Goal: Information Seeking & Learning: Learn about a topic

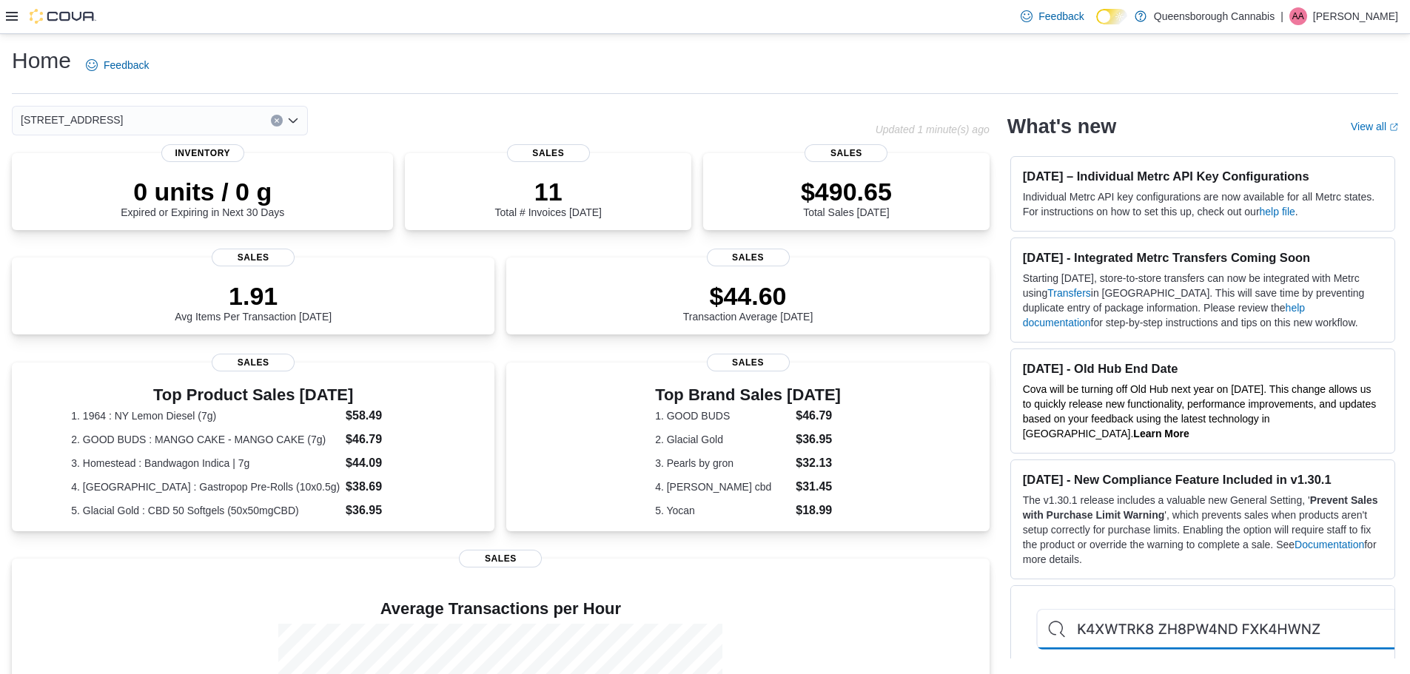
click at [11, 19] on icon at bounding box center [12, 16] width 12 height 12
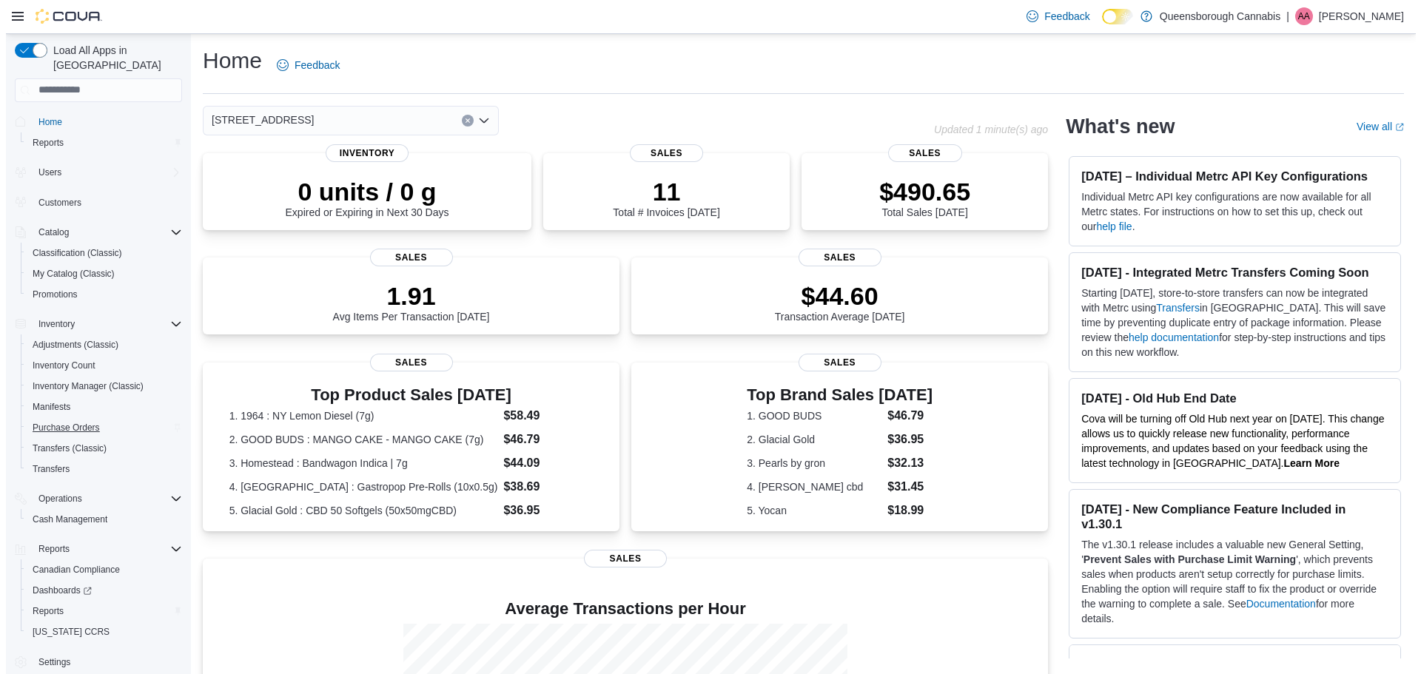
scroll to position [7, 0]
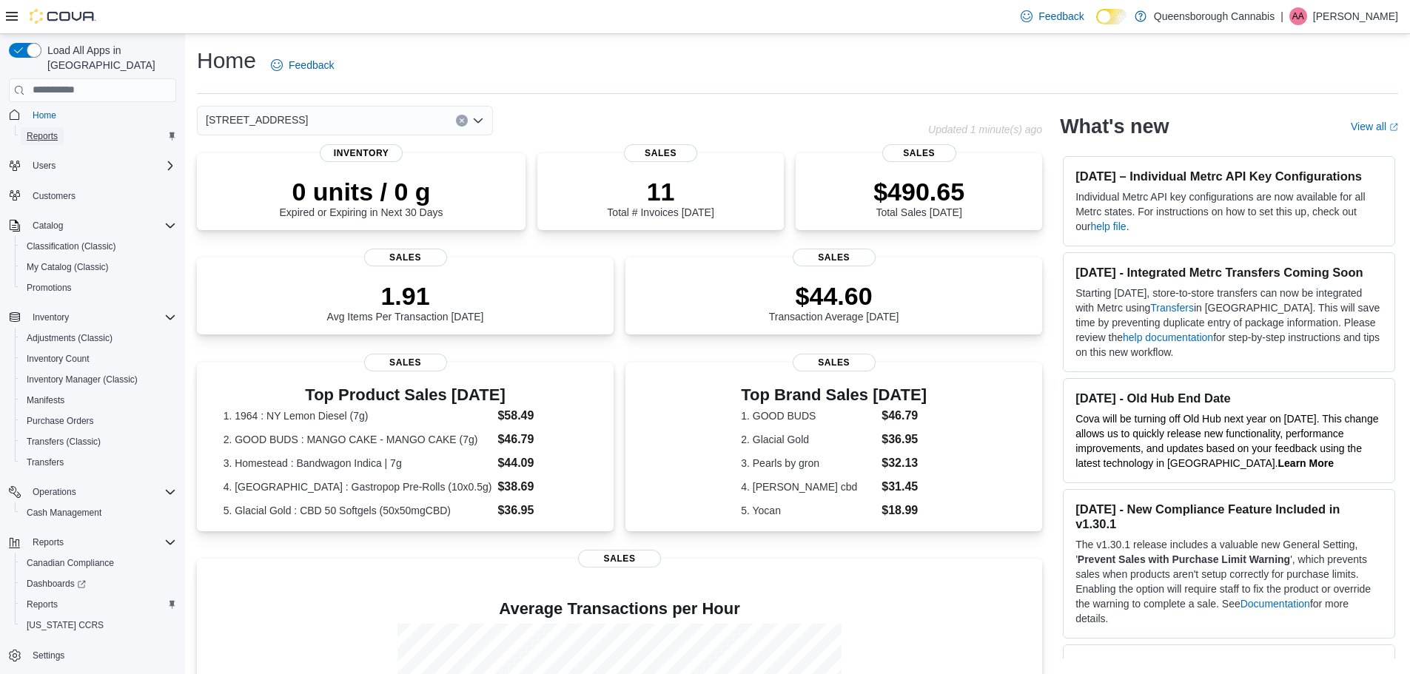
click at [47, 130] on span "Reports" at bounding box center [42, 136] width 31 height 12
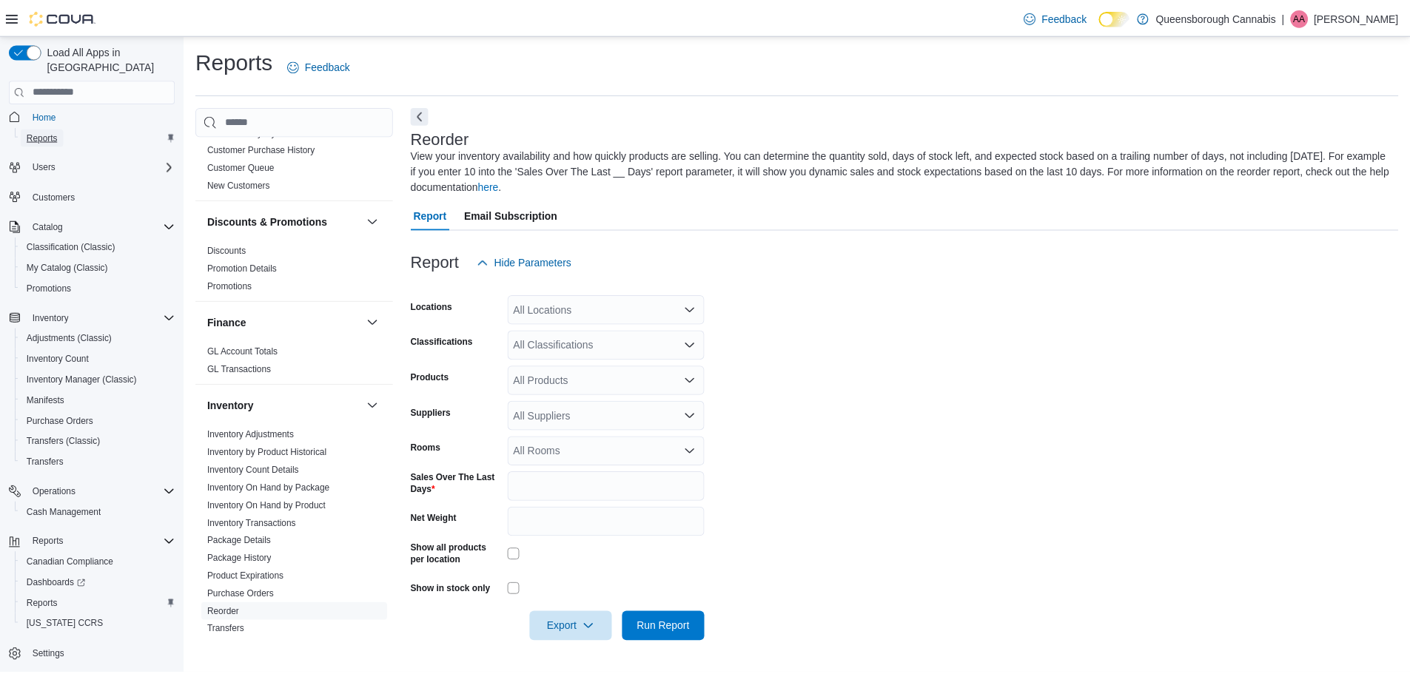
scroll to position [296, 0]
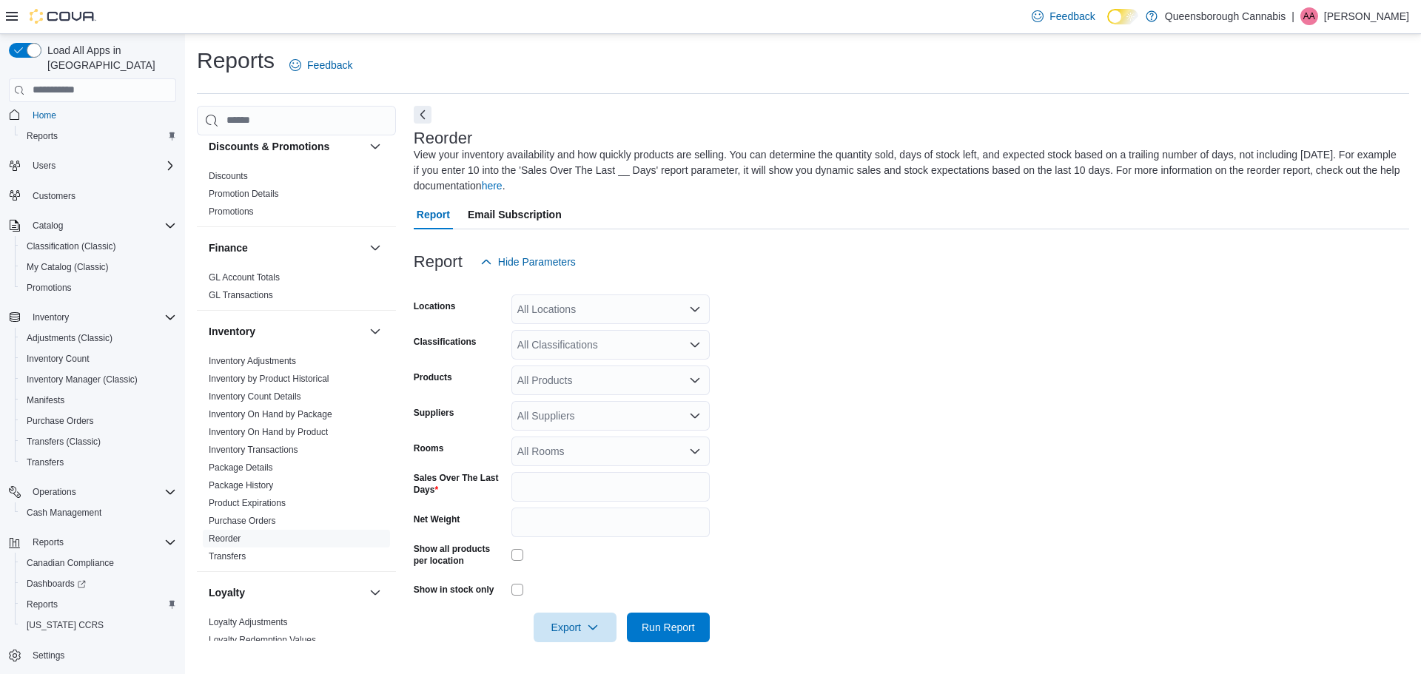
click at [697, 309] on icon "Open list of options" at bounding box center [695, 308] width 9 height 4
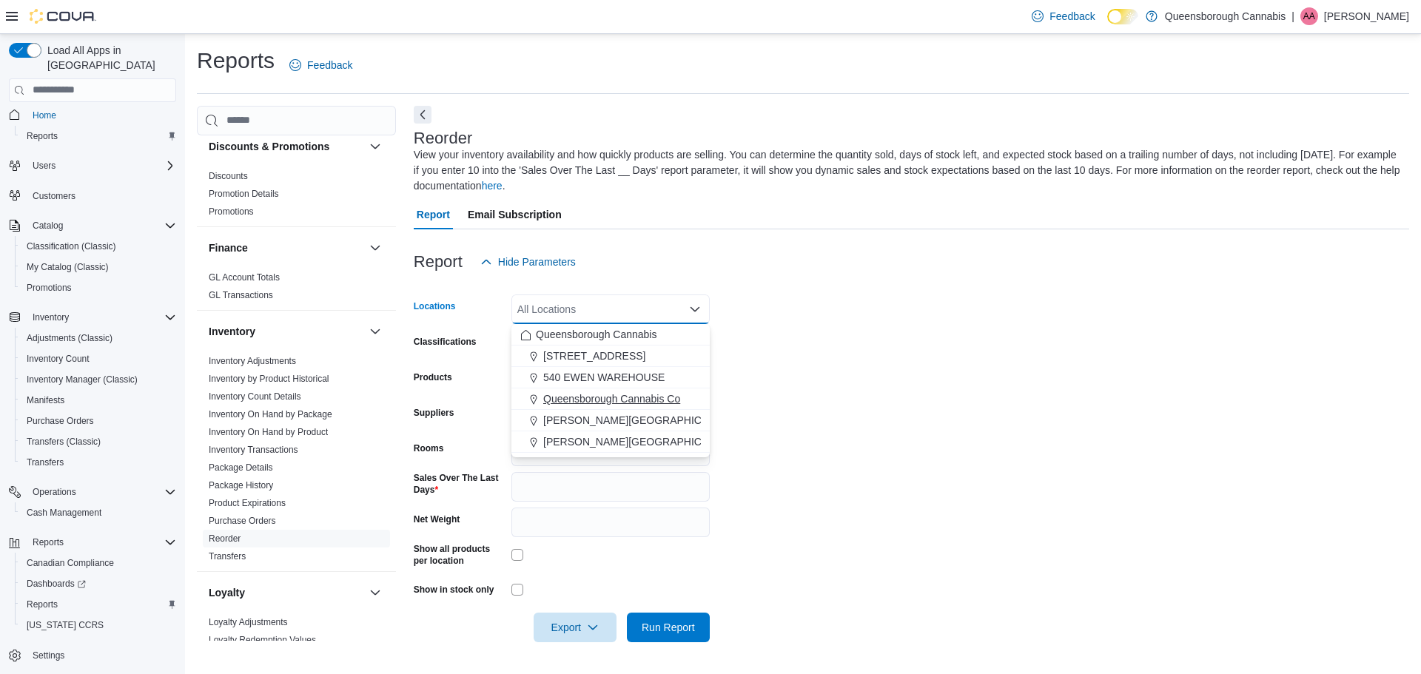
click at [626, 397] on span "Queensborough Cannabis Co" at bounding box center [611, 399] width 137 height 15
click at [794, 369] on form "Locations [GEOGRAPHIC_DATA] [GEOGRAPHIC_DATA] Co Combo box. Selected. [GEOGRAPH…" at bounding box center [912, 460] width 996 height 366
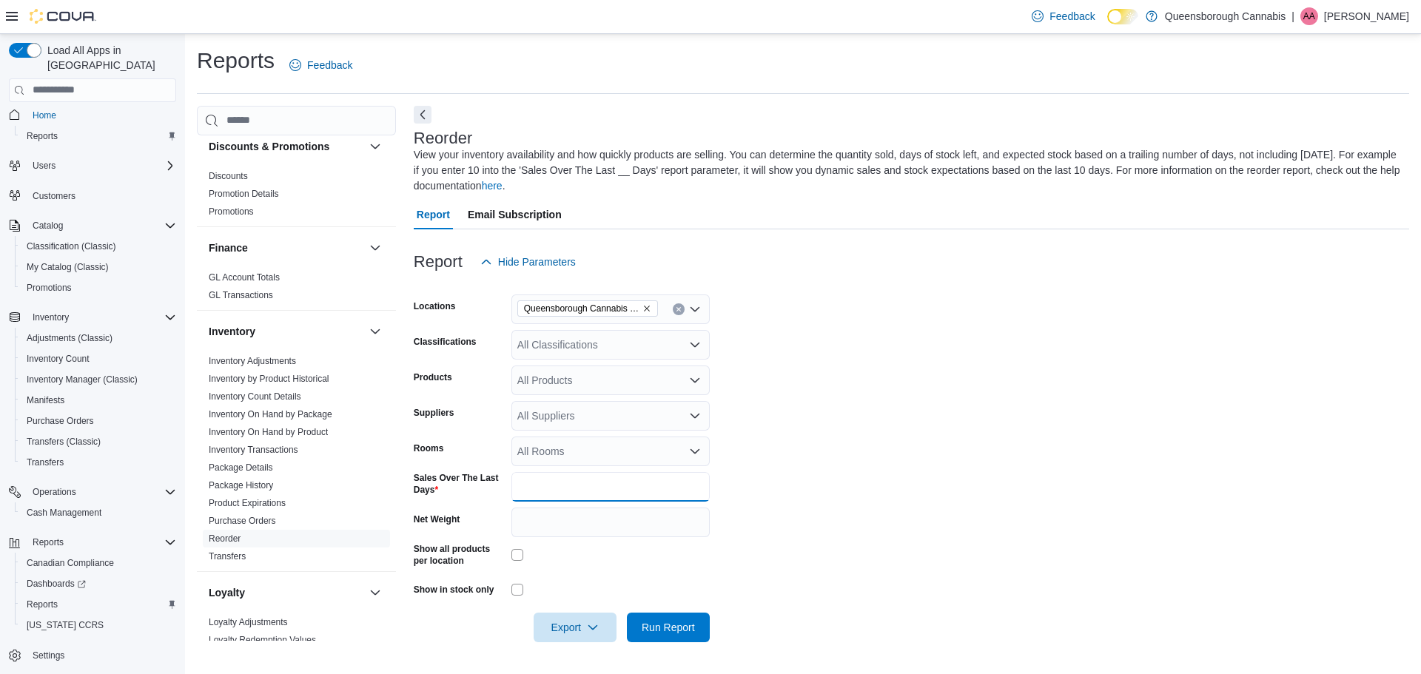
click at [564, 488] on input "*" at bounding box center [611, 487] width 198 height 30
click at [564, 489] on input "*" at bounding box center [611, 487] width 198 height 30
type input "**"
click at [652, 624] on span "Run Report" at bounding box center [668, 627] width 53 height 15
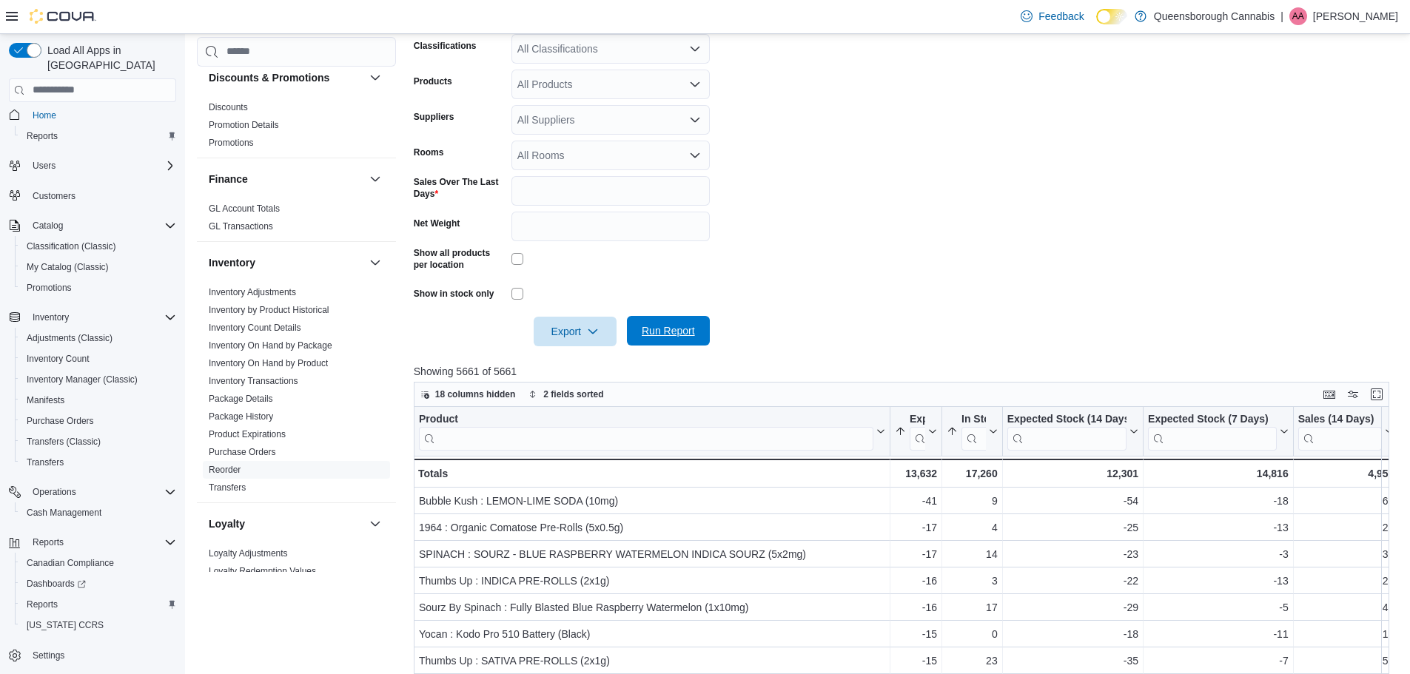
click at [709, 341] on button "Run Report" at bounding box center [668, 331] width 83 height 30
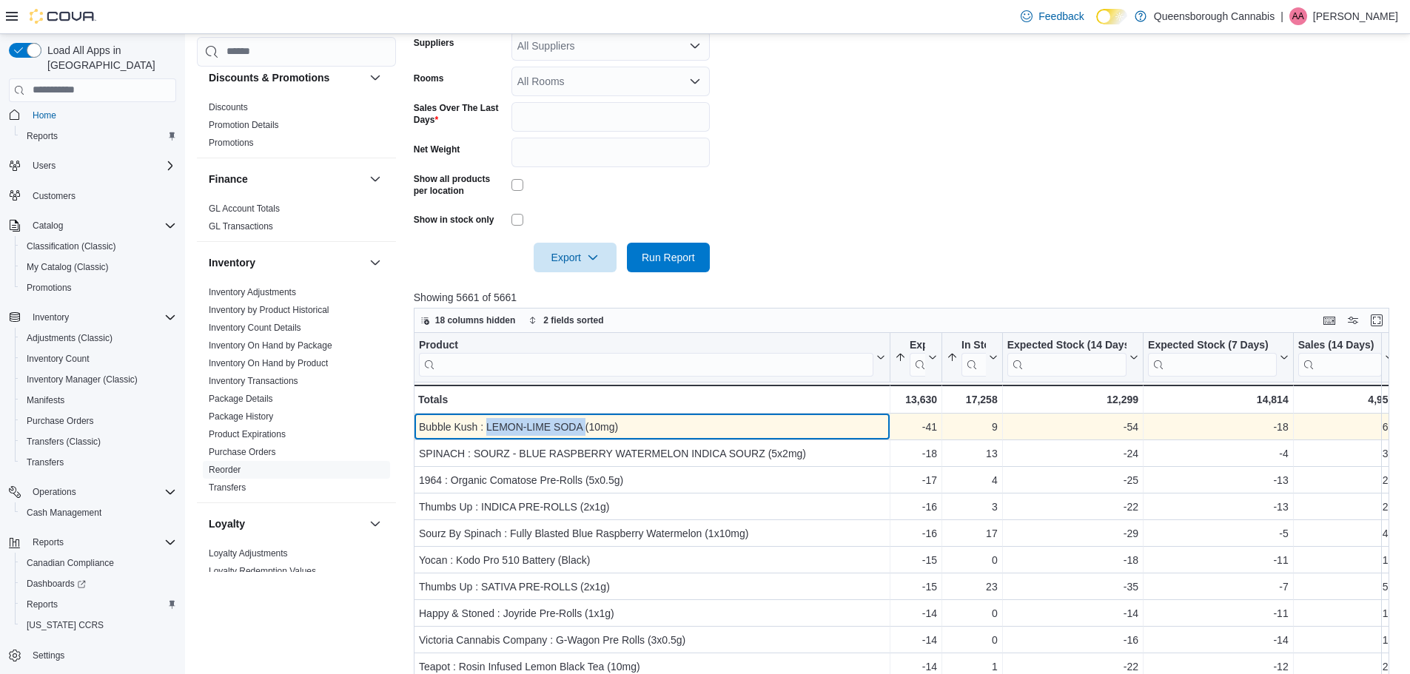
drag, startPoint x: 584, startPoint y: 432, endPoint x: 488, endPoint y: 426, distance: 96.4
click at [488, 426] on div "Bubble Kush : LEMON-LIME SODA (10mg)" at bounding box center [652, 427] width 466 height 18
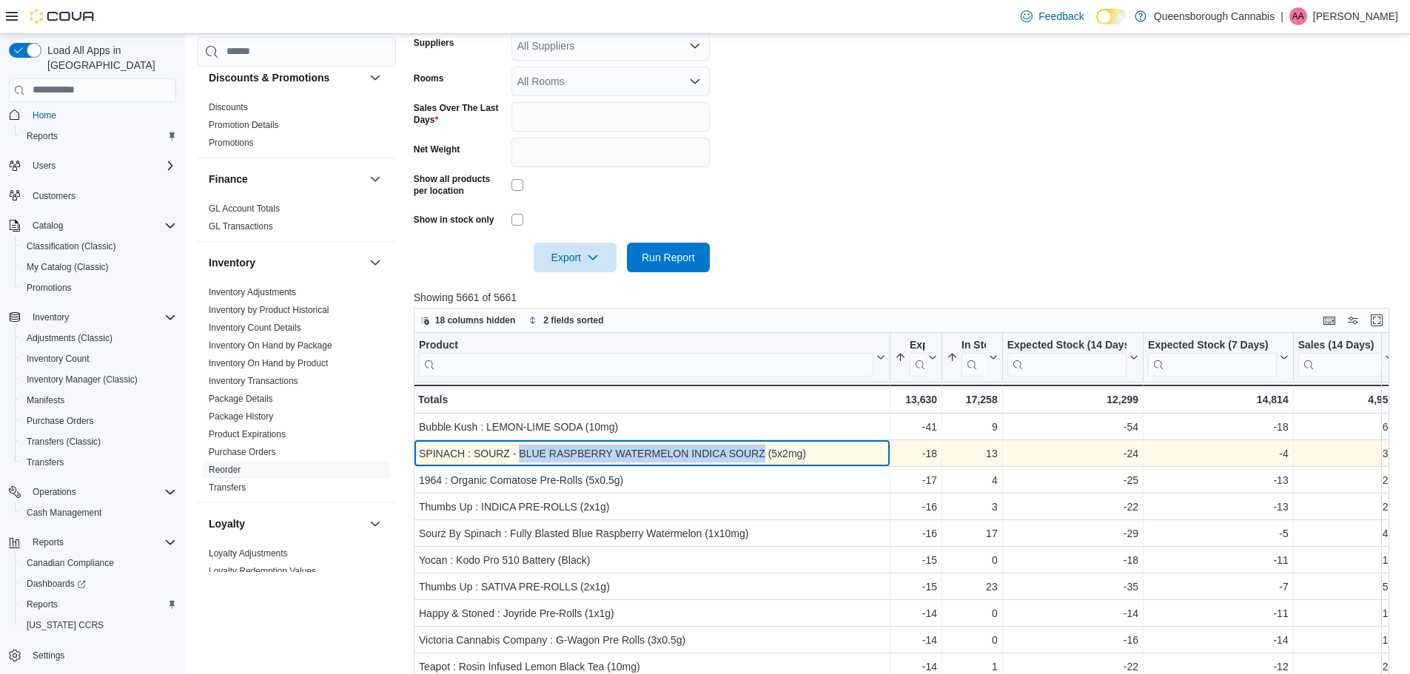
drag, startPoint x: 519, startPoint y: 452, endPoint x: 763, endPoint y: 459, distance: 244.4
click at [763, 459] on div "SPINACH : SOURZ - BLUE RASPBERRY WATERMELON INDICA SOURZ (5x2mg)" at bounding box center [652, 454] width 466 height 18
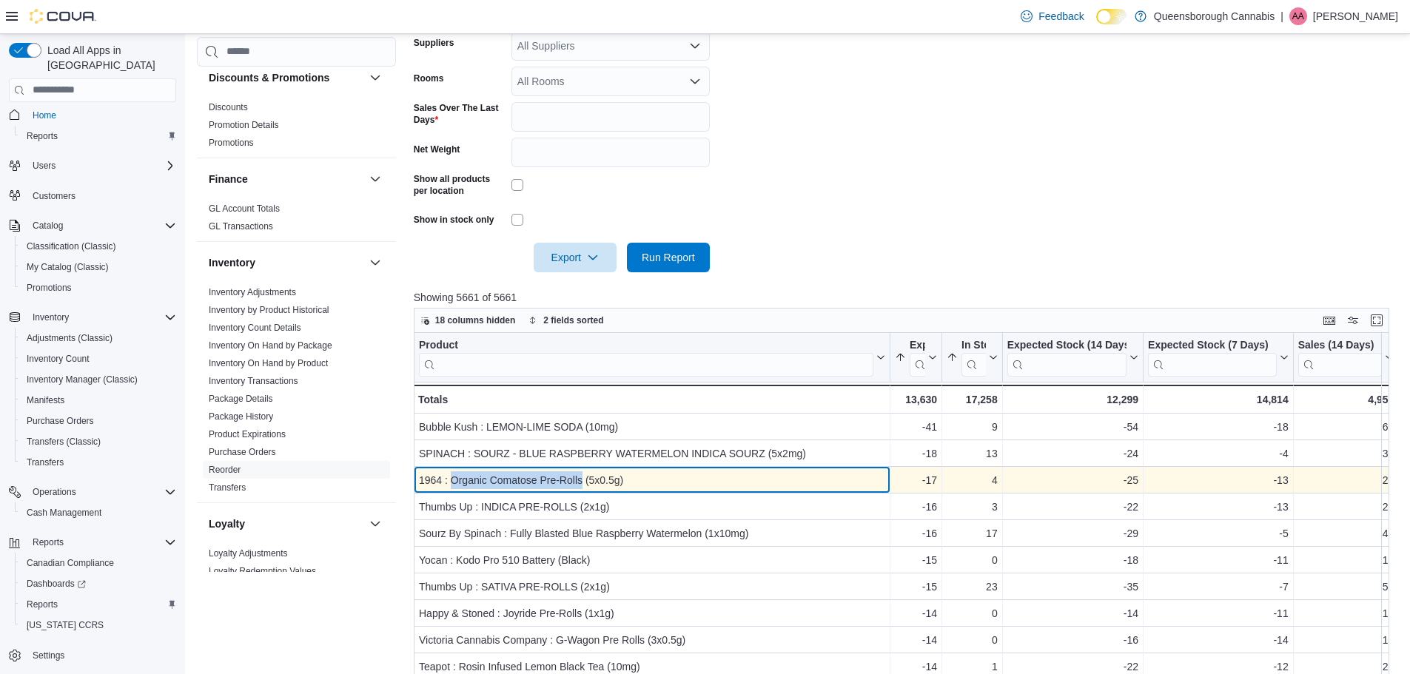
drag, startPoint x: 452, startPoint y: 481, endPoint x: 581, endPoint y: 480, distance: 129.6
click at [581, 480] on div "1964 : Organic Comatose Pre-Rolls (5x0.5g)" at bounding box center [652, 481] width 466 height 18
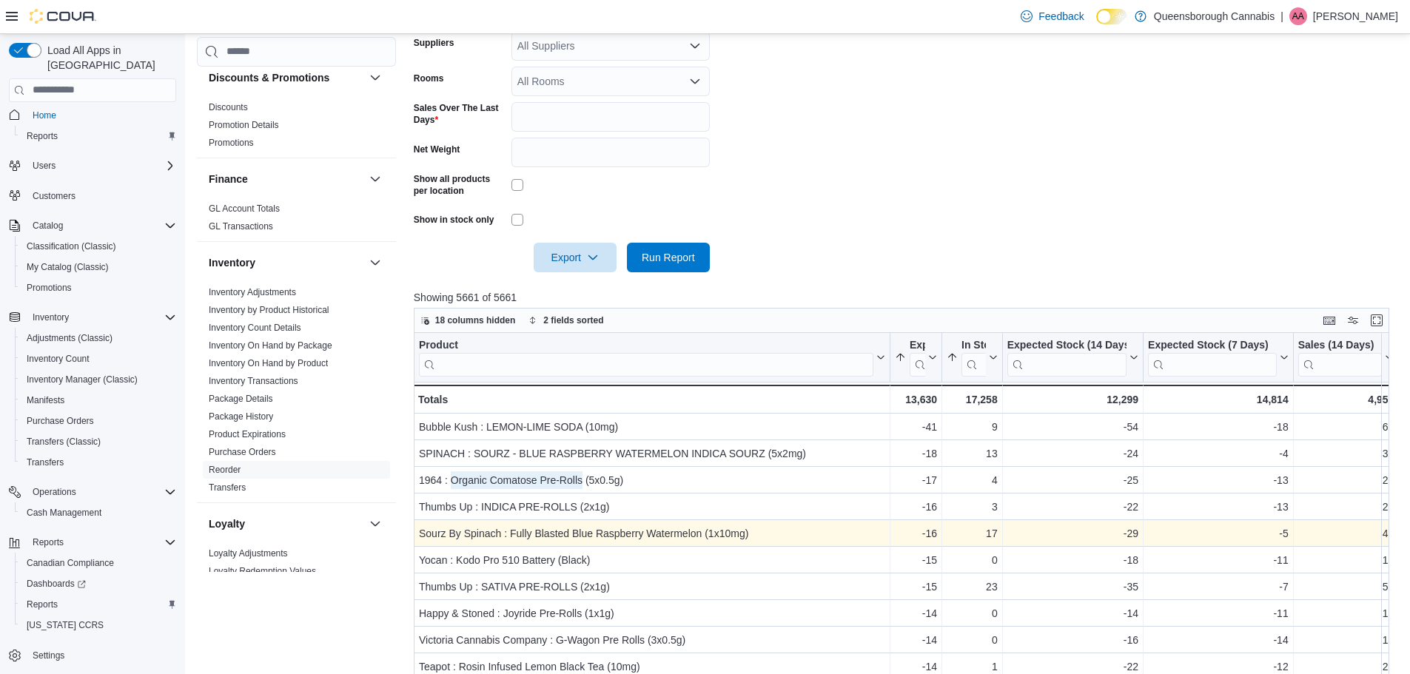
scroll to position [74, 0]
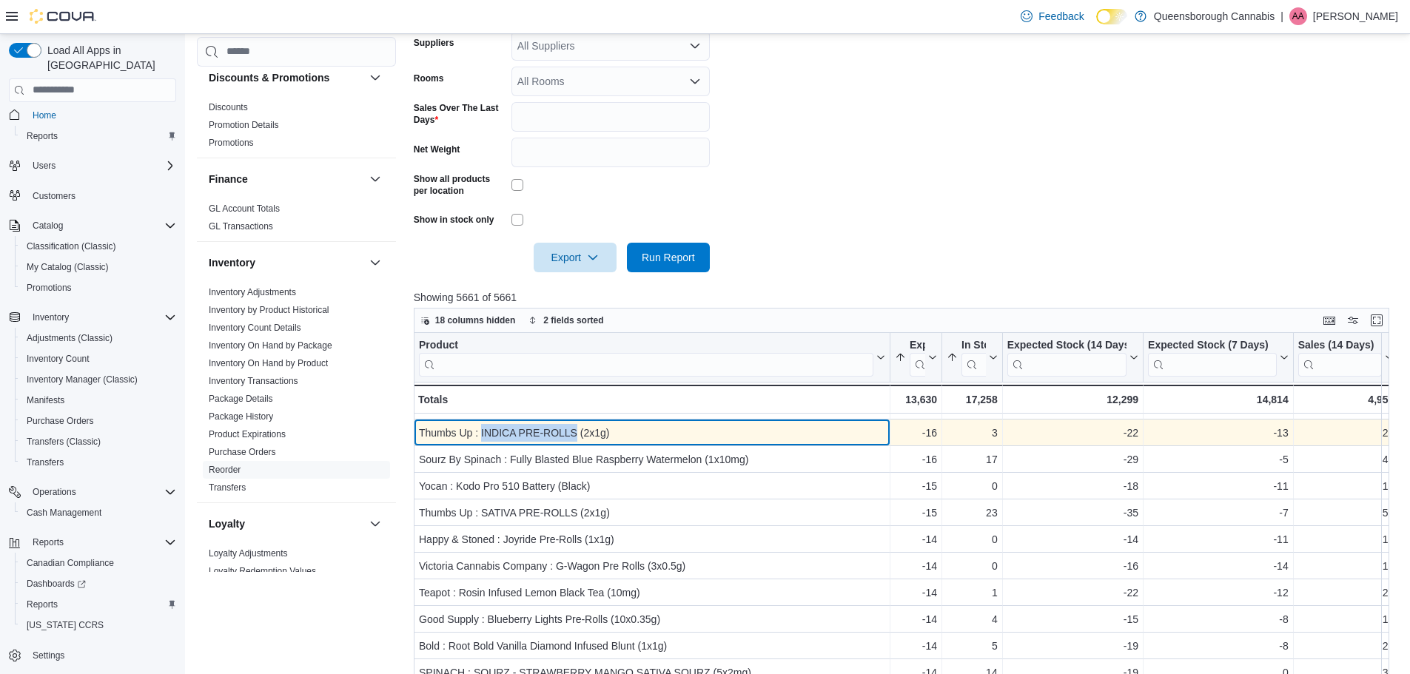
drag, startPoint x: 480, startPoint y: 434, endPoint x: 577, endPoint y: 432, distance: 96.2
click at [577, 432] on div "Thumbs Up : INDICA PRE-ROLLS (2x1g)" at bounding box center [652, 433] width 466 height 18
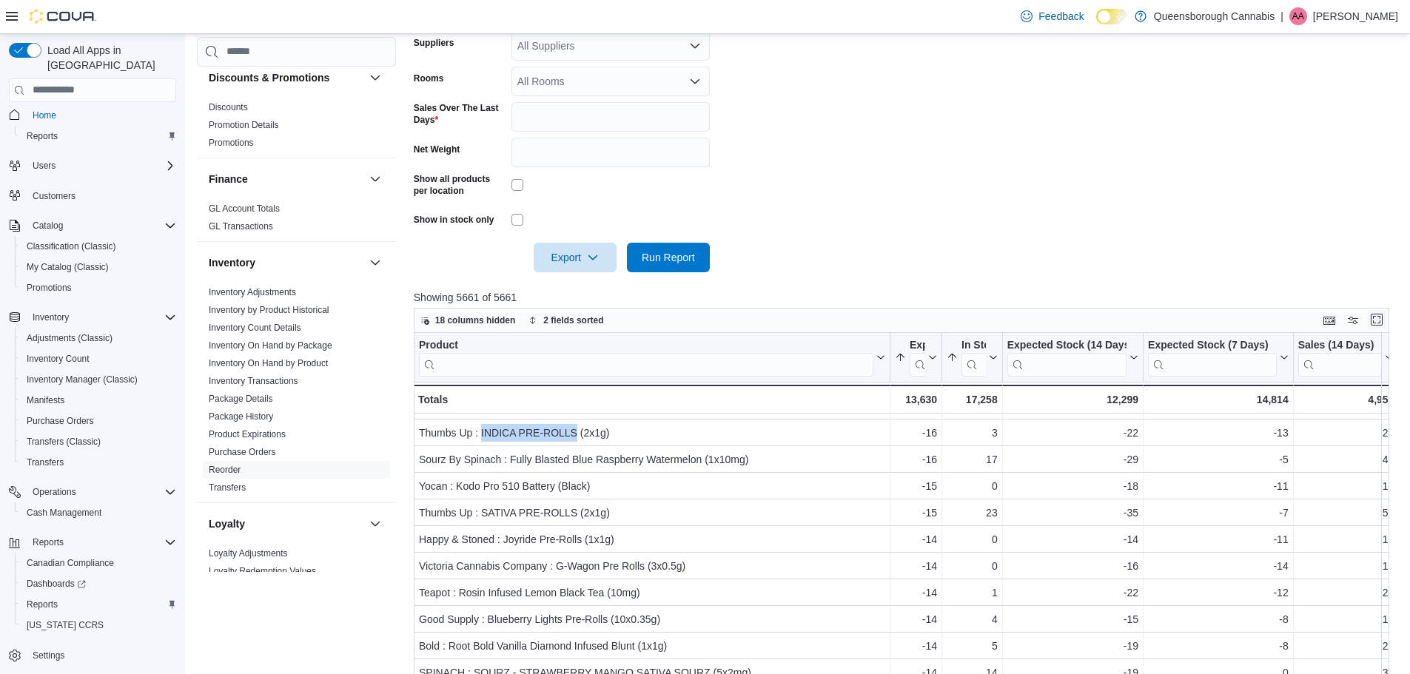
click at [1382, 319] on button "Enter fullscreen" at bounding box center [1377, 320] width 18 height 18
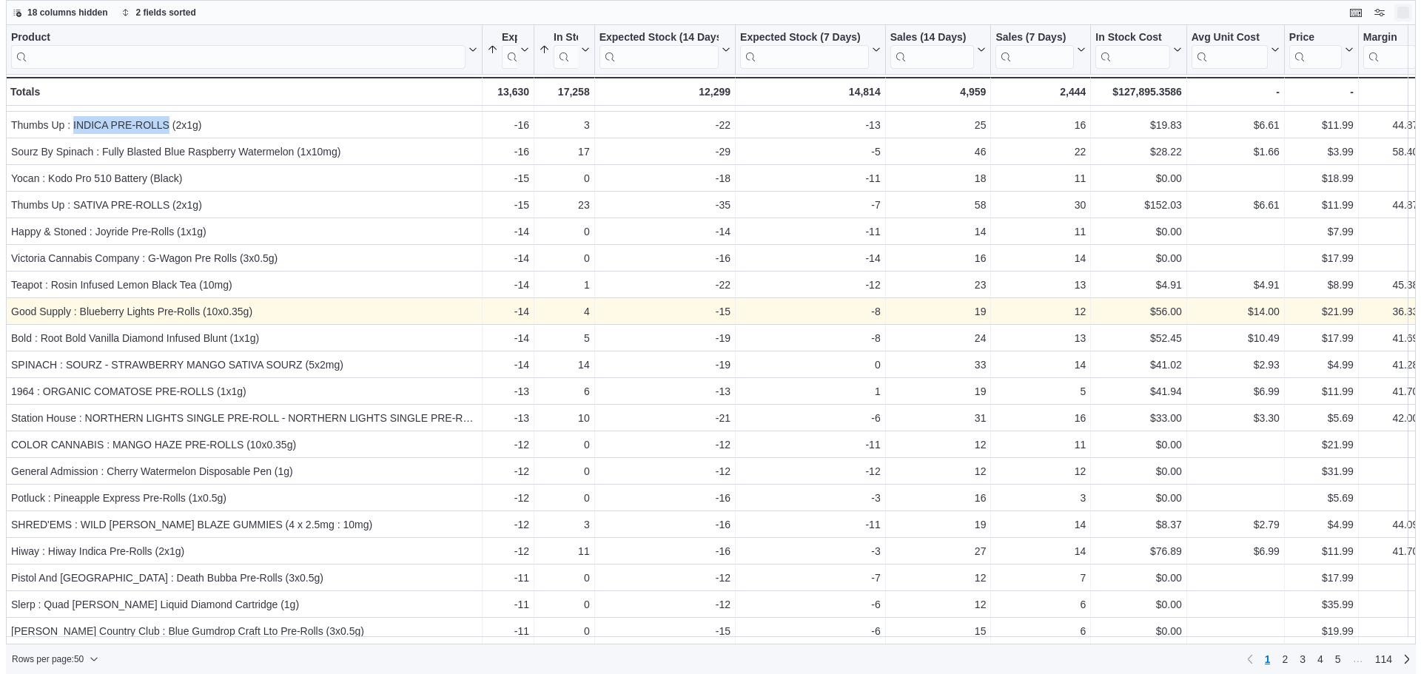
scroll to position [0, 0]
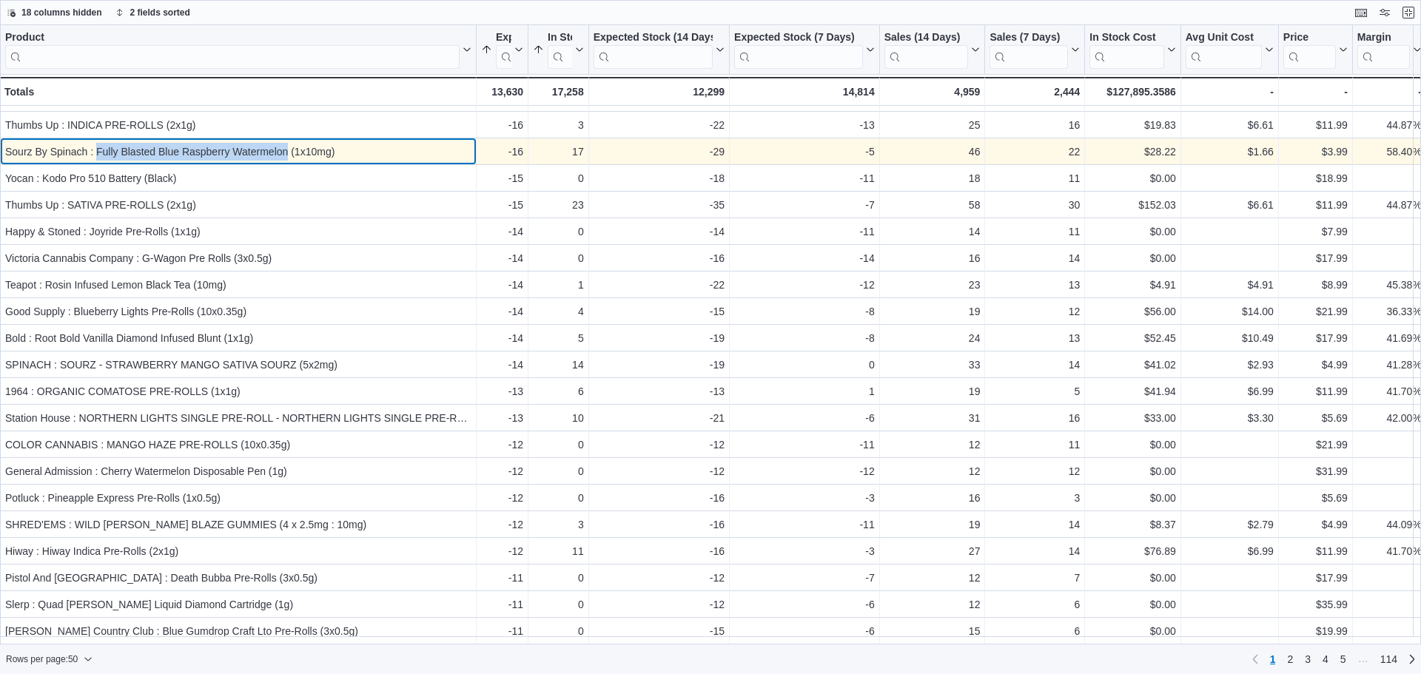
drag, startPoint x: 97, startPoint y: 148, endPoint x: 286, endPoint y: 153, distance: 189.6
click at [286, 153] on div "Sourz By Spinach : Fully Blasted Blue Raspberry Watermelon (1x10mg)" at bounding box center [238, 152] width 466 height 18
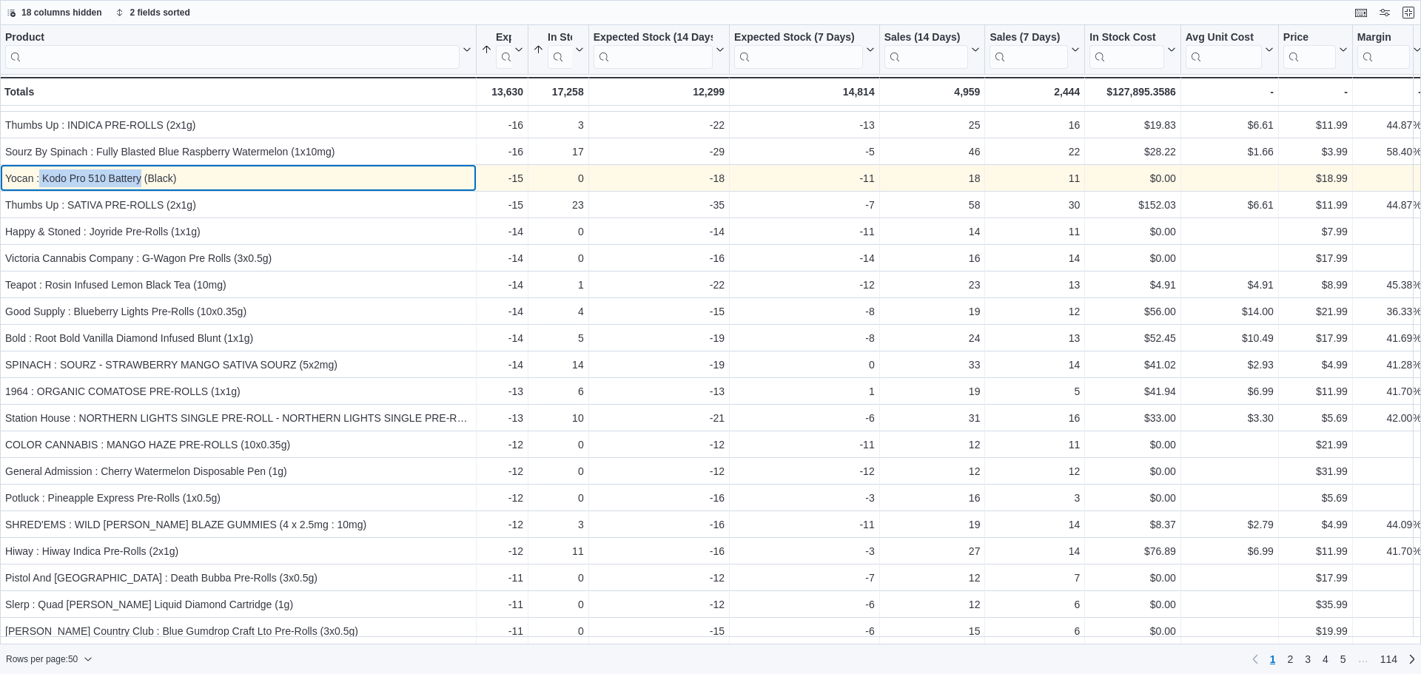
drag, startPoint x: 41, startPoint y: 176, endPoint x: 140, endPoint y: 175, distance: 99.2
click at [140, 175] on div "Yocan : Kodo Pro 510 Battery (Black)" at bounding box center [238, 179] width 466 height 18
drag, startPoint x: 89, startPoint y: 180, endPoint x: 56, endPoint y: 187, distance: 33.2
click at [56, 187] on div "Yocan : Kodo Pro 510 Battery (Black)" at bounding box center [238, 179] width 466 height 18
drag, startPoint x: 42, startPoint y: 183, endPoint x: 140, endPoint y: 185, distance: 97.7
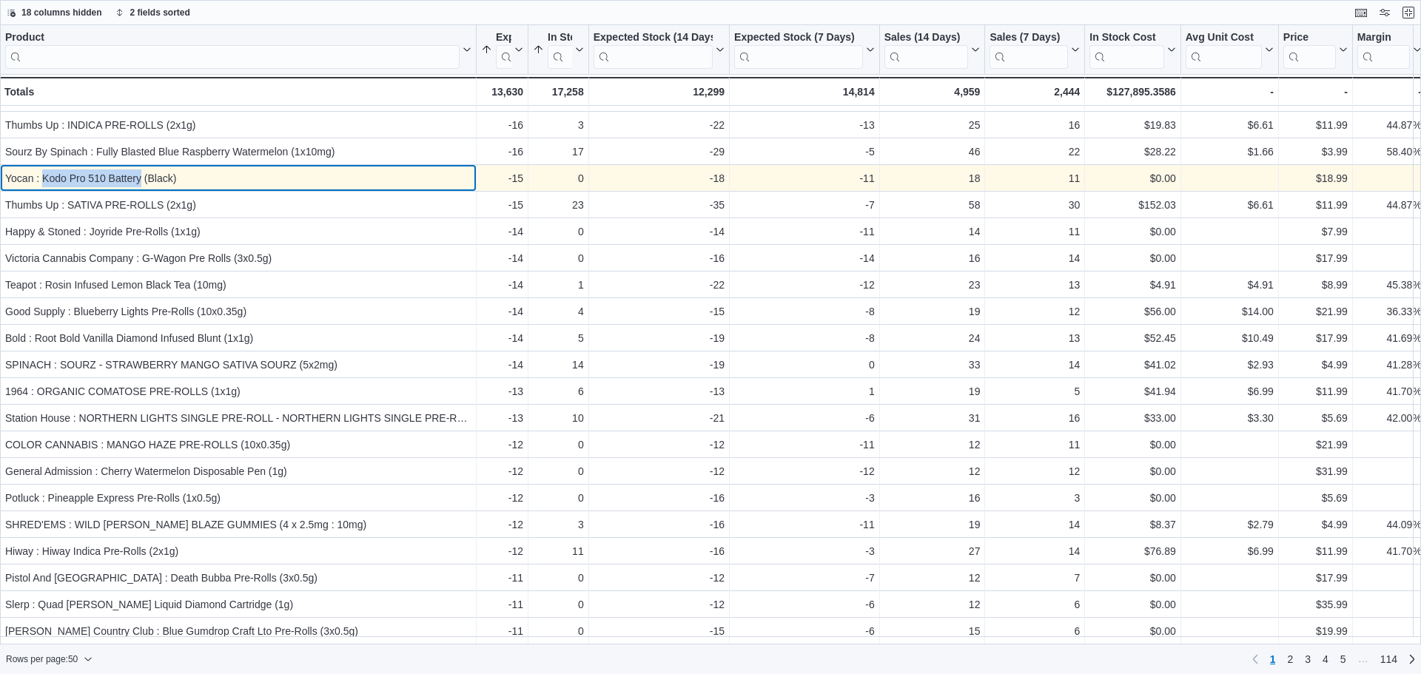
click at [140, 185] on div "Yocan : Kodo Pro 510 Battery (Black)" at bounding box center [238, 179] width 466 height 18
copy div "Kodo Pro 510 Battery"
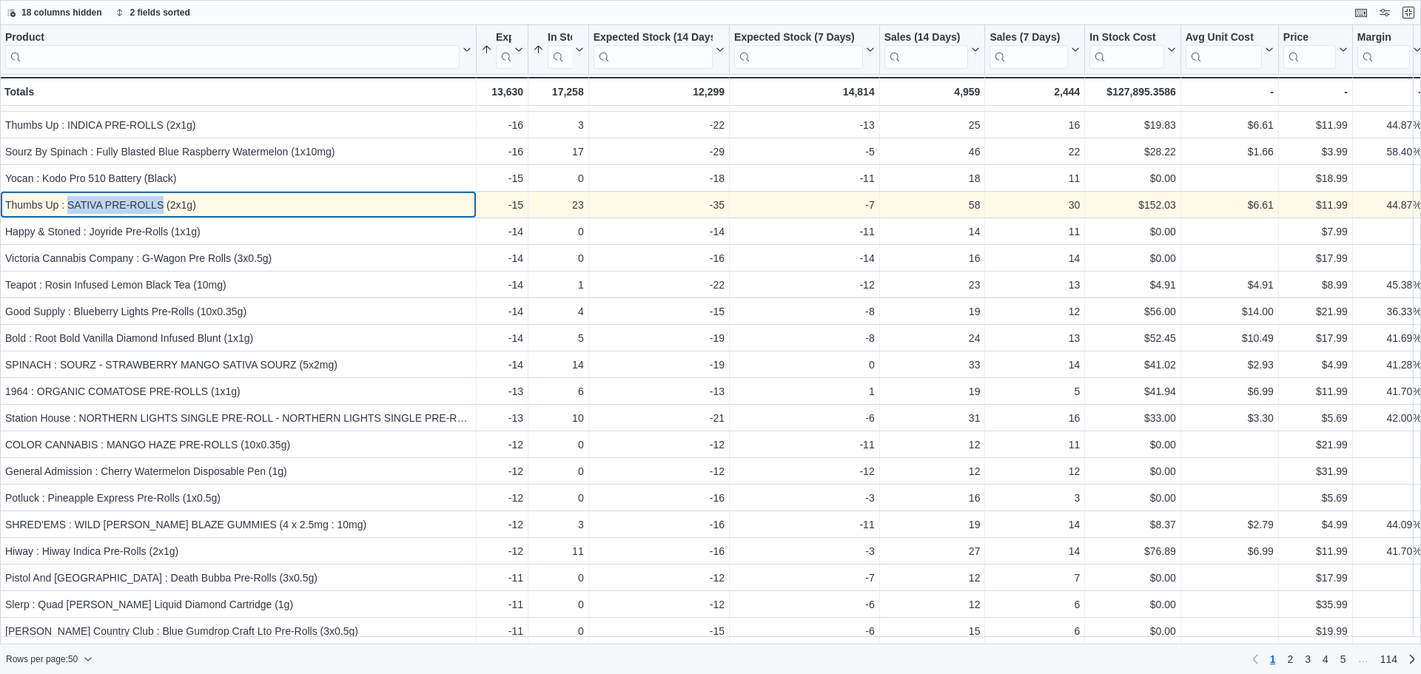
drag, startPoint x: 164, startPoint y: 207, endPoint x: 68, endPoint y: 209, distance: 95.5
click at [68, 209] on div "Thumbs Up : SATIVA PRE-ROLLS (2x1g)" at bounding box center [238, 205] width 466 height 18
copy div "SATIVA PRE-ROLLS"
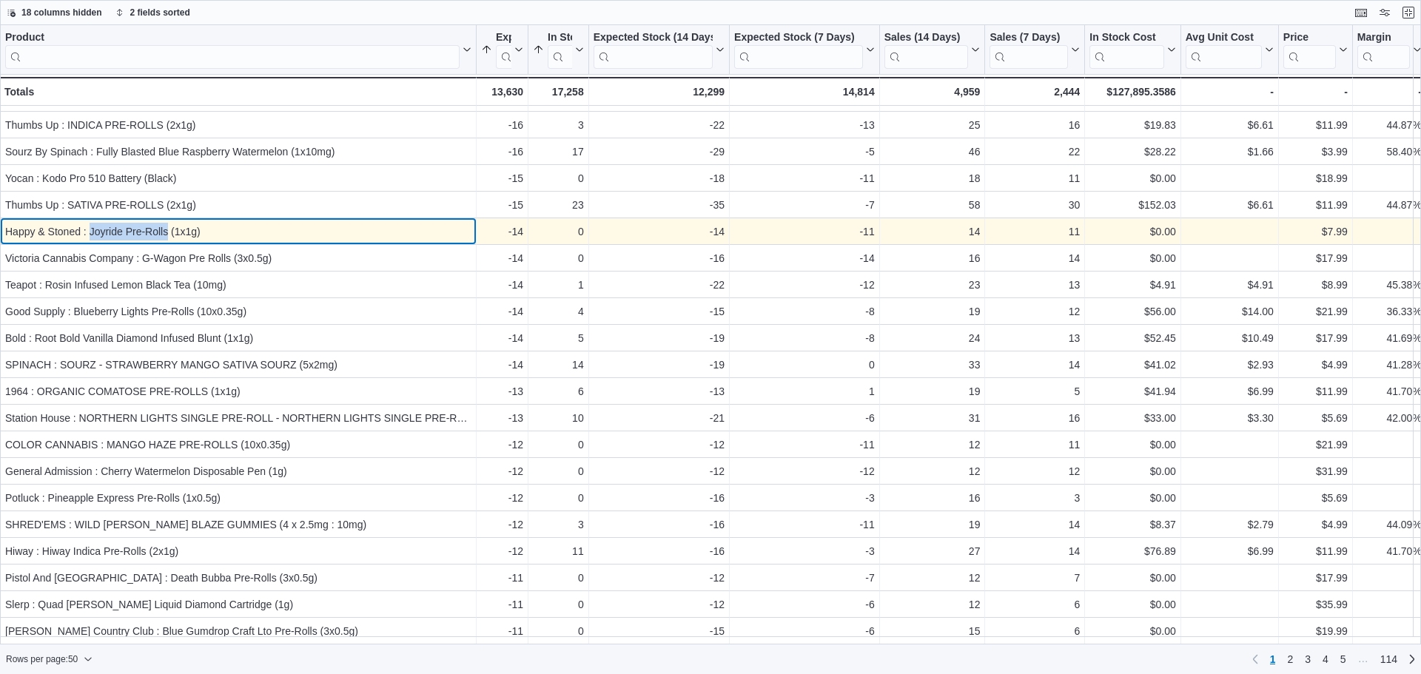
drag, startPoint x: 89, startPoint y: 229, endPoint x: 167, endPoint y: 233, distance: 77.8
click at [167, 233] on div "Happy & Stoned : Joyride Pre-Rolls (1x1g)" at bounding box center [238, 232] width 466 height 18
copy div "Joyride Pre-Rolls"
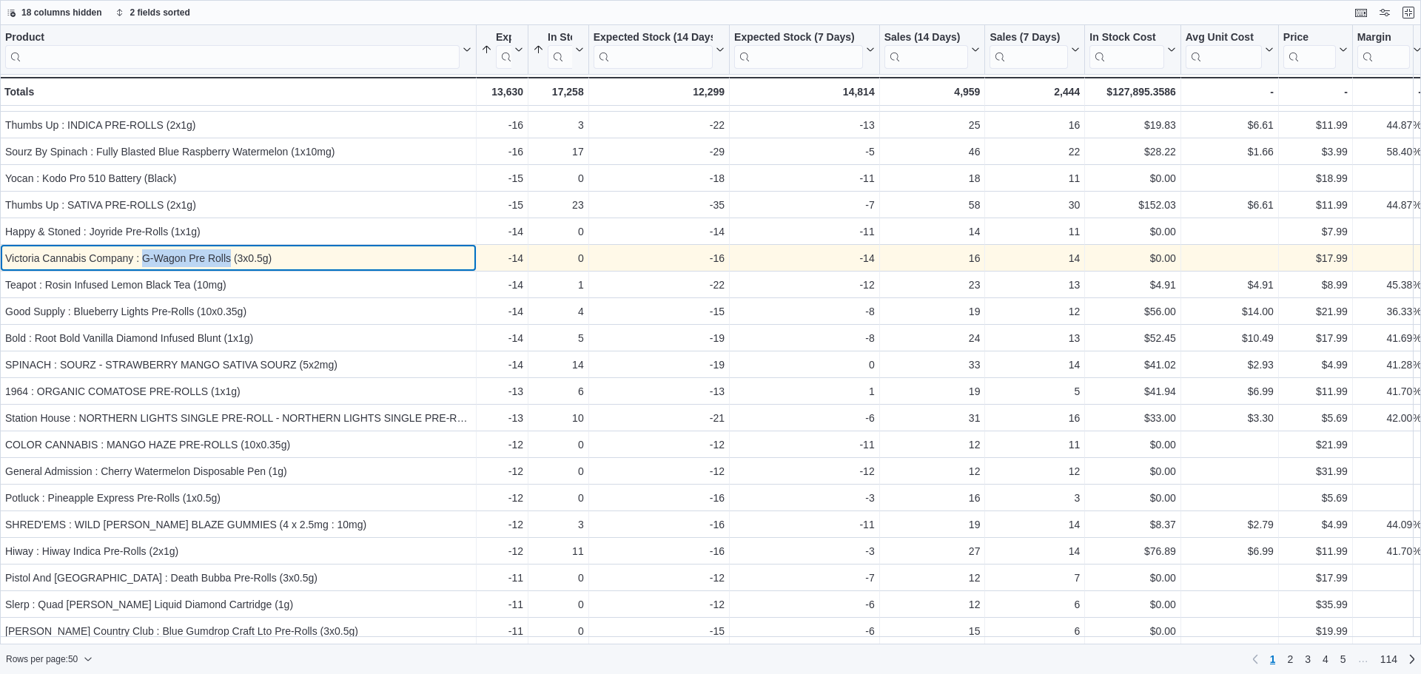
drag, startPoint x: 229, startPoint y: 258, endPoint x: 143, endPoint y: 258, distance: 86.6
click at [143, 258] on div "Victoria Cannabis Company : G-Wagon Pre Rolls (3x0.5g)" at bounding box center [238, 258] width 466 height 18
copy div "G-Wagon Pre Rolls"
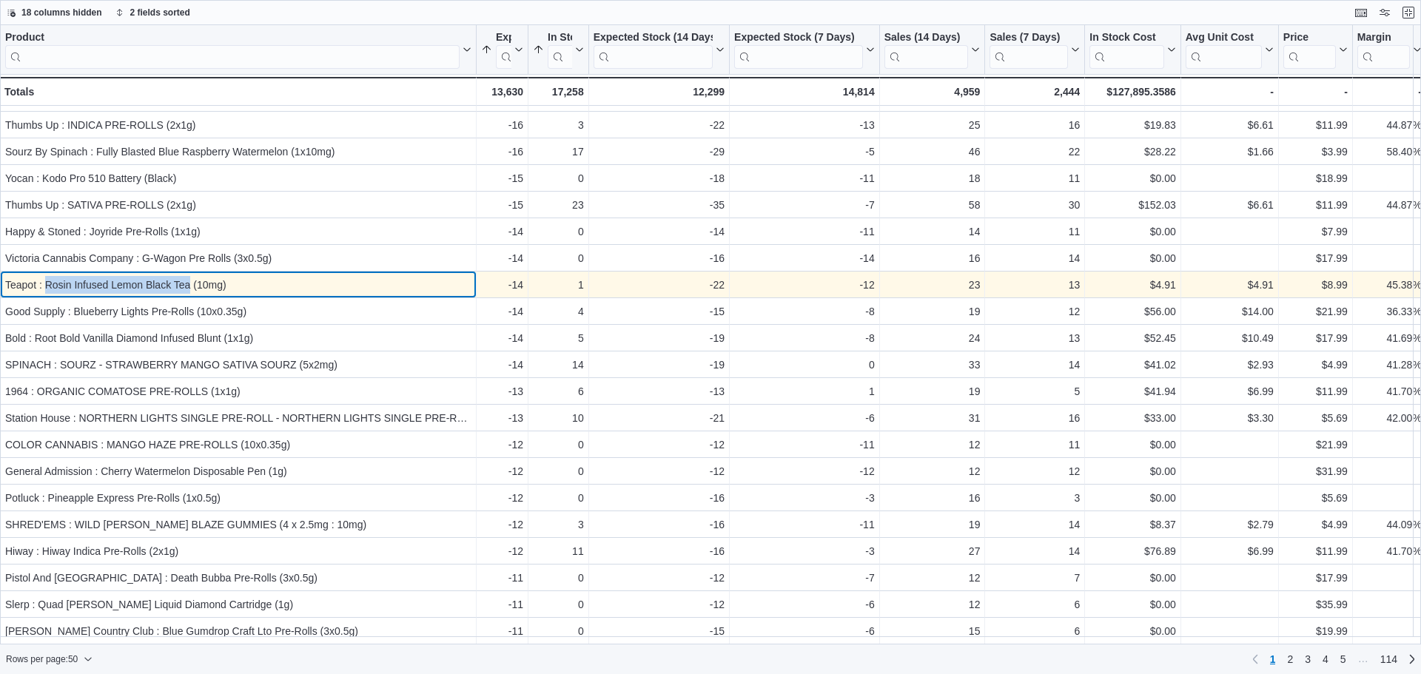
drag, startPoint x: 45, startPoint y: 282, endPoint x: 189, endPoint y: 292, distance: 143.9
click at [189, 292] on div "Teapot : Rosin Infused Lemon Black Tea (10mg)" at bounding box center [238, 285] width 466 height 18
copy div "Rosin Infused Lemon Black Tea"
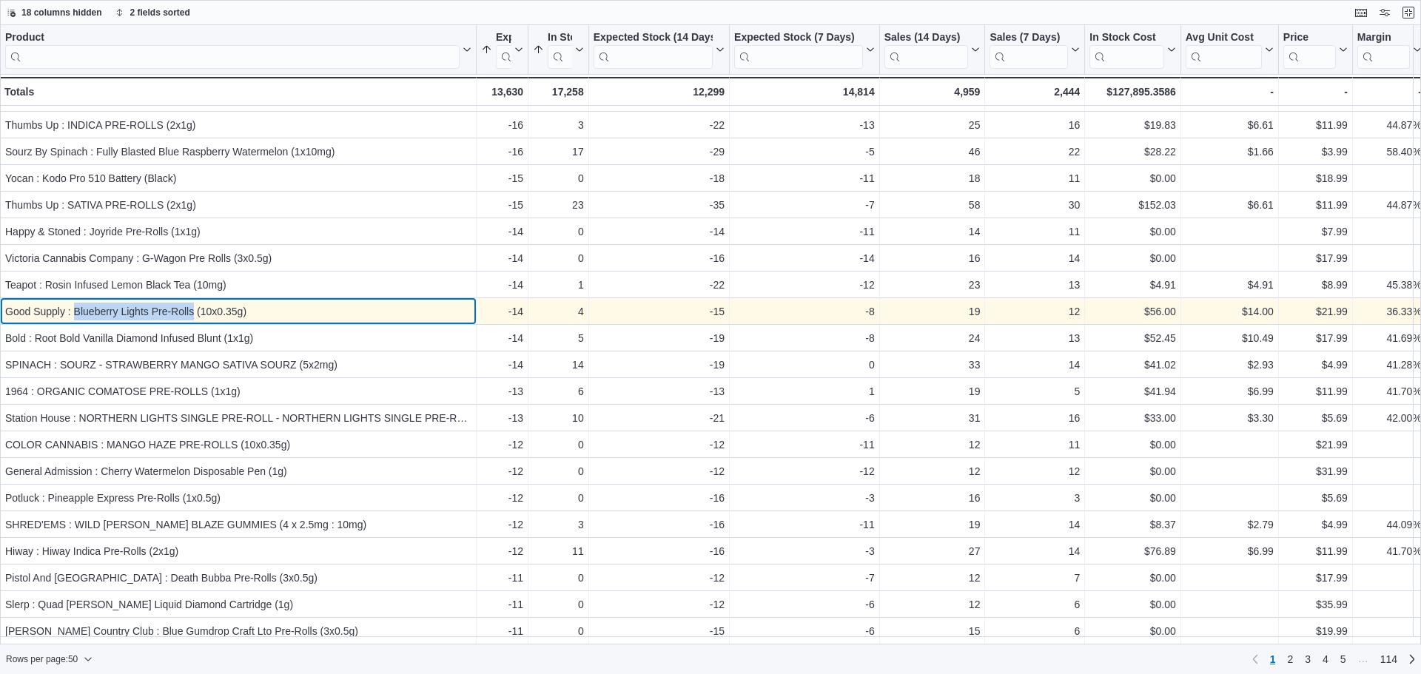
drag, startPoint x: 74, startPoint y: 306, endPoint x: 192, endPoint y: 307, distance: 118.4
click at [192, 307] on div "Good Supply : Blueberry Lights Pre-Rolls (10x0.35g)" at bounding box center [238, 312] width 466 height 18
copy div "Blueberry Lights Pre-Rolls"
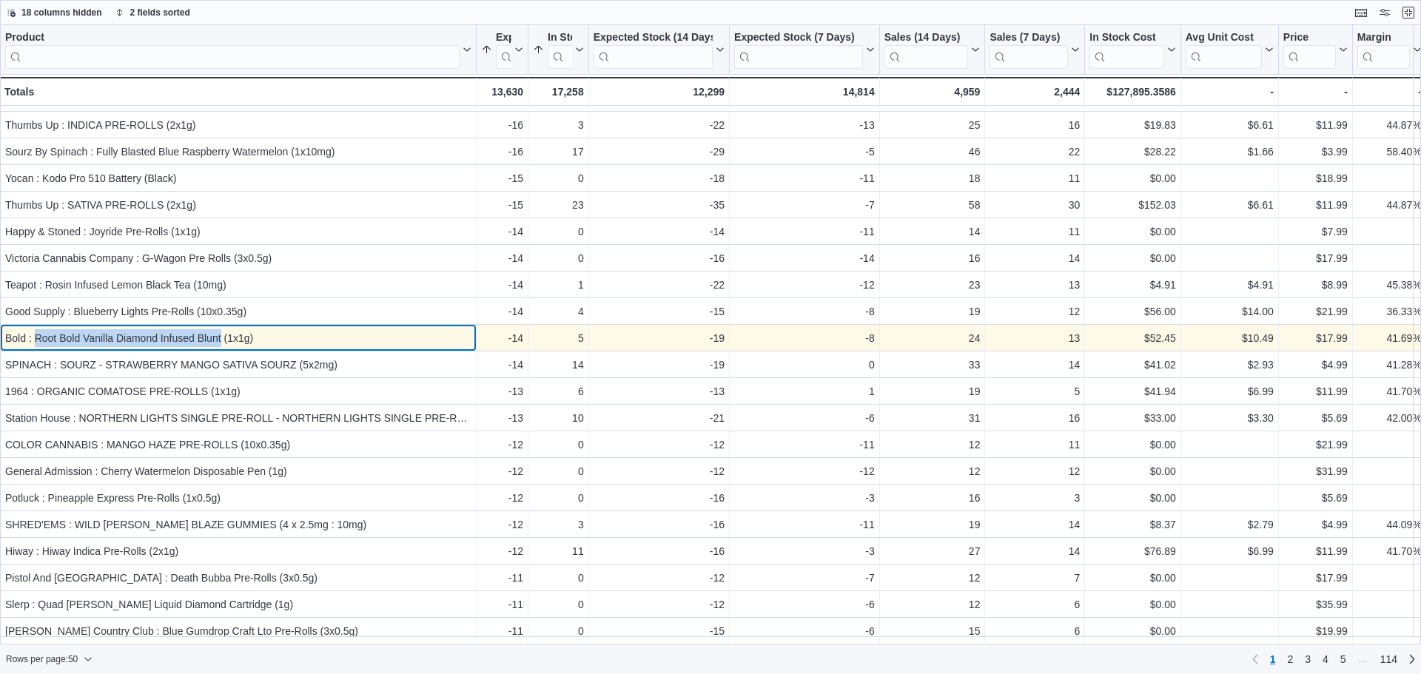
drag, startPoint x: 35, startPoint y: 335, endPoint x: 222, endPoint y: 338, distance: 187.3
click at [222, 338] on div "Bold : Root Bold Vanilla Diamond Infused Blunt (1x1g)" at bounding box center [238, 338] width 466 height 18
copy div "Root Bold Vanilla Diamond Infused Blunt"
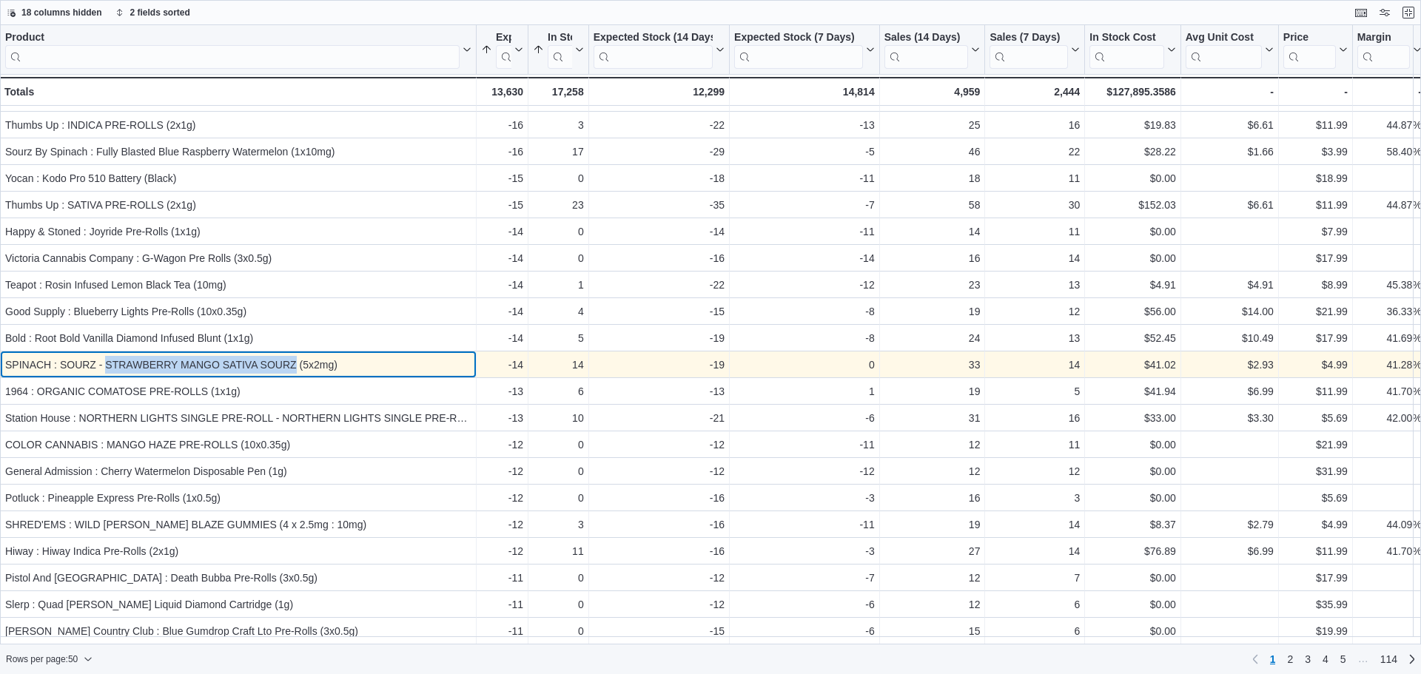
drag, startPoint x: 105, startPoint y: 368, endPoint x: 295, endPoint y: 370, distance: 190.3
click at [295, 370] on div "SPINACH : SOURZ - STRAWBERRY MANGO SATIVA SOURZ (5x2mg)" at bounding box center [238, 365] width 466 height 18
copy div "STRAWBERRY MANGO SATIVA SOURZ"
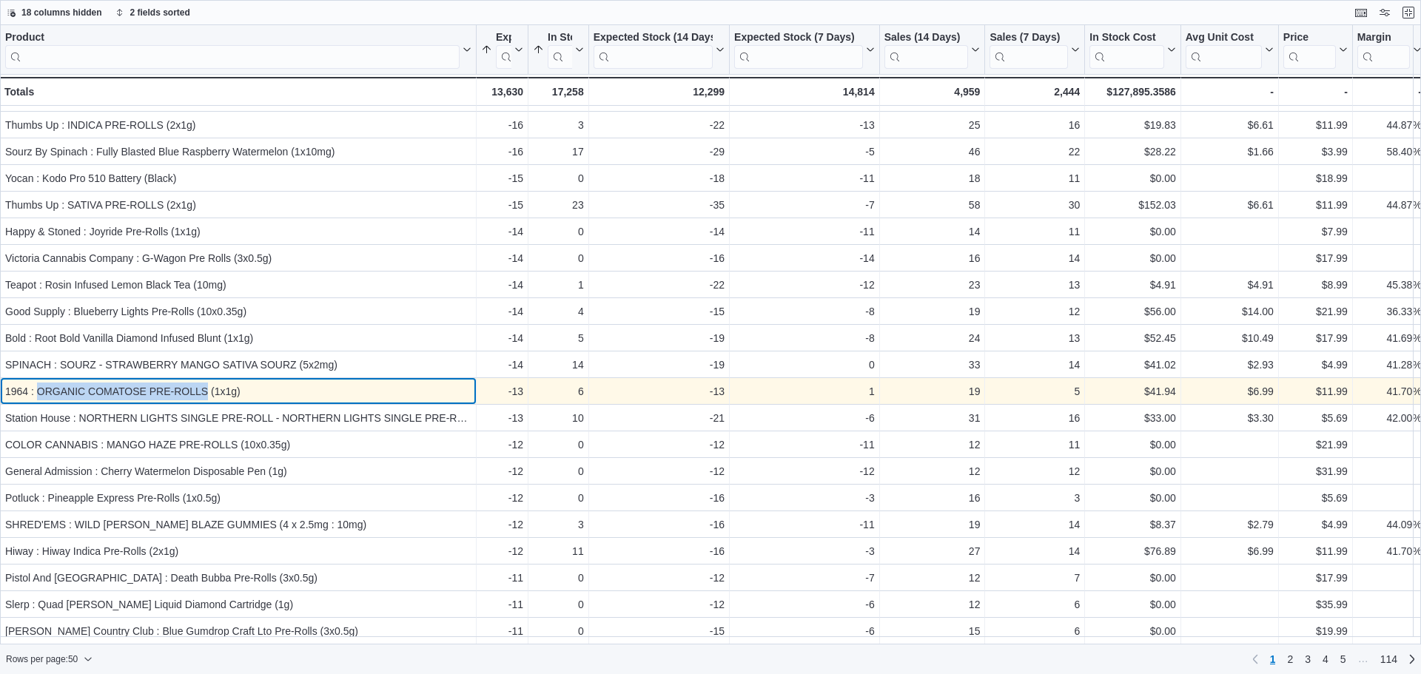
drag, startPoint x: 36, startPoint y: 391, endPoint x: 206, endPoint y: 395, distance: 169.6
click at [206, 395] on div "1964 : ORGANIC COMATOSE PRE-ROLLS (1x1g)" at bounding box center [238, 392] width 466 height 18
copy div "ORGANIC COMATOSE PRE-ROLLS"
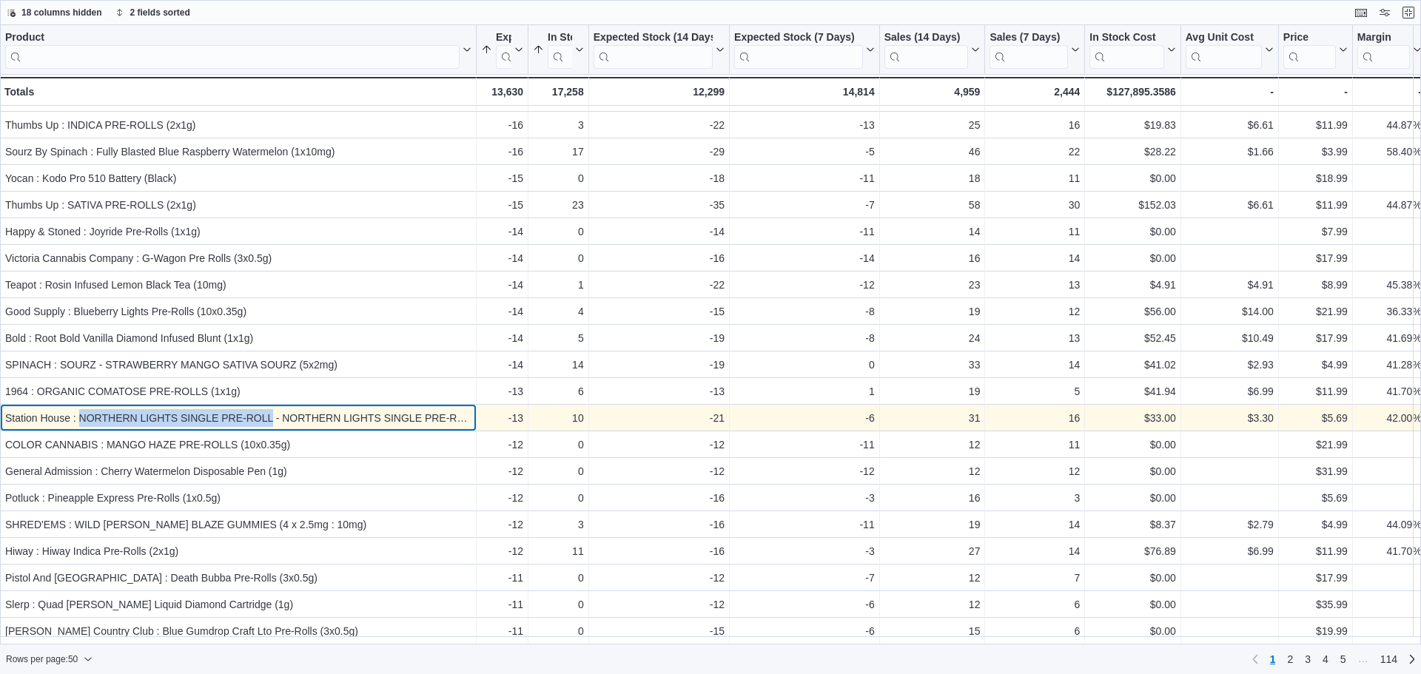
drag, startPoint x: 273, startPoint y: 420, endPoint x: 82, endPoint y: 429, distance: 191.2
click at [82, 429] on div "Station House : NORTHERN LIGHTS SINGLE PRE-ROLL - NORTHERN LIGHTS SINGLE PRE-RO…" at bounding box center [238, 418] width 477 height 27
copy div "NORTHERN LIGHTS SINGLE PRE-ROLL"
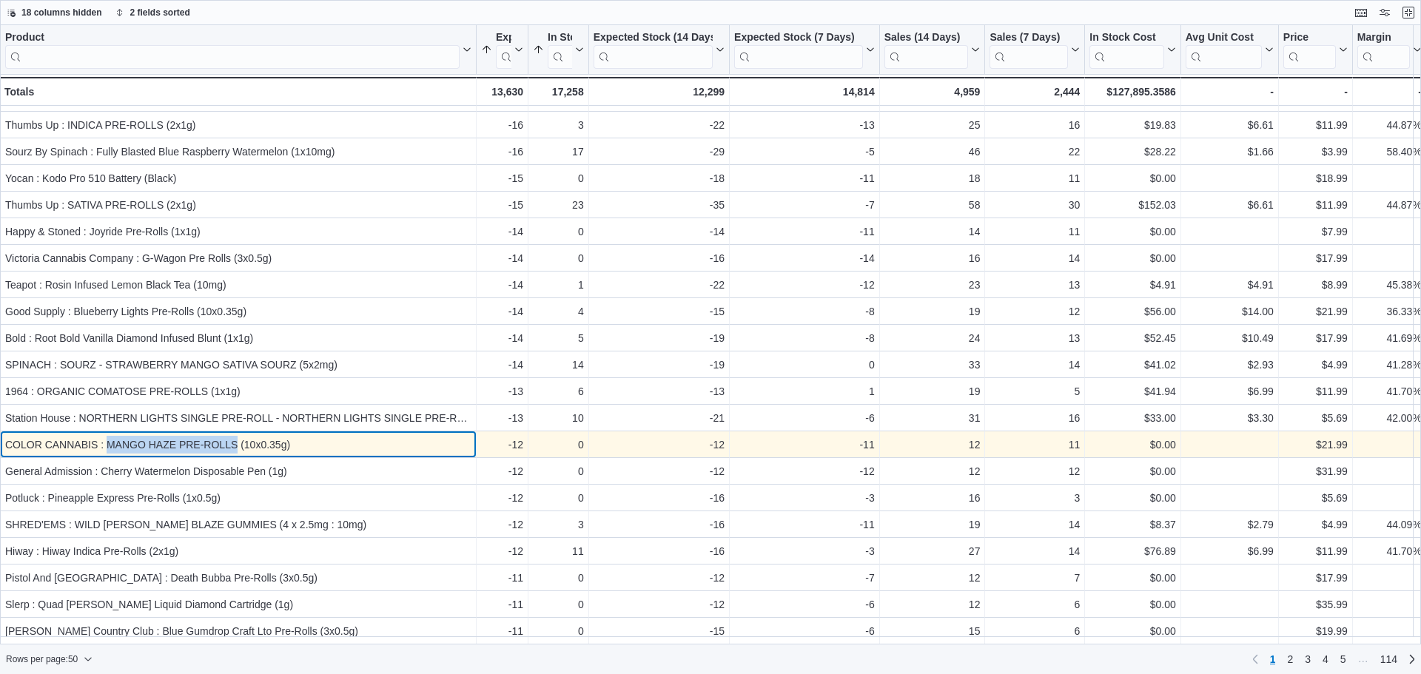
drag, startPoint x: 107, startPoint y: 443, endPoint x: 238, endPoint y: 441, distance: 131.0
click at [238, 441] on div "COLOR CANNABIS : MANGO HAZE PRE-ROLLS (10x0.35g)" at bounding box center [238, 445] width 466 height 18
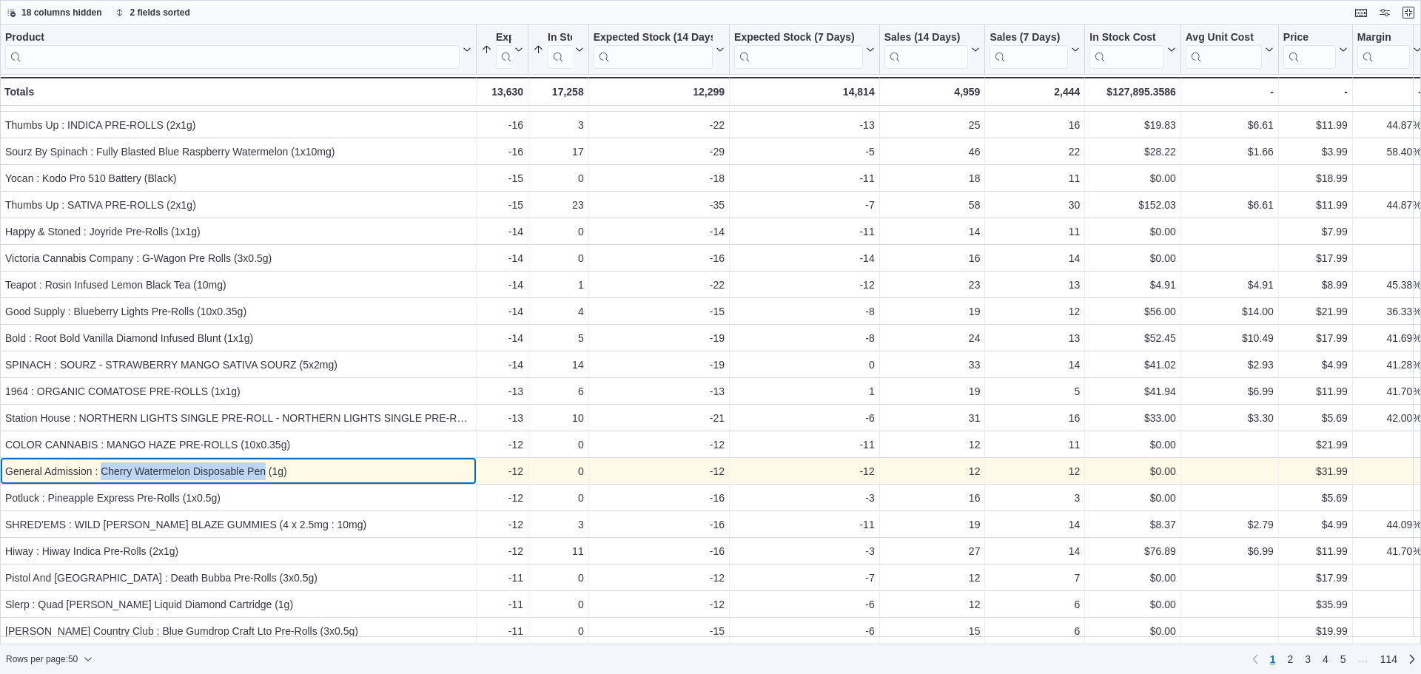
drag, startPoint x: 102, startPoint y: 469, endPoint x: 266, endPoint y: 477, distance: 163.8
click at [266, 477] on div "General Admission : Cherry Watermelon Disposable Pen (1g)" at bounding box center [238, 472] width 466 height 18
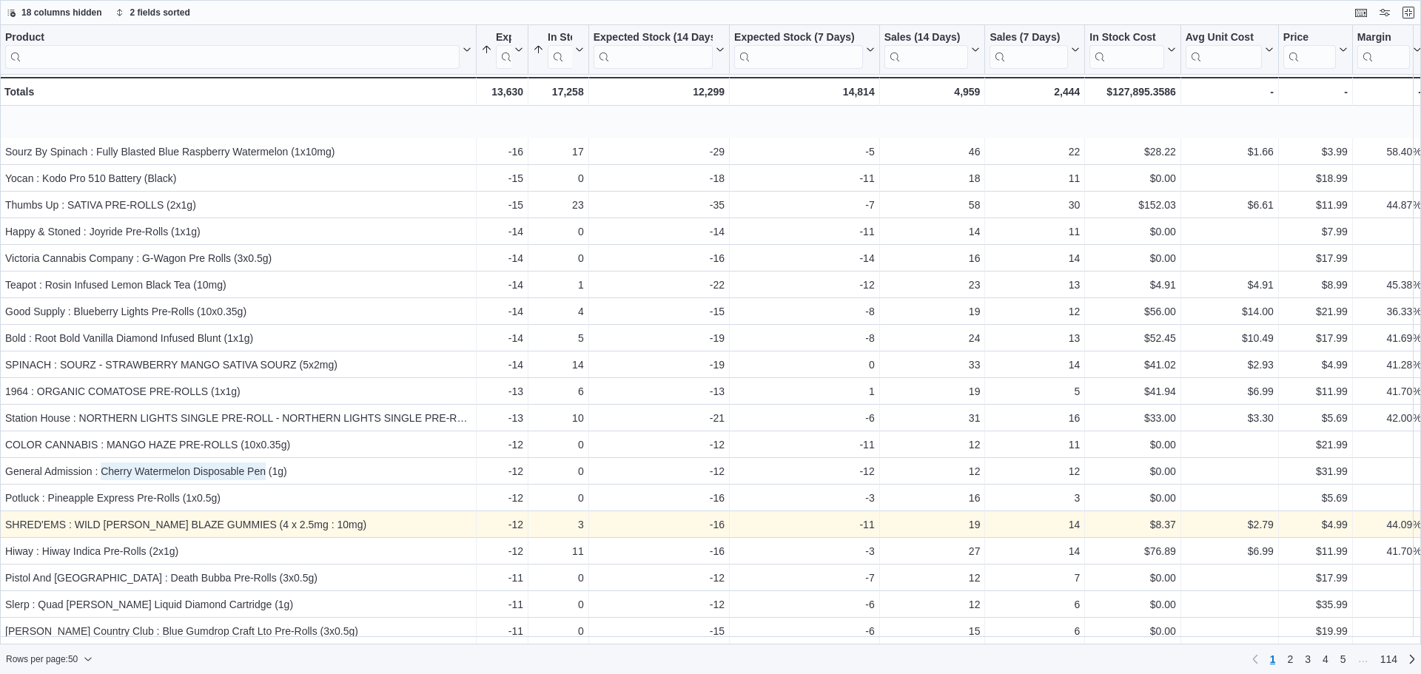
scroll to position [148, 0]
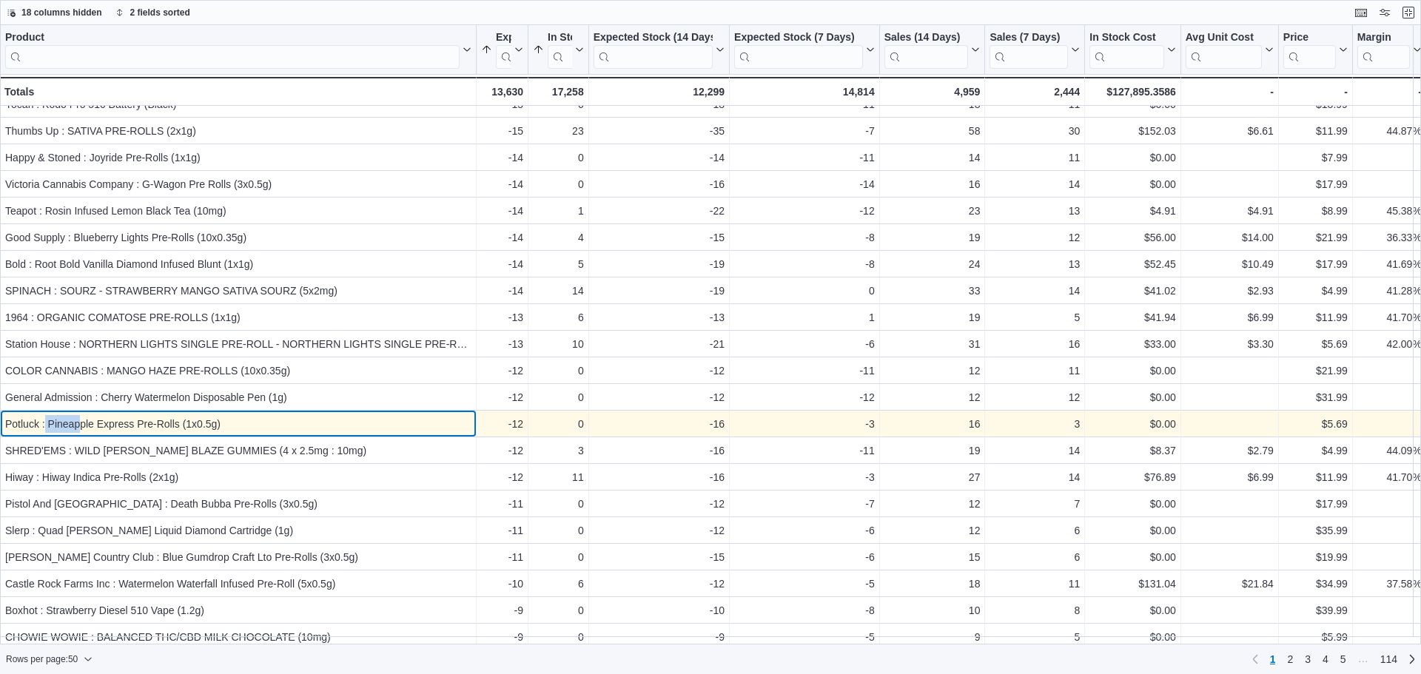
drag, startPoint x: 46, startPoint y: 426, endPoint x: 82, endPoint y: 427, distance: 36.3
click at [82, 427] on div "Potluck : Pineapple Express Pre-Rolls (1x0.5g)" at bounding box center [238, 424] width 466 height 18
click at [47, 419] on div "Potluck : Pineapple Express Pre-Rolls (1x0.5g)" at bounding box center [238, 424] width 466 height 18
drag, startPoint x: 48, startPoint y: 426, endPoint x: 178, endPoint y: 421, distance: 130.4
click at [178, 421] on div "Potluck : Pineapple Express Pre-Rolls (1x0.5g)" at bounding box center [238, 424] width 466 height 18
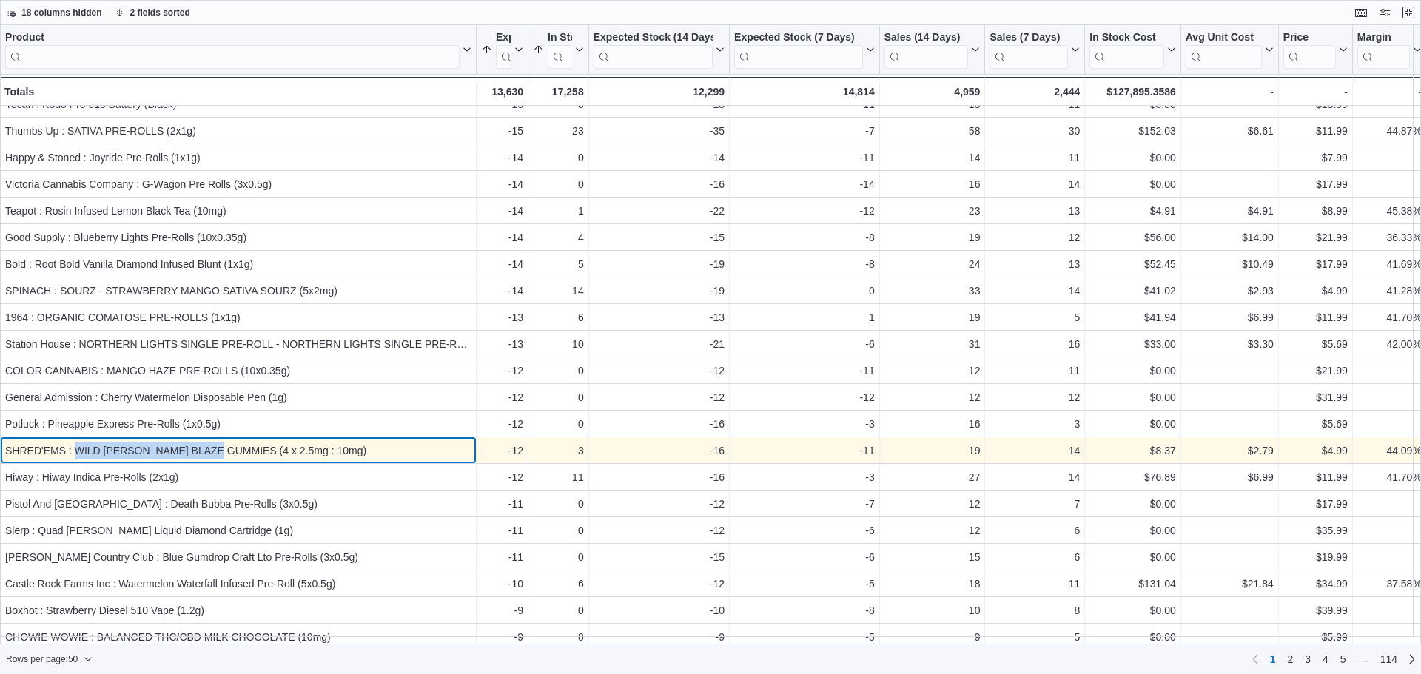
drag, startPoint x: 227, startPoint y: 447, endPoint x: 77, endPoint y: 449, distance: 149.5
click at [77, 449] on div "SHRED'EMS : WILD [PERSON_NAME] BLAZE GUMMIES (4 x 2.5mg : 10mg)" at bounding box center [238, 451] width 466 height 18
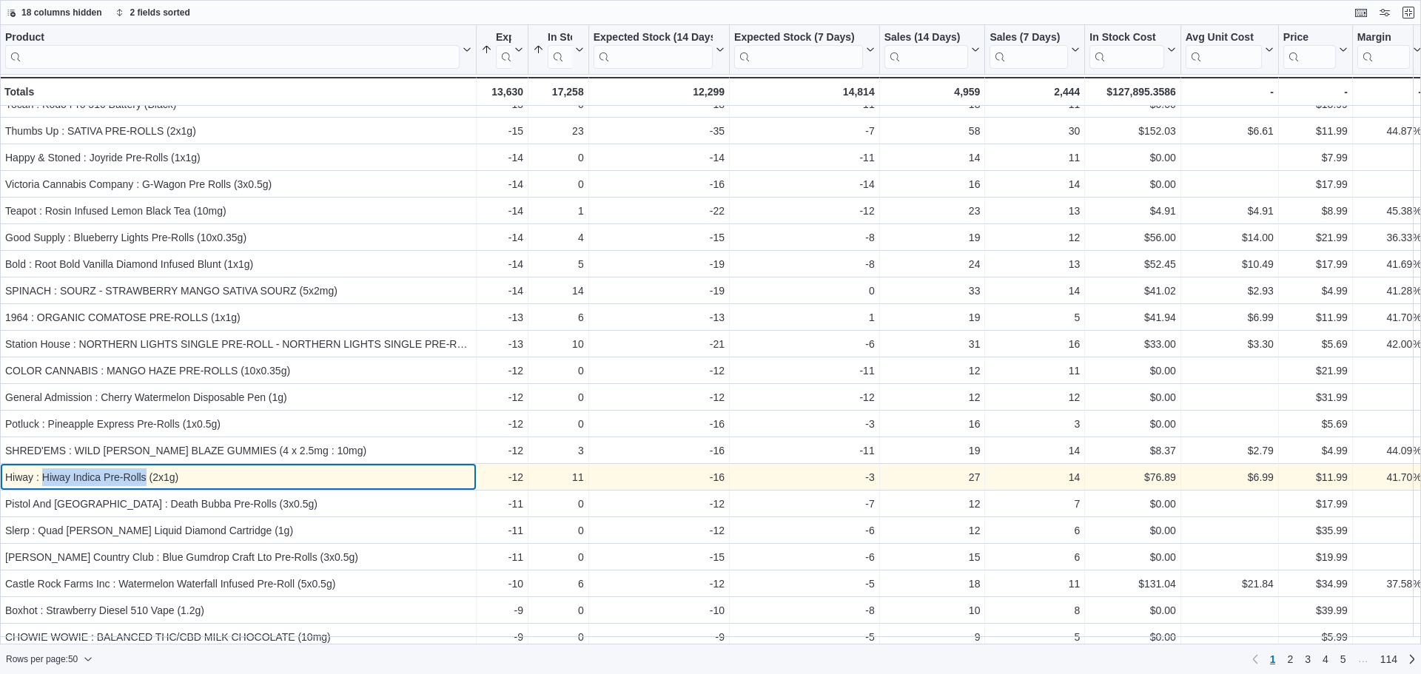
drag, startPoint x: 44, startPoint y: 478, endPoint x: 145, endPoint y: 483, distance: 100.8
click at [145, 483] on div "Hiway : Hiway Indica Pre-Rolls (2x1g)" at bounding box center [238, 478] width 466 height 18
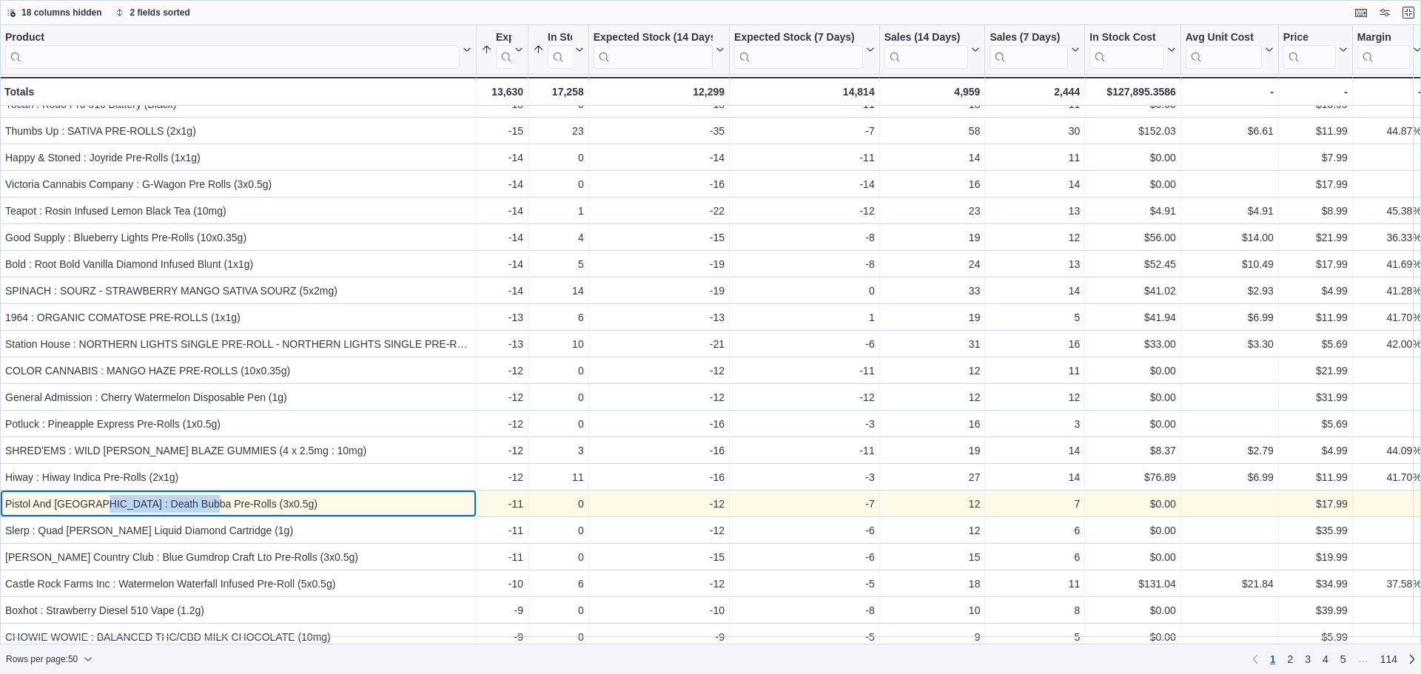
drag, startPoint x: 87, startPoint y: 506, endPoint x: 191, endPoint y: 500, distance: 103.8
click at [191, 500] on div "Pistol And [GEOGRAPHIC_DATA] : Death Bubba Pre-Rolls (3x0.5g)" at bounding box center [238, 504] width 466 height 18
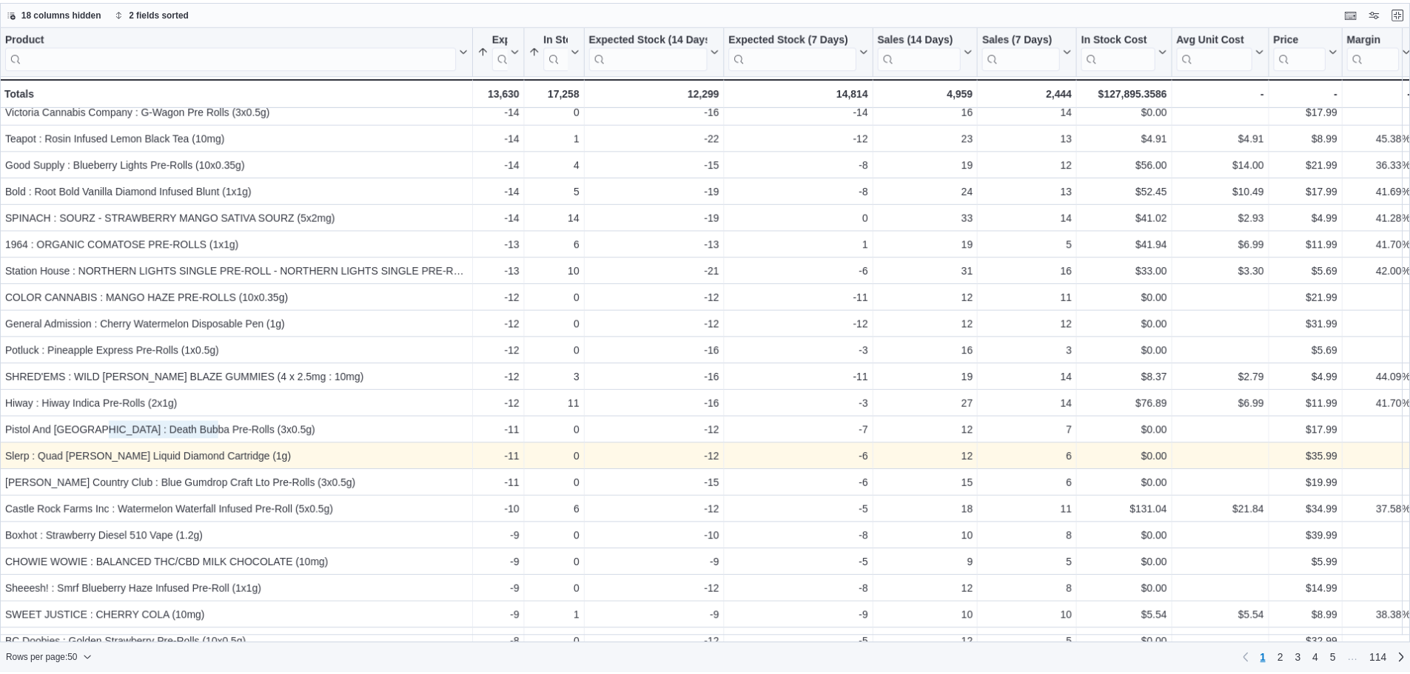
scroll to position [296, 0]
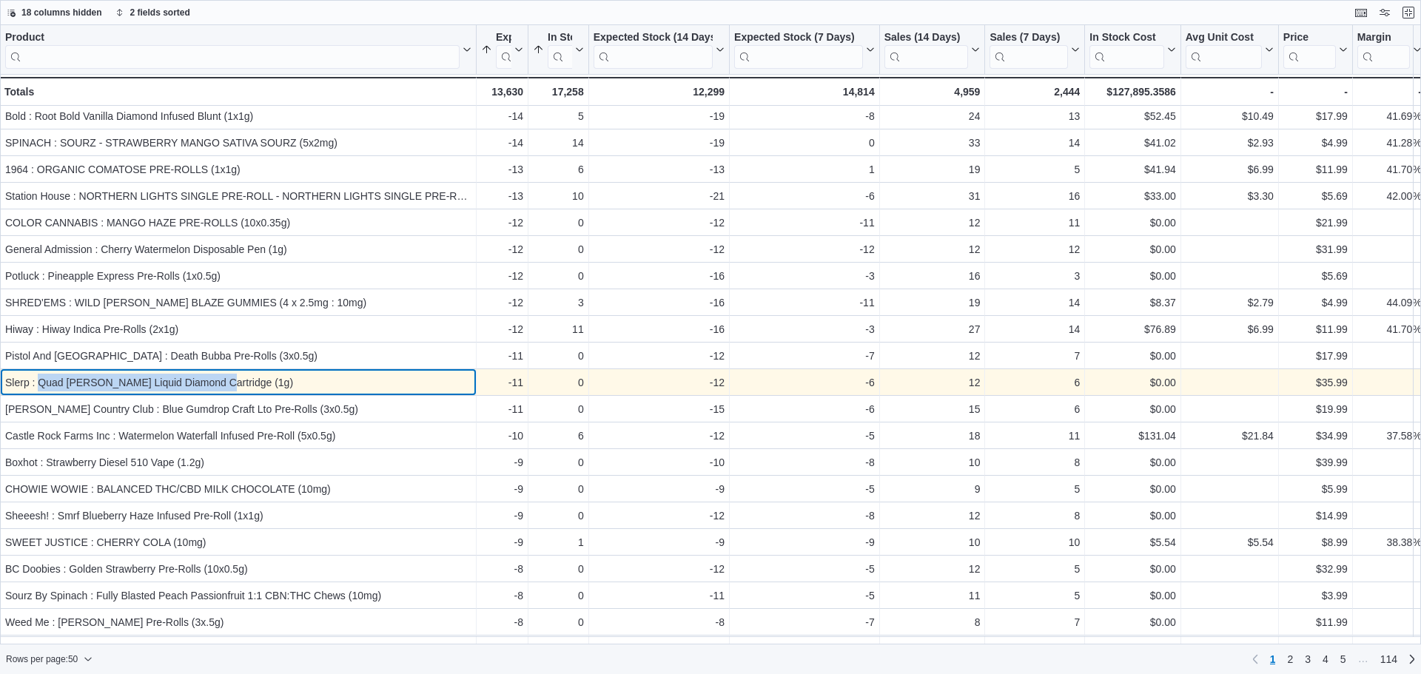
drag, startPoint x: 38, startPoint y: 380, endPoint x: 210, endPoint y: 383, distance: 171.8
click at [210, 383] on div "Slerp : Quad [PERSON_NAME] Liquid Diamond Cartridge (1g)" at bounding box center [238, 383] width 466 height 18
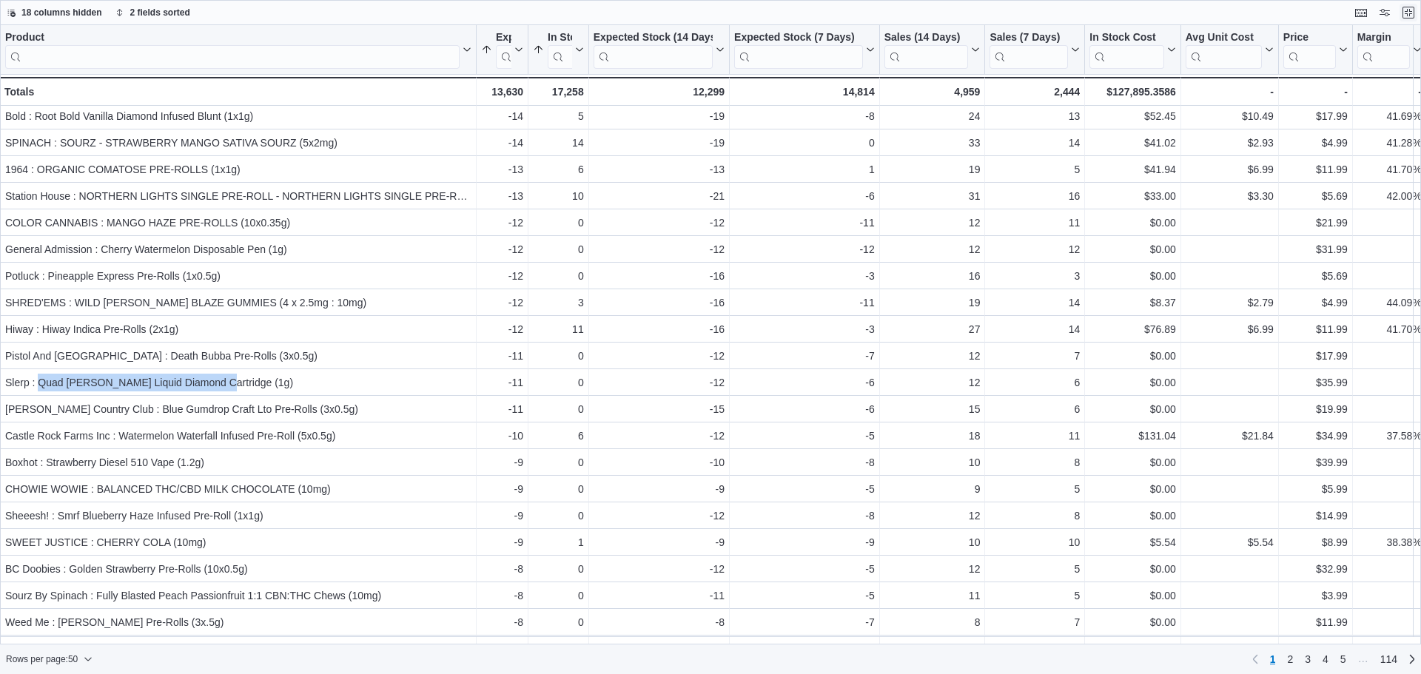
click at [1410, 7] on button "Exit fullscreen" at bounding box center [1409, 13] width 18 height 18
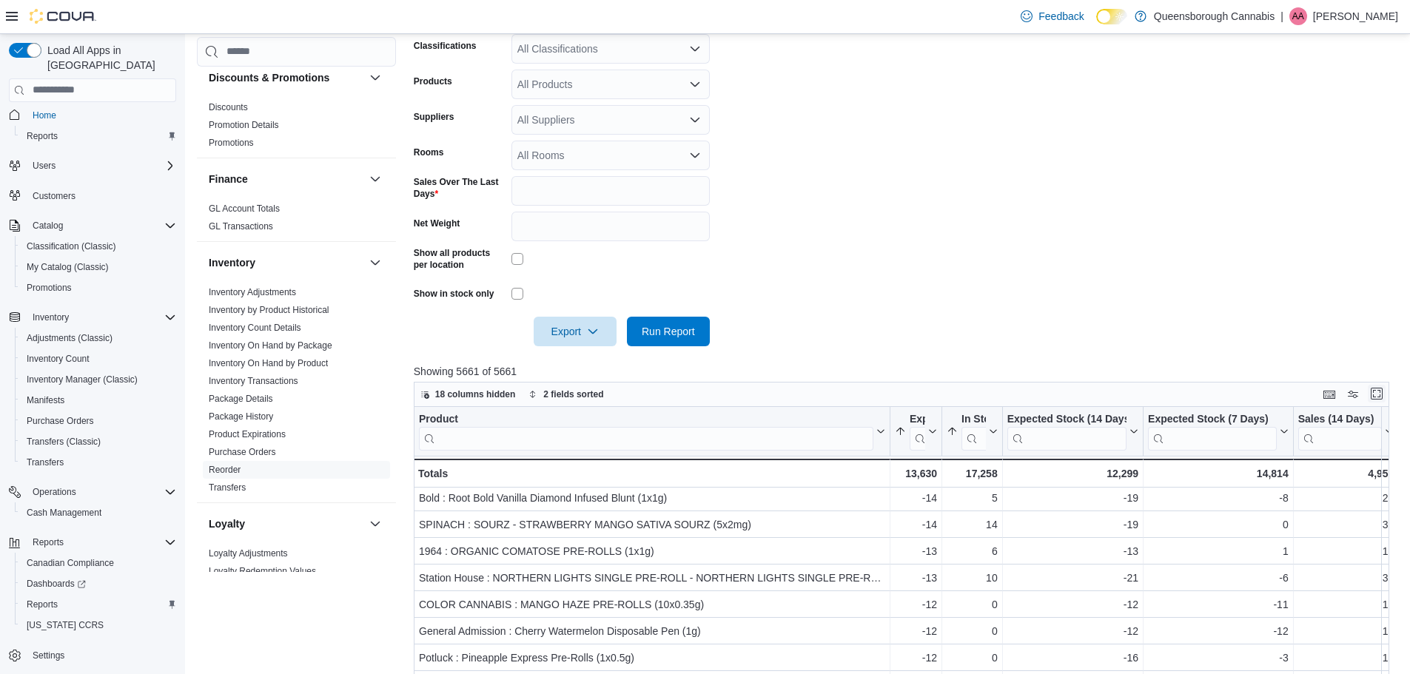
click at [1384, 391] on button "Enter fullscreen" at bounding box center [1377, 394] width 18 height 18
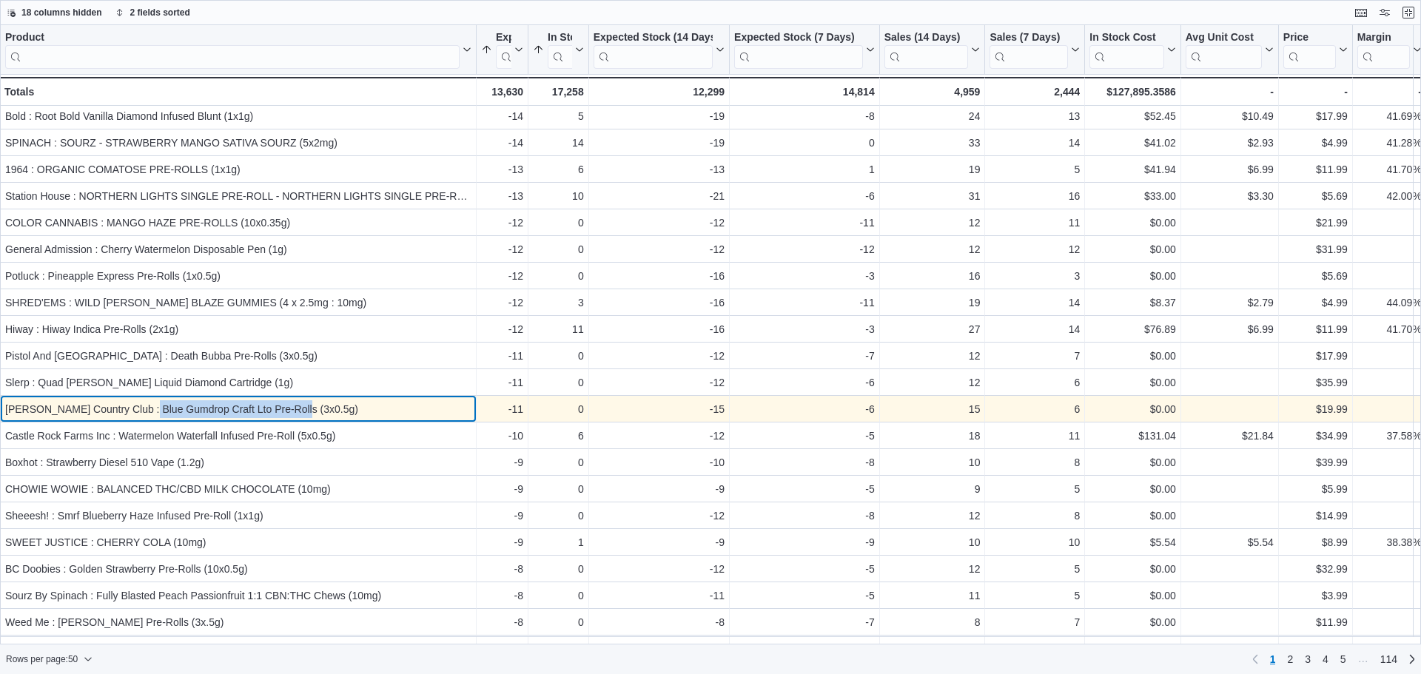
drag, startPoint x: 144, startPoint y: 412, endPoint x: 297, endPoint y: 404, distance: 152.7
click at [297, 404] on div "[PERSON_NAME] Country Club : Blue Gumdrop Craft Lto Pre-Rolls (3x0.5g)" at bounding box center [238, 409] width 466 height 18
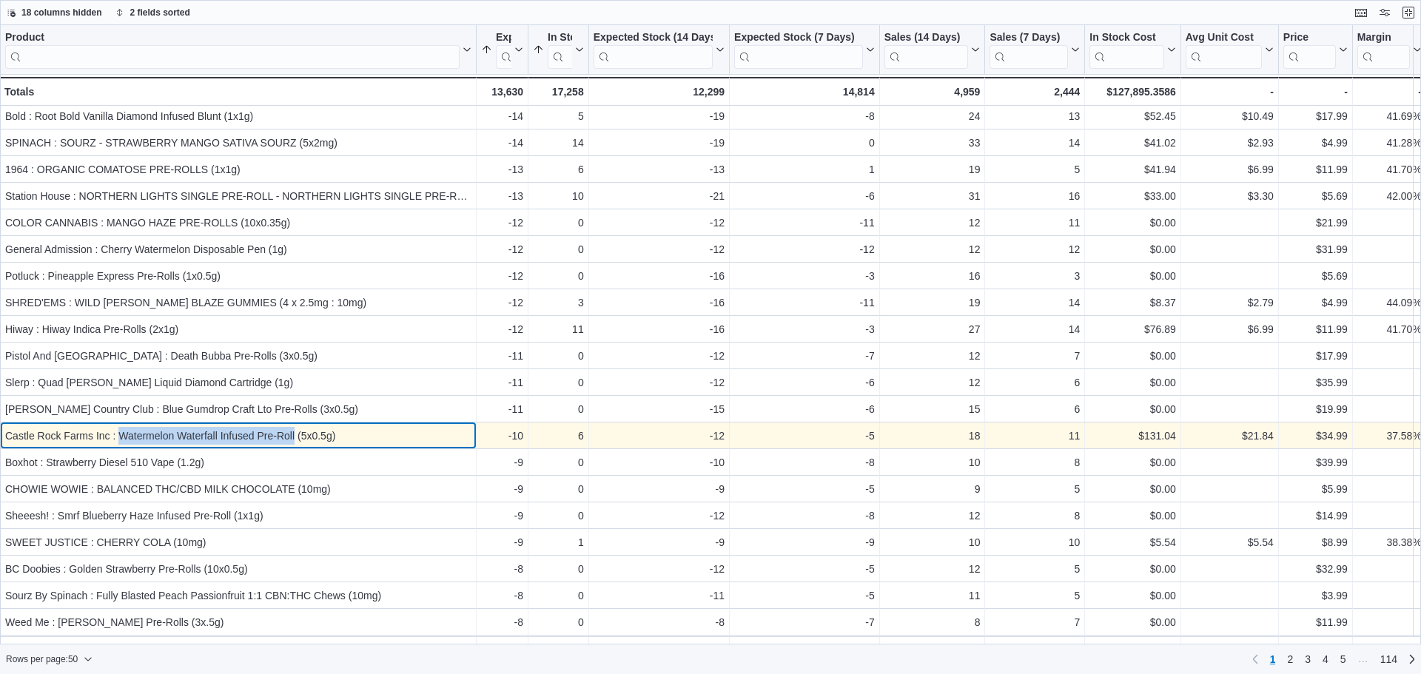
drag, startPoint x: 121, startPoint y: 436, endPoint x: 295, endPoint y: 438, distance: 174.0
click at [295, 438] on div "Castle Rock Farms Inc : Watermelon Waterfall Infused Pre-Roll (5x0.5g)" at bounding box center [238, 436] width 466 height 18
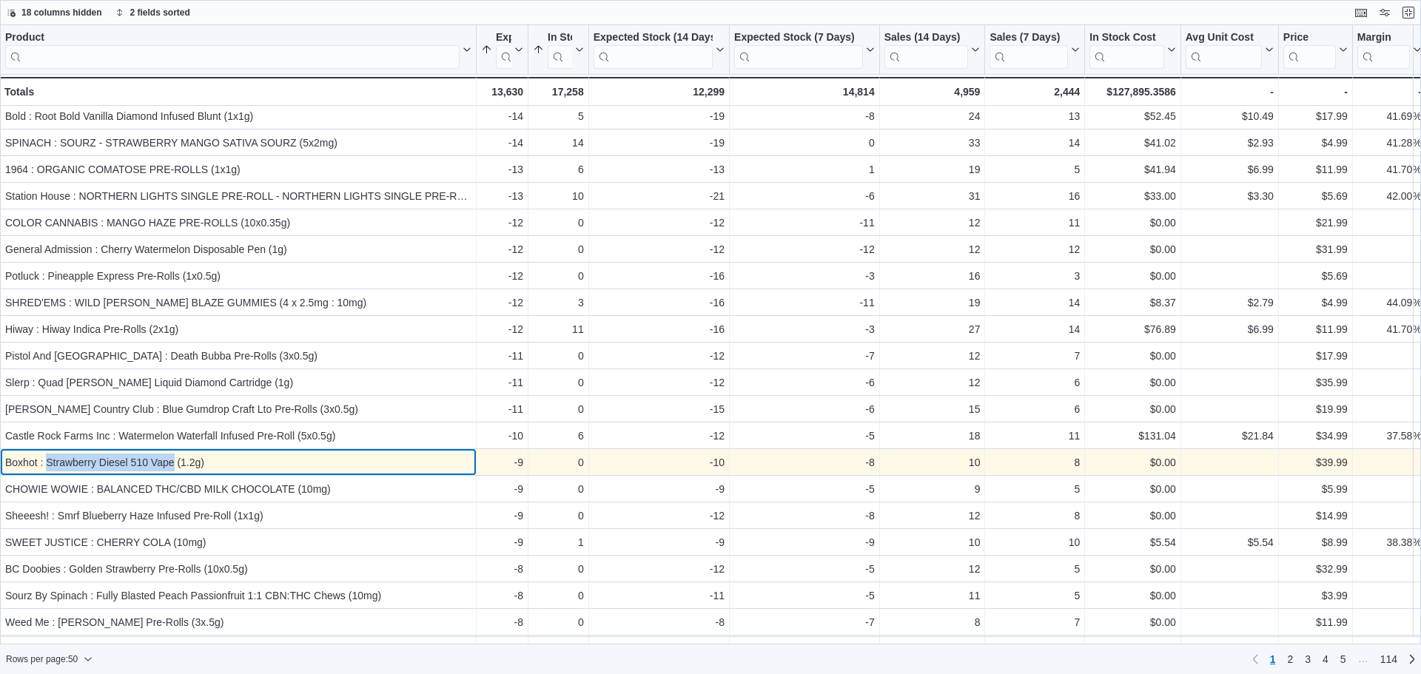
drag, startPoint x: 46, startPoint y: 462, endPoint x: 173, endPoint y: 455, distance: 127.5
click at [173, 455] on div "Boxhot : Strawberry Diesel 510 Vape (1.2g)" at bounding box center [238, 463] width 466 height 18
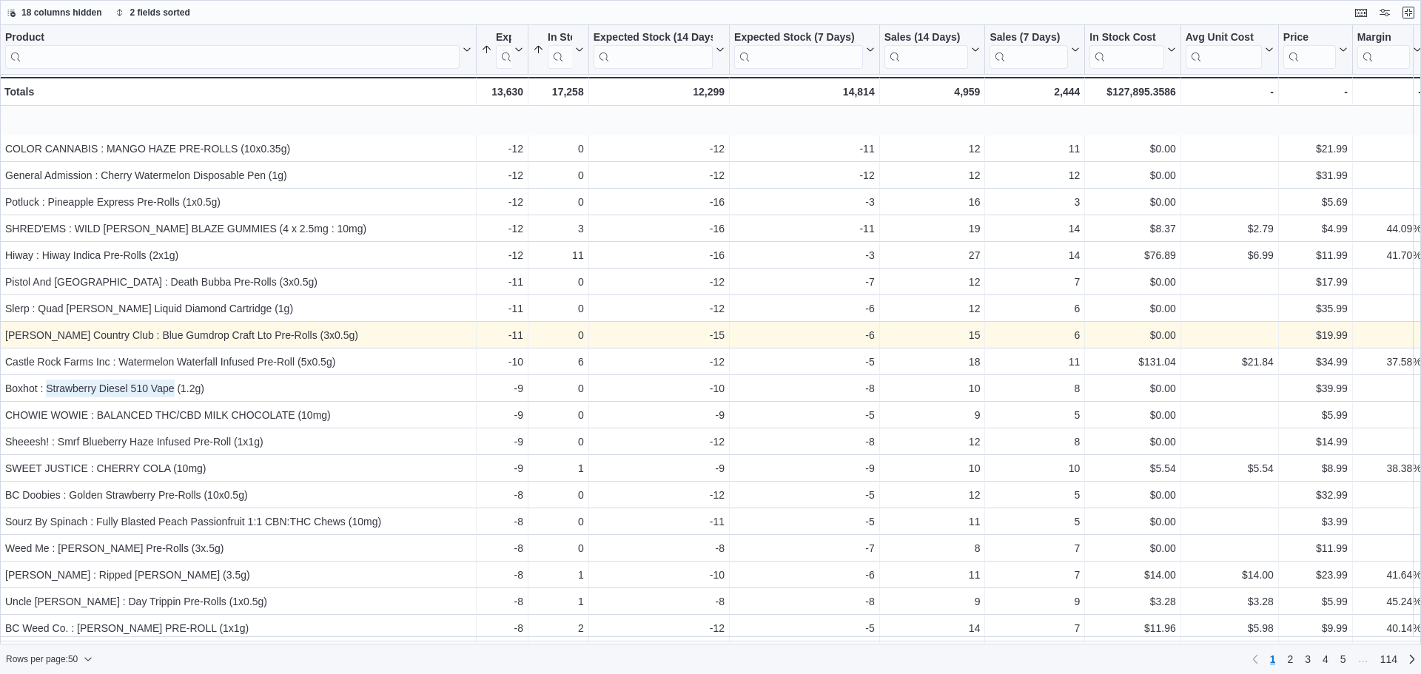
scroll to position [444, 0]
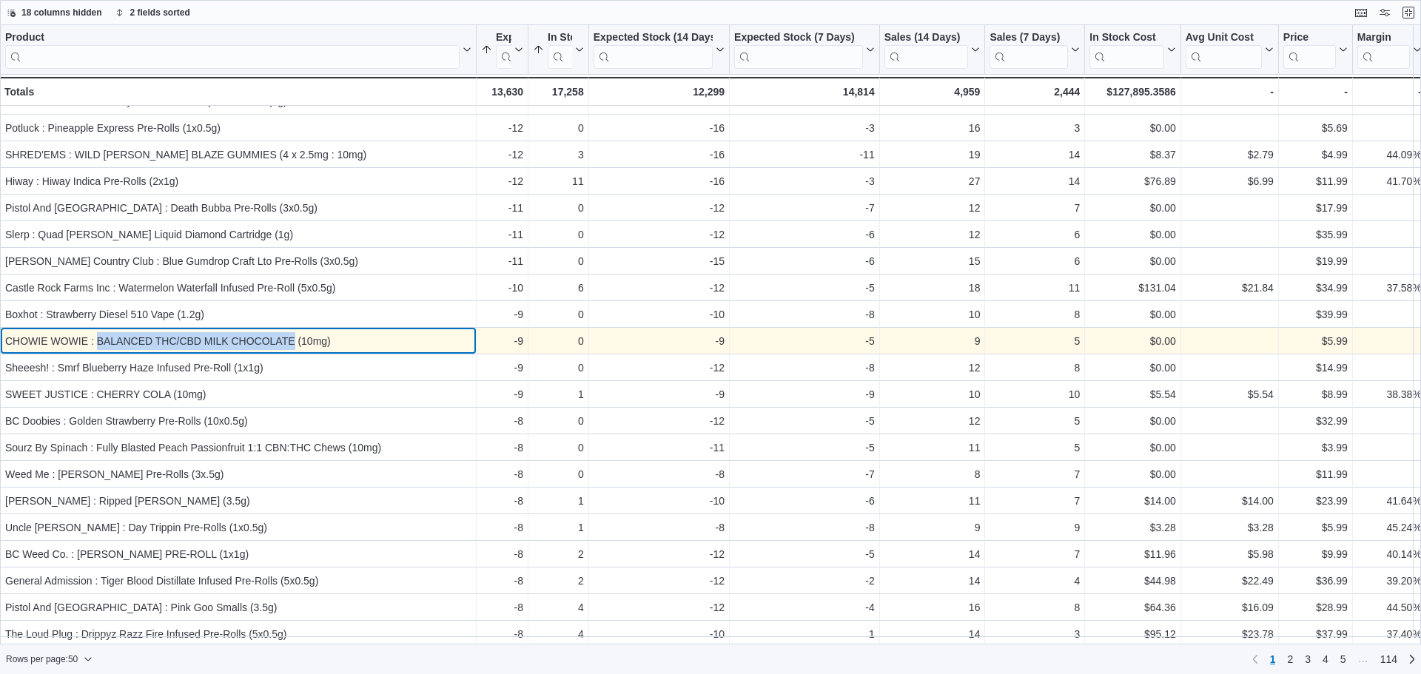
drag, startPoint x: 294, startPoint y: 341, endPoint x: 100, endPoint y: 346, distance: 194.0
click at [100, 346] on div "CHOWIE WOWIE : BALANCED THC/CBD MILK CHOCOLATE (10mg)" at bounding box center [238, 341] width 466 height 18
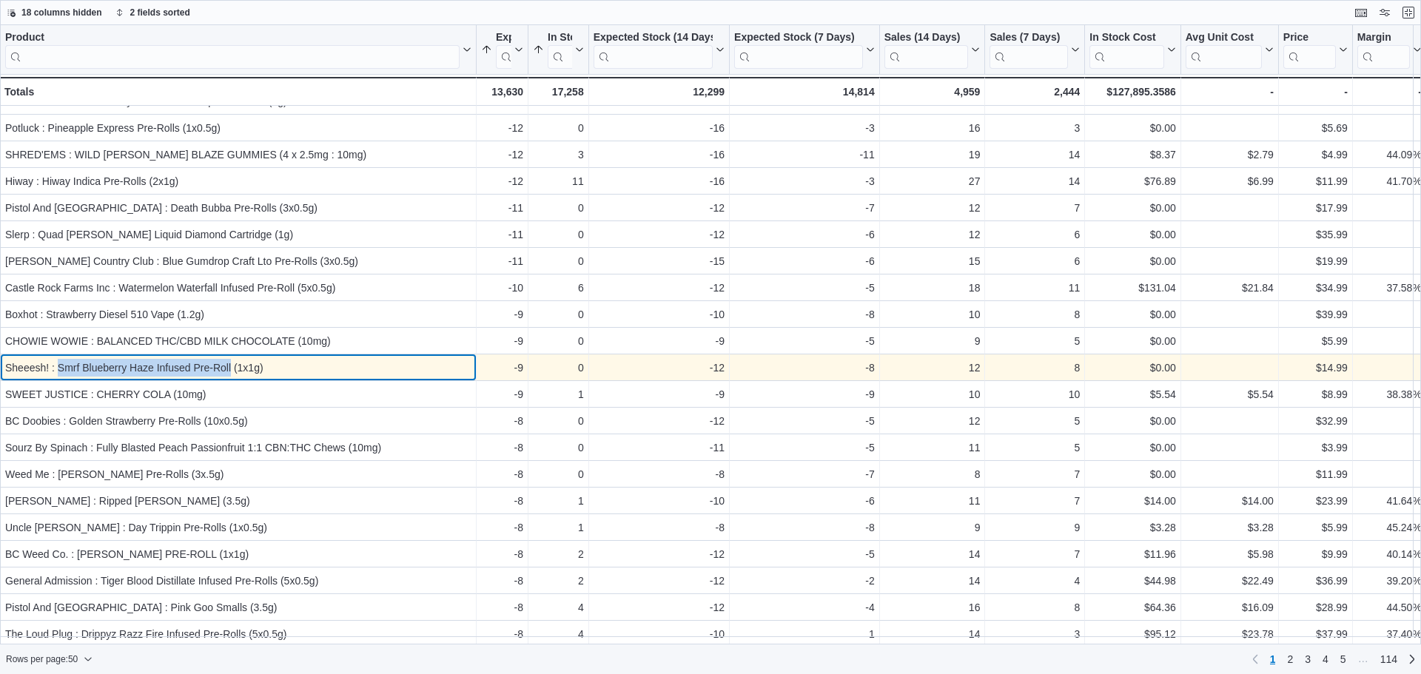
drag, startPoint x: 57, startPoint y: 372, endPoint x: 232, endPoint y: 372, distance: 174.7
click at [232, 372] on div "Sheeesh! : Smrf Blueberry Haze Infused Pre-Roll (1x1g)" at bounding box center [238, 368] width 466 height 18
click at [152, 366] on div "Sheeesh! : Smrf Blueberry Haze Infused Pre-Roll (1x1g)" at bounding box center [238, 368] width 466 height 18
drag, startPoint x: 152, startPoint y: 366, endPoint x: 62, endPoint y: 367, distance: 89.6
click at [62, 367] on div "Sheeesh! : Smrf Blueberry Haze Infused Pre-Roll (1x1g)" at bounding box center [238, 368] width 466 height 18
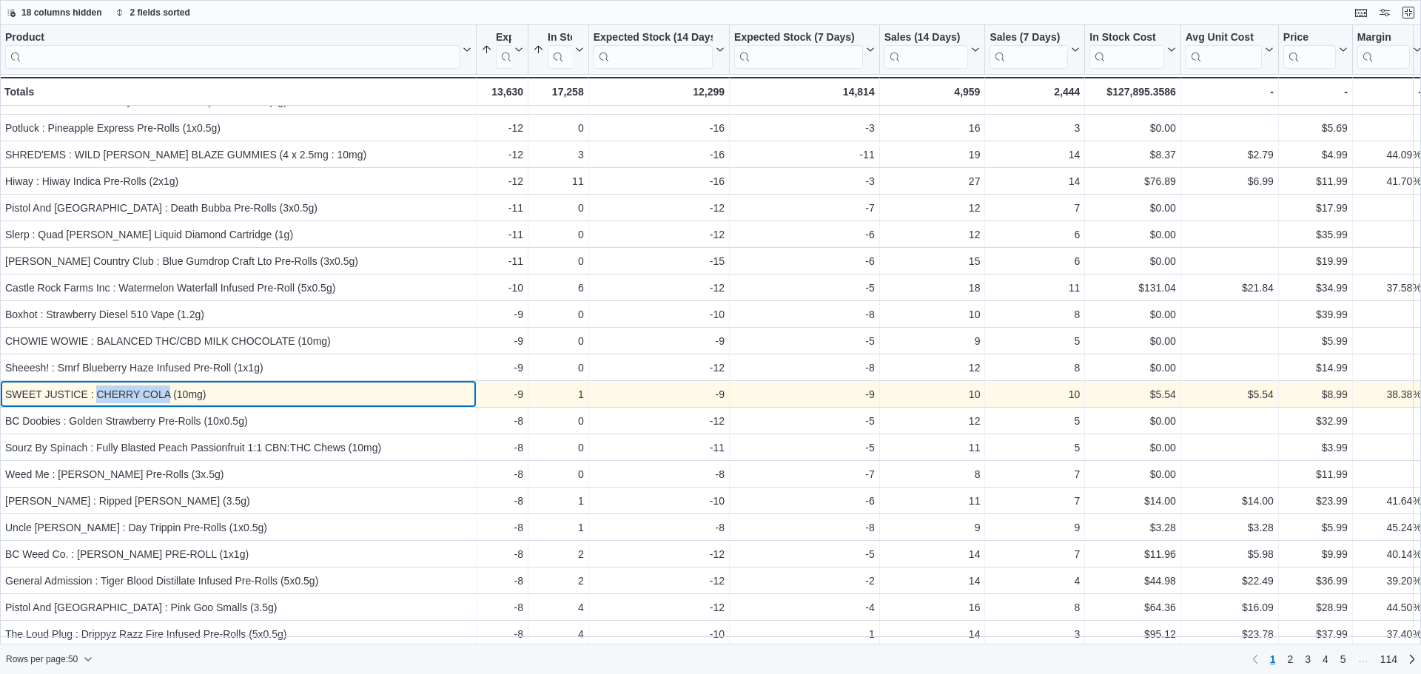
drag, startPoint x: 171, startPoint y: 395, endPoint x: 100, endPoint y: 398, distance: 71.1
click at [99, 398] on div "SWEET JUSTICE : CHERRY COLA (10mg)" at bounding box center [238, 395] width 466 height 18
drag, startPoint x: 87, startPoint y: 398, endPoint x: 7, endPoint y: 399, distance: 80.0
click at [7, 399] on div "SWEET JUSTICE : CHERRY COLA (10mg)" at bounding box center [238, 395] width 466 height 18
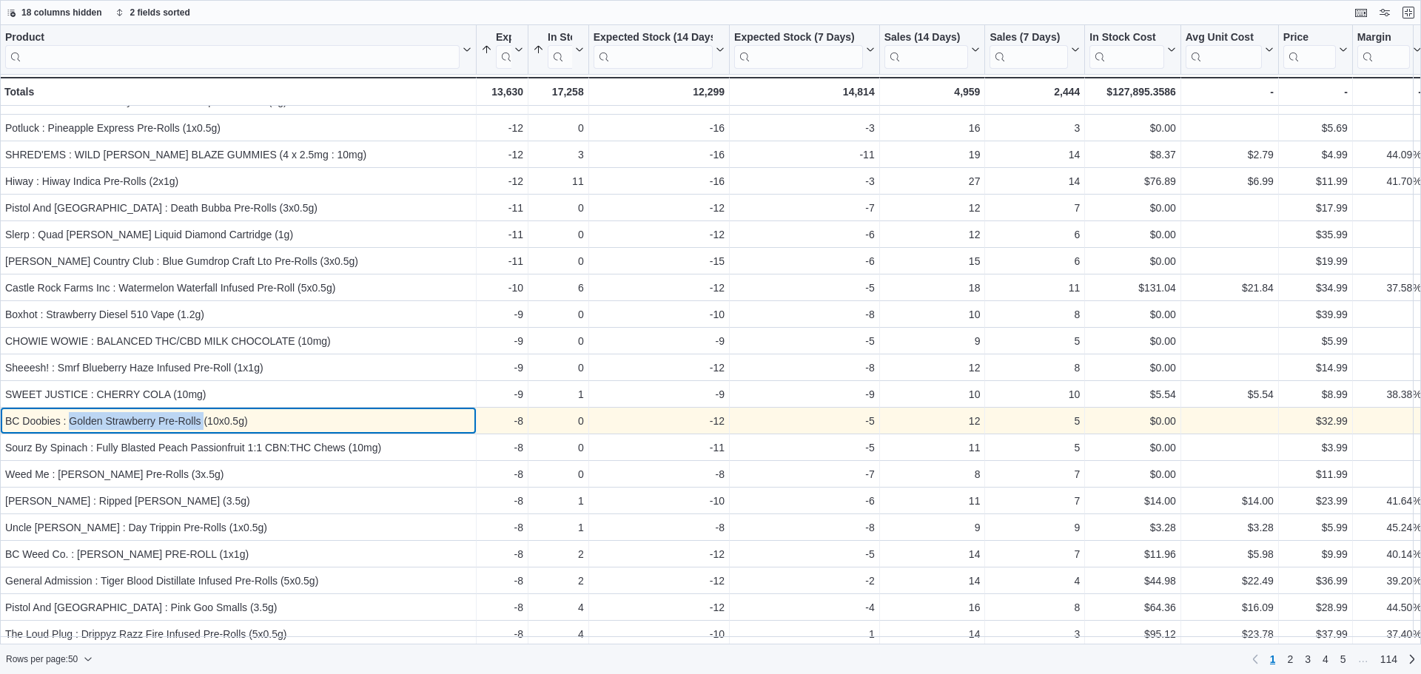
drag, startPoint x: 71, startPoint y: 420, endPoint x: 203, endPoint y: 412, distance: 132.0
click at [203, 412] on div "BC Doobies : Golden Strawberry Pre-Rolls (10x0.5g)" at bounding box center [238, 421] width 466 height 18
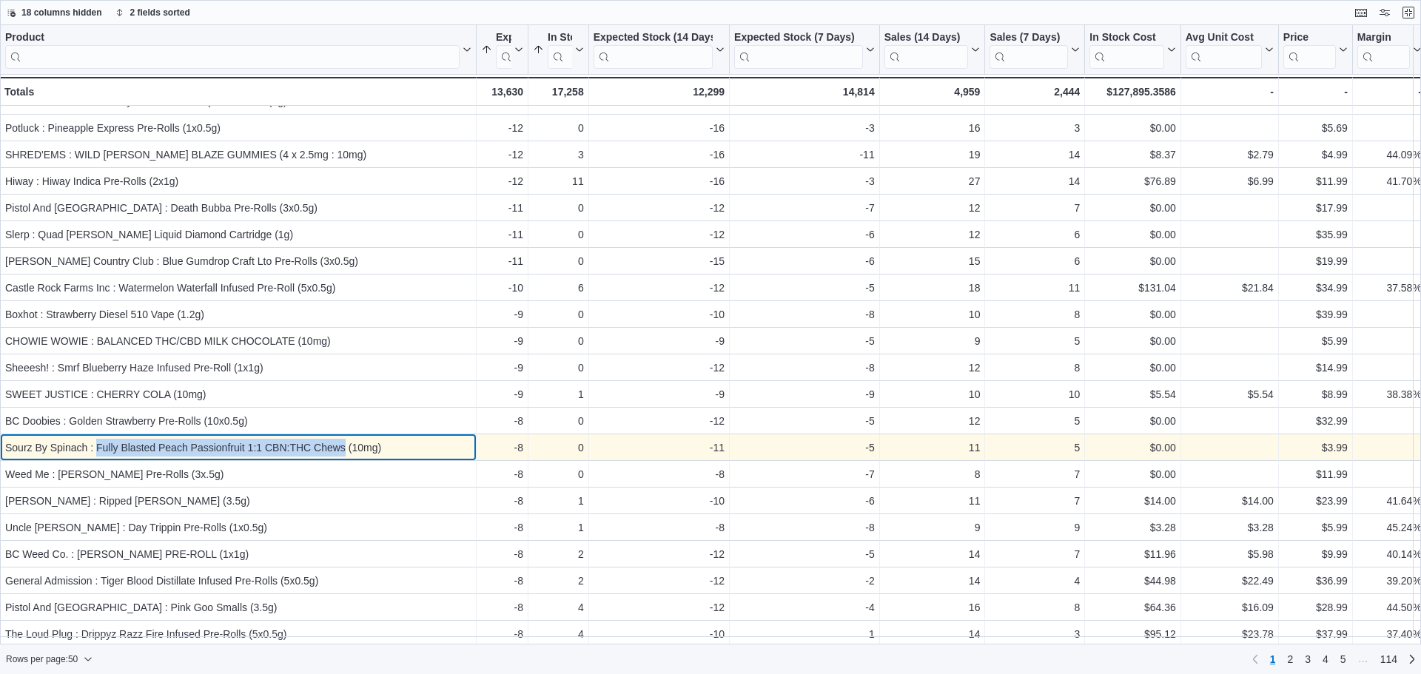
drag, startPoint x: 97, startPoint y: 452, endPoint x: 343, endPoint y: 446, distance: 246.6
click at [343, 446] on div "Sourz By Spinach : Fully Blasted Peach Passionfruit 1:1 CBN:THC Chews (10mg)" at bounding box center [238, 448] width 466 height 18
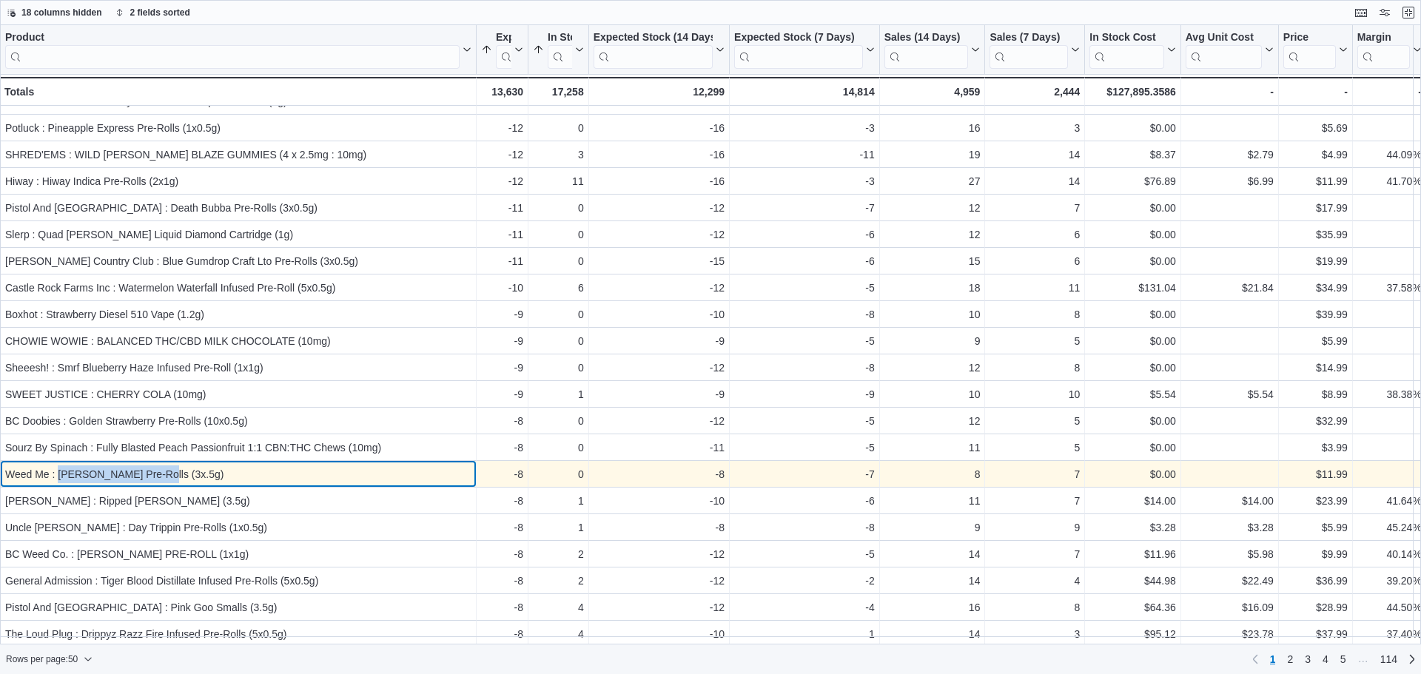
drag, startPoint x: 59, startPoint y: 479, endPoint x: 153, endPoint y: 481, distance: 93.3
click at [153, 481] on div "Weed Me : [PERSON_NAME] Pre-Rolls (3x.5g)" at bounding box center [238, 475] width 466 height 18
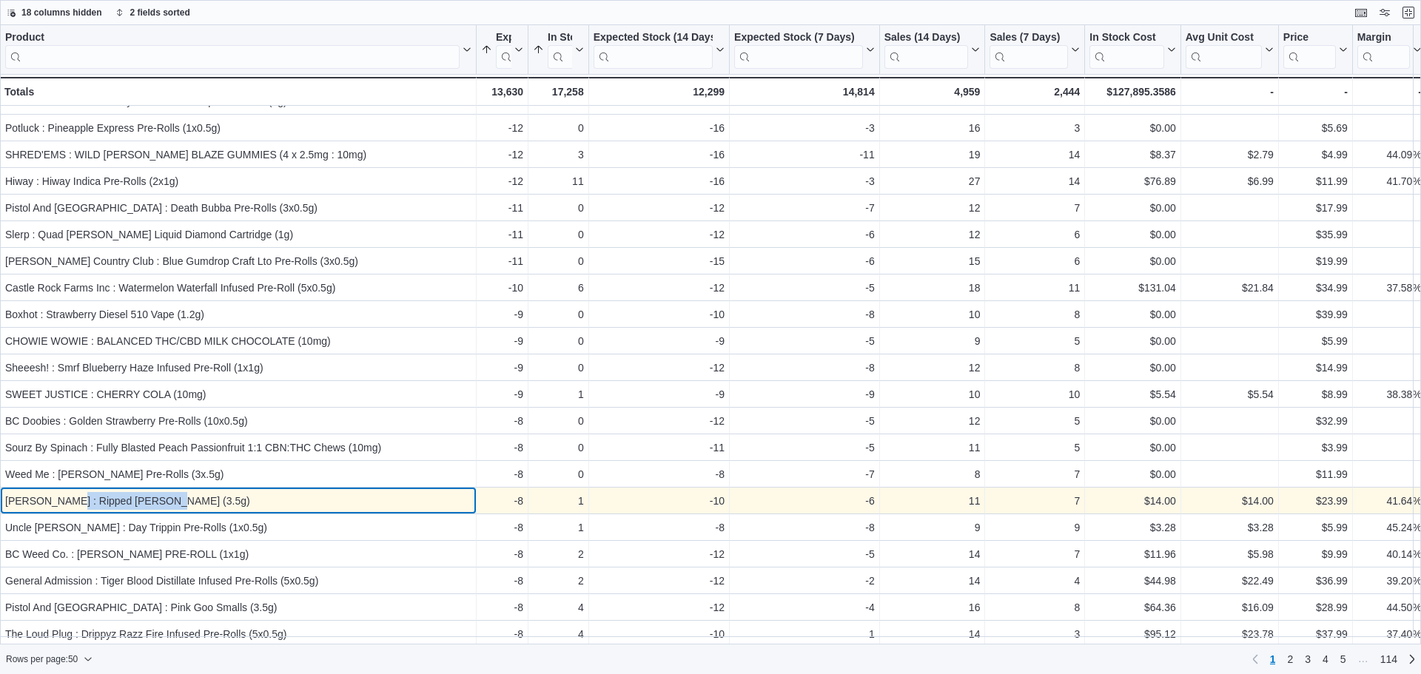
drag, startPoint x: 61, startPoint y: 501, endPoint x: 162, endPoint y: 509, distance: 101.0
click at [162, 509] on div "[PERSON_NAME] : Ripped [PERSON_NAME] (3.5g)" at bounding box center [238, 501] width 466 height 18
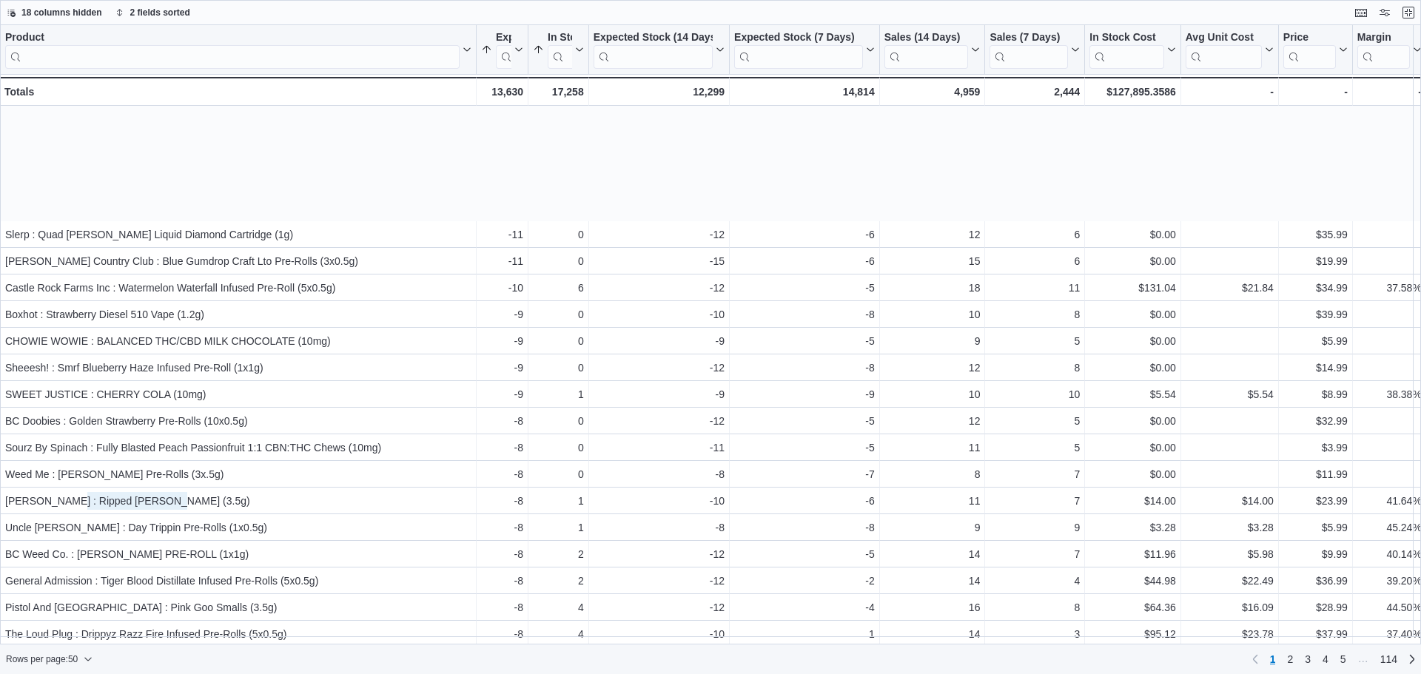
scroll to position [592, 0]
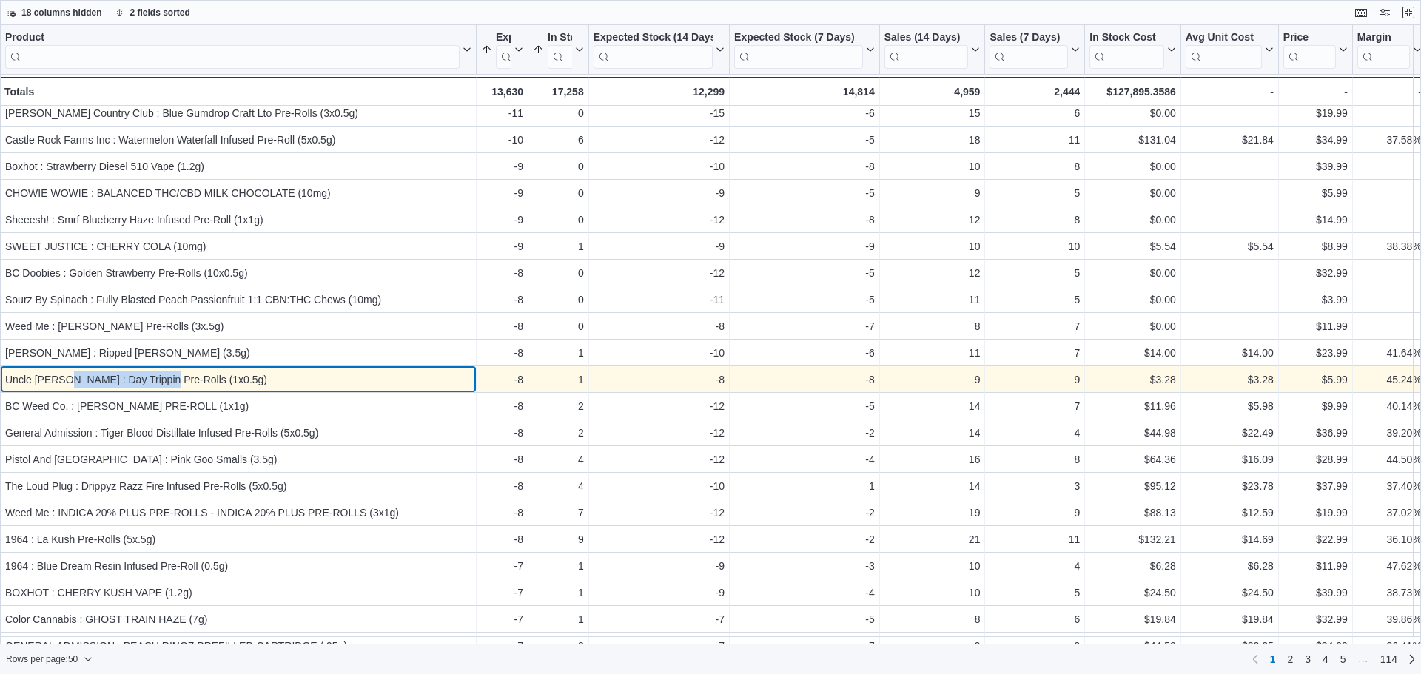
drag, startPoint x: 61, startPoint y: 381, endPoint x: 161, endPoint y: 391, distance: 100.4
click at [161, 391] on div "Uncle [PERSON_NAME] : Day Trippin Pre-Rolls (1x0.5g) - Product, column 1, row 33" at bounding box center [238, 379] width 477 height 27
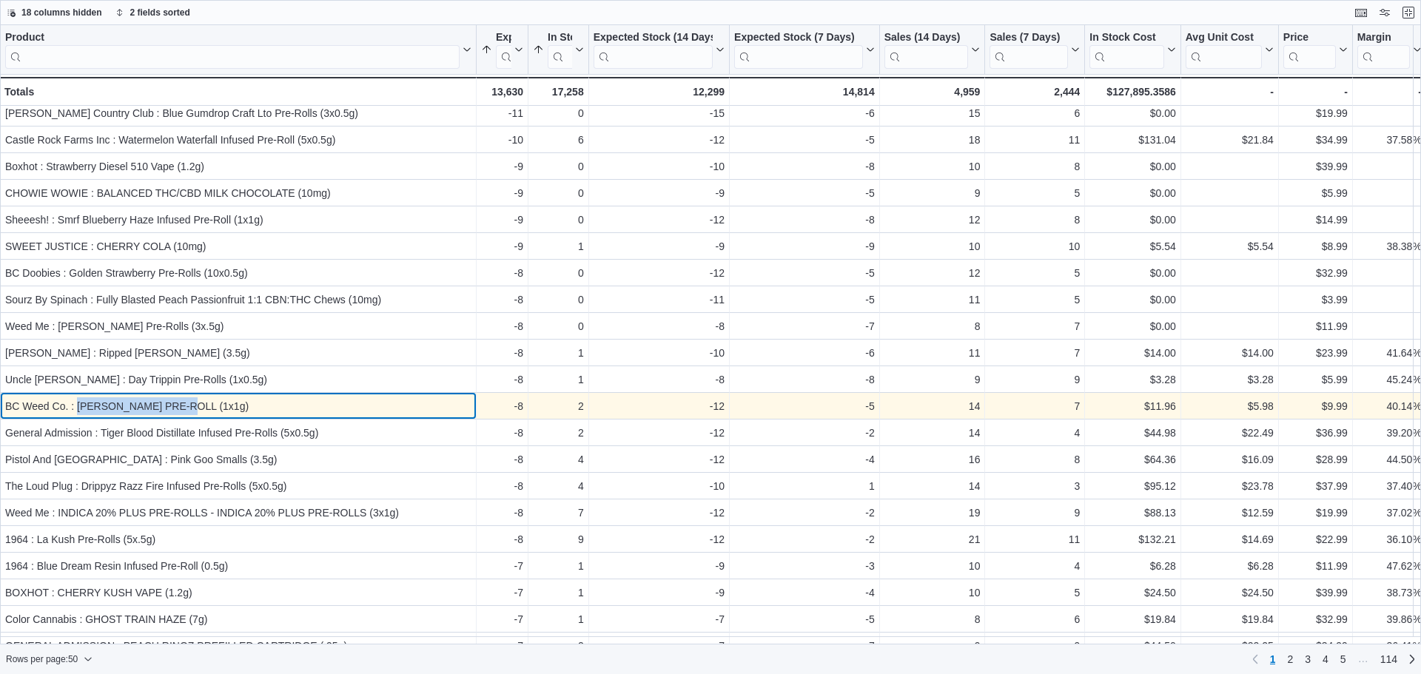
drag, startPoint x: 202, startPoint y: 406, endPoint x: 79, endPoint y: 405, distance: 122.9
click at [79, 405] on div "BC Weed Co. : [PERSON_NAME] PRE-ROLL (1x1g)" at bounding box center [238, 407] width 466 height 18
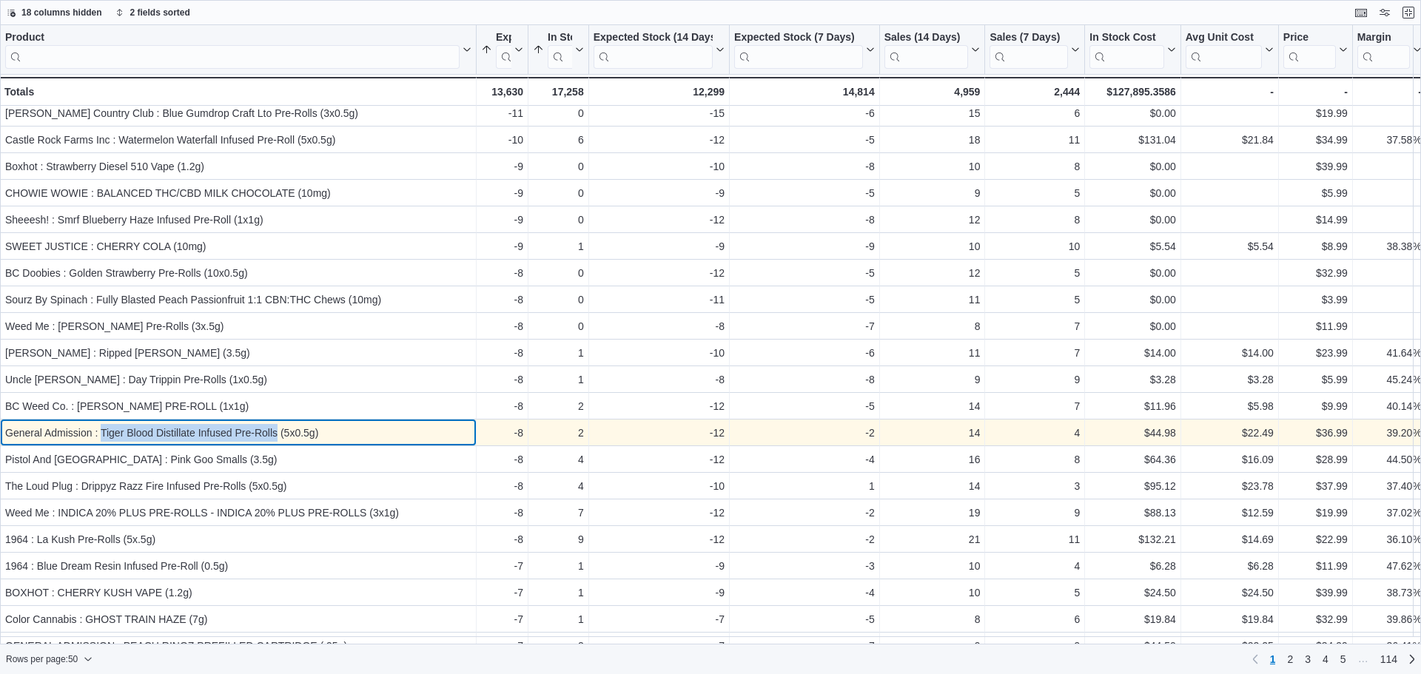
drag, startPoint x: 277, startPoint y: 433, endPoint x: 103, endPoint y: 425, distance: 174.2
click at [103, 425] on div "General Admission : Tiger Blood Distillate Infused Pre-Rolls (5x0.5g)" at bounding box center [238, 433] width 466 height 18
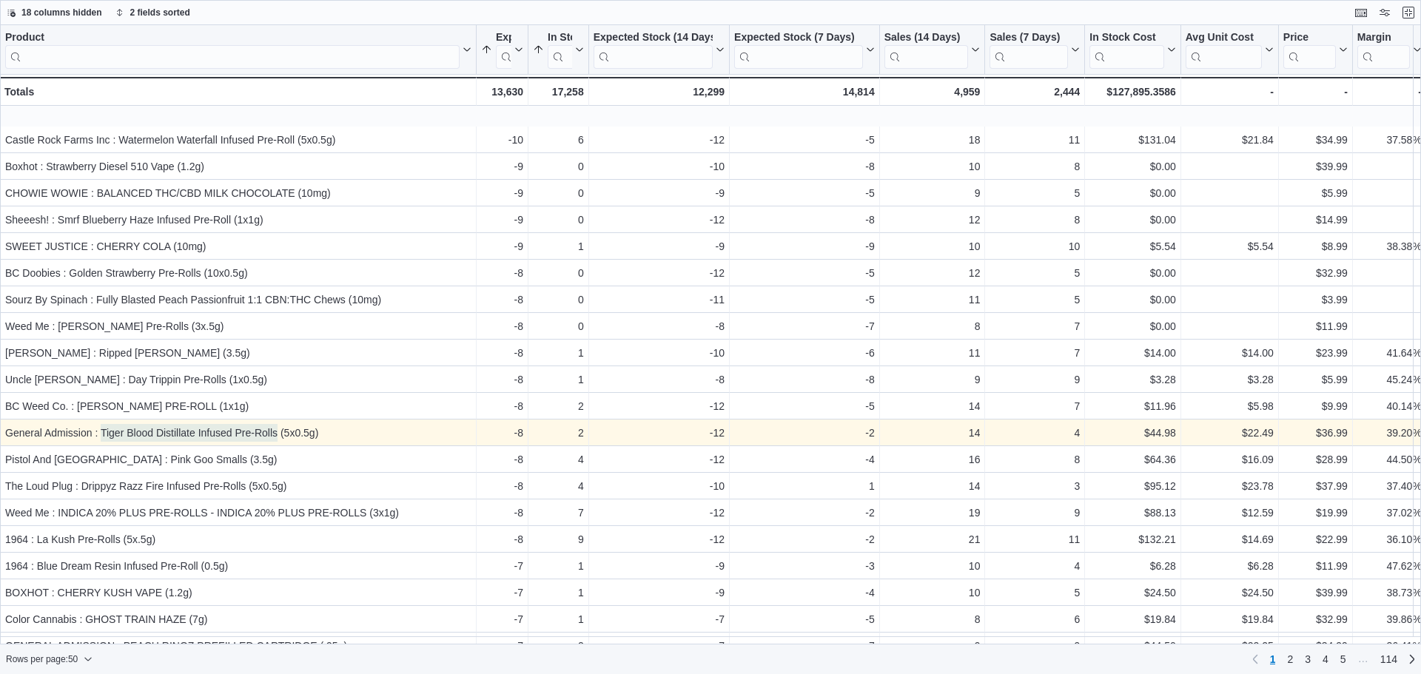
scroll to position [666, 0]
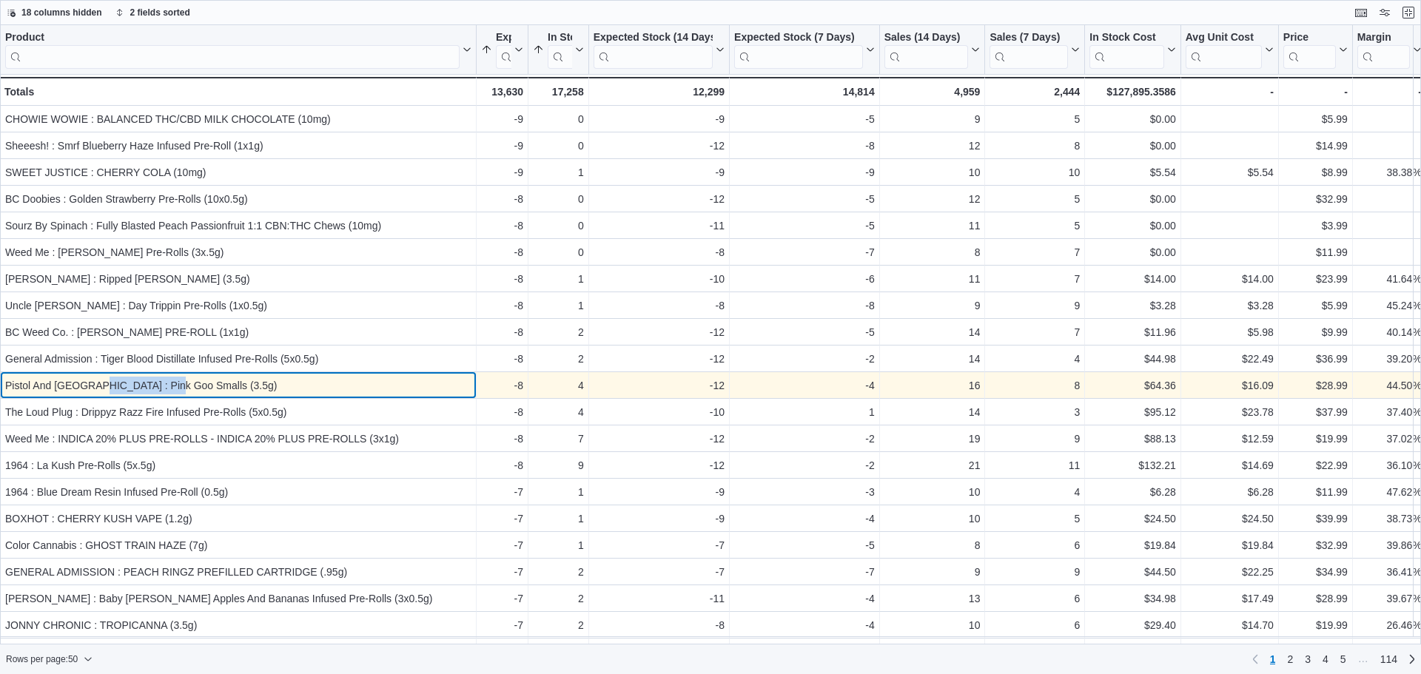
drag, startPoint x: 85, startPoint y: 389, endPoint x: 162, endPoint y: 395, distance: 77.2
click at [162, 395] on div "Pistol And [GEOGRAPHIC_DATA] : Pink Goo Smalls (3.5g)" at bounding box center [238, 386] width 466 height 18
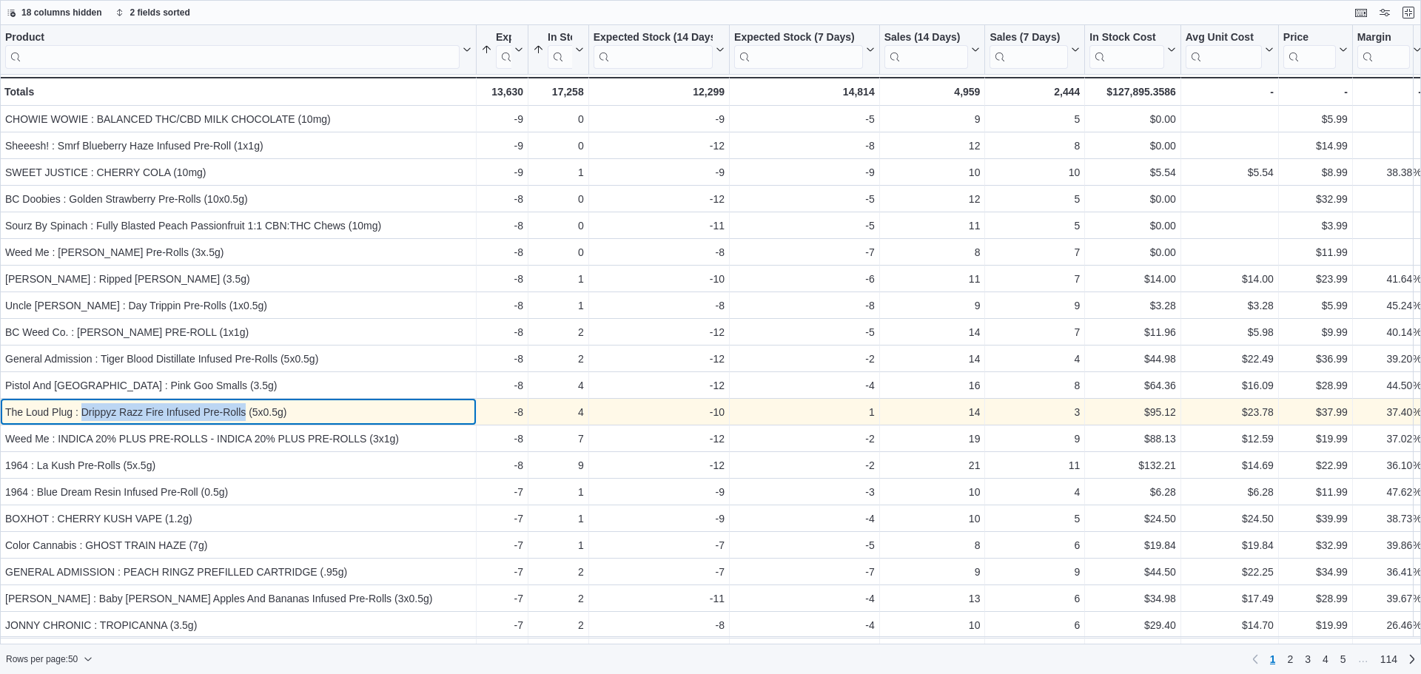
drag, startPoint x: 81, startPoint y: 411, endPoint x: 246, endPoint y: 412, distance: 165.1
click at [246, 412] on div "The Loud Plug : Drippyz Razz Fire Infused Pre-Rolls (5x0.5g)" at bounding box center [238, 412] width 466 height 18
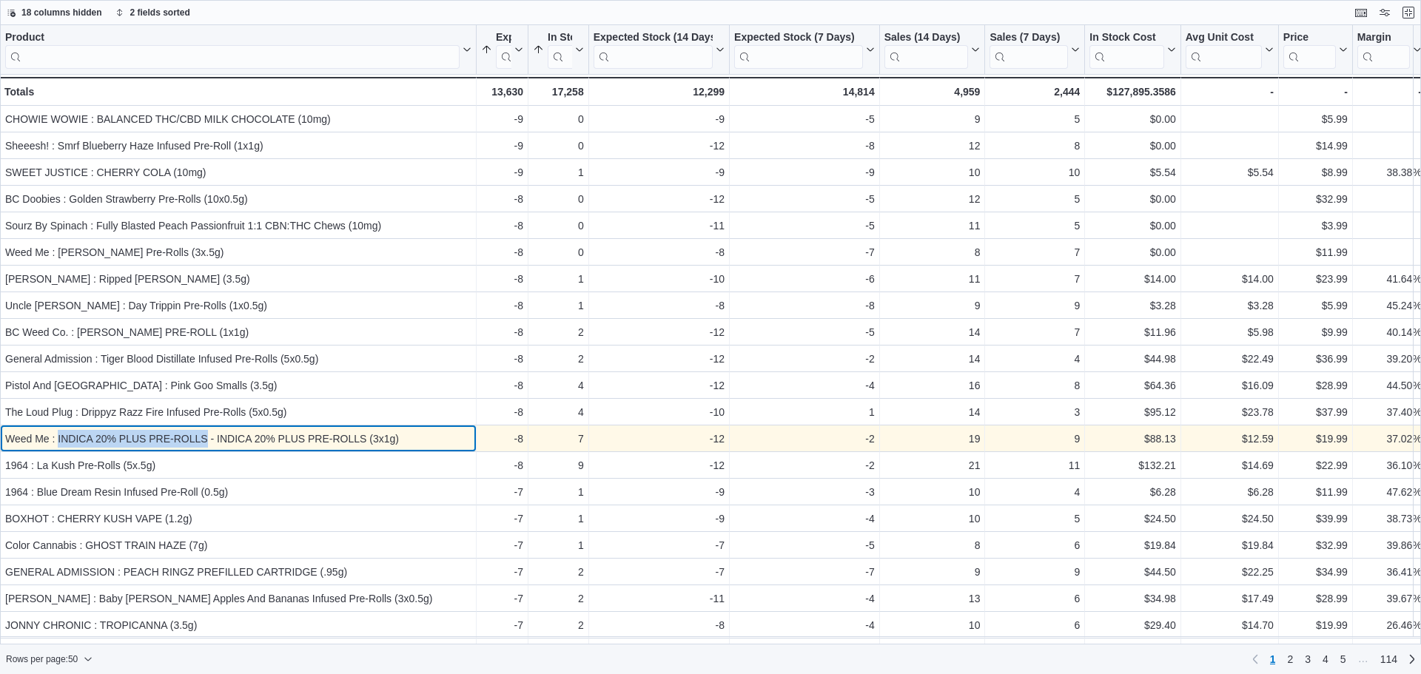
drag, startPoint x: 208, startPoint y: 441, endPoint x: 57, endPoint y: 443, distance: 151.0
click at [57, 443] on div "Weed Me : INDICA 20% PLUS PRE-ROLLS - INDICA 20% PLUS PRE-ROLLS (3x1g)" at bounding box center [238, 439] width 466 height 18
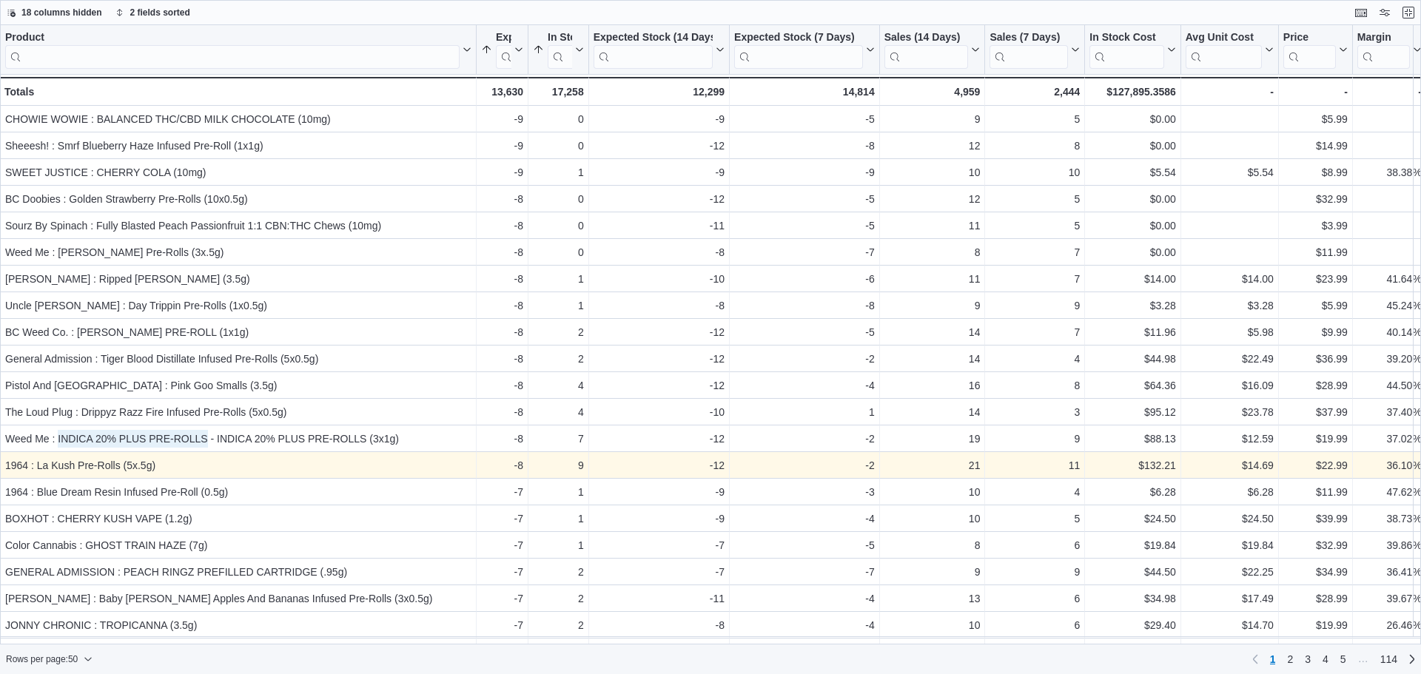
scroll to position [740, 0]
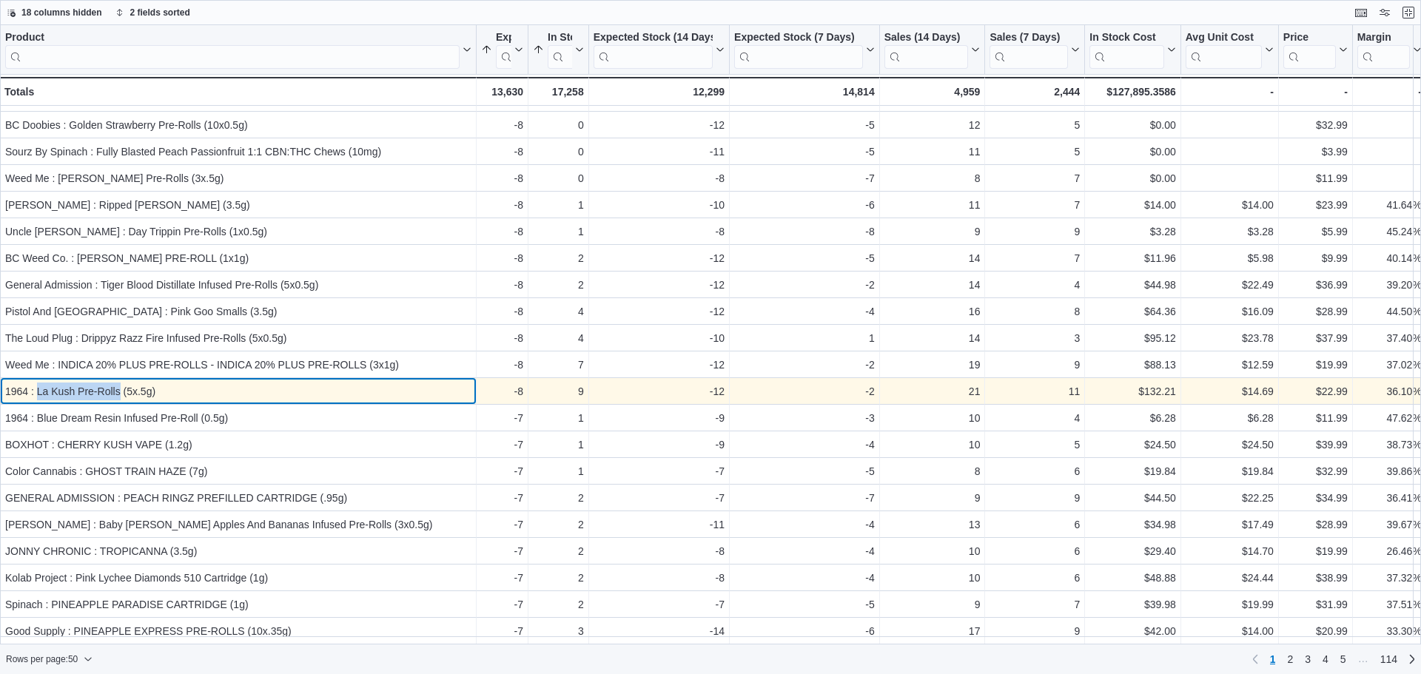
drag, startPoint x: 37, startPoint y: 395, endPoint x: 121, endPoint y: 398, distance: 83.7
click at [121, 398] on div "1964 : La Kush Pre-Rolls (5x.5g)" at bounding box center [238, 392] width 466 height 18
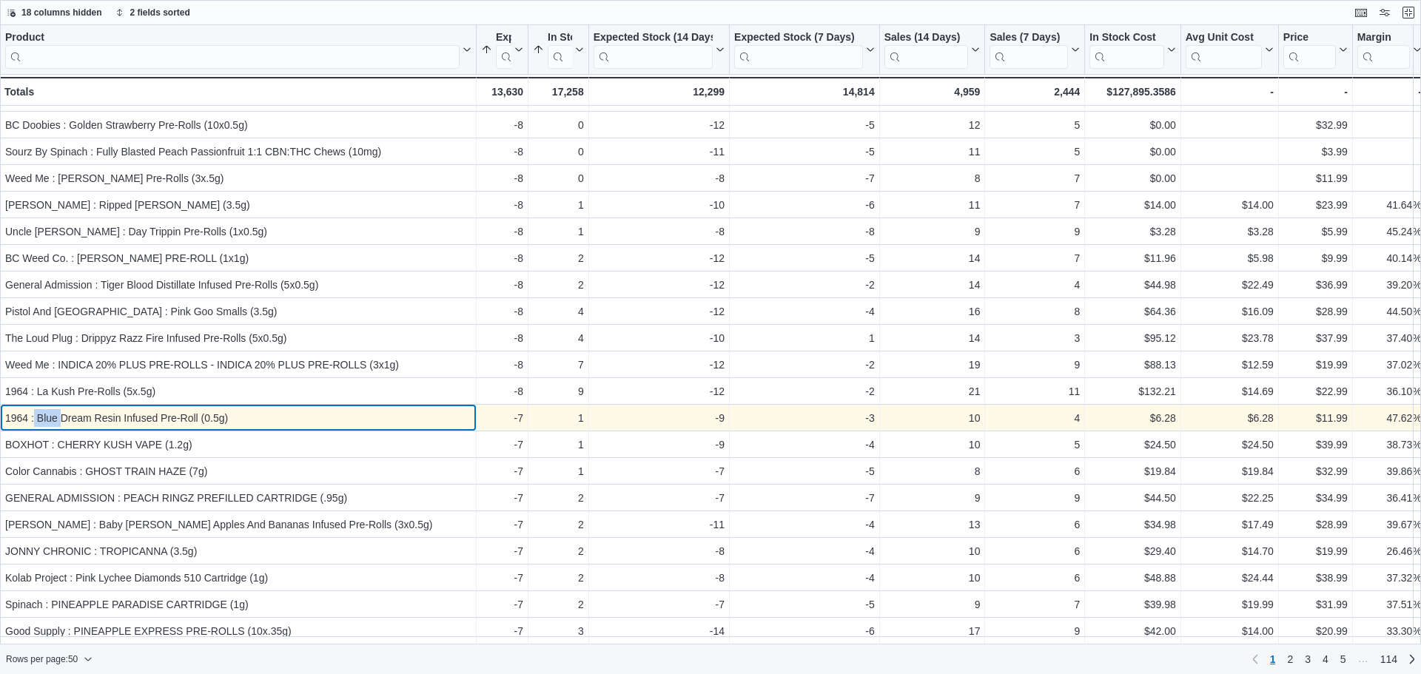
drag, startPoint x: 35, startPoint y: 420, endPoint x: 59, endPoint y: 420, distance: 24.4
click at [59, 420] on div "1964 : Blue Dream Resin Infused Pre-Roll (0.5g)" at bounding box center [238, 418] width 466 height 18
click at [39, 423] on div "1964 : Blue Dream Resin Infused Pre-Roll (0.5g)" at bounding box center [238, 418] width 466 height 18
drag, startPoint x: 39, startPoint y: 423, endPoint x: 190, endPoint y: 431, distance: 150.5
click at [190, 431] on div "1964 : Blue Dream Resin Infused Pre-Roll (0.5g) - Product, column 1, row 40" at bounding box center [238, 418] width 477 height 27
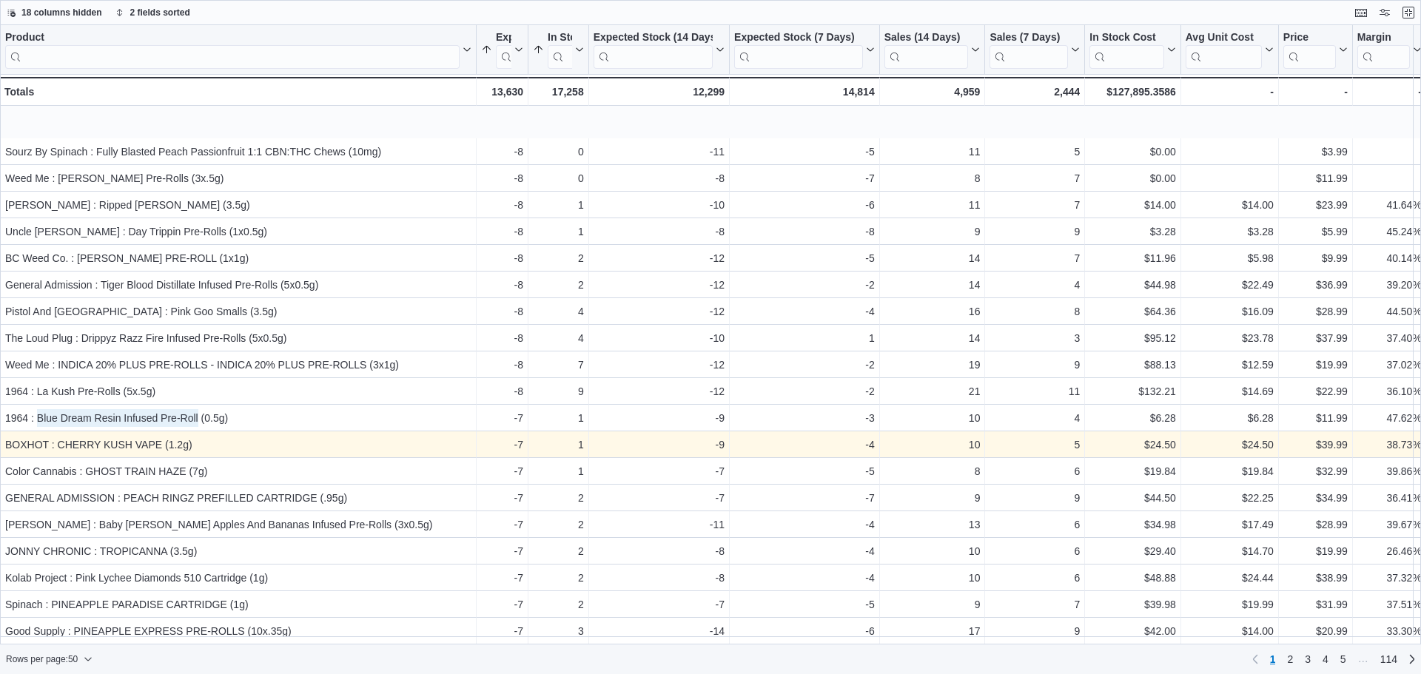
scroll to position [801, 0]
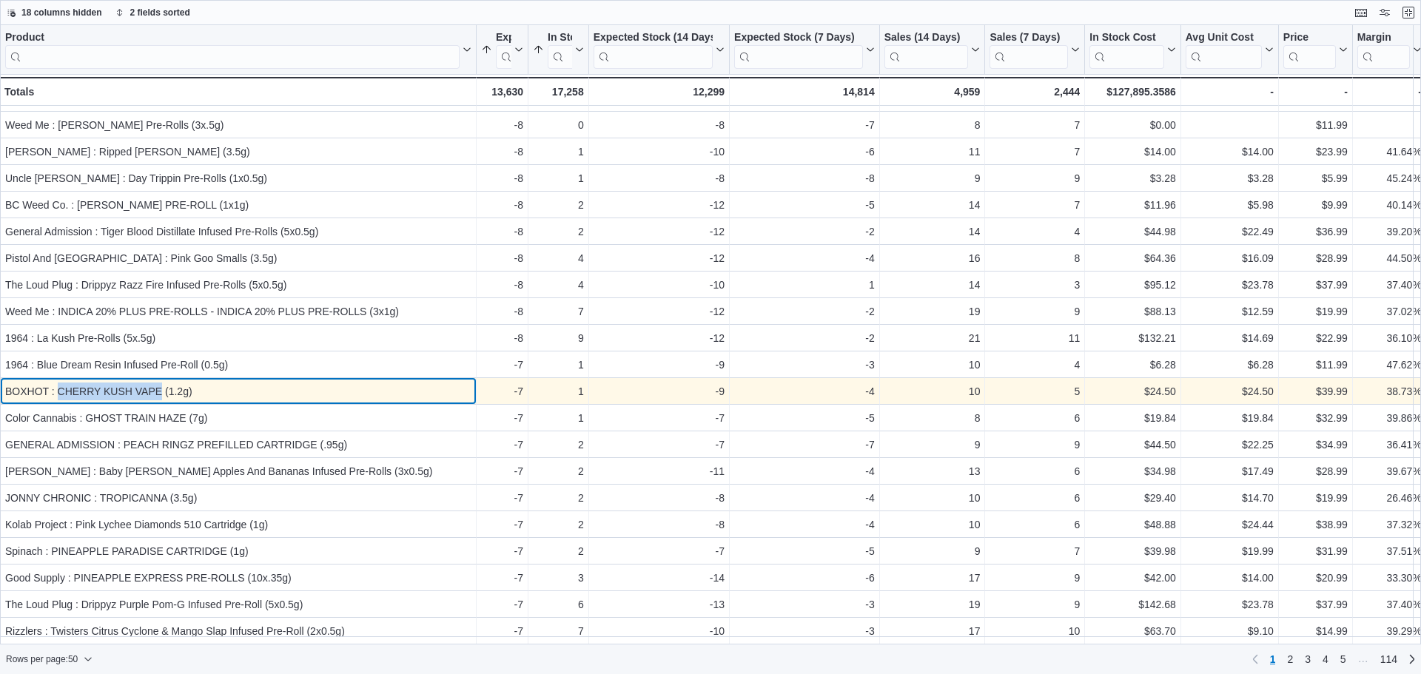
drag, startPoint x: 57, startPoint y: 383, endPoint x: 163, endPoint y: 387, distance: 105.9
click at [163, 387] on div "BOXHOT : CHERRY KUSH VAPE (1.2g)" at bounding box center [238, 392] width 466 height 18
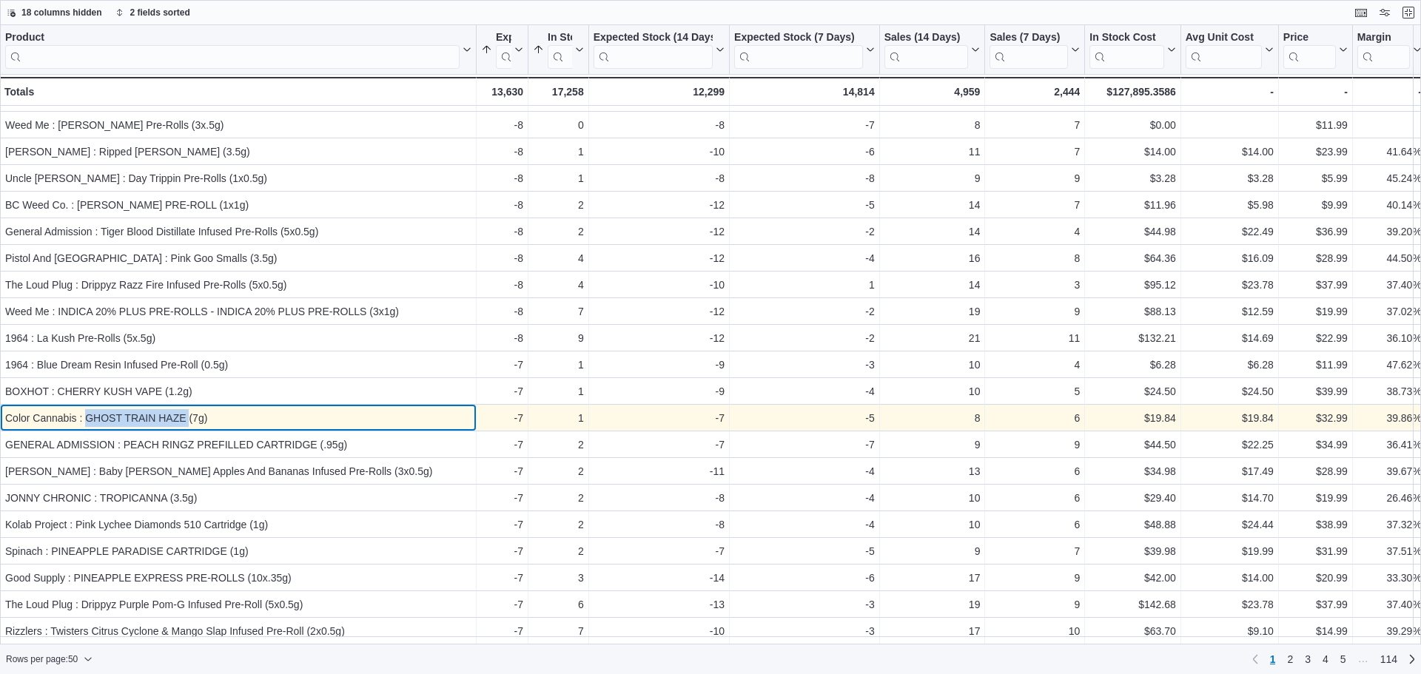
drag, startPoint x: 102, startPoint y: 409, endPoint x: 188, endPoint y: 420, distance: 86.5
click at [188, 420] on div "Color Cannabis : GHOST TRAIN HAZE (7g)" at bounding box center [238, 418] width 466 height 18
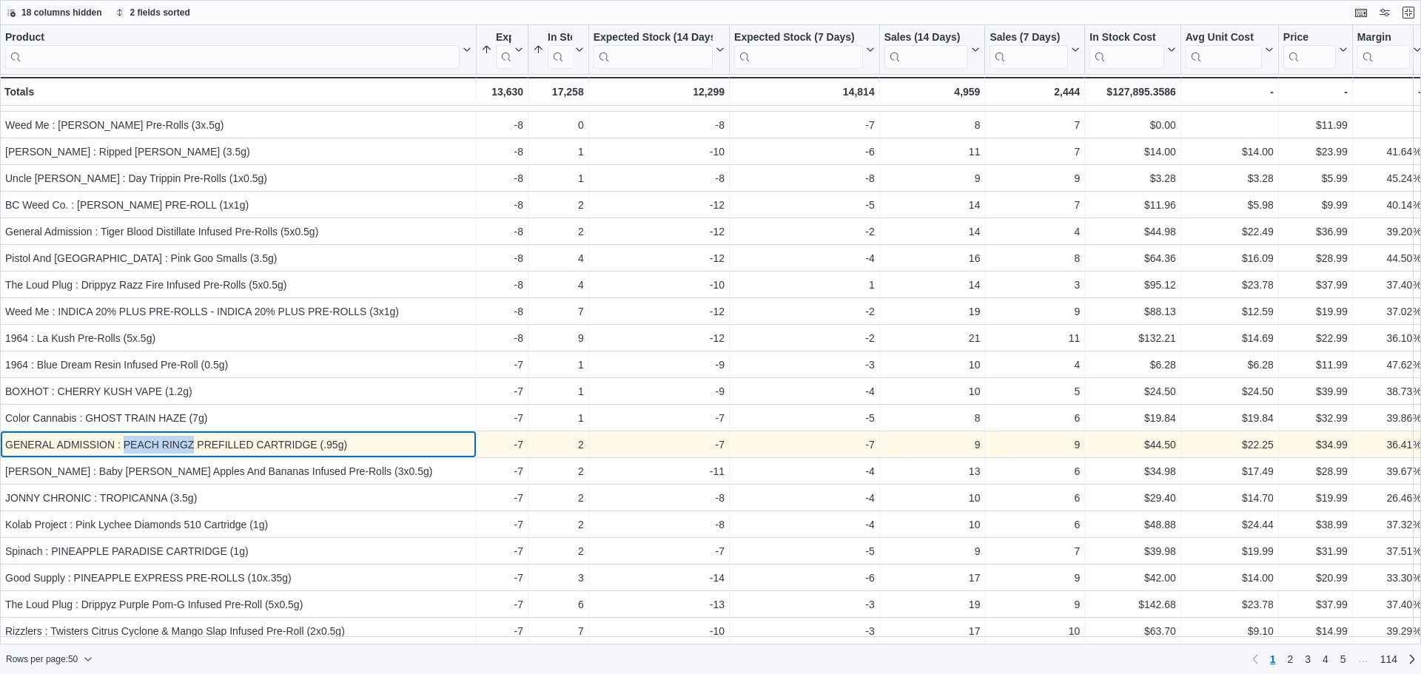
drag, startPoint x: 195, startPoint y: 435, endPoint x: 127, endPoint y: 438, distance: 68.1
click at [127, 438] on div "GENERAL ADMISSION : PEACH RINGZ PREFILLED CARTRIDGE (.95g)" at bounding box center [238, 445] width 466 height 18
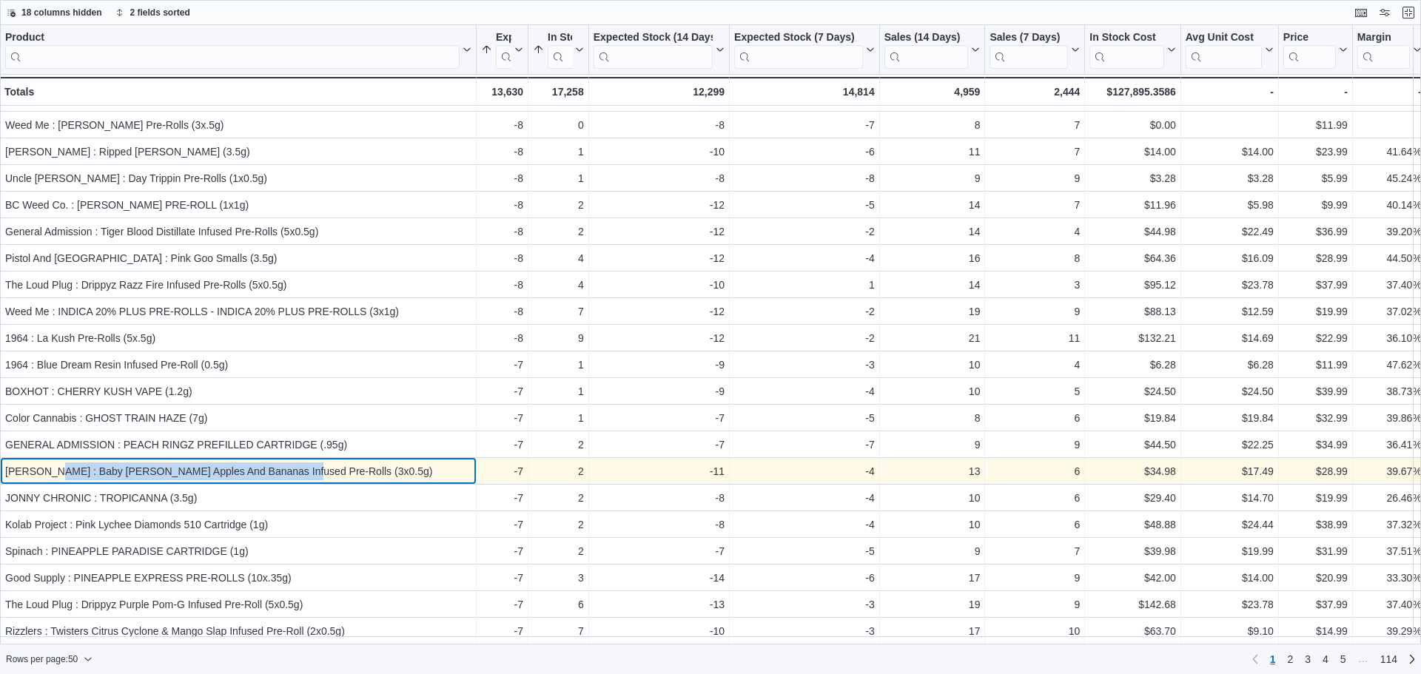
drag, startPoint x: 279, startPoint y: 468, endPoint x: 43, endPoint y: 462, distance: 236.2
click at [43, 463] on div "[PERSON_NAME] : Baby [PERSON_NAME] Apples And Bananas Infused Pre-Rolls (3x0.5g)" at bounding box center [238, 472] width 466 height 18
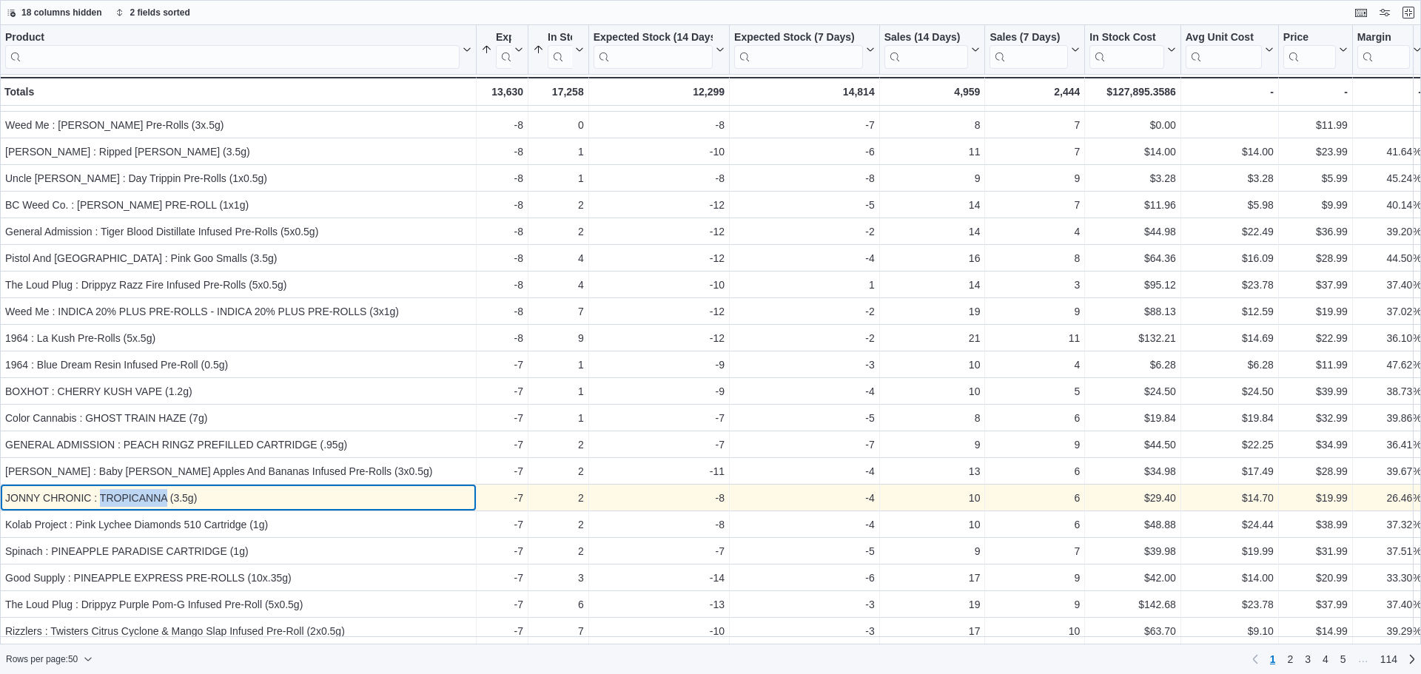
drag, startPoint x: 168, startPoint y: 494, endPoint x: 101, endPoint y: 499, distance: 67.6
click at [101, 499] on div "JONNY CHRONIC : TROPICANNA (3.5g)" at bounding box center [238, 498] width 466 height 18
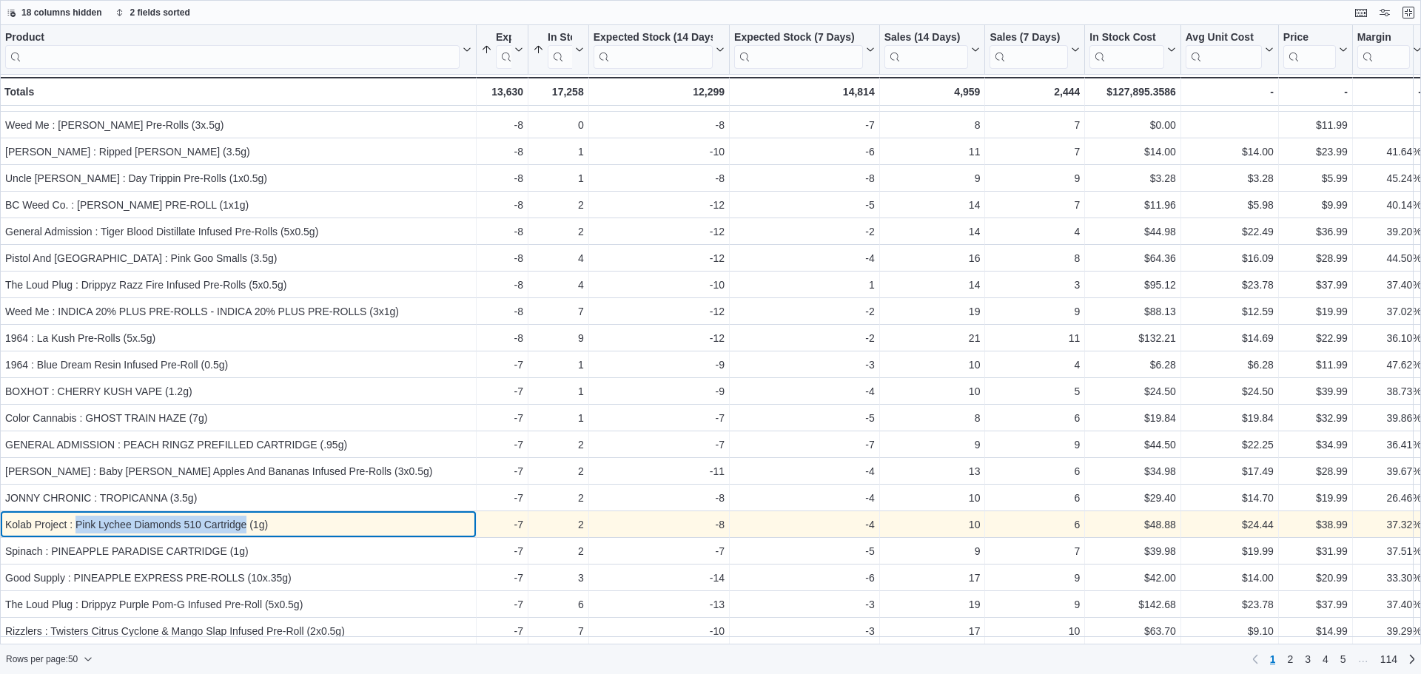
drag, startPoint x: 76, startPoint y: 519, endPoint x: 244, endPoint y: 524, distance: 168.9
click at [244, 524] on div "Kolab Project : Pink Lychee Diamonds 510 Cartridge (1g)" at bounding box center [238, 525] width 466 height 18
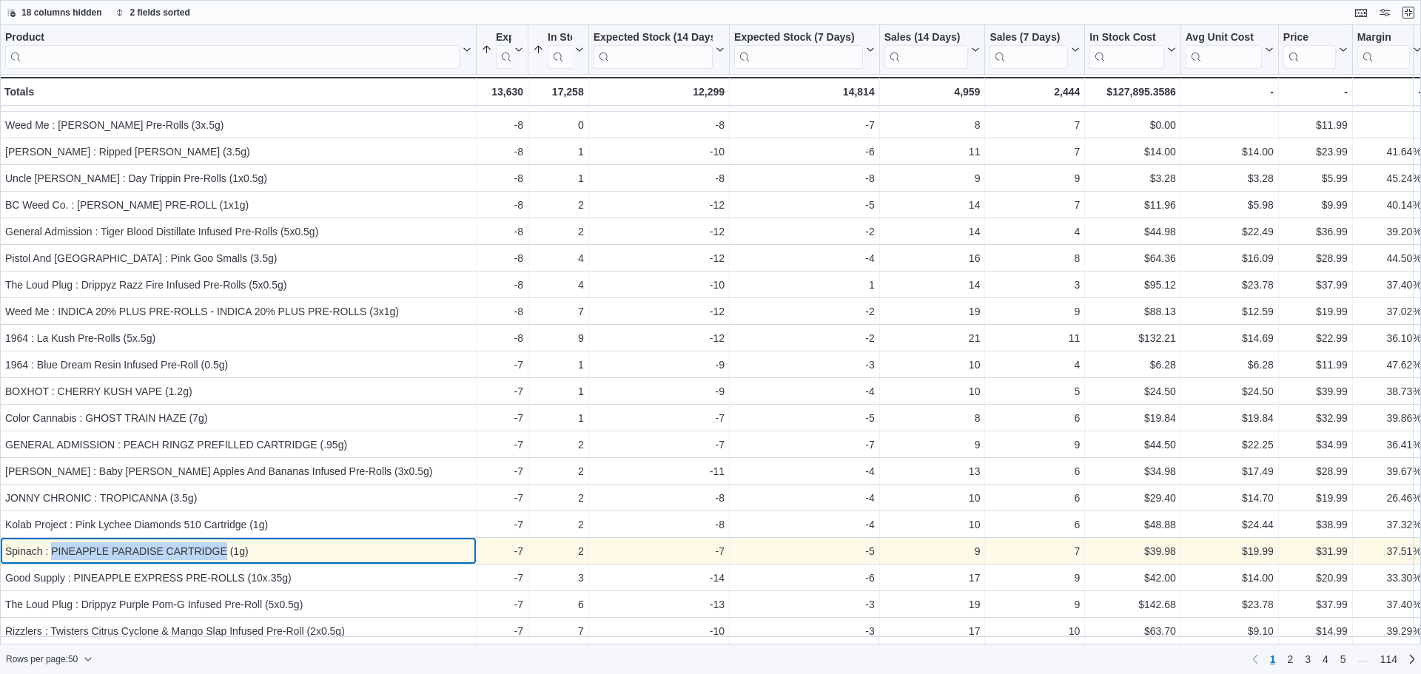
drag, startPoint x: 51, startPoint y: 543, endPoint x: 226, endPoint y: 544, distance: 174.7
click at [226, 544] on div "Spinach : PINEAPPLE PARADISE CARTRIDGE (1g)" at bounding box center [238, 552] width 466 height 18
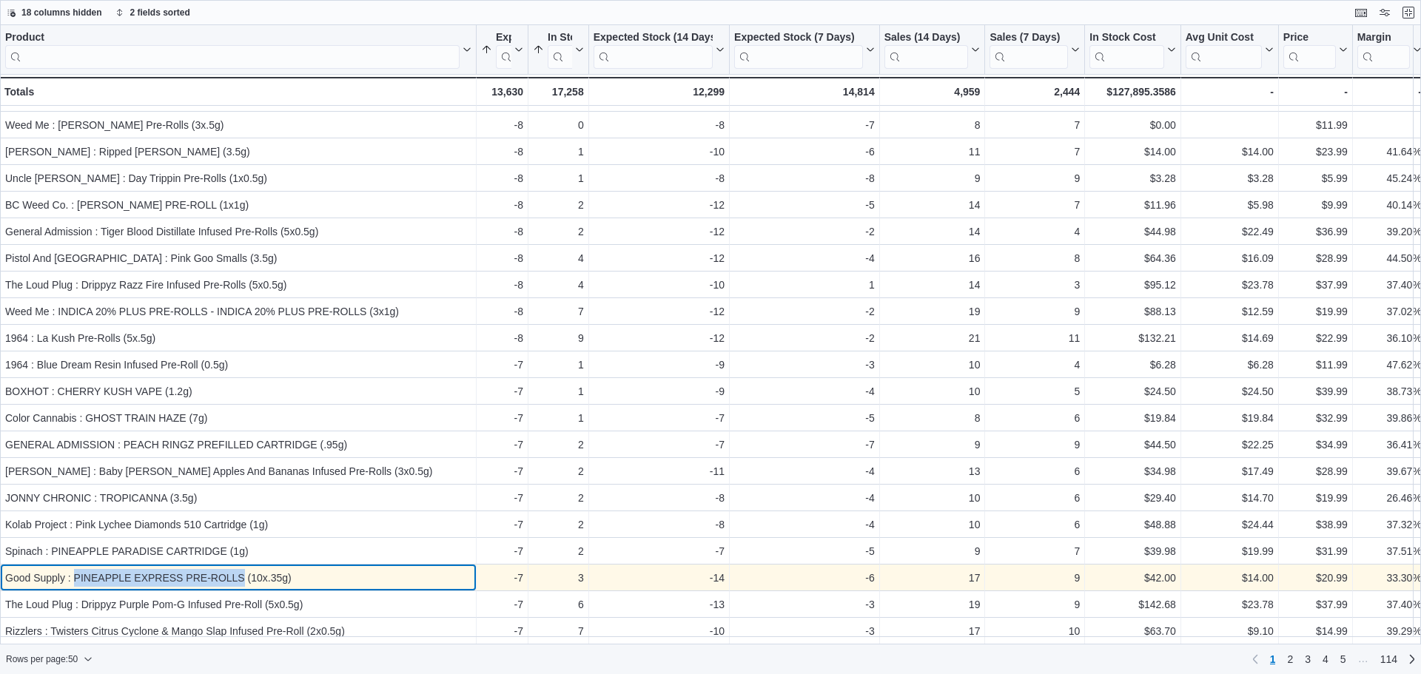
drag, startPoint x: 73, startPoint y: 572, endPoint x: 244, endPoint y: 575, distance: 171.0
click at [244, 575] on div "Good Supply : PINEAPPLE EXPRESS PRE-ROLLS (10x.35g)" at bounding box center [238, 578] width 466 height 18
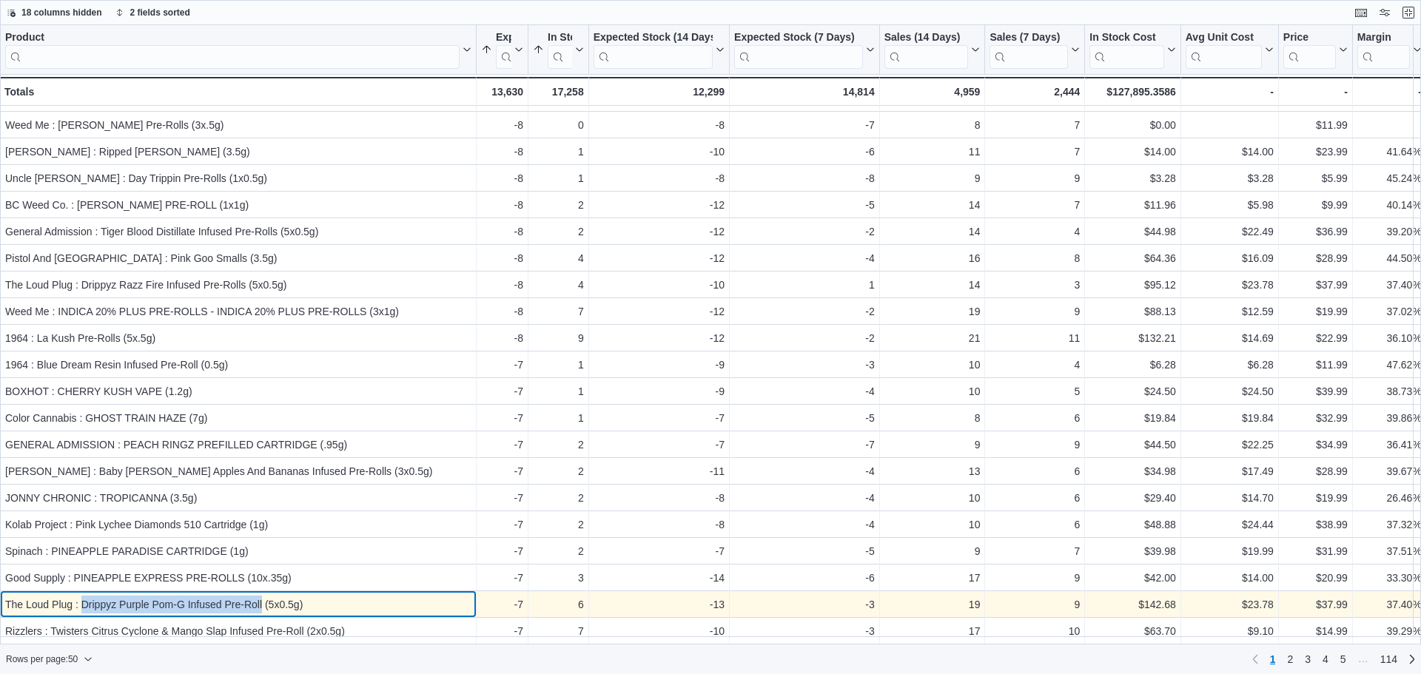
drag, startPoint x: 83, startPoint y: 595, endPoint x: 263, endPoint y: 604, distance: 180.1
click at [263, 604] on div "The Loud Plug : Drippyz Purple Pom-G Infused Pre-Roll (5x0.5g)" at bounding box center [238, 605] width 466 height 18
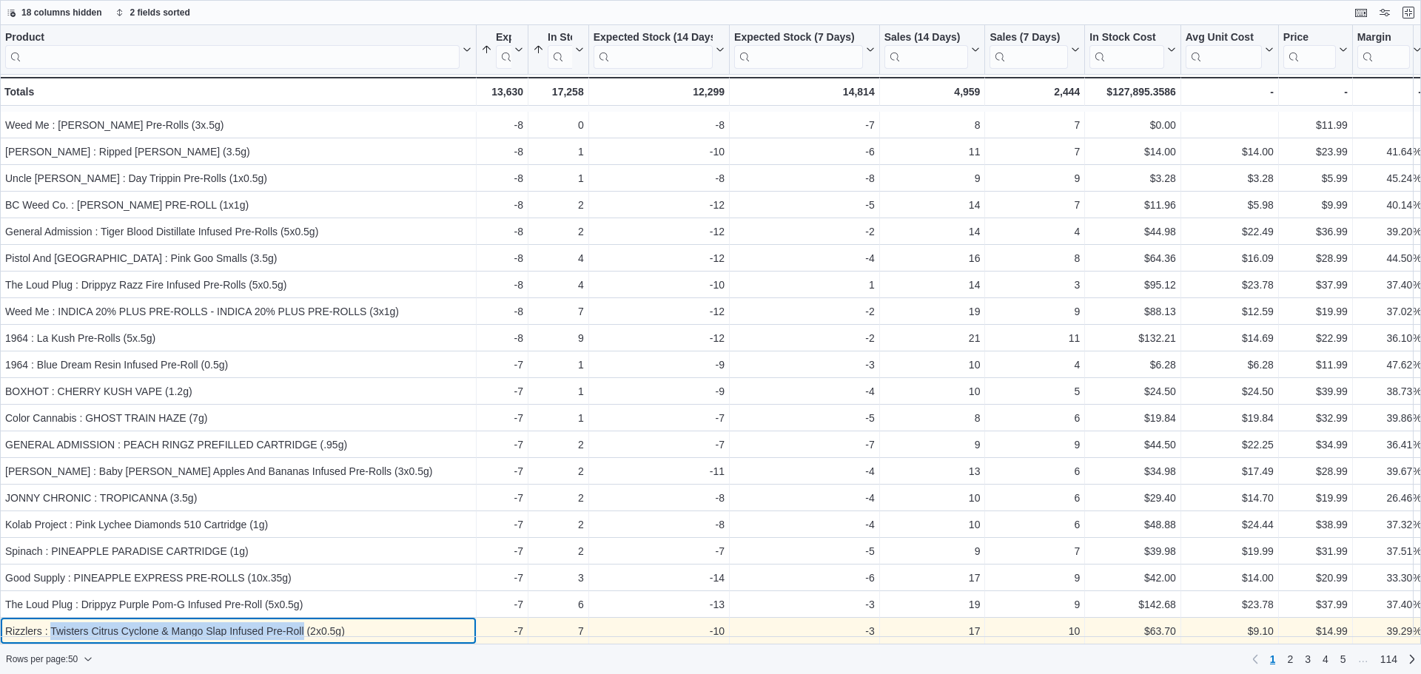
drag, startPoint x: 52, startPoint y: 623, endPoint x: 303, endPoint y: 627, distance: 251.0
click at [303, 627] on div "Rizzlers : Twisters Citrus Cyclone & Mango Slap Infused Pre-Roll (2x0.5g)" at bounding box center [238, 632] width 466 height 18
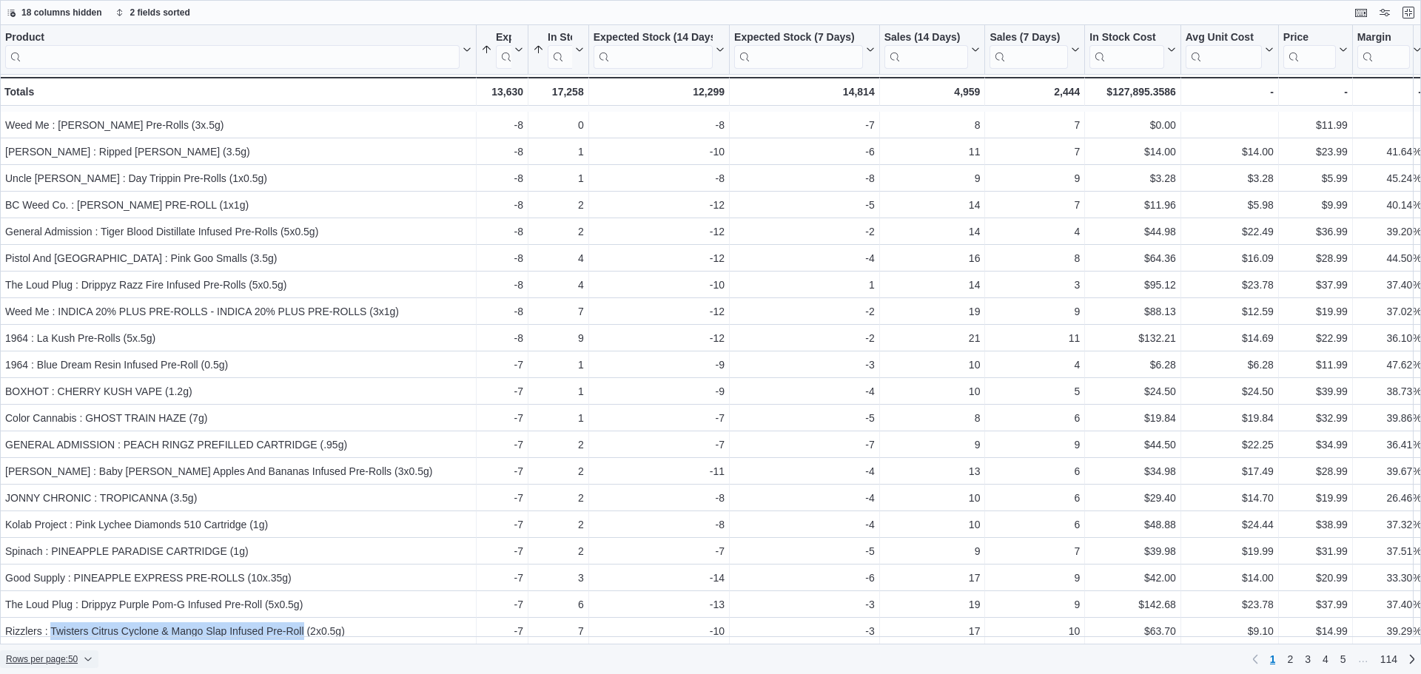
click at [13, 660] on span "Rows per page : 50" at bounding box center [42, 660] width 72 height 12
click at [35, 633] on icon "button" at bounding box center [33, 630] width 12 height 12
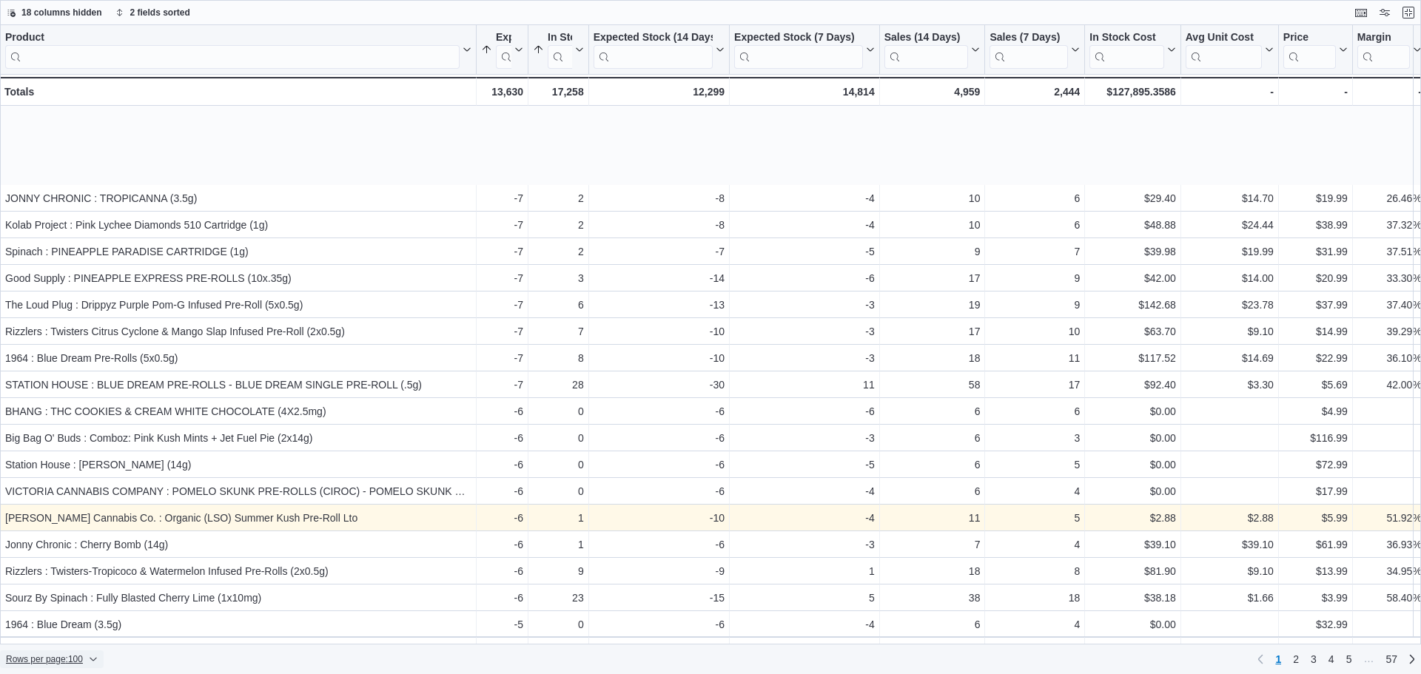
scroll to position [1200, 0]
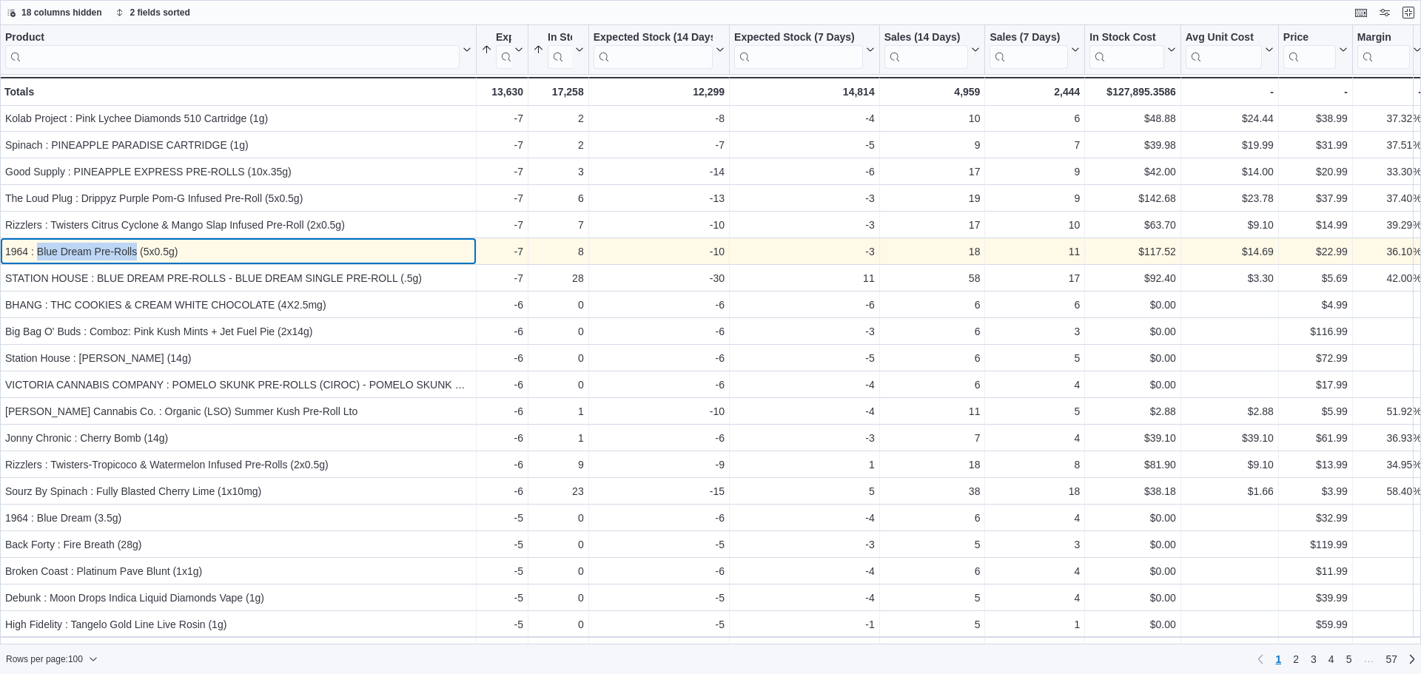
drag, startPoint x: 136, startPoint y: 254, endPoint x: 38, endPoint y: 252, distance: 97.7
click at [38, 252] on div "1964 : Blue Dream Pre-Rolls (5x0.5g)" at bounding box center [238, 252] width 466 height 18
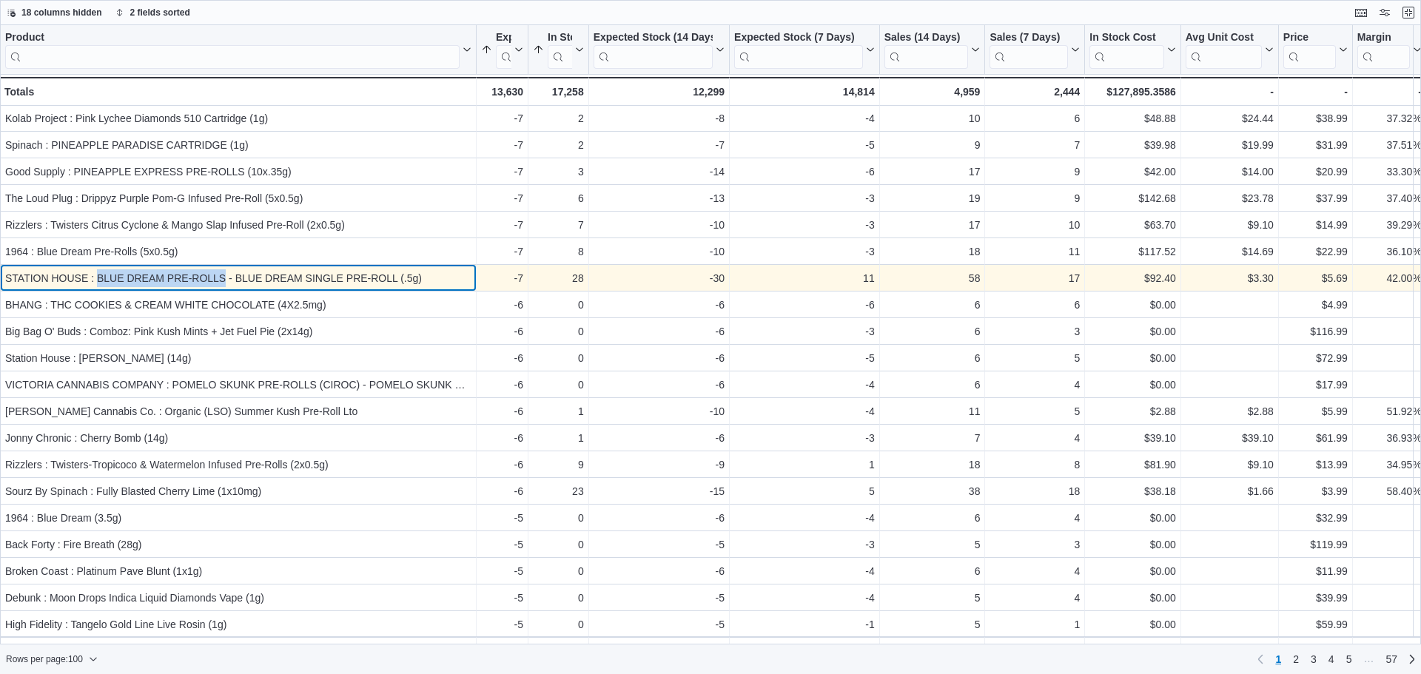
drag, startPoint x: 96, startPoint y: 276, endPoint x: 226, endPoint y: 284, distance: 129.8
click at [226, 284] on div "STATION HOUSE : BLUE DREAM PRE-ROLLS - BLUE DREAM SINGLE PRE-ROLL (.5g)" at bounding box center [238, 278] width 466 height 18
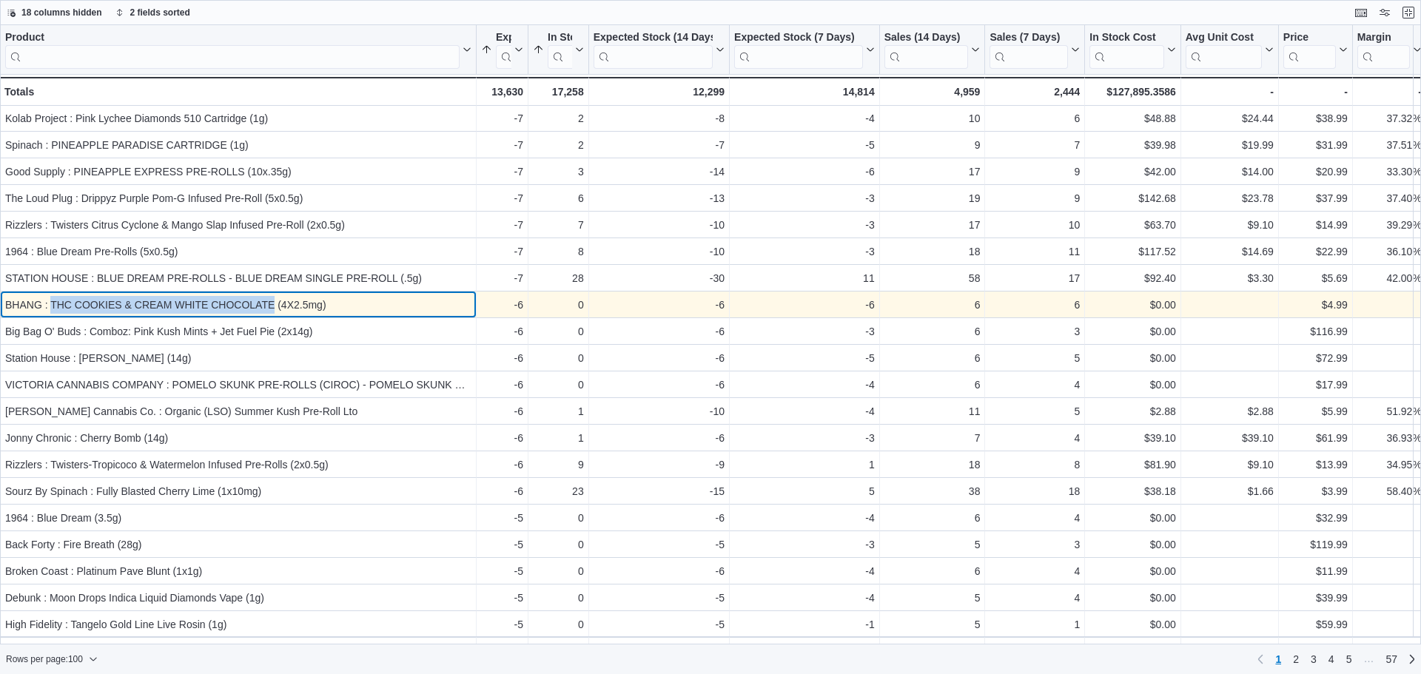
drag, startPoint x: 265, startPoint y: 310, endPoint x: 52, endPoint y: 311, distance: 213.2
click at [52, 311] on div "BHANG : THC COOKIES & CREAM WHITE CHOCOLATE (4X2.5mg)" at bounding box center [238, 305] width 466 height 18
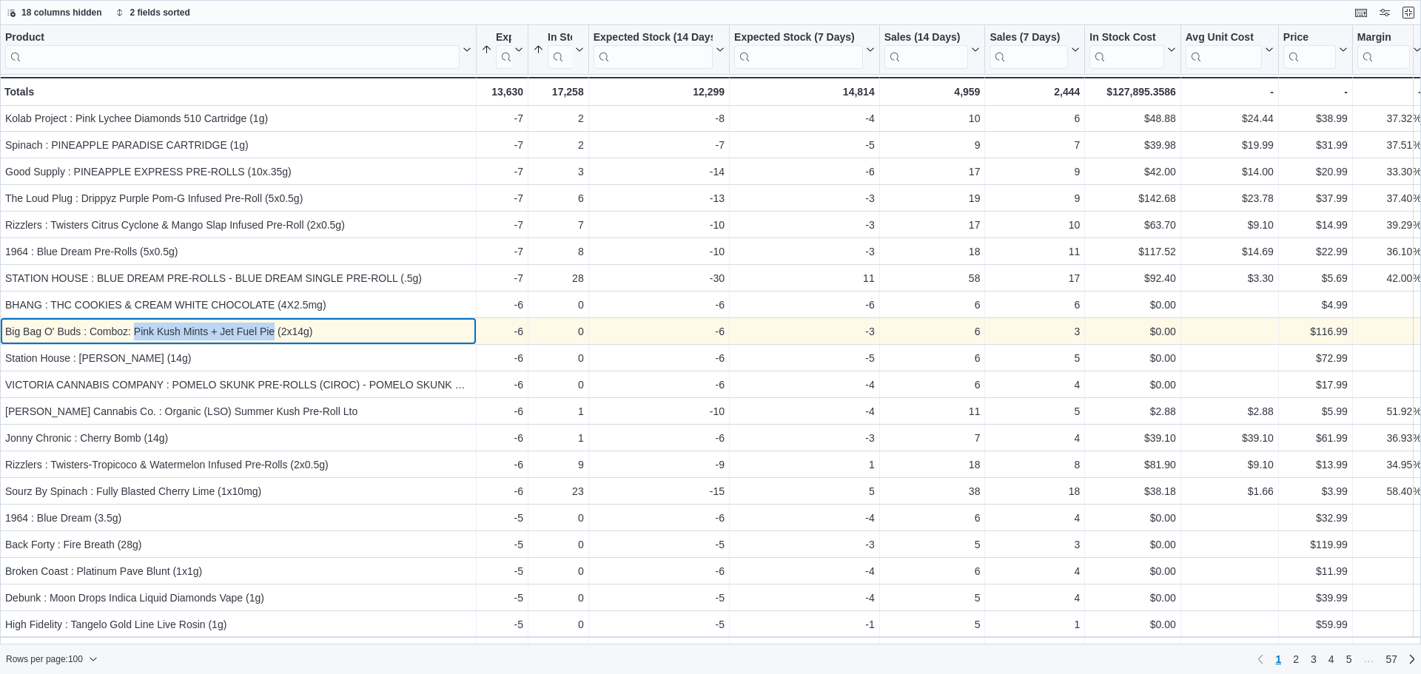
drag, startPoint x: 275, startPoint y: 333, endPoint x: 134, endPoint y: 335, distance: 140.7
click at [134, 335] on div "Big Bag O' Buds : Comboz: Pink Kush Mints + Jet Fuel Pie (2x14g)" at bounding box center [238, 332] width 466 height 18
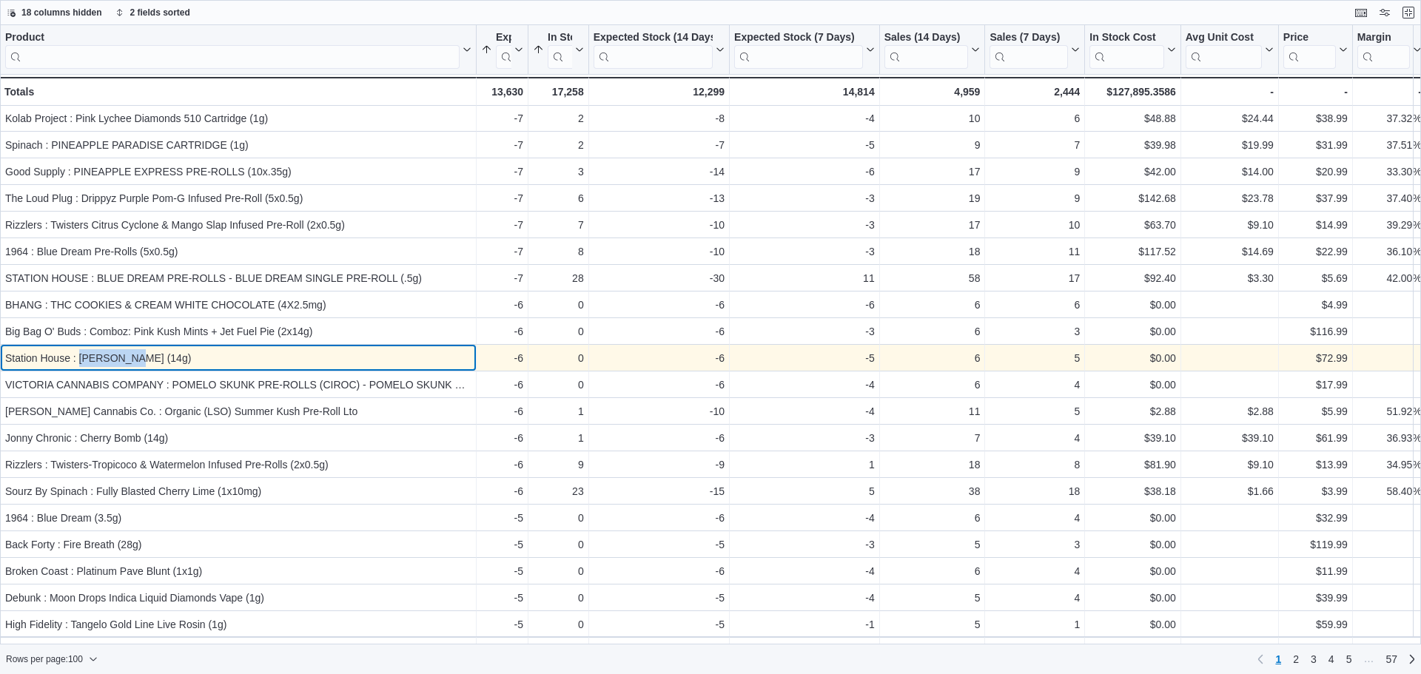
drag, startPoint x: 130, startPoint y: 361, endPoint x: 79, endPoint y: 348, distance: 52.6
click at [79, 348] on div "Station House : [PERSON_NAME] (14g) - Product, column 1, row 55" at bounding box center [238, 358] width 477 height 27
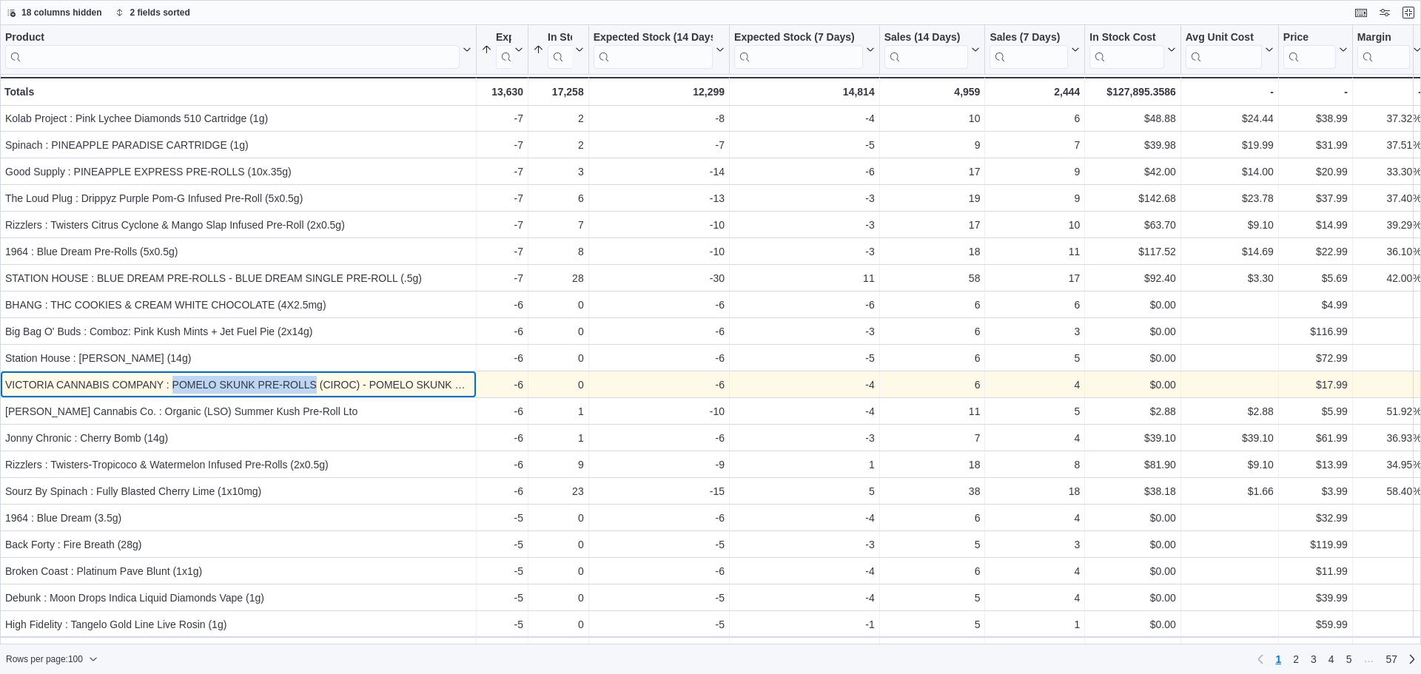
drag, startPoint x: 315, startPoint y: 384, endPoint x: 171, endPoint y: 388, distance: 143.7
click at [171, 388] on div "VICTORIA CANNABIS COMPANY : POMELO SKUNK PRE-ROLLS (CIROC) - POMELO SKUNK PRE-R…" at bounding box center [238, 385] width 466 height 18
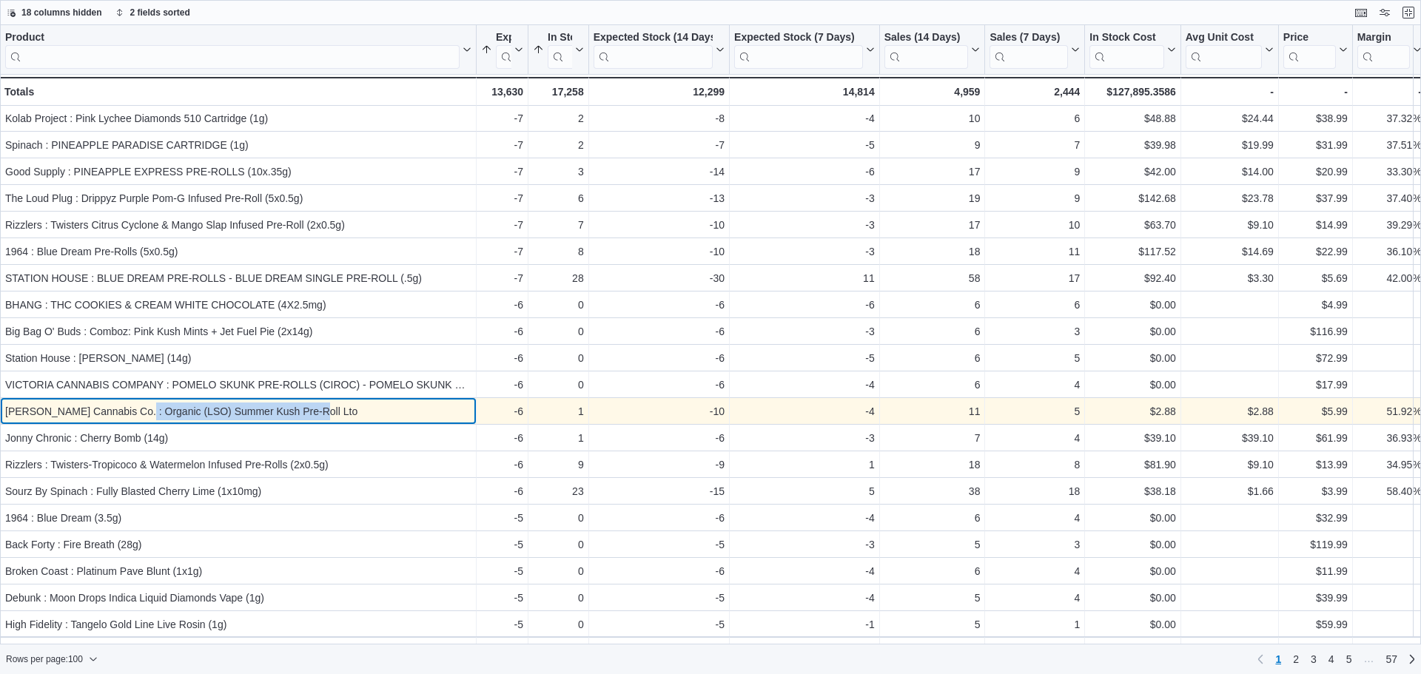
drag, startPoint x: 307, startPoint y: 412, endPoint x: 133, endPoint y: 409, distance: 174.7
click at [133, 409] on div "[PERSON_NAME] Cannabis Co. : Organic (LSO) Summer Kush Pre-Roll Lto" at bounding box center [238, 412] width 466 height 18
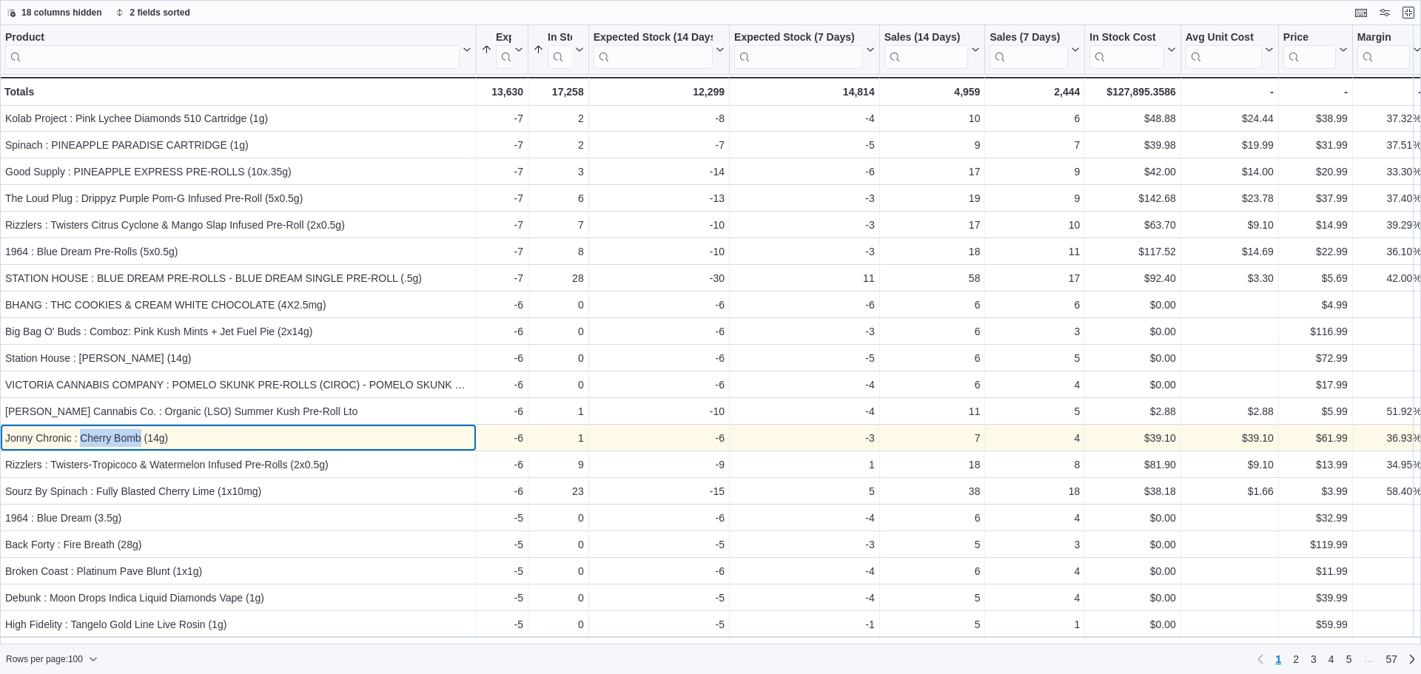
drag, startPoint x: 81, startPoint y: 443, endPoint x: 141, endPoint y: 438, distance: 60.9
click at [141, 438] on div "Jonny Chronic : Cherry Bomb (14g)" at bounding box center [238, 438] width 466 height 18
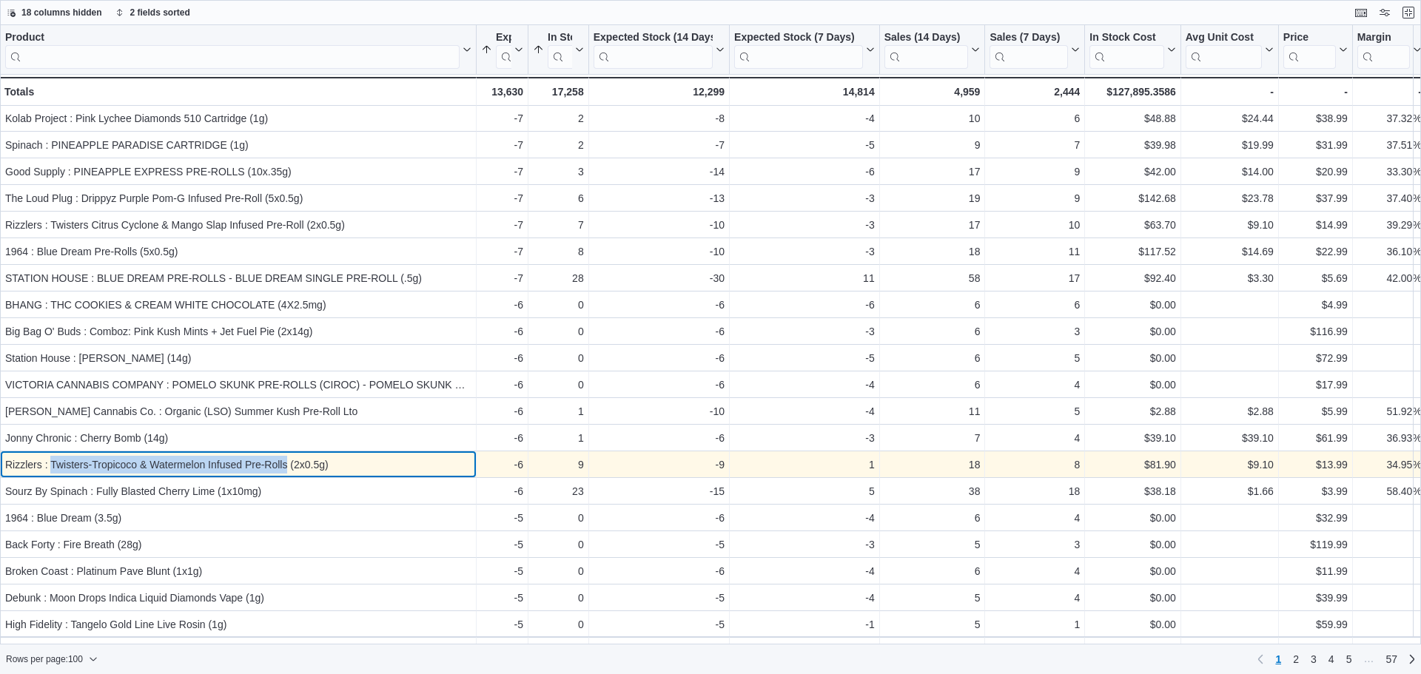
drag, startPoint x: 51, startPoint y: 463, endPoint x: 289, endPoint y: 461, distance: 237.6
click at [289, 461] on div "Rizzlers : Twisters-Tropicoco & Watermelon Infused Pre-Rolls (2x0.5g)" at bounding box center [238, 465] width 466 height 18
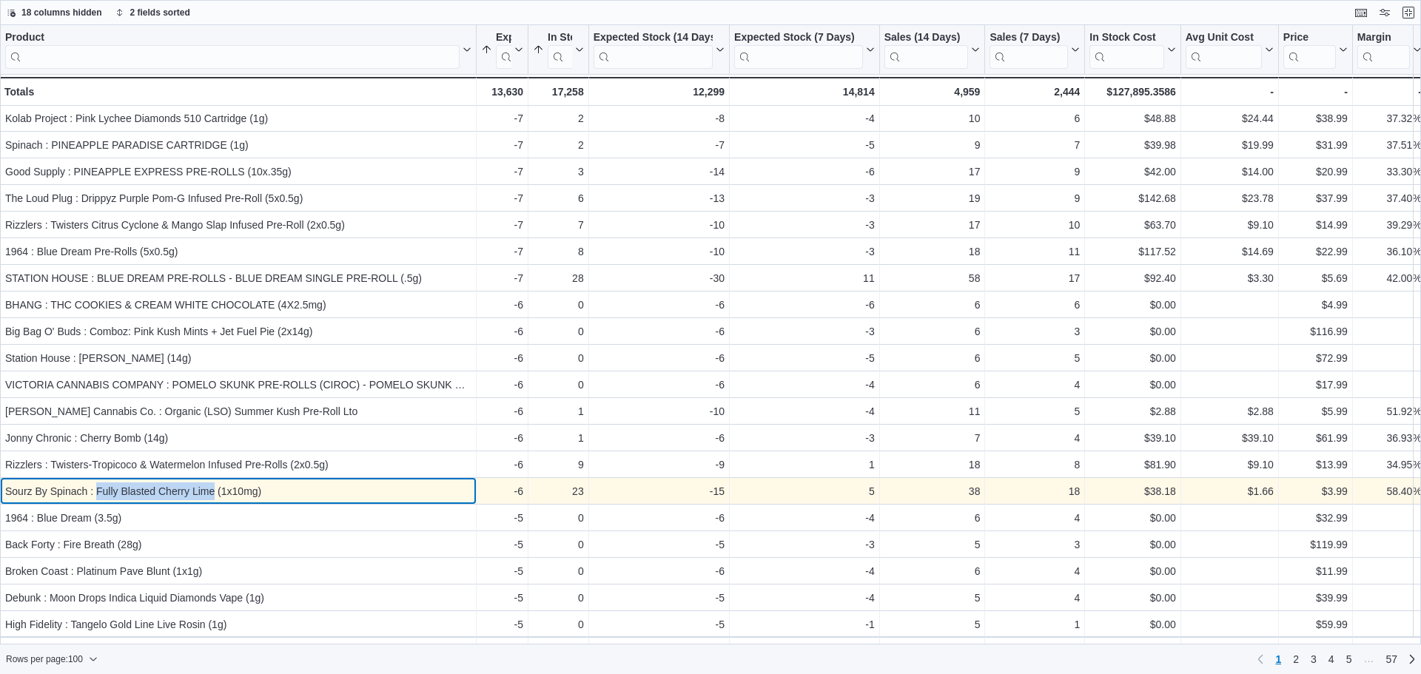
drag, startPoint x: 98, startPoint y: 492, endPoint x: 194, endPoint y: 493, distance: 96.2
click at [215, 498] on div "Sourz By Spinach : Fully Blasted Cherry Lime (1x10mg)" at bounding box center [238, 492] width 466 height 18
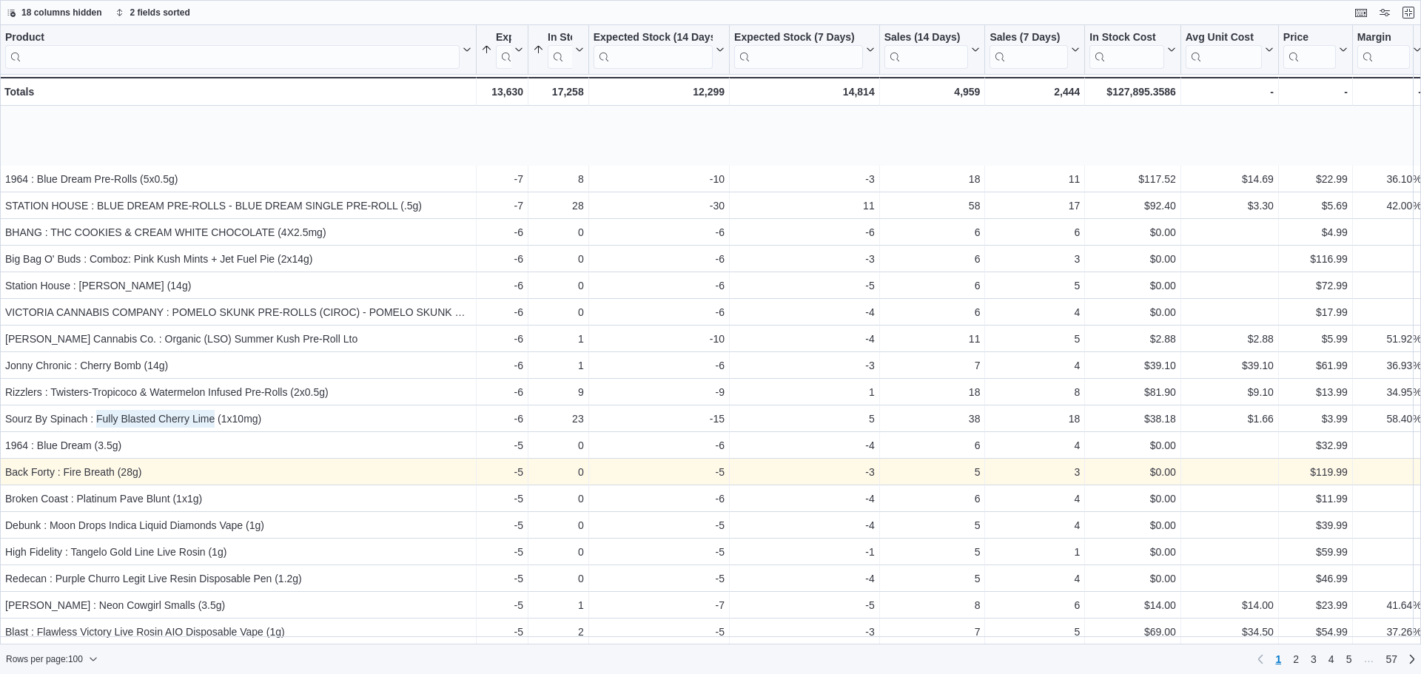
scroll to position [1422, 0]
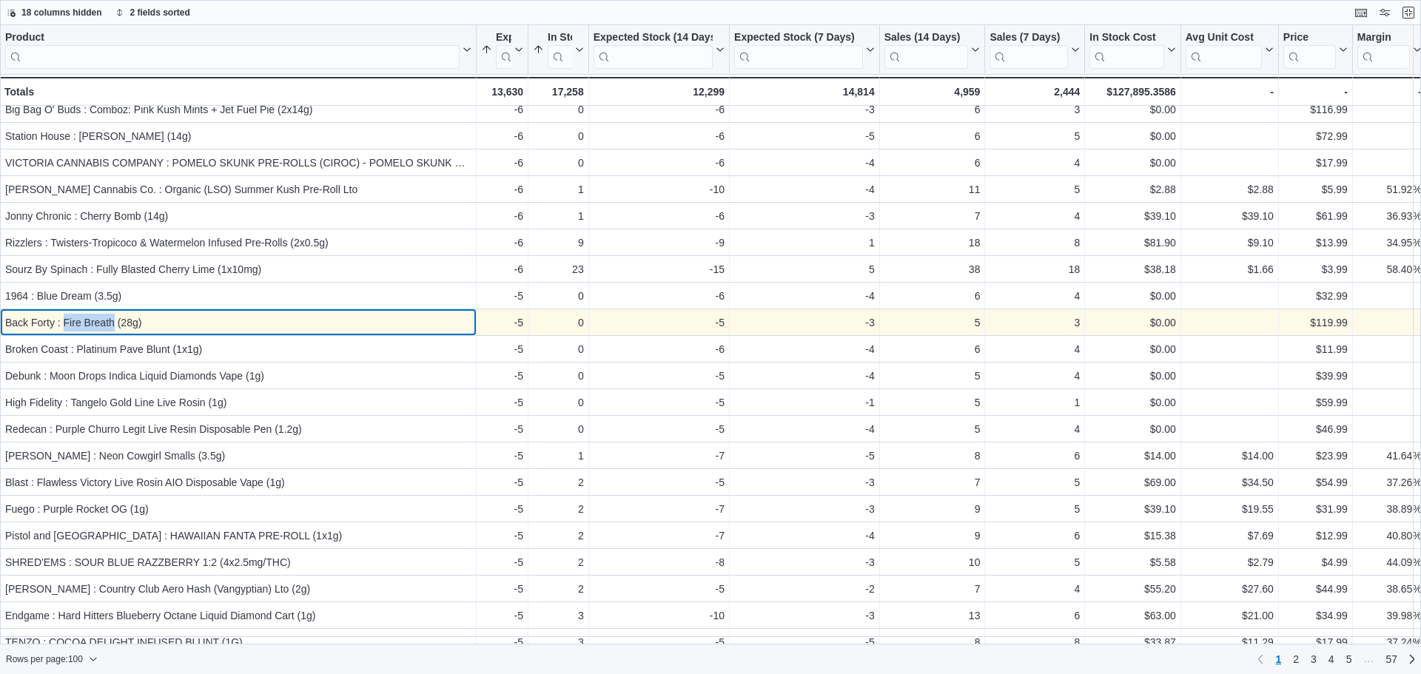
drag, startPoint x: 62, startPoint y: 324, endPoint x: 113, endPoint y: 321, distance: 50.4
click at [113, 321] on div "Back Forty : Fire Breath (28g)" at bounding box center [238, 323] width 466 height 18
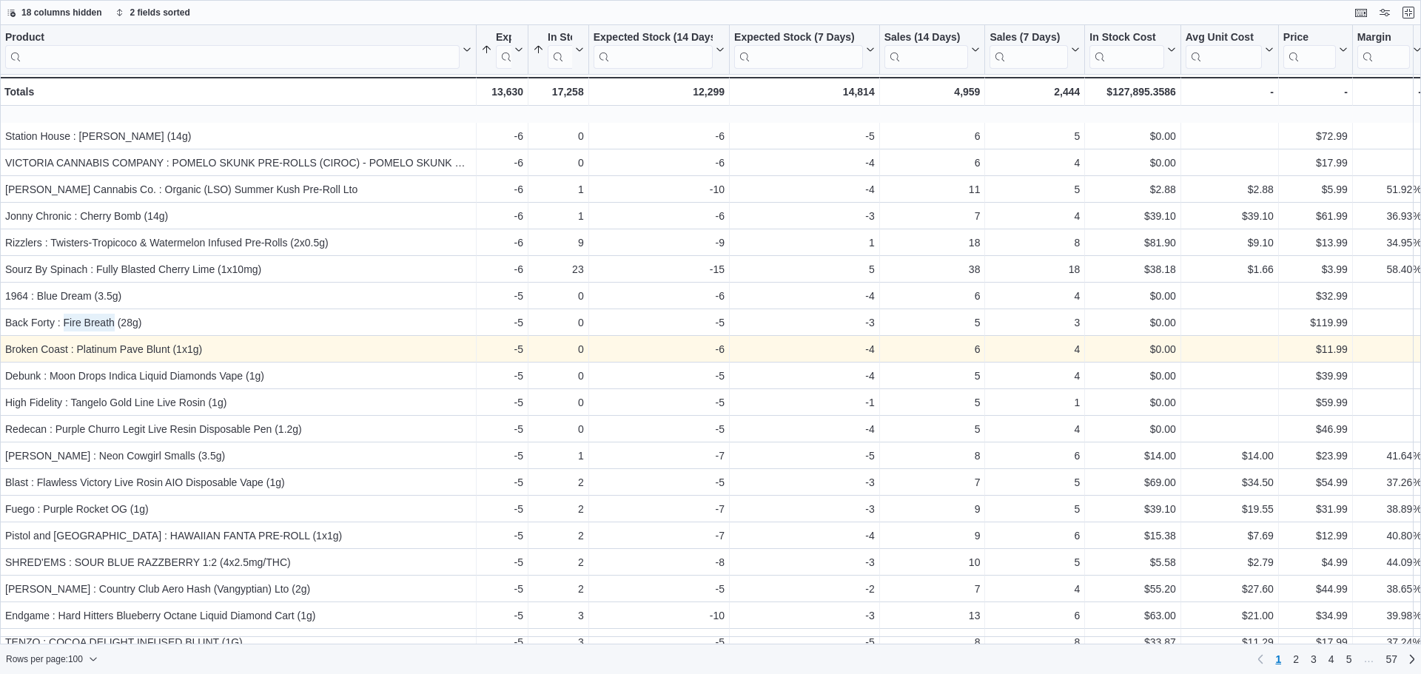
scroll to position [1496, 0]
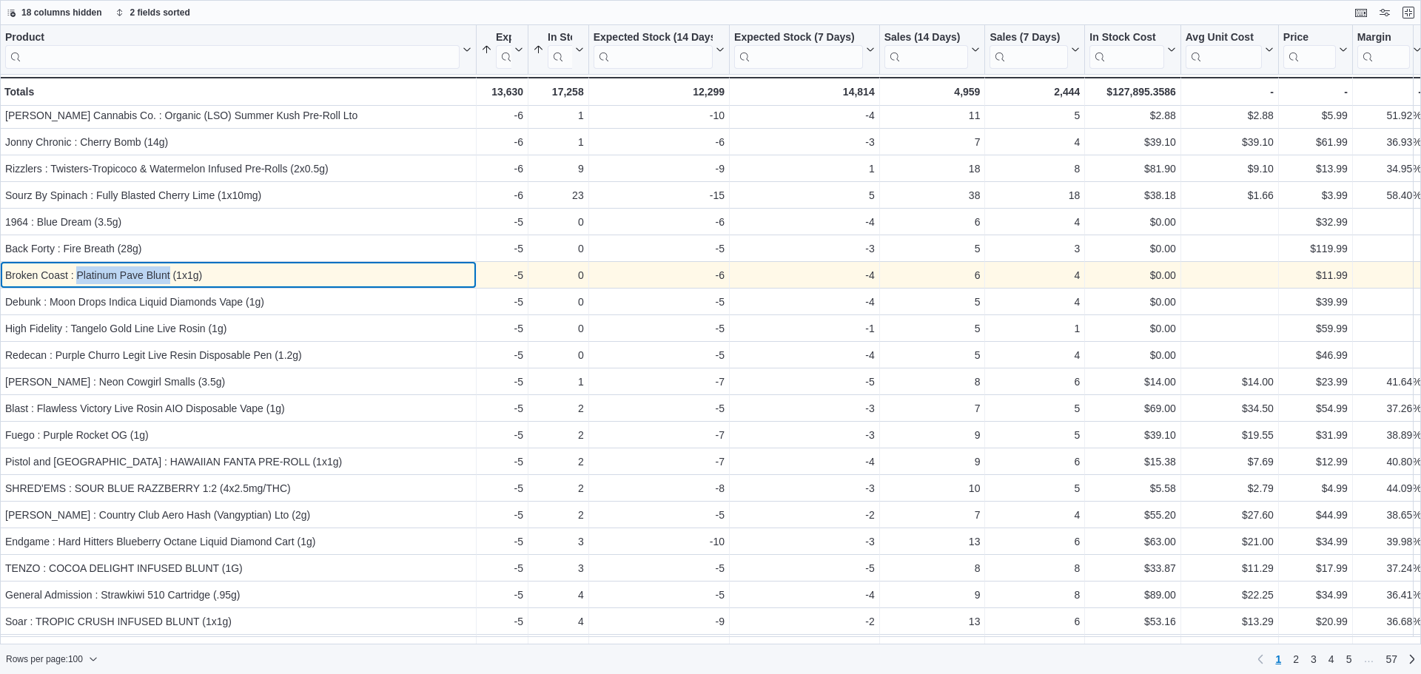
drag, startPoint x: 78, startPoint y: 278, endPoint x: 169, endPoint y: 272, distance: 90.5
click at [169, 272] on div "Broken Coast : Platinum Pave Blunt (1x1g)" at bounding box center [238, 276] width 466 height 18
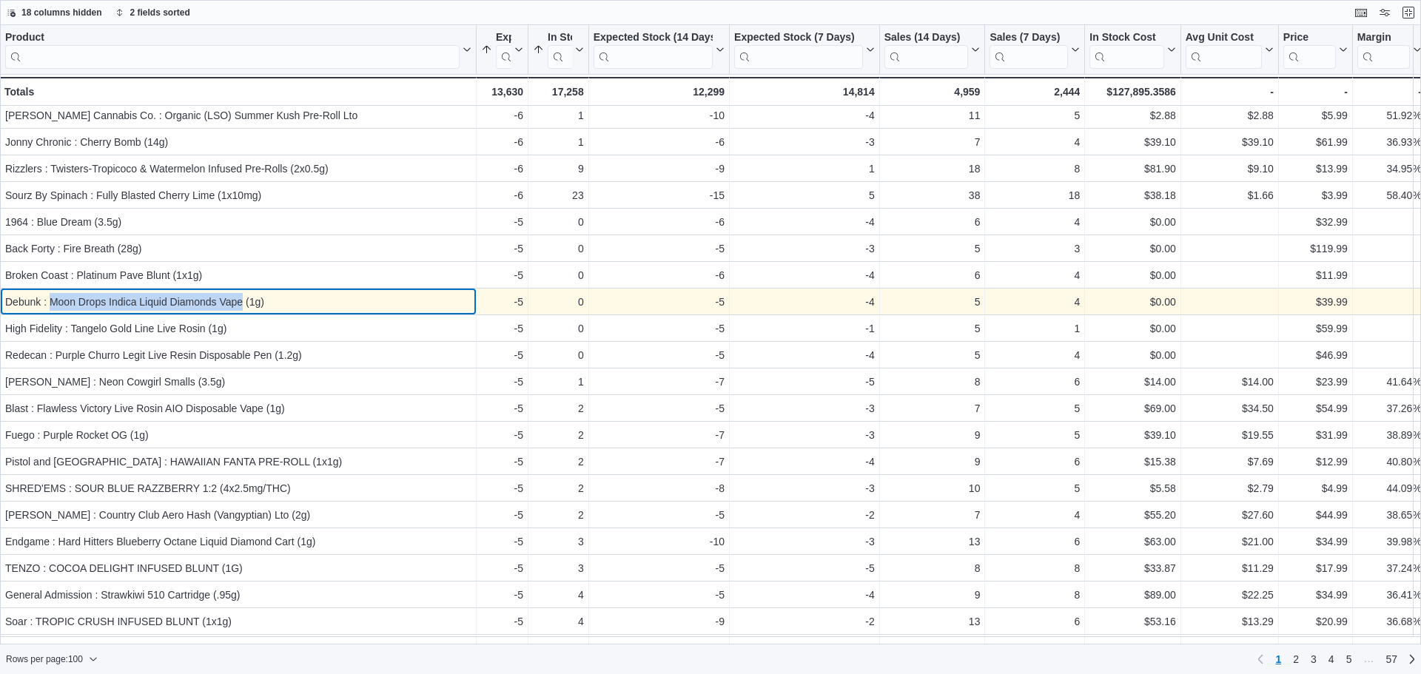
drag, startPoint x: 48, startPoint y: 299, endPoint x: 241, endPoint y: 301, distance: 192.5
click at [241, 301] on div "Debunk : Moon Drops Indica Liquid Diamonds Vape (1g)" at bounding box center [238, 302] width 466 height 18
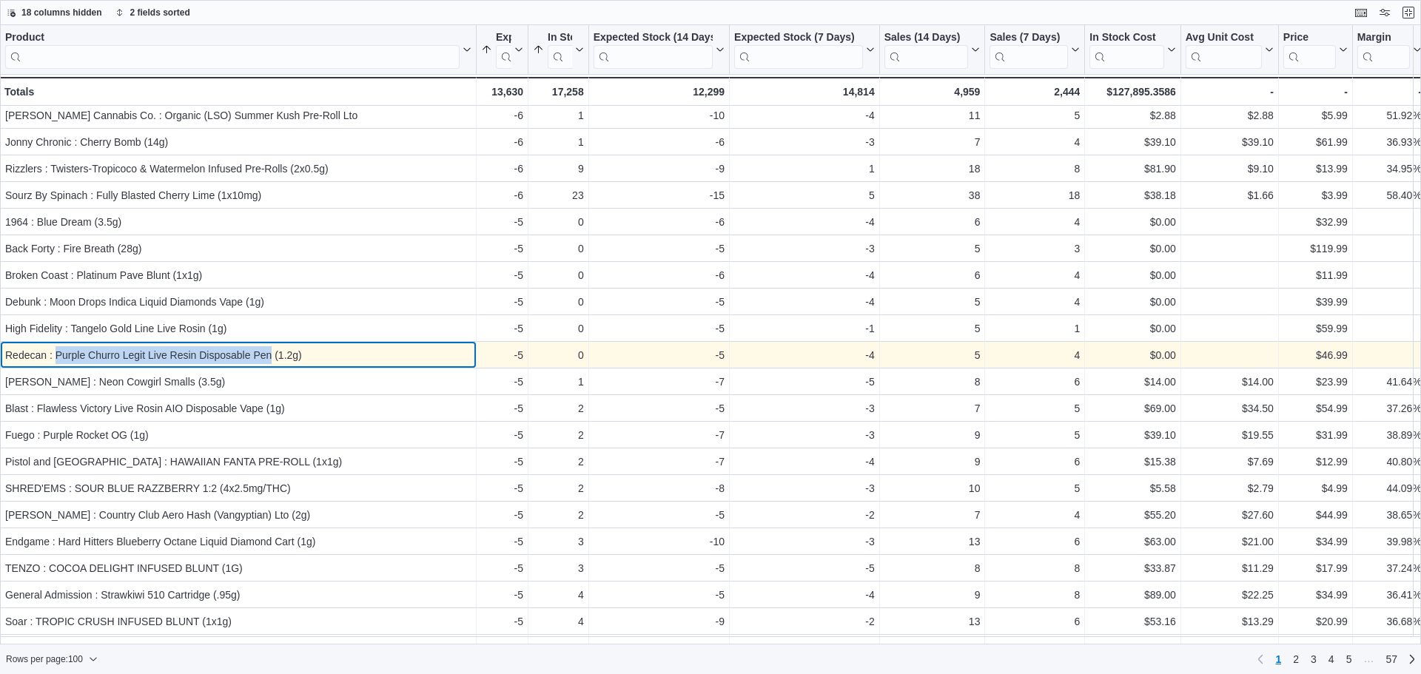
drag, startPoint x: 56, startPoint y: 355, endPoint x: 271, endPoint y: 351, distance: 215.5
click at [271, 351] on div "Redecan : Purple Churro Legit Live Resin Disposable Pen (1.2g)" at bounding box center [238, 355] width 466 height 18
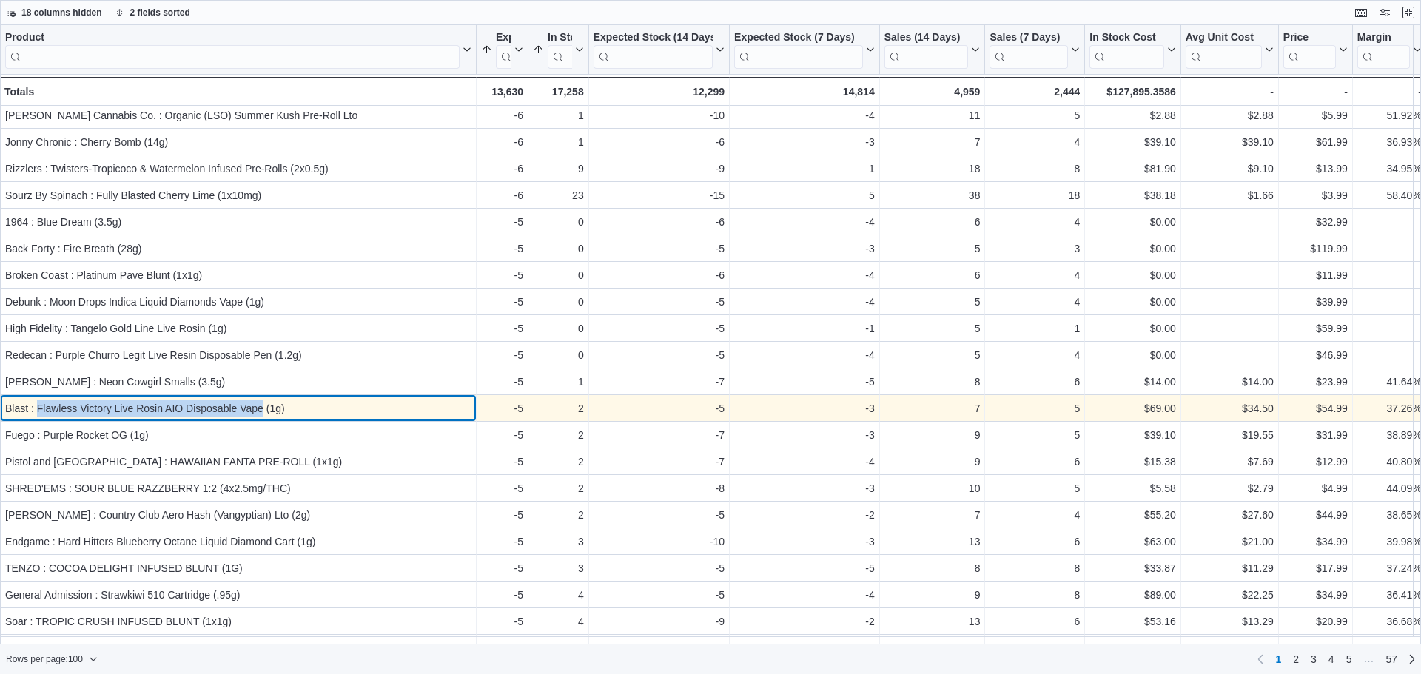
drag, startPoint x: 37, startPoint y: 408, endPoint x: 263, endPoint y: 406, distance: 225.8
click at [263, 406] on div "Blast : Flawless Victory Live Rosin AIO Disposable Vape (1g)" at bounding box center [238, 409] width 466 height 18
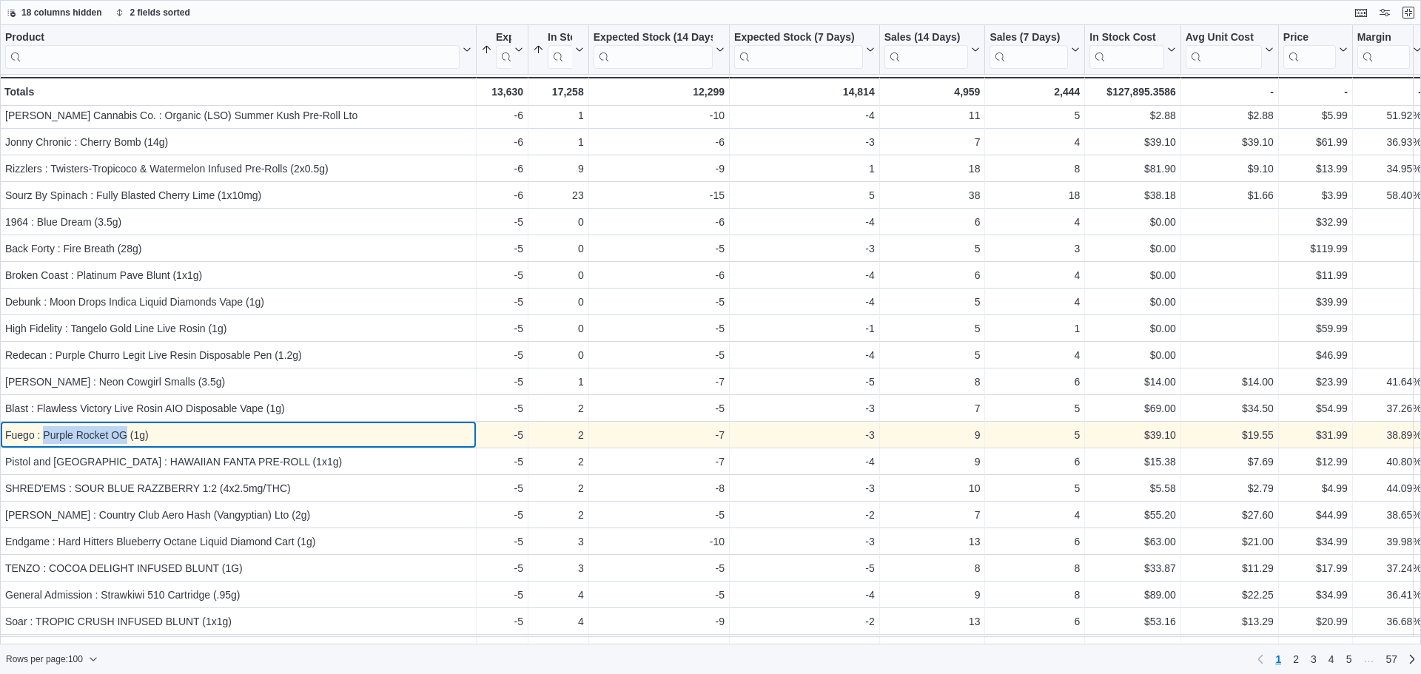
drag, startPoint x: 42, startPoint y: 436, endPoint x: 126, endPoint y: 432, distance: 83.8
click at [126, 432] on div "Fuego : Purple Rocket OG (1g)" at bounding box center [238, 435] width 466 height 18
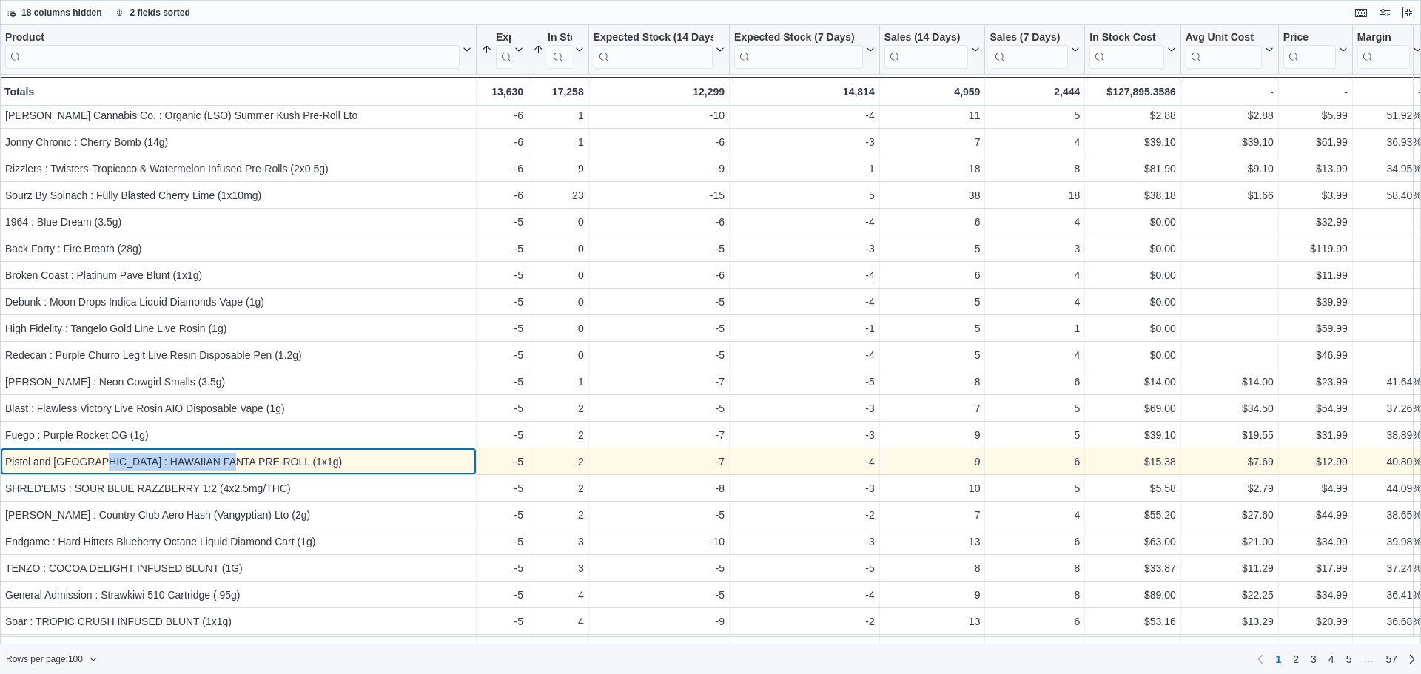
drag, startPoint x: 87, startPoint y: 463, endPoint x: 224, endPoint y: 459, distance: 137.8
click at [224, 459] on div "Pistol and [GEOGRAPHIC_DATA] : HAWAIIAN FANTA PRE-ROLL (1x1g)" at bounding box center [238, 462] width 466 height 18
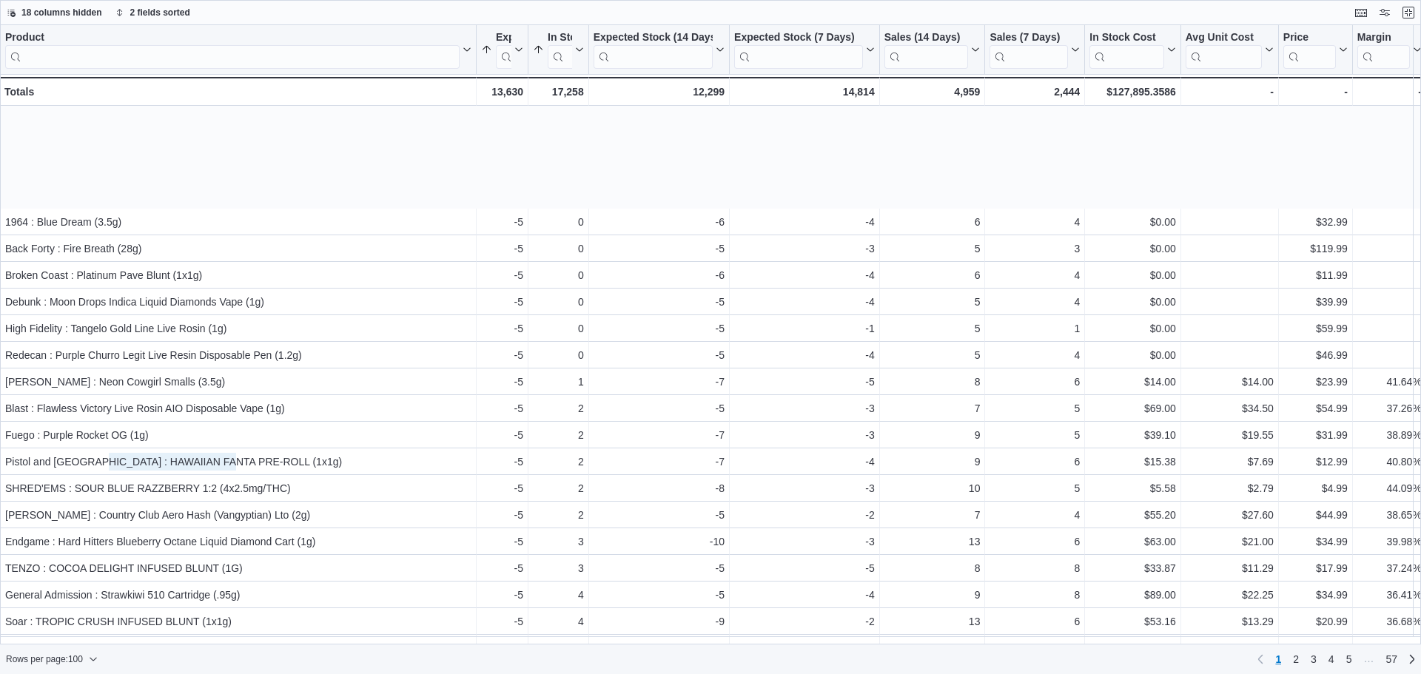
scroll to position [1644, 0]
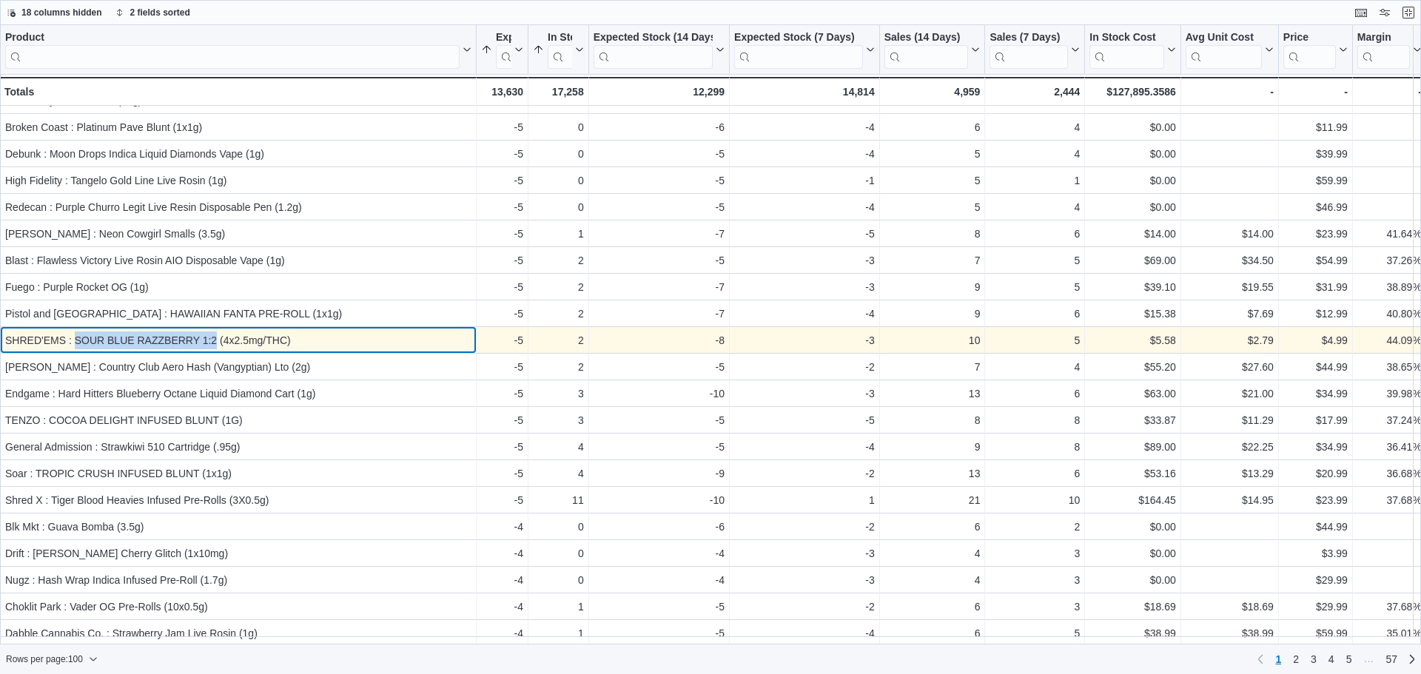
drag, startPoint x: 76, startPoint y: 345, endPoint x: 215, endPoint y: 342, distance: 139.9
click at [215, 342] on div "SHRED'EMS : SOUR BLUE RAZZBERRY 1:2 (4x2.5mg/THC)" at bounding box center [238, 341] width 466 height 18
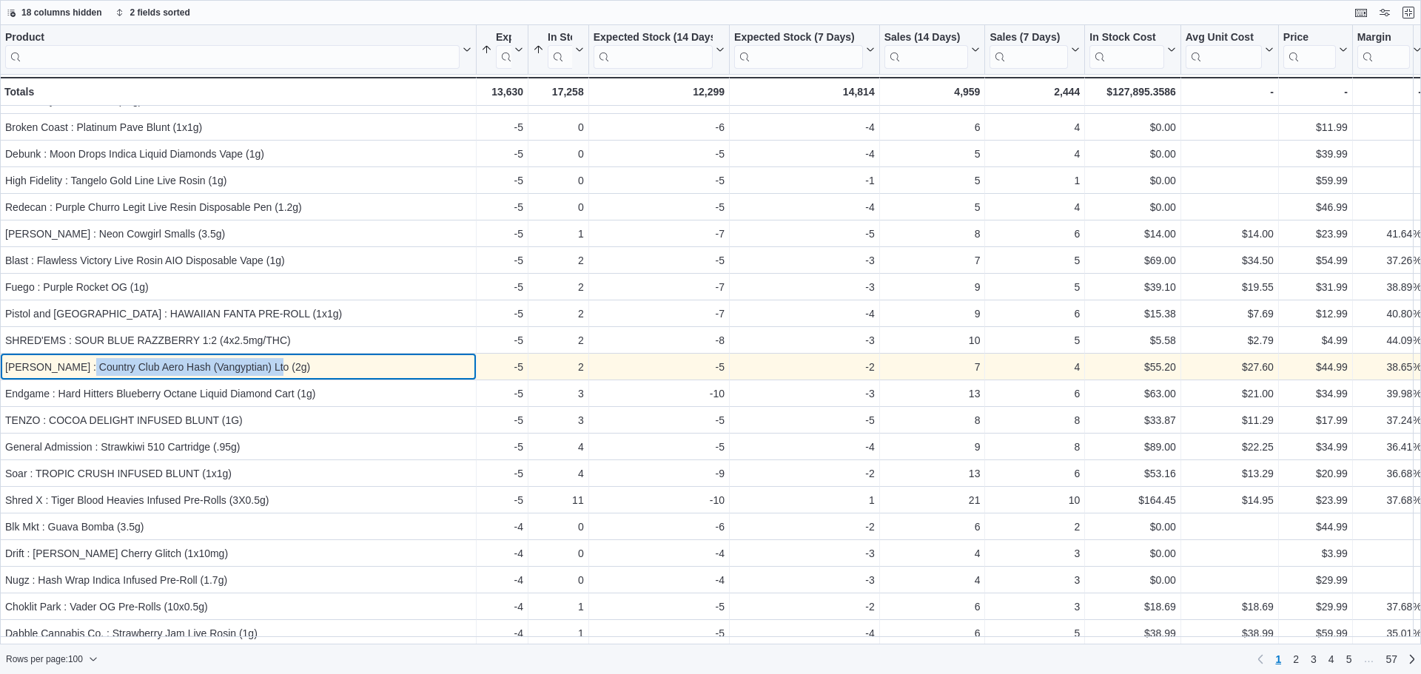
drag, startPoint x: 81, startPoint y: 368, endPoint x: 270, endPoint y: 366, distance: 188.8
click at [270, 366] on div "[PERSON_NAME] : Country Club Aero Hash (Vangyptian) Lto (2g)" at bounding box center [238, 367] width 466 height 18
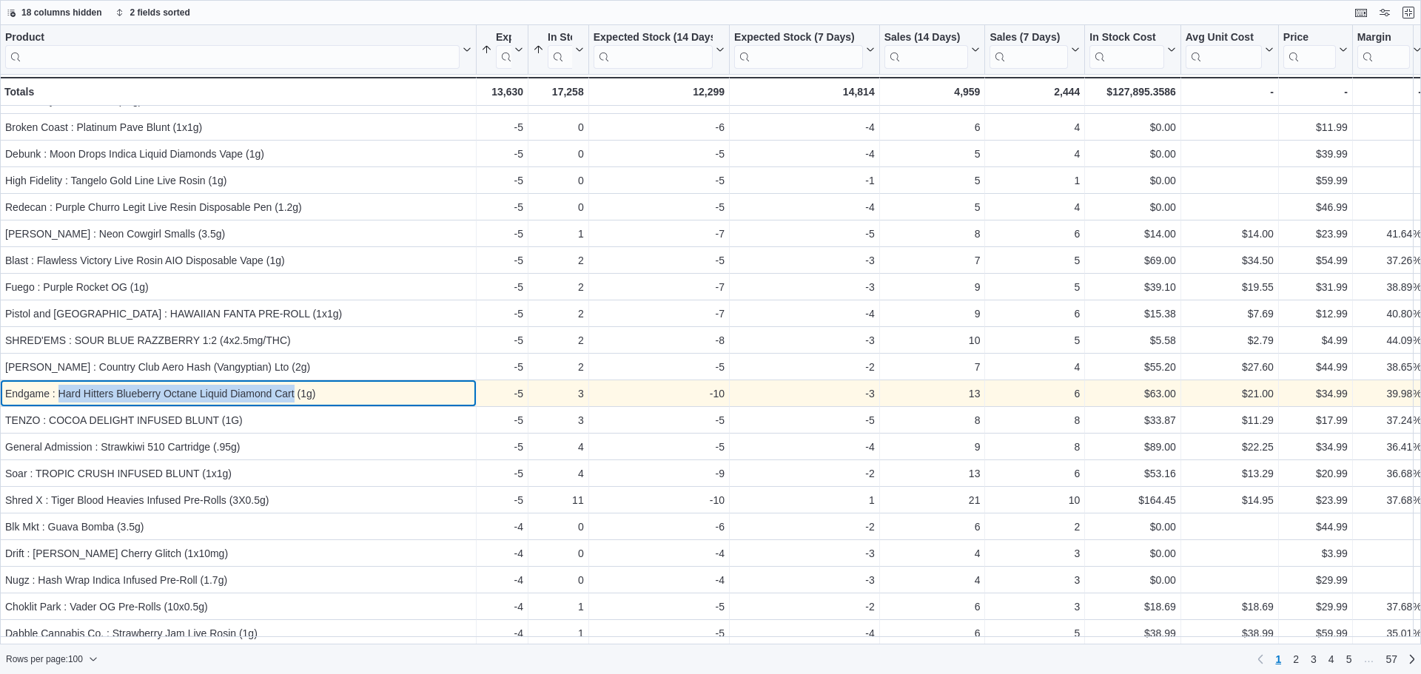
drag, startPoint x: 58, startPoint y: 396, endPoint x: 295, endPoint y: 386, distance: 236.4
click at [295, 386] on div "Endgame : Hard Hitters Blueberry Octane Liquid Diamond Cart (1g)" at bounding box center [238, 394] width 466 height 18
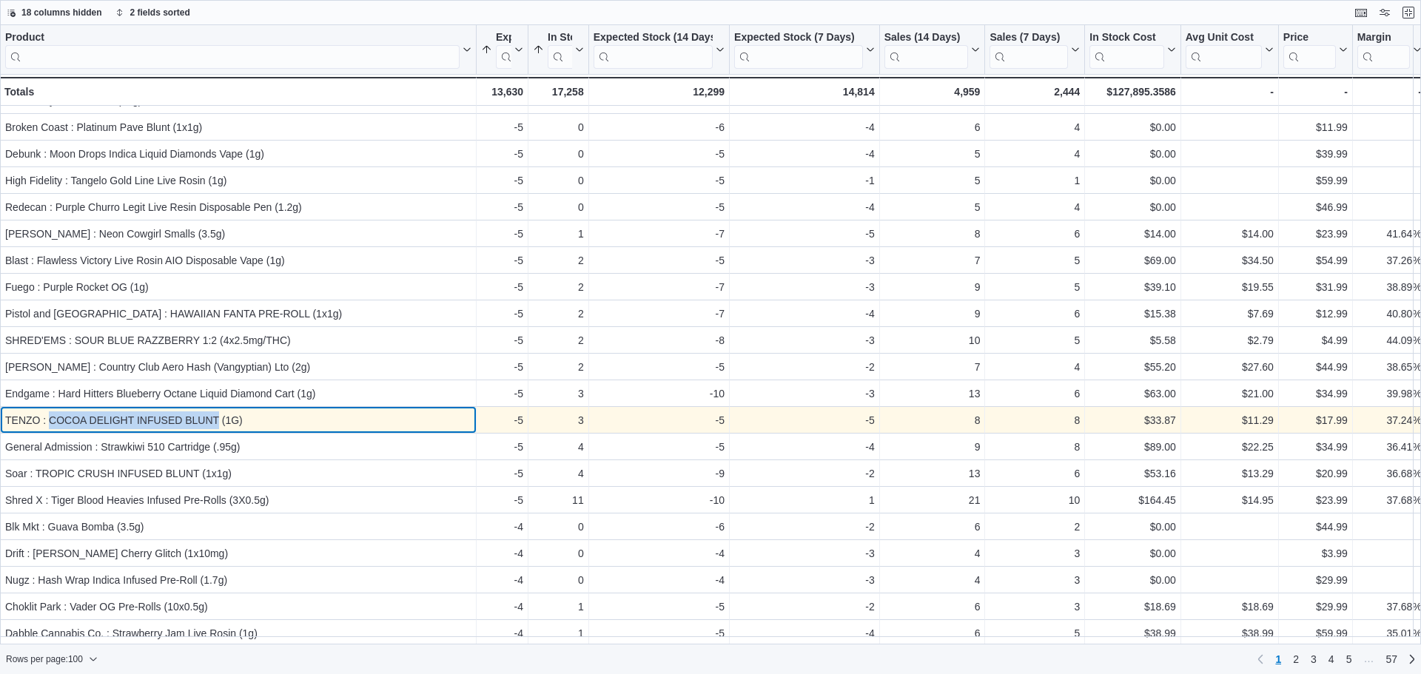
drag, startPoint x: 50, startPoint y: 420, endPoint x: 218, endPoint y: 423, distance: 168.1
click at [218, 423] on div "TENZO : COCOA DELIGHT INFUSED BLUNT (1G)" at bounding box center [238, 421] width 466 height 18
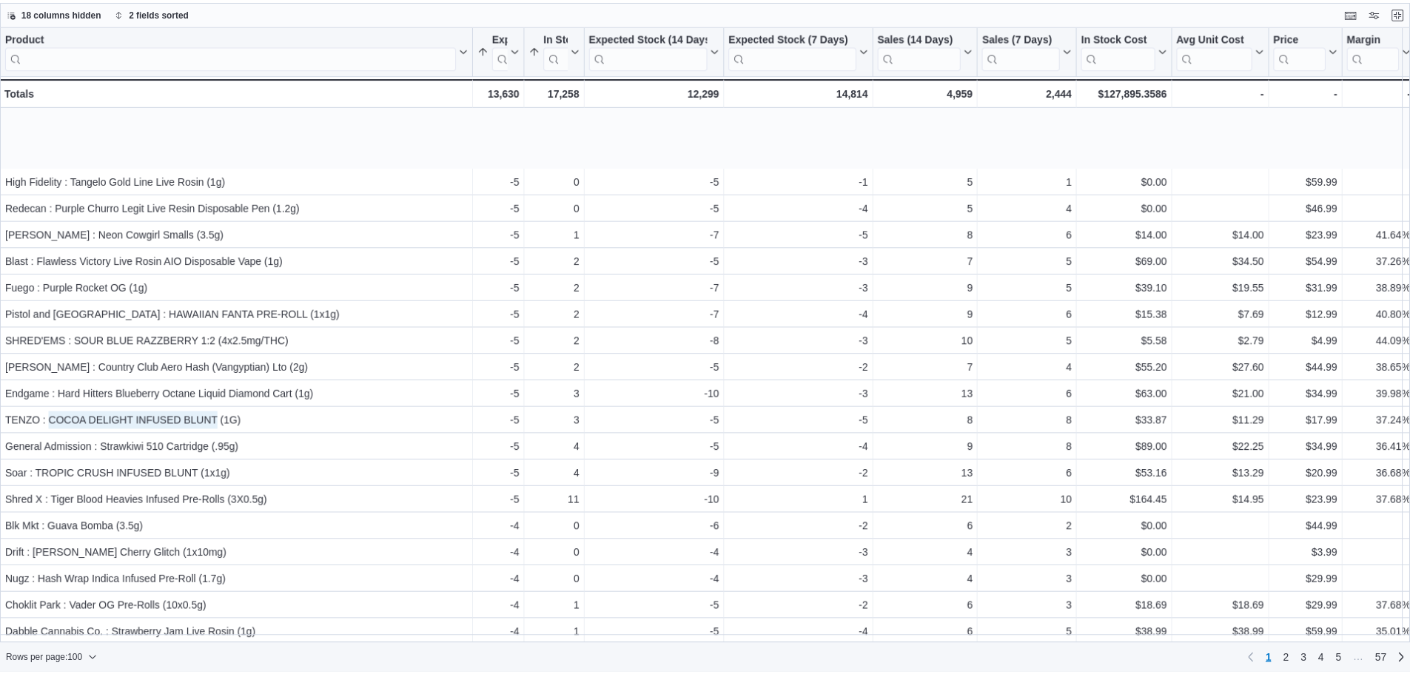
scroll to position [1792, 0]
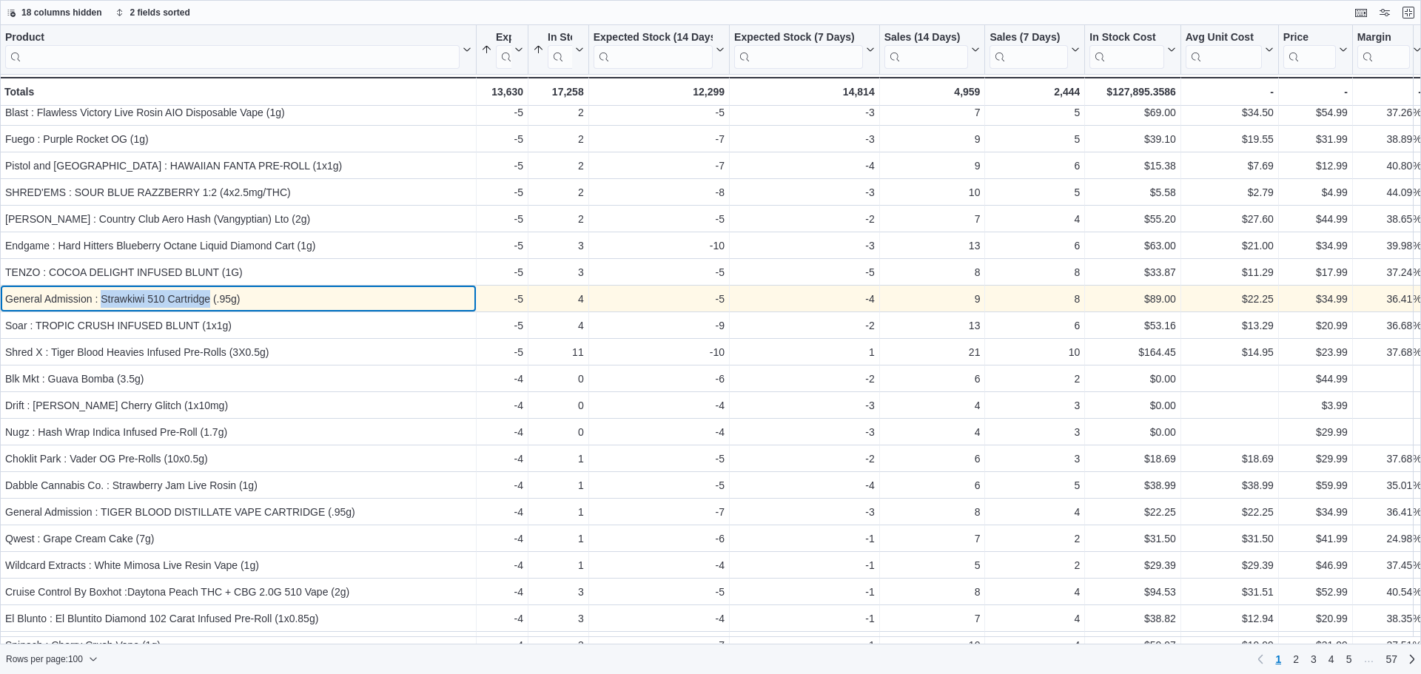
drag, startPoint x: 100, startPoint y: 303, endPoint x: 210, endPoint y: 301, distance: 110.3
click at [210, 301] on div "General Admission : Strawkiwi 510 Cartridge (.95g)" at bounding box center [238, 299] width 466 height 18
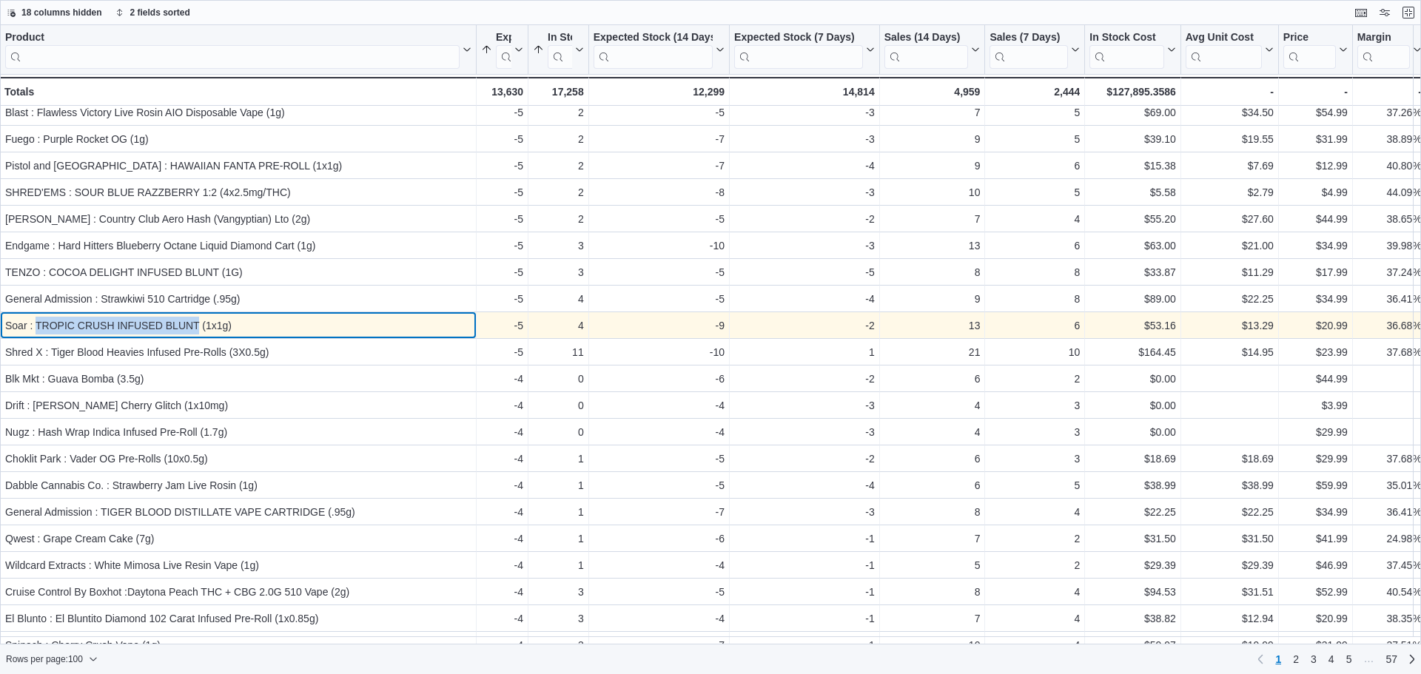
drag, startPoint x: 35, startPoint y: 324, endPoint x: 198, endPoint y: 324, distance: 163.6
click at [198, 324] on div "Soar : TROPIC CRUSH INFUSED BLUNT (1x1g)" at bounding box center [238, 326] width 466 height 18
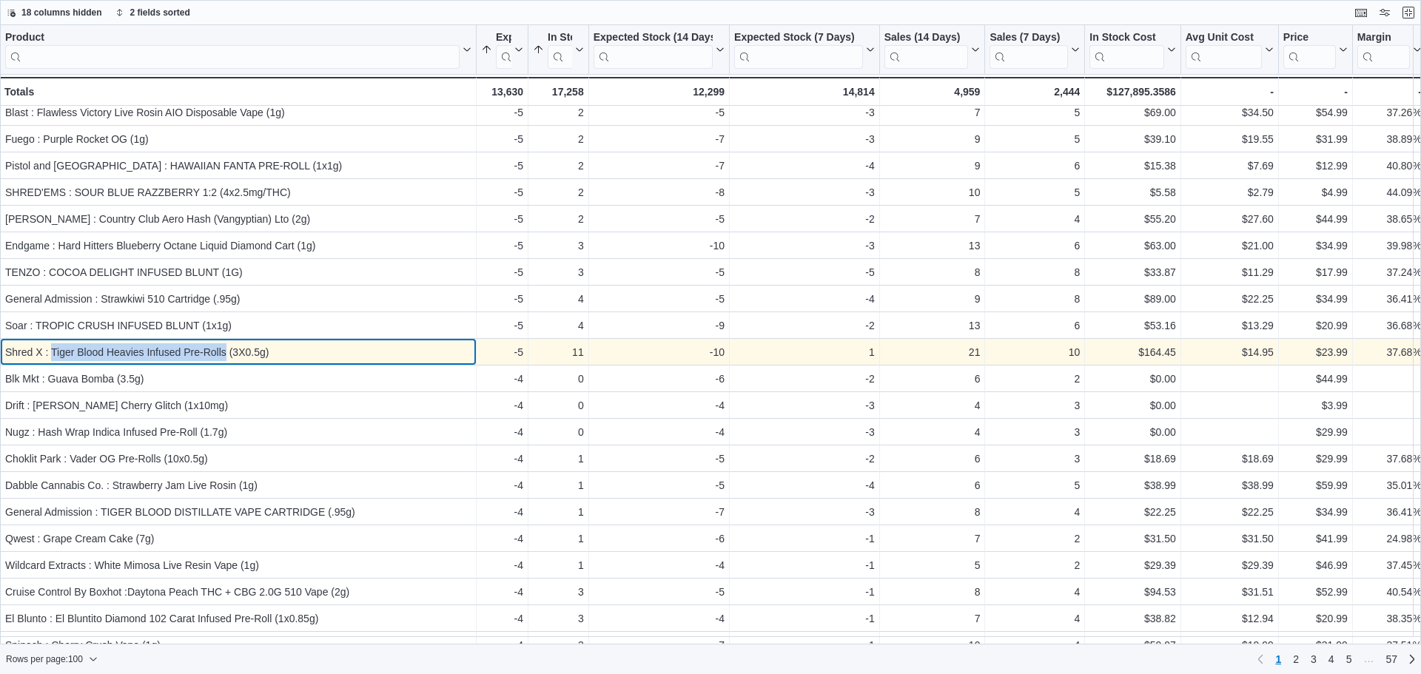
drag, startPoint x: 50, startPoint y: 350, endPoint x: 226, endPoint y: 349, distance: 175.5
click at [226, 349] on div "Shred X : Tiger Blood Heavies Infused Pre-Rolls (3X0.5g)" at bounding box center [238, 352] width 466 height 18
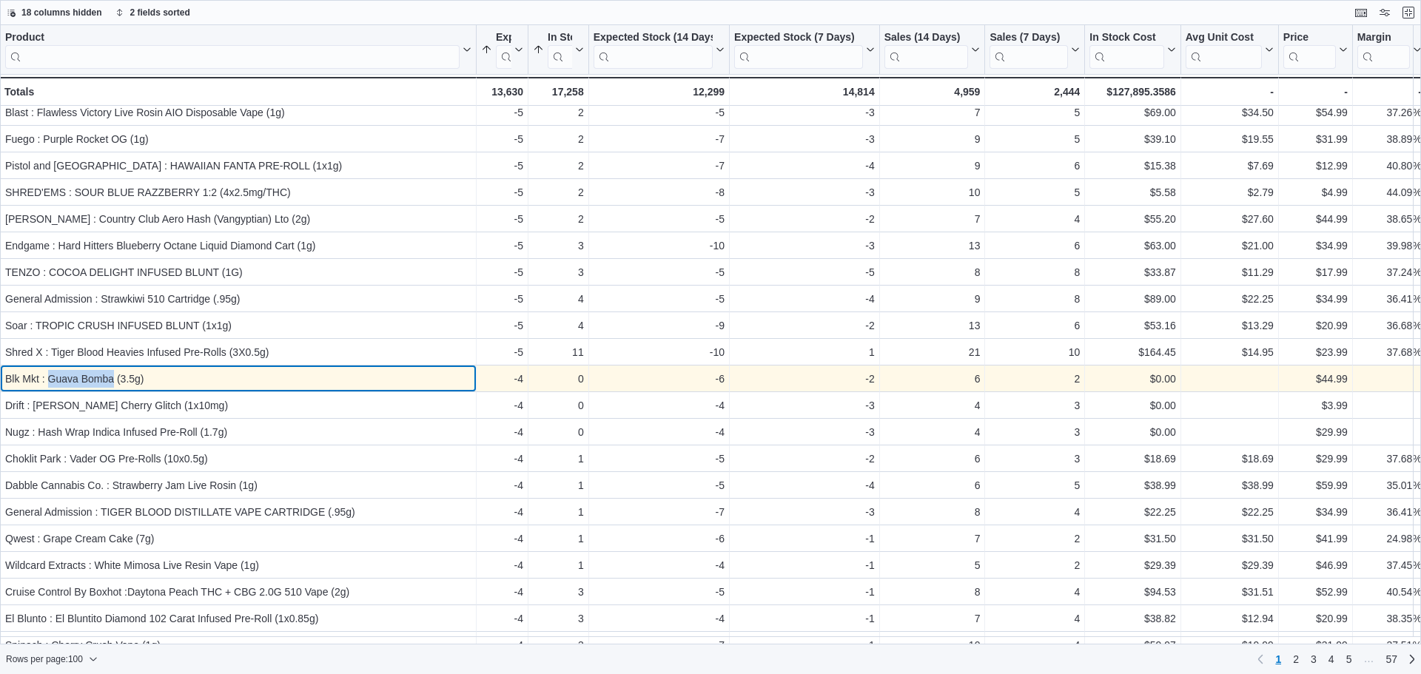
drag, startPoint x: 114, startPoint y: 379, endPoint x: 51, endPoint y: 378, distance: 62.9
click at [51, 378] on div "Blk Mkt : Guava Bomba (3.5g)" at bounding box center [238, 379] width 466 height 18
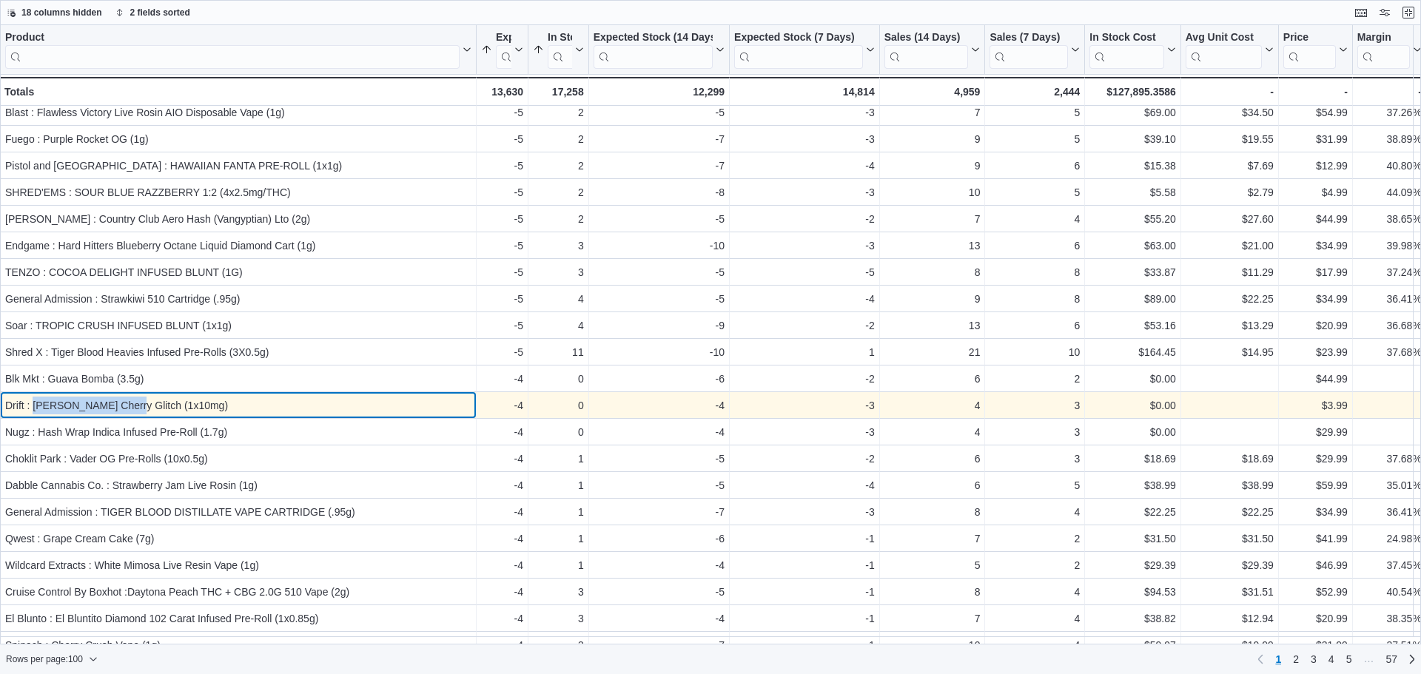
drag, startPoint x: 33, startPoint y: 405, endPoint x: 120, endPoint y: 407, distance: 86.6
click at [120, 407] on div "Drift : [PERSON_NAME] Cherry Glitch (1x10mg)" at bounding box center [238, 406] width 466 height 18
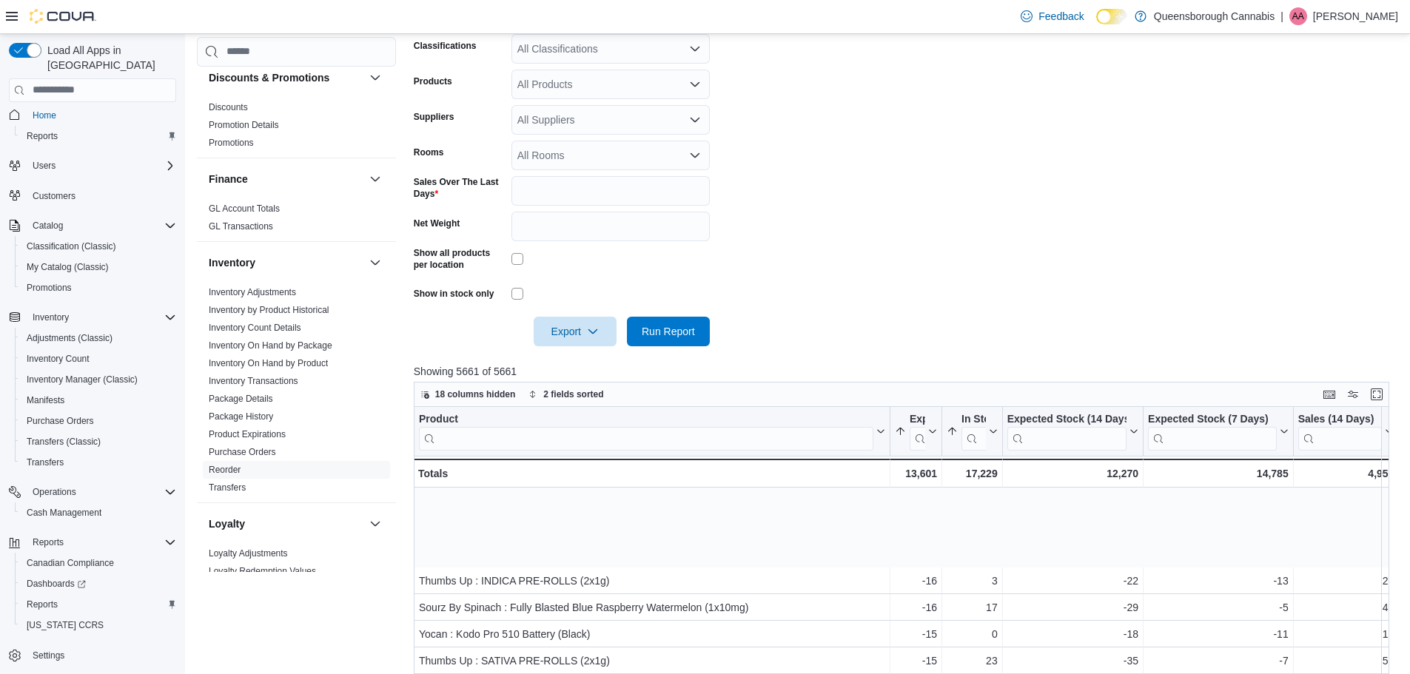
scroll to position [370, 0]
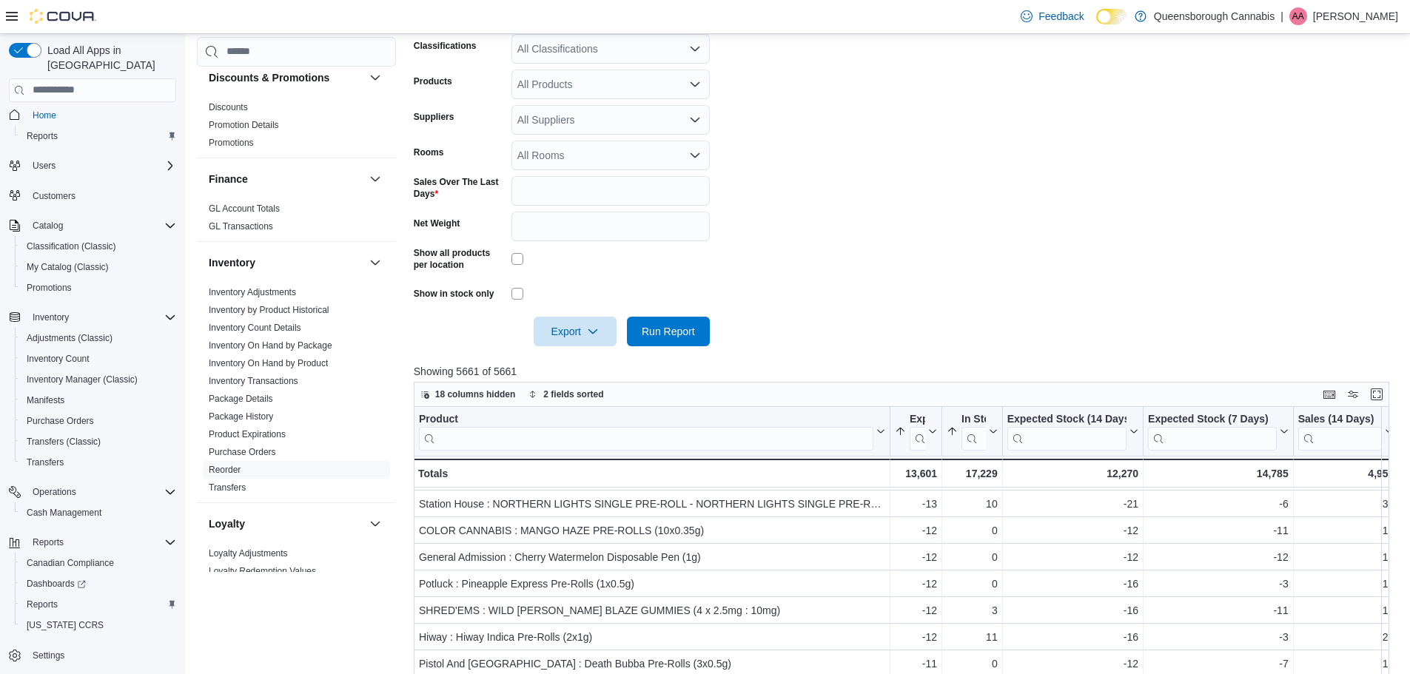
click at [1047, 247] on form "Locations [GEOGRAPHIC_DATA] Cannabis Co Classifications All Classifications Pro…" at bounding box center [907, 164] width 986 height 366
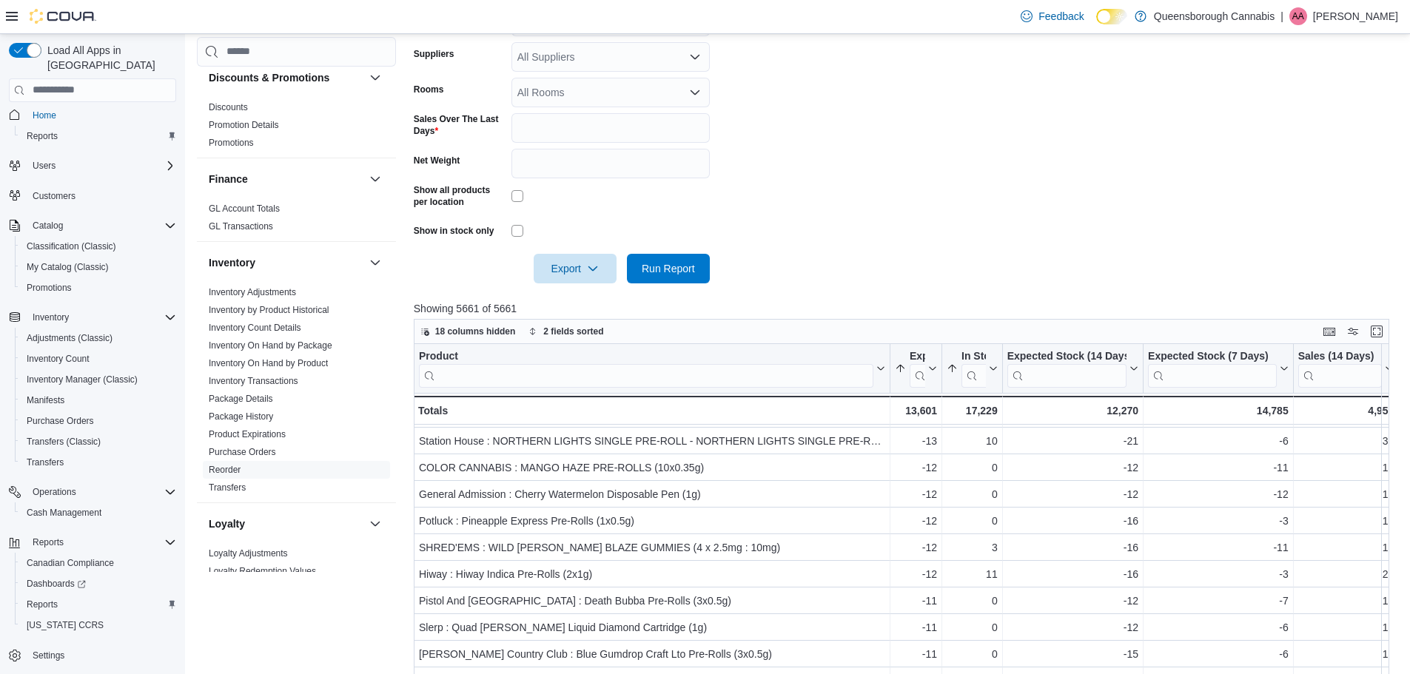
scroll to position [444, 0]
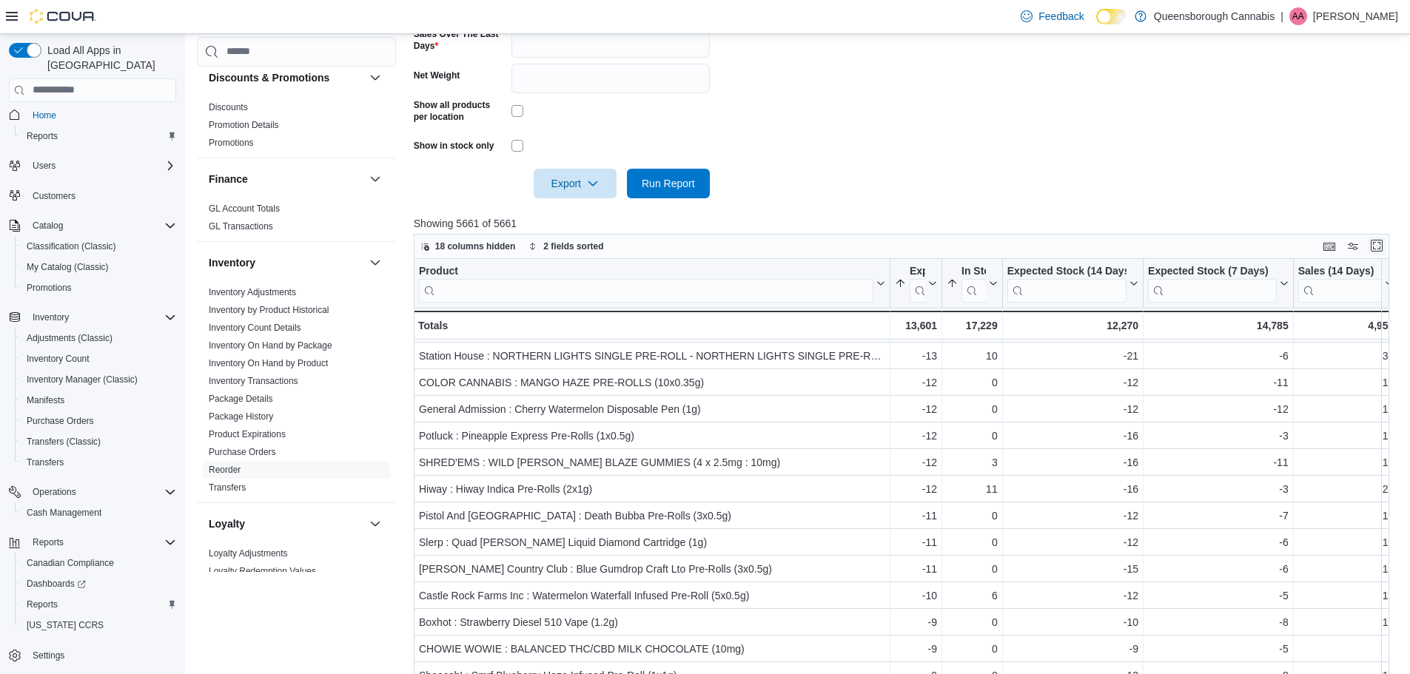
click at [1383, 244] on button "Enter fullscreen" at bounding box center [1377, 246] width 18 height 18
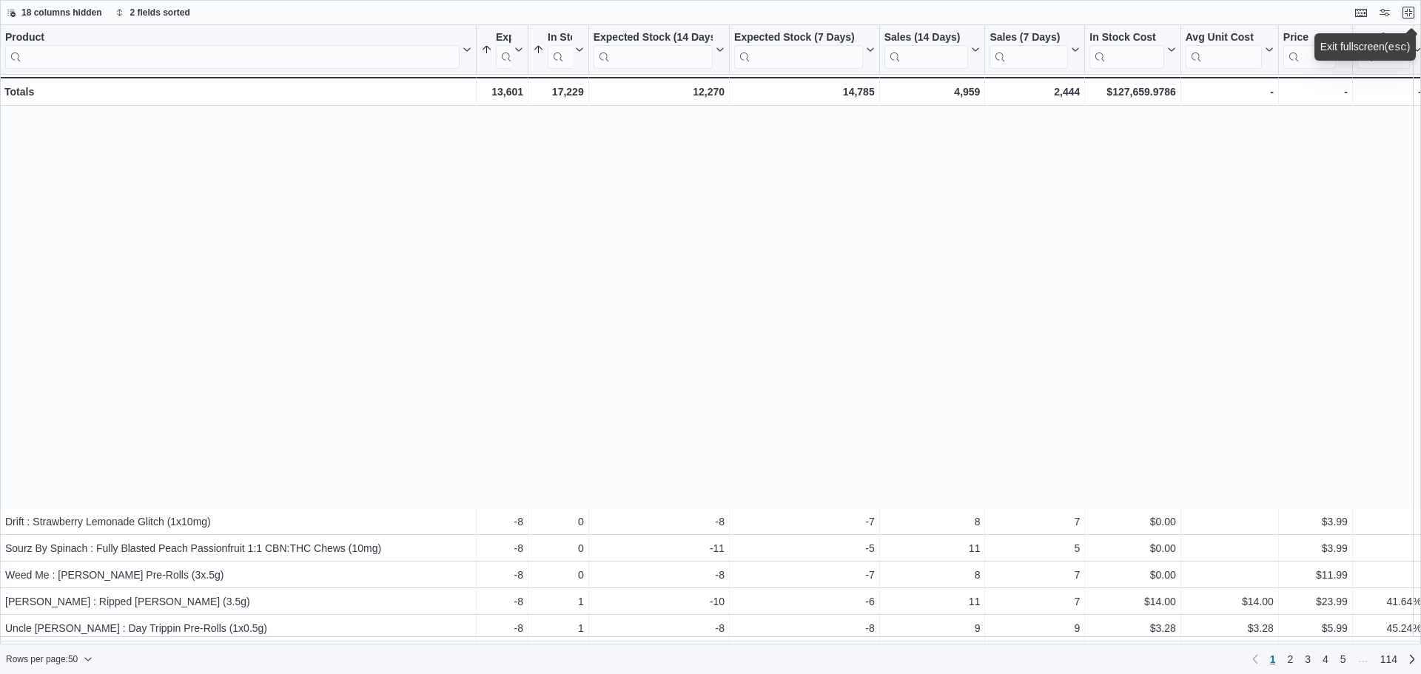
scroll to position [801, 0]
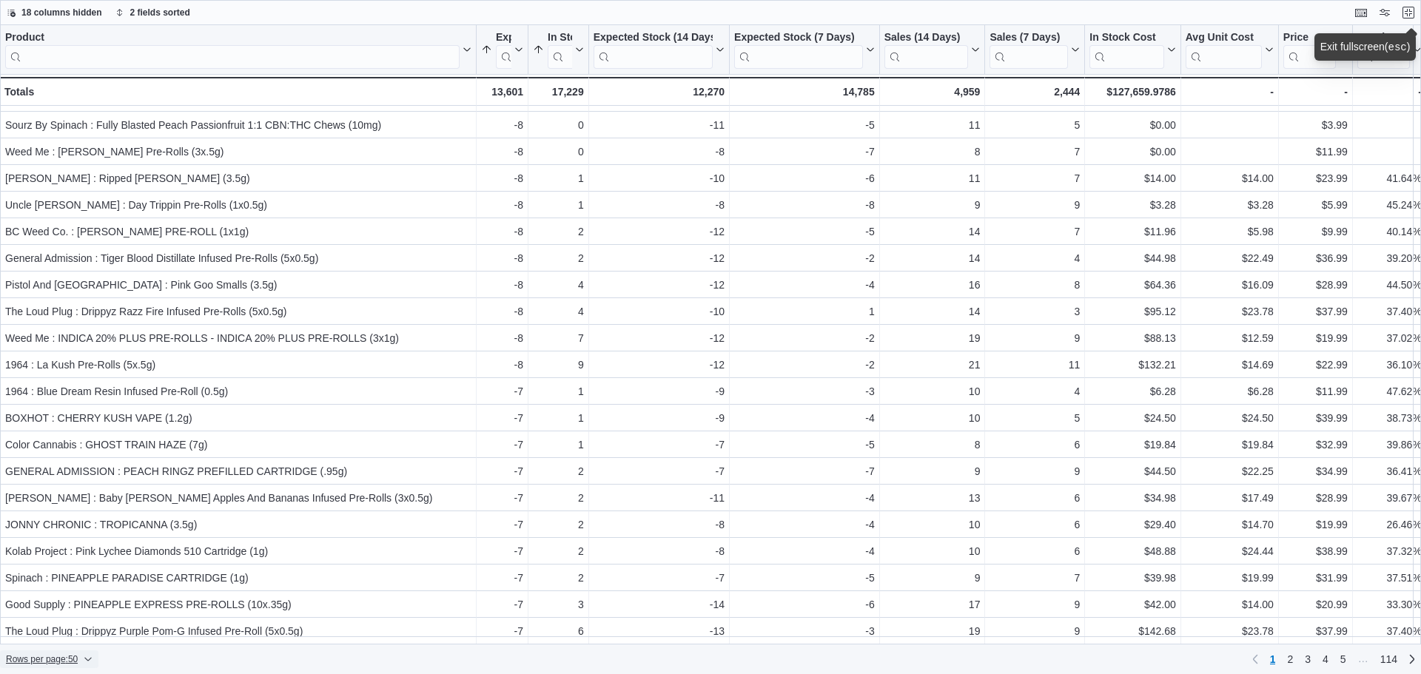
click at [38, 666] on span "Rows per page : 50" at bounding box center [49, 660] width 87 height 18
click at [51, 631] on span "100 rows" at bounding box center [68, 630] width 47 height 12
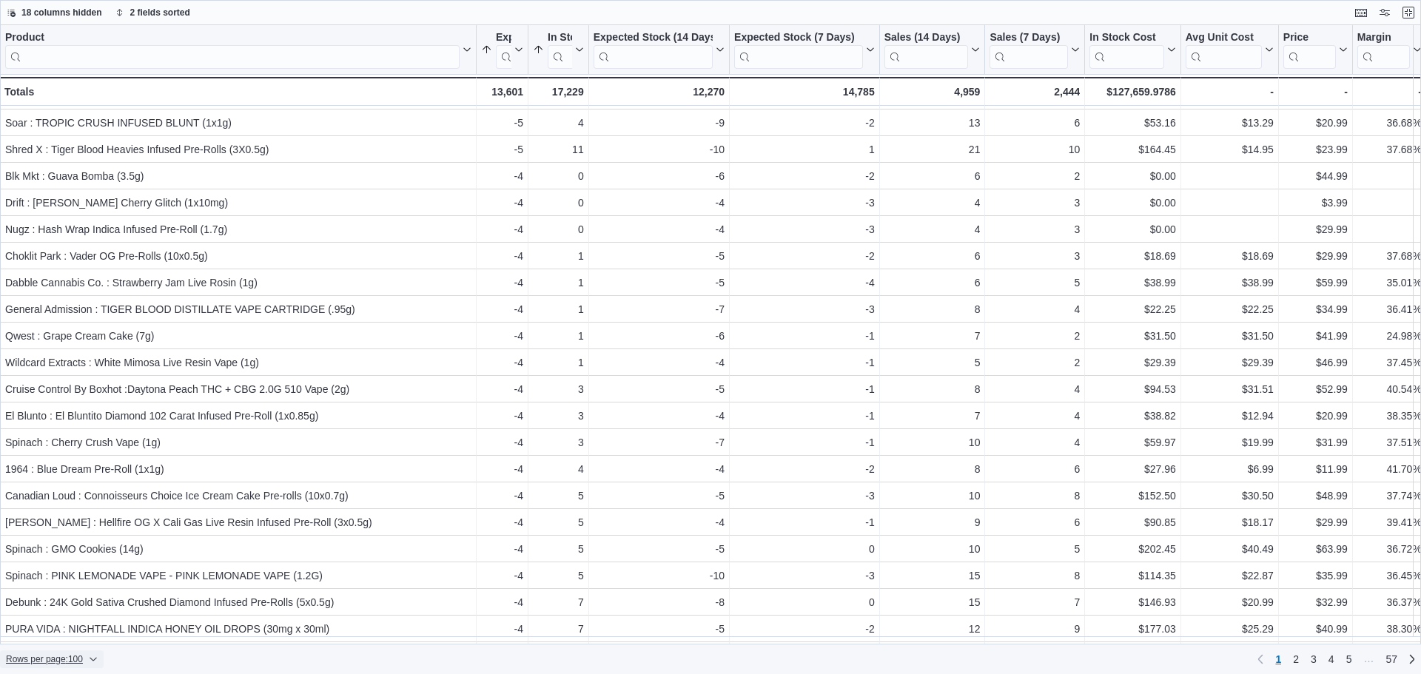
scroll to position [1985, 0]
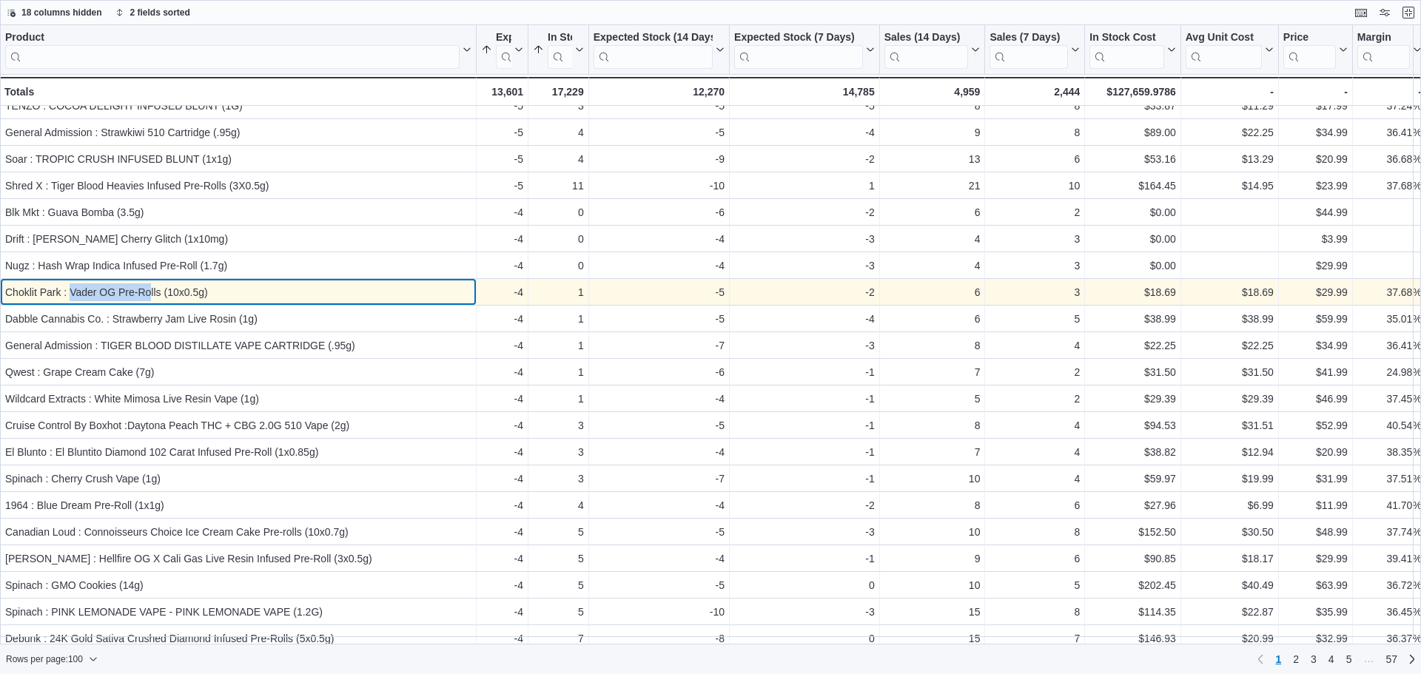
drag, startPoint x: 70, startPoint y: 295, endPoint x: 150, endPoint y: 283, distance: 80.8
click at [150, 283] on div "Choklit Park : Vader OG Pre-Rolls (10x0.5g) - Product, column 1, row 82" at bounding box center [238, 292] width 477 height 27
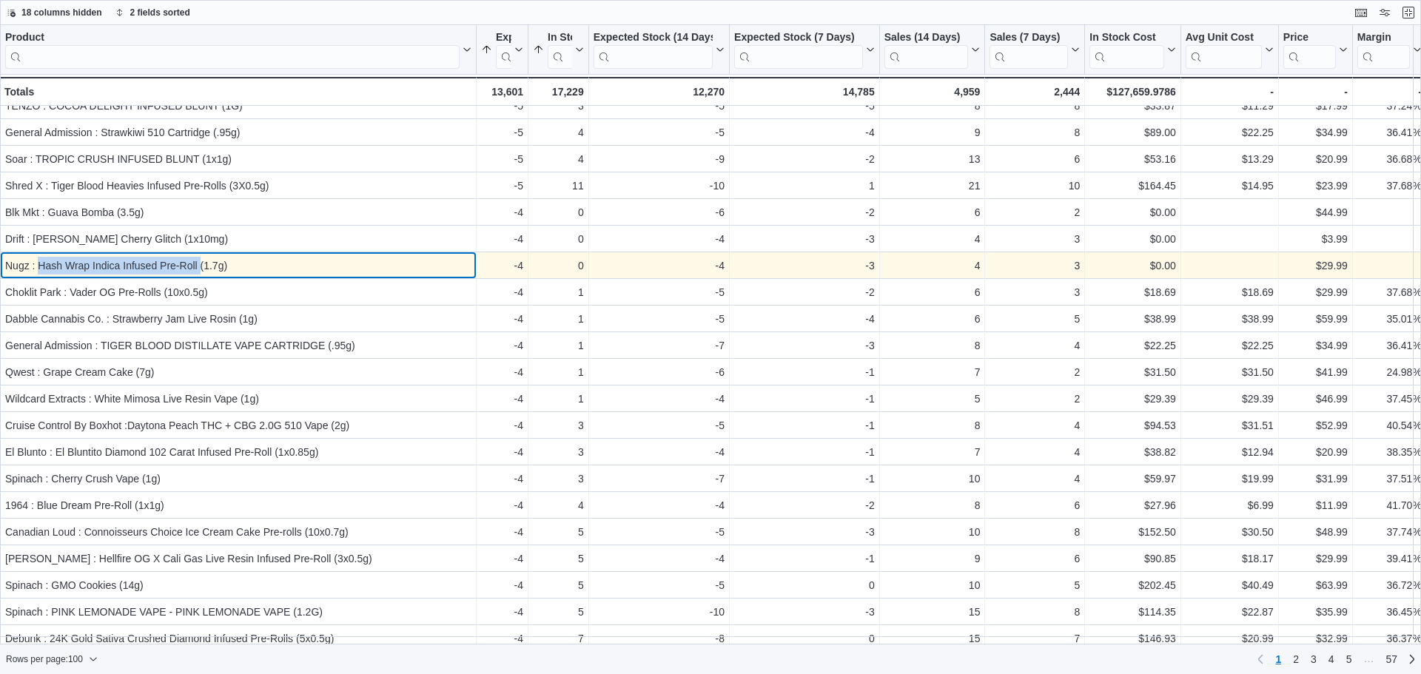
drag, startPoint x: 199, startPoint y: 268, endPoint x: 55, endPoint y: 269, distance: 144.4
click at [40, 278] on div "Nugz : Hash Wrap Indica Infused Pre-Roll (1.7g) - Product, column 1, row 81" at bounding box center [238, 265] width 477 height 27
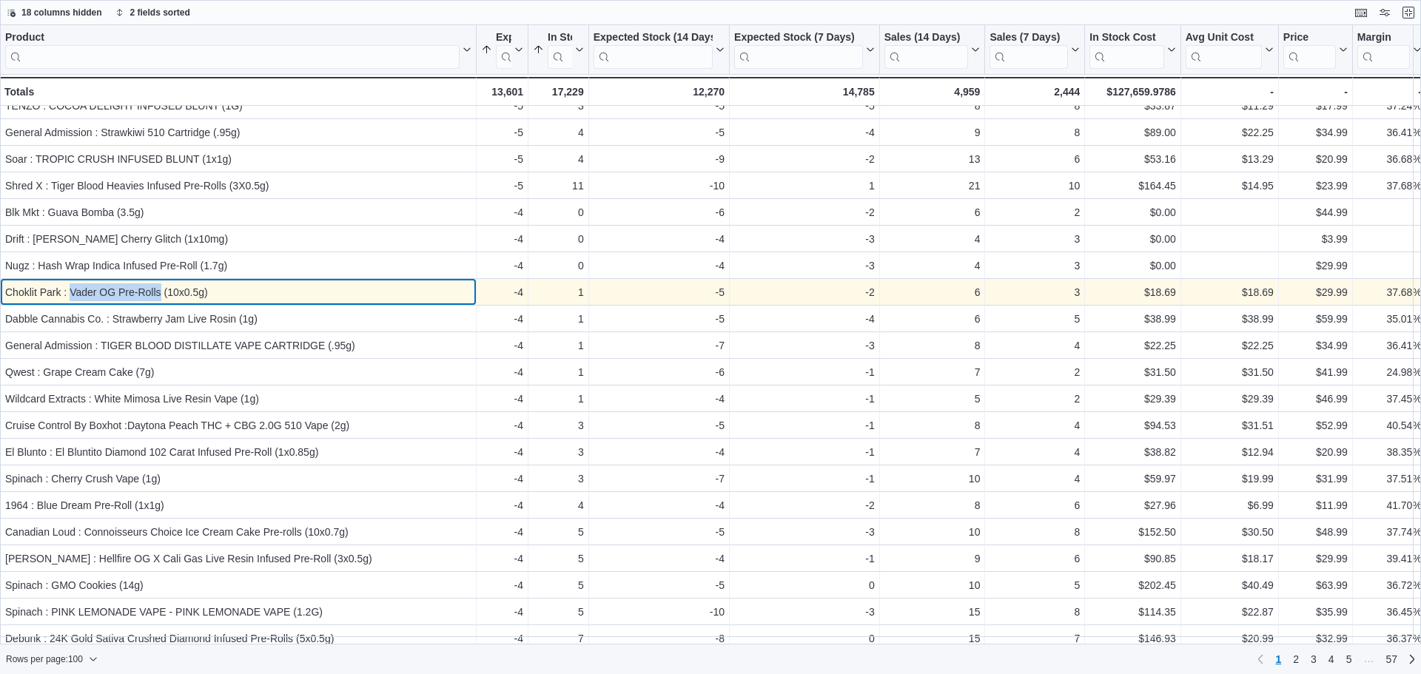
drag, startPoint x: 69, startPoint y: 291, endPoint x: 161, endPoint y: 294, distance: 91.8
click at [161, 294] on div "Choklit Park : Vader OG Pre-Rolls (10x0.5g)" at bounding box center [238, 293] width 466 height 18
drag, startPoint x: 145, startPoint y: 292, endPoint x: 172, endPoint y: 298, distance: 27.3
click at [172, 298] on div "Choklit Park : Vader OG Pre-Rolls (10x0.5g)" at bounding box center [238, 293] width 466 height 18
drag, startPoint x: 158, startPoint y: 292, endPoint x: 70, endPoint y: 293, distance: 88.1
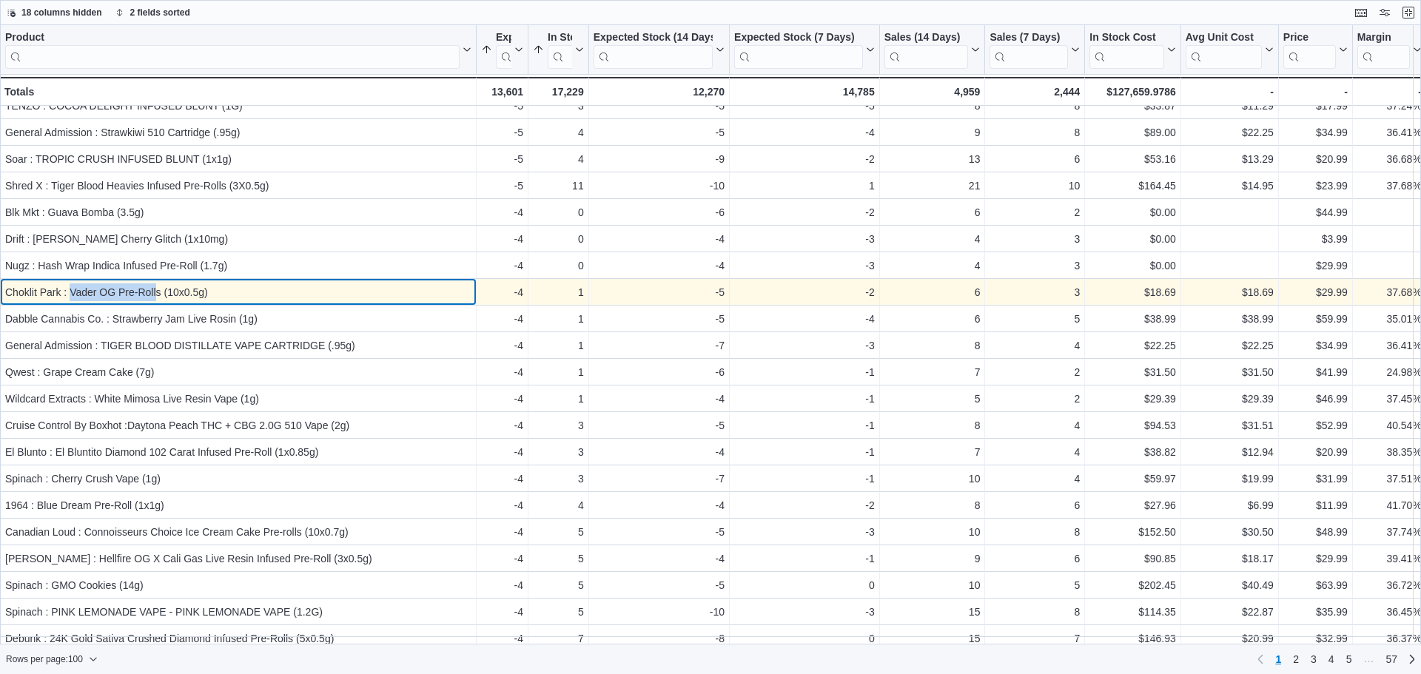
click at [70, 293] on div "Choklit Park : Vader OG Pre-Rolls (10x0.5g)" at bounding box center [238, 293] width 466 height 18
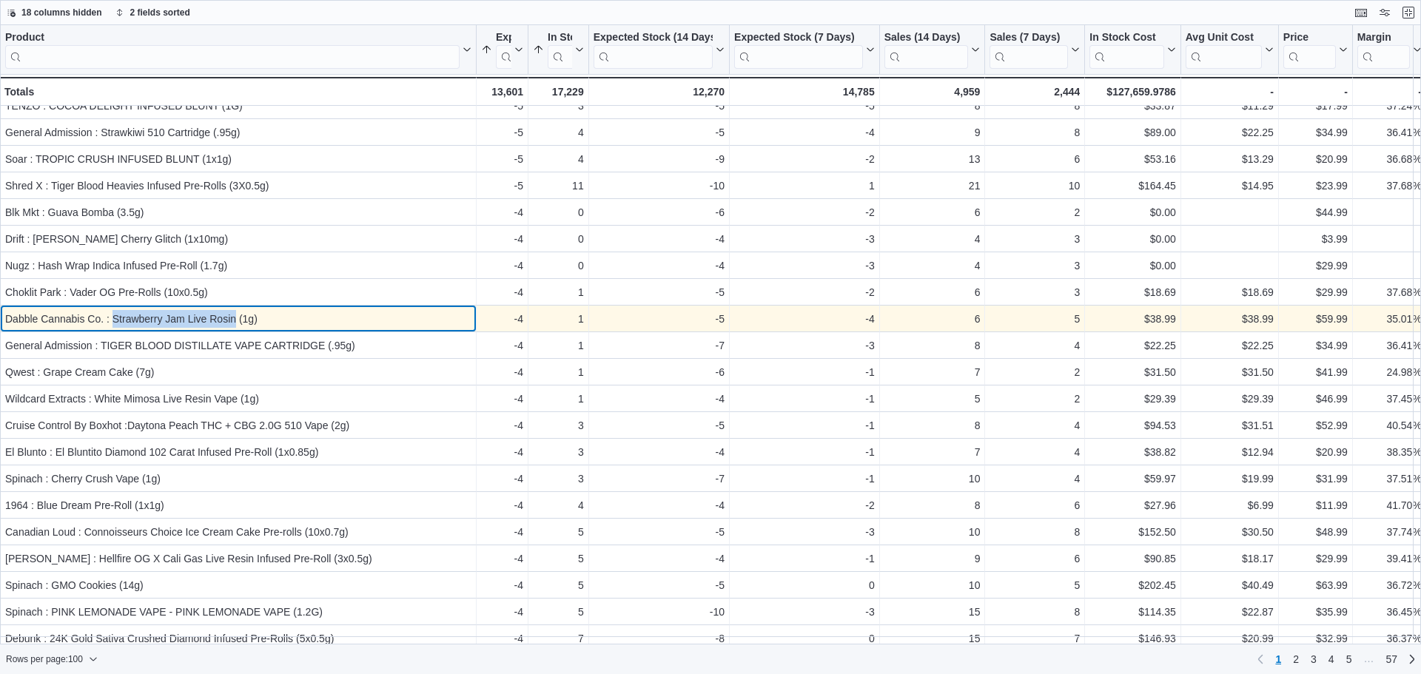
drag, startPoint x: 113, startPoint y: 318, endPoint x: 235, endPoint y: 319, distance: 122.9
click at [235, 319] on div "Dabble Cannabis Co. : Strawberry Jam Live Rosin (1g)" at bounding box center [238, 319] width 466 height 18
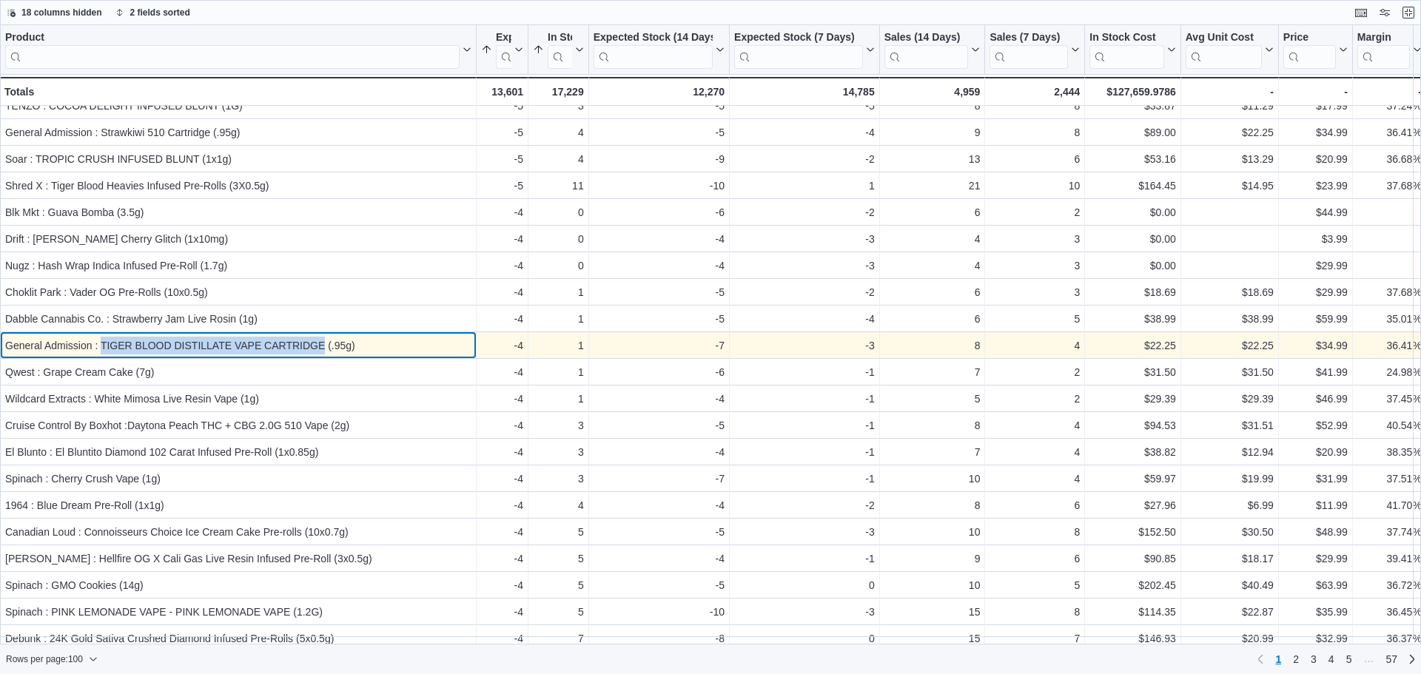
drag, startPoint x: 323, startPoint y: 347, endPoint x: 104, endPoint y: 351, distance: 219.2
click at [104, 351] on div "General Admission : TIGER BLOOD DISTILLATE VAPE CARTRIDGE (.95g)" at bounding box center [238, 346] width 466 height 18
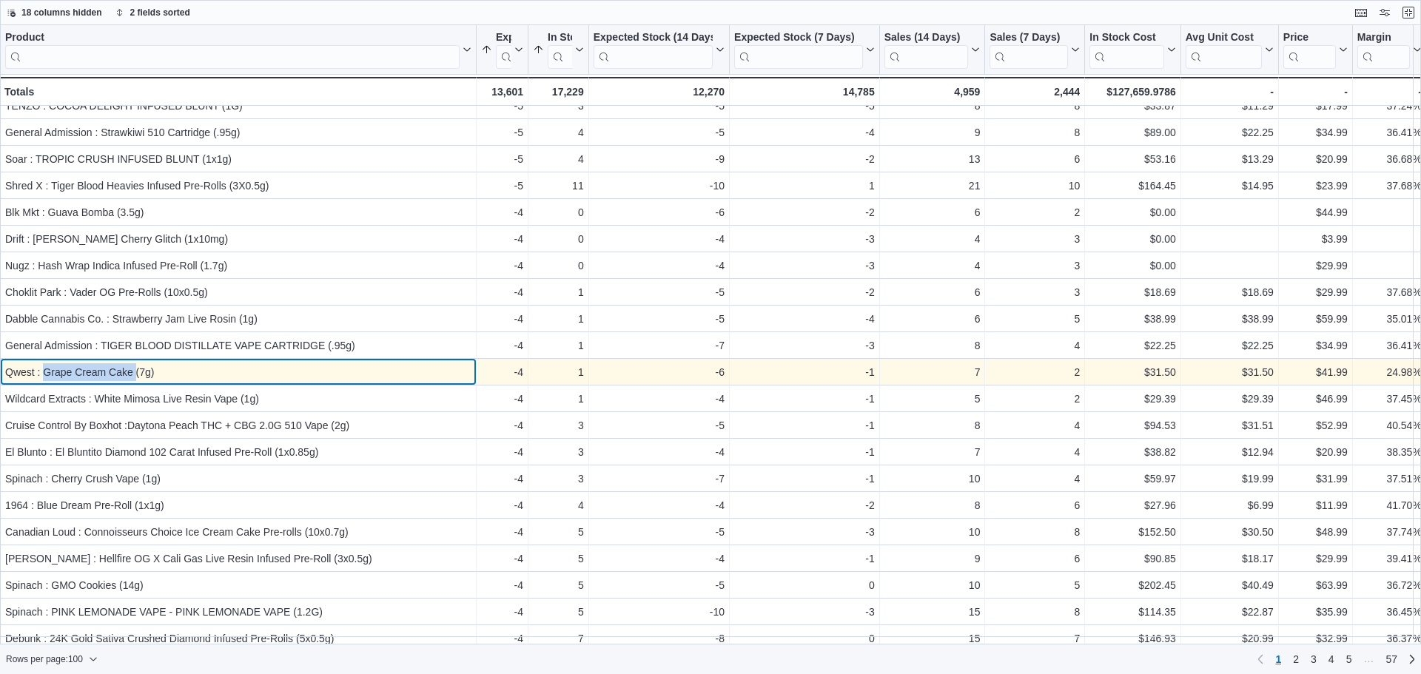
drag, startPoint x: 44, startPoint y: 375, endPoint x: 135, endPoint y: 370, distance: 91.2
click at [135, 370] on div "Qwest : Grape Cream Cake (7g)" at bounding box center [238, 372] width 466 height 18
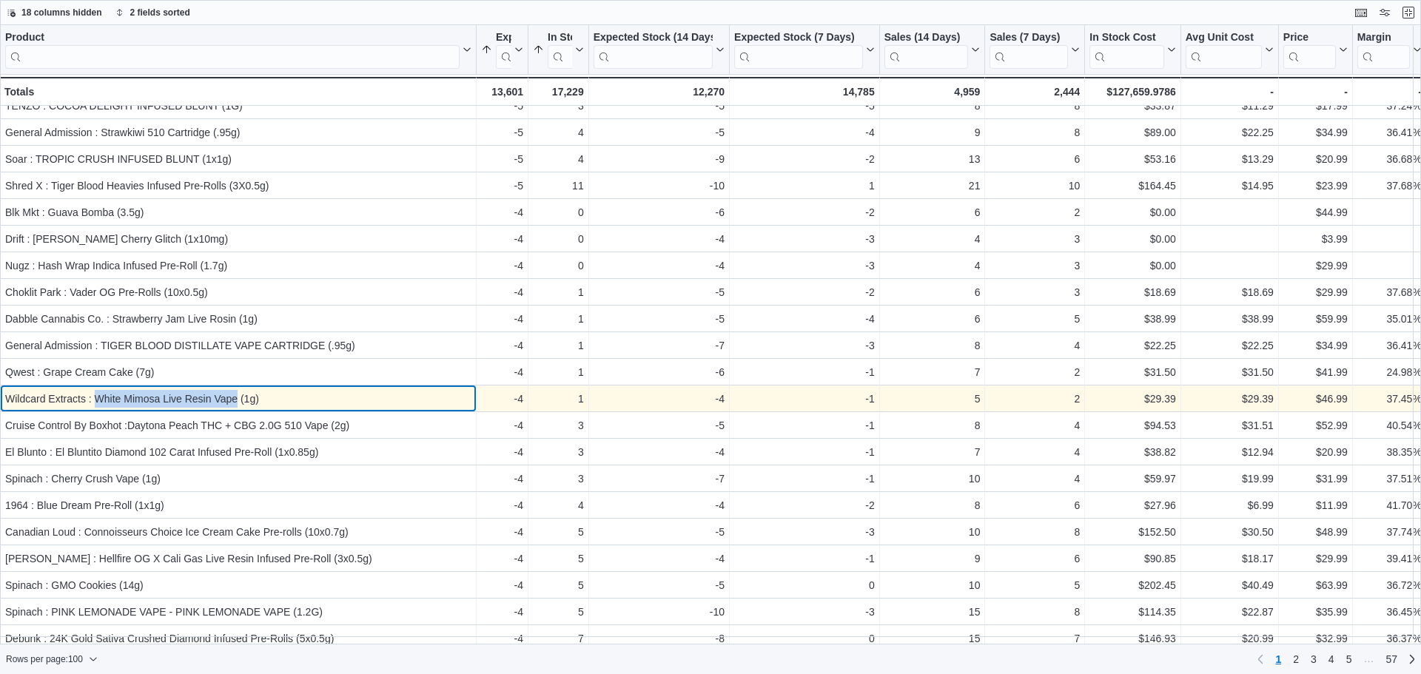
drag, startPoint x: 94, startPoint y: 398, endPoint x: 239, endPoint y: 407, distance: 145.4
click at [239, 407] on div "Wildcard Extracts : White Mimosa Live Resin Vape (1g)" at bounding box center [238, 399] width 466 height 18
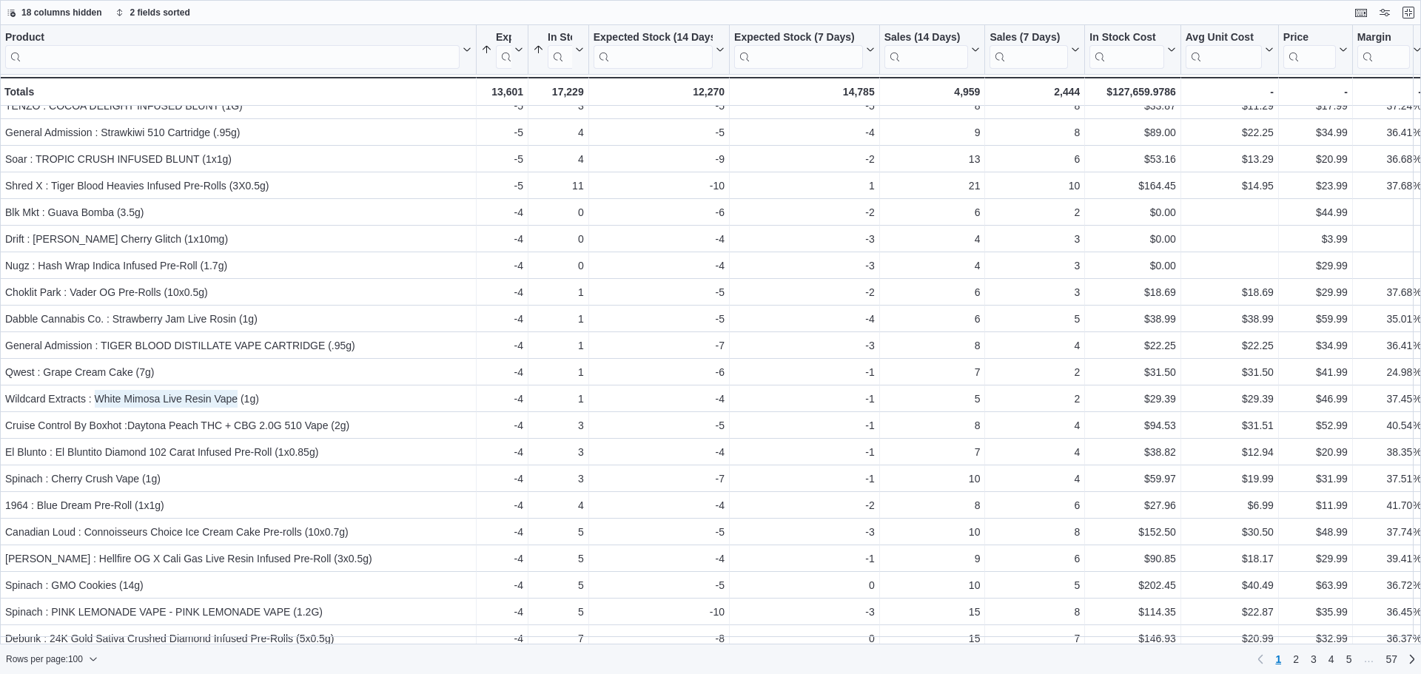
scroll to position [2059, 0]
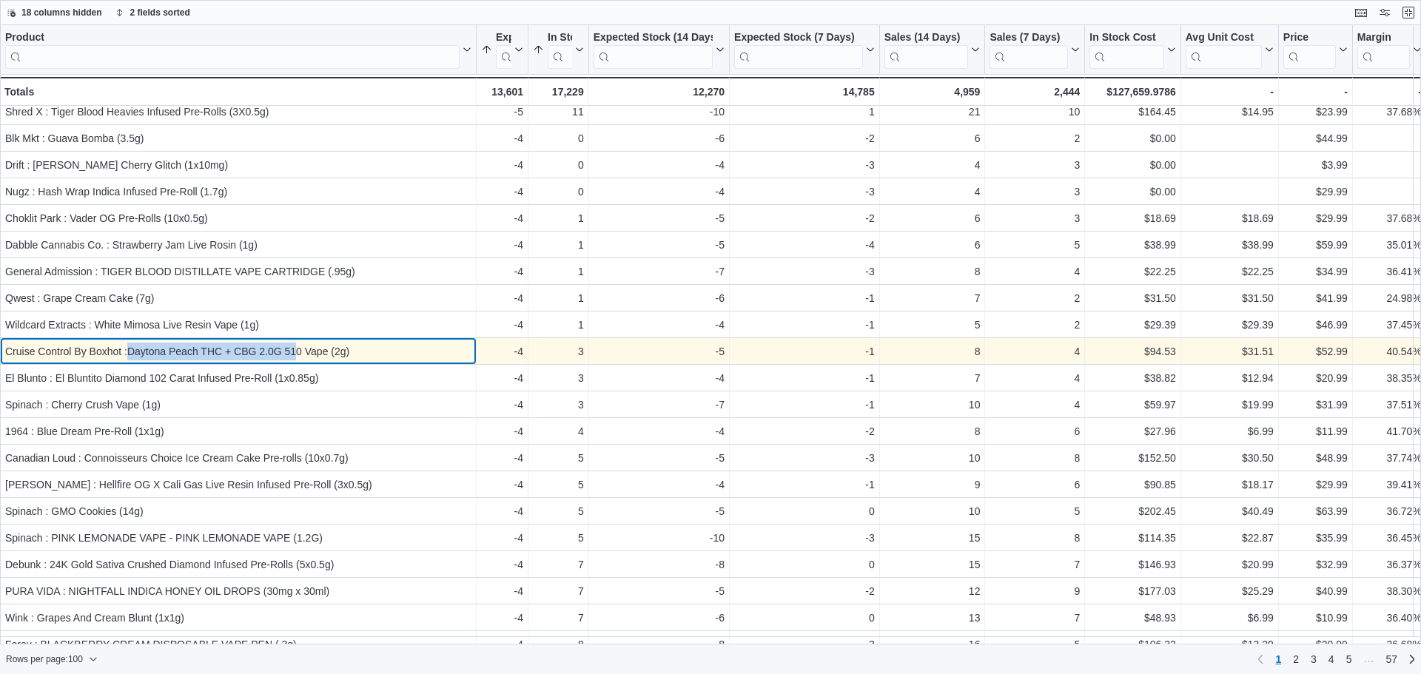
drag, startPoint x: 128, startPoint y: 354, endPoint x: 295, endPoint y: 353, distance: 166.6
click at [295, 353] on div "Cruise Control By Boxhot :Daytona Peach THC + CBG 2.0G 510 Vape (2g)" at bounding box center [238, 352] width 466 height 18
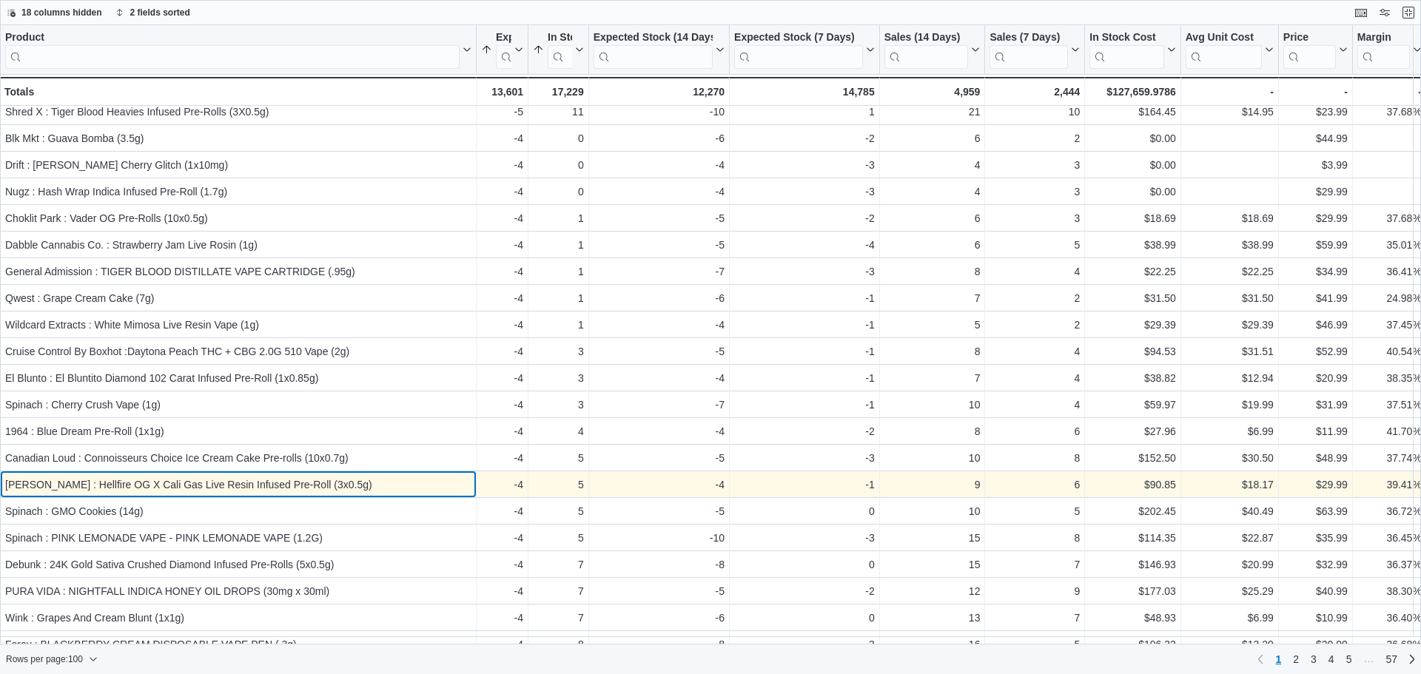
drag, startPoint x: 295, startPoint y: 353, endPoint x: 475, endPoint y: 472, distance: 215.8
click at [476, 475] on div "[PERSON_NAME] : Hellfire OG X Cali Gas Live Resin Infused Pre-Roll (3x0.5g) - P…" at bounding box center [238, 485] width 477 height 27
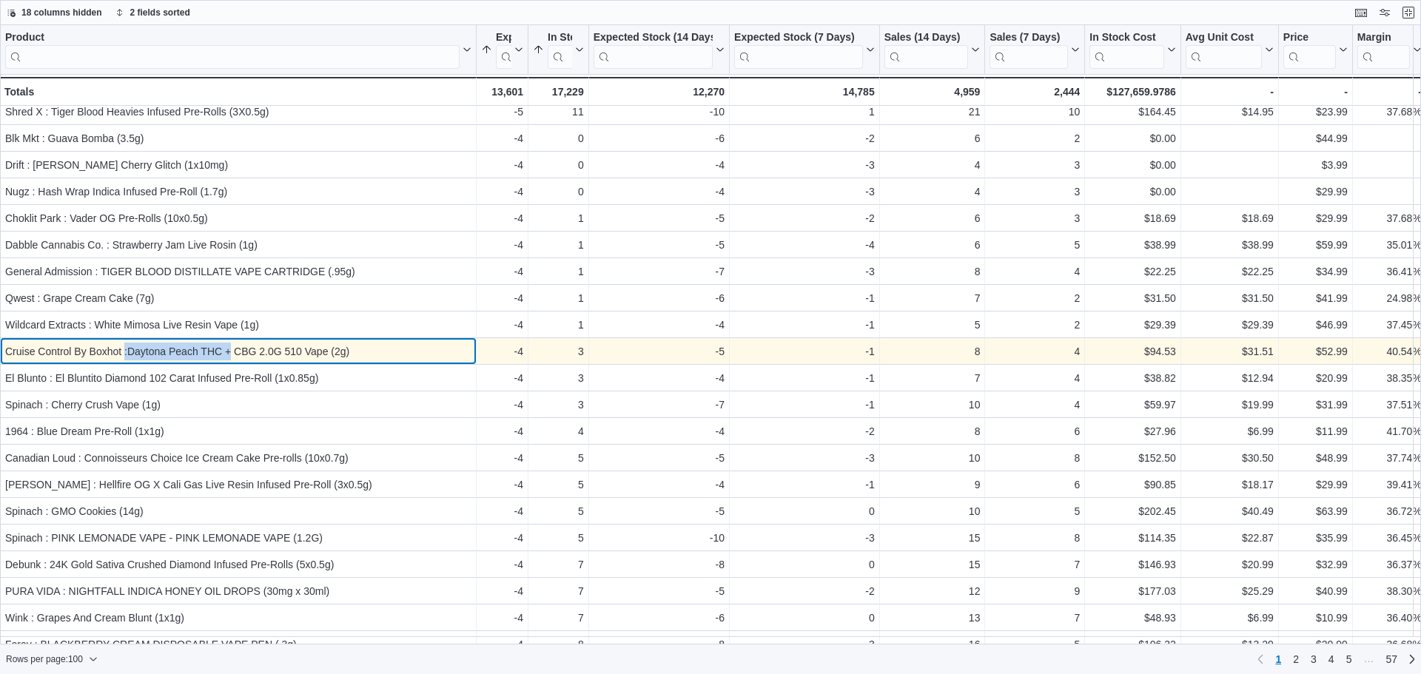
drag, startPoint x: 126, startPoint y: 355, endPoint x: 232, endPoint y: 352, distance: 106.6
click at [232, 352] on div "Cruise Control By Boxhot :Daytona Peach THC + CBG 2.0G 510 Vape (2g)" at bounding box center [238, 352] width 466 height 18
click at [304, 353] on div "Cruise Control By Boxhot :Daytona Peach THC + CBG 2.0G 510 Vape (2g)" at bounding box center [238, 352] width 466 height 18
drag, startPoint x: 327, startPoint y: 352, endPoint x: 127, endPoint y: 344, distance: 200.0
click at [127, 344] on div "Cruise Control By Boxhot :Daytona Peach THC + CBG 2.0G 510 Vape (2g)" at bounding box center [238, 352] width 466 height 18
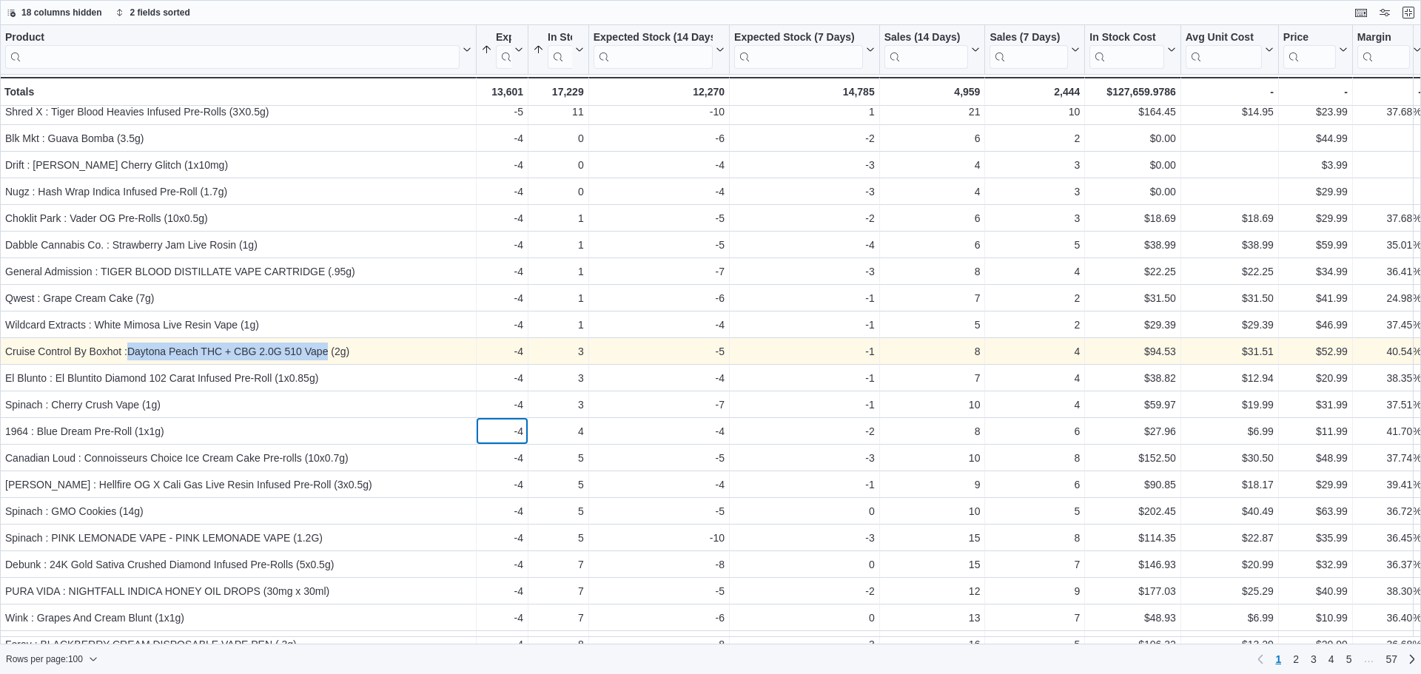
drag, startPoint x: 809, startPoint y: 657, endPoint x: 284, endPoint y: 350, distance: 608.8
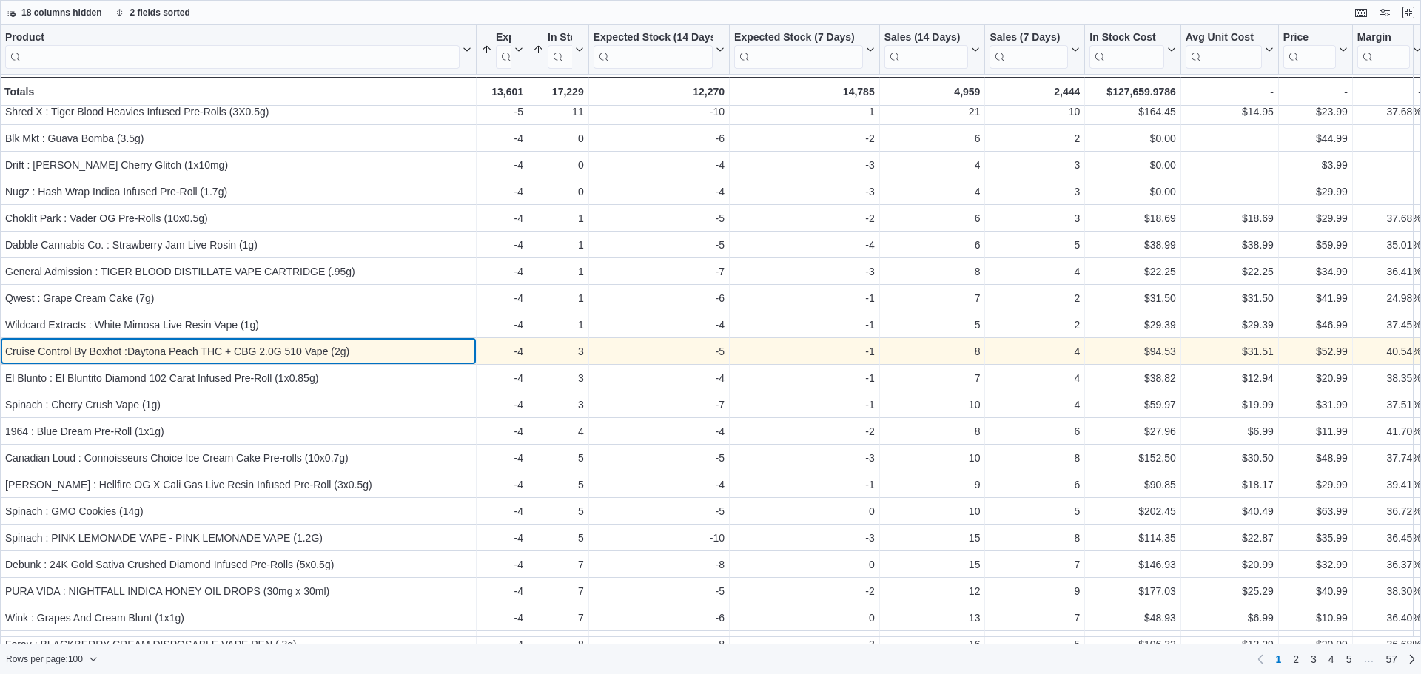
drag, startPoint x: 284, startPoint y: 350, endPoint x: 232, endPoint y: 347, distance: 51.9
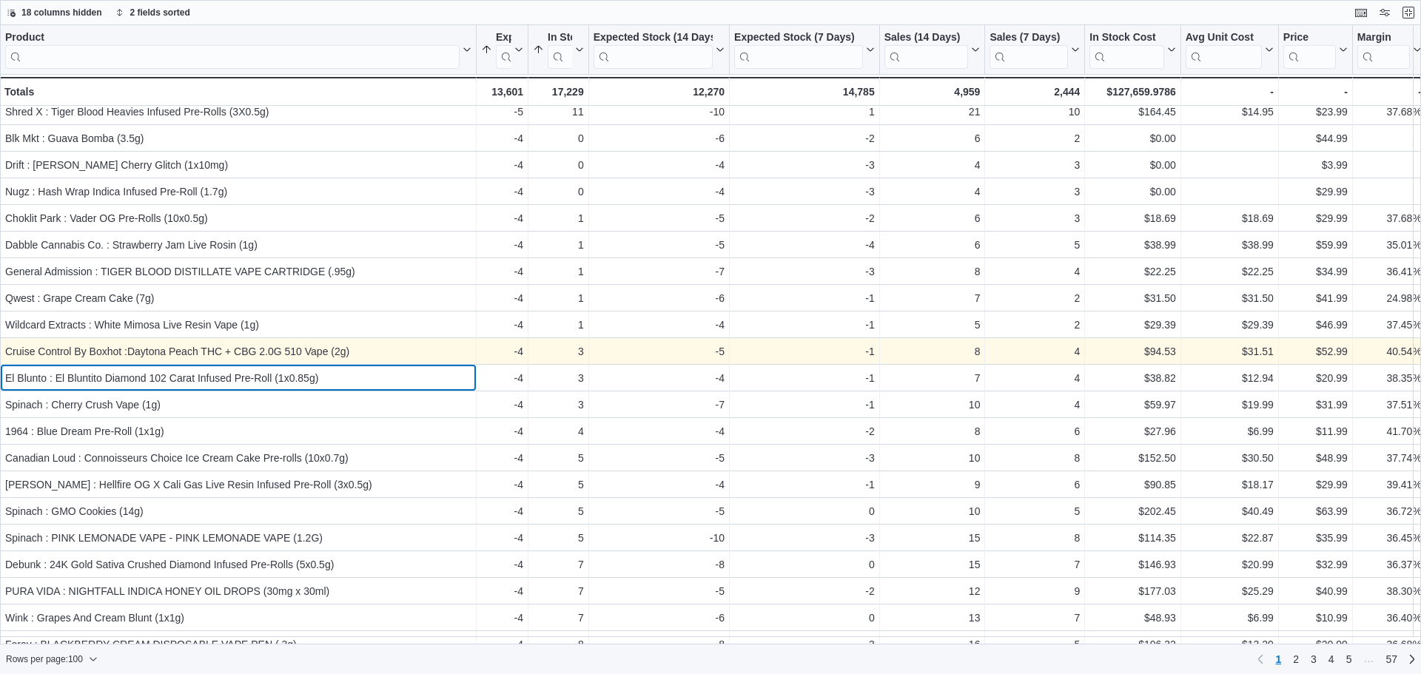
drag, startPoint x: 232, startPoint y: 347, endPoint x: 306, endPoint y: 364, distance: 76.7
click at [306, 366] on div "El Blunto : El Bluntito Diamond 102 Carat Infused Pre-Roll (1x0.85g) - Product,…" at bounding box center [238, 378] width 477 height 27
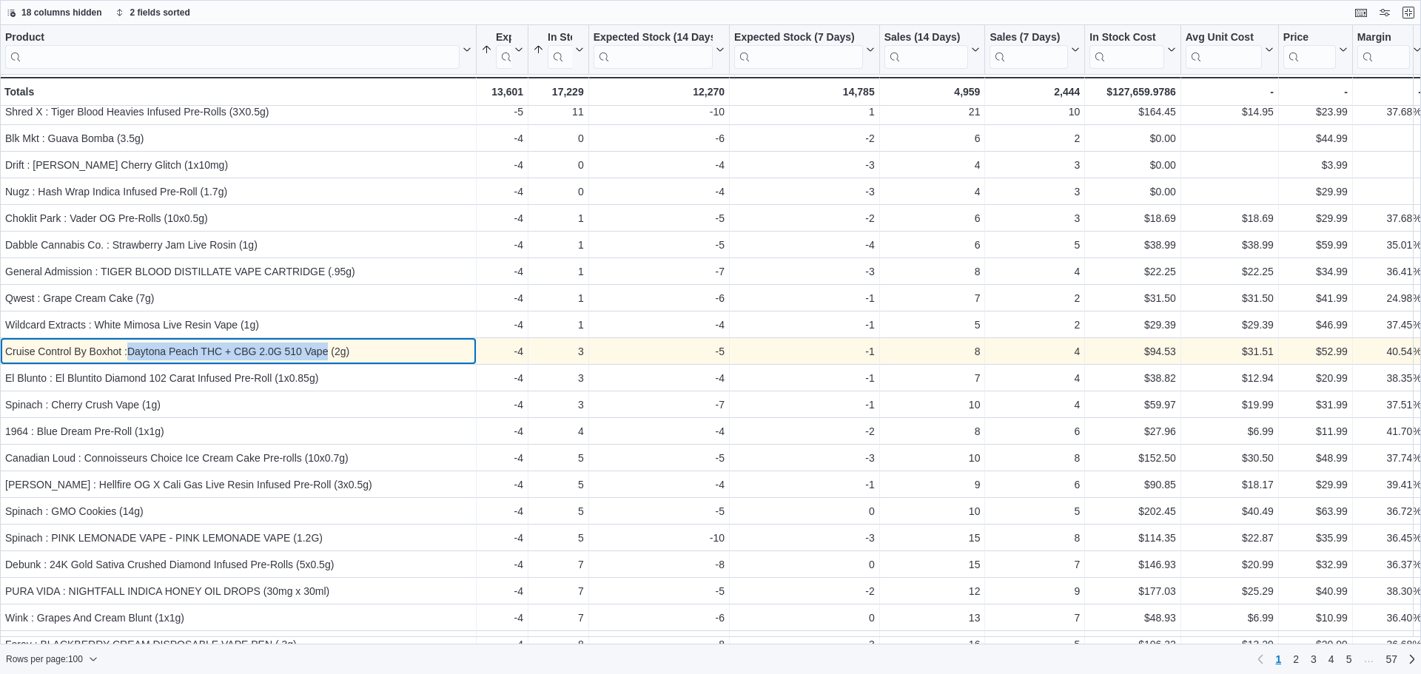
drag, startPoint x: 329, startPoint y: 349, endPoint x: 129, endPoint y: 344, distance: 199.9
click at [129, 344] on div "Cruise Control By Boxhot :Daytona Peach THC + CBG 2.0G 510 Vape (2g)" at bounding box center [238, 352] width 466 height 18
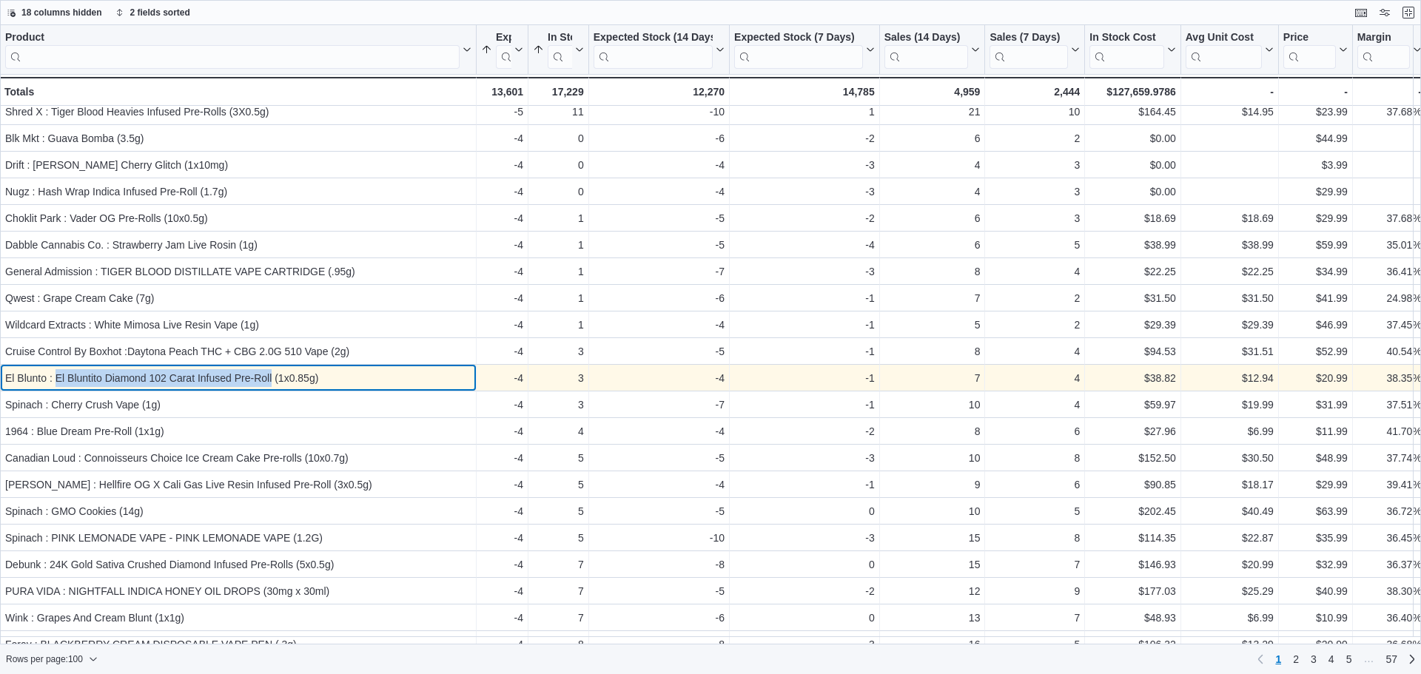
drag, startPoint x: 56, startPoint y: 378, endPoint x: 271, endPoint y: 375, distance: 215.4
click at [271, 375] on div "El Blunto : El Bluntito Diamond 102 Carat Infused Pre-Roll (1x0.85g)" at bounding box center [238, 378] width 466 height 18
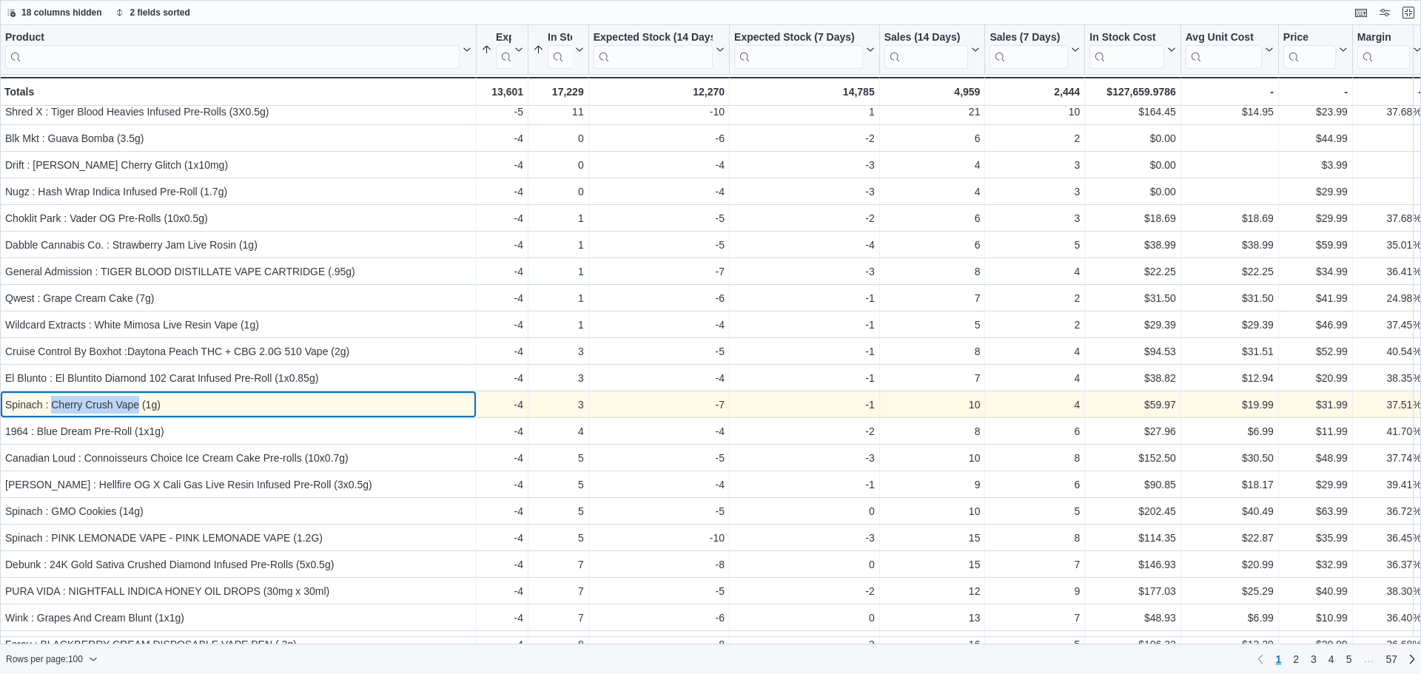
drag, startPoint x: 53, startPoint y: 406, endPoint x: 138, endPoint y: 409, distance: 85.9
click at [138, 409] on div "Spinach : Cherry Crush Vape (1g)" at bounding box center [238, 405] width 466 height 18
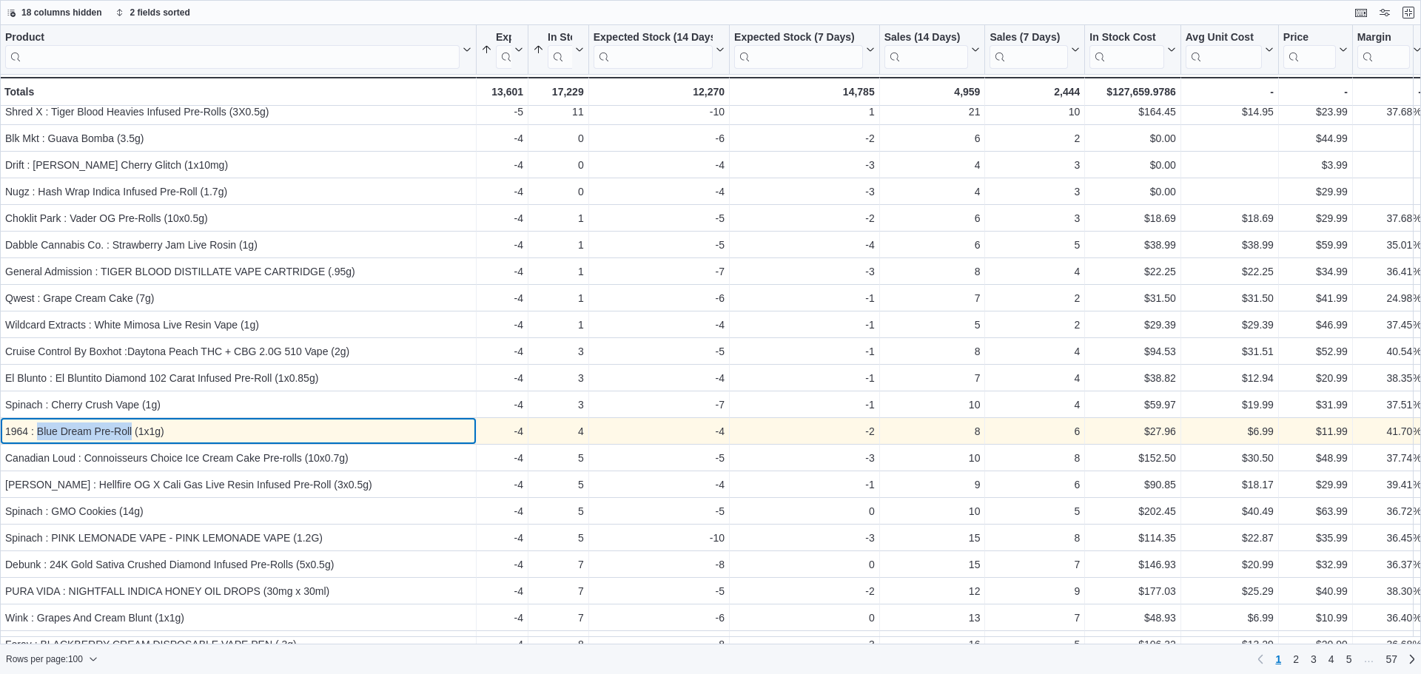
drag, startPoint x: 38, startPoint y: 431, endPoint x: 133, endPoint y: 423, distance: 94.4
click at [133, 423] on div "1964 : Blue Dream Pre-Roll (1x1g)" at bounding box center [238, 432] width 466 height 18
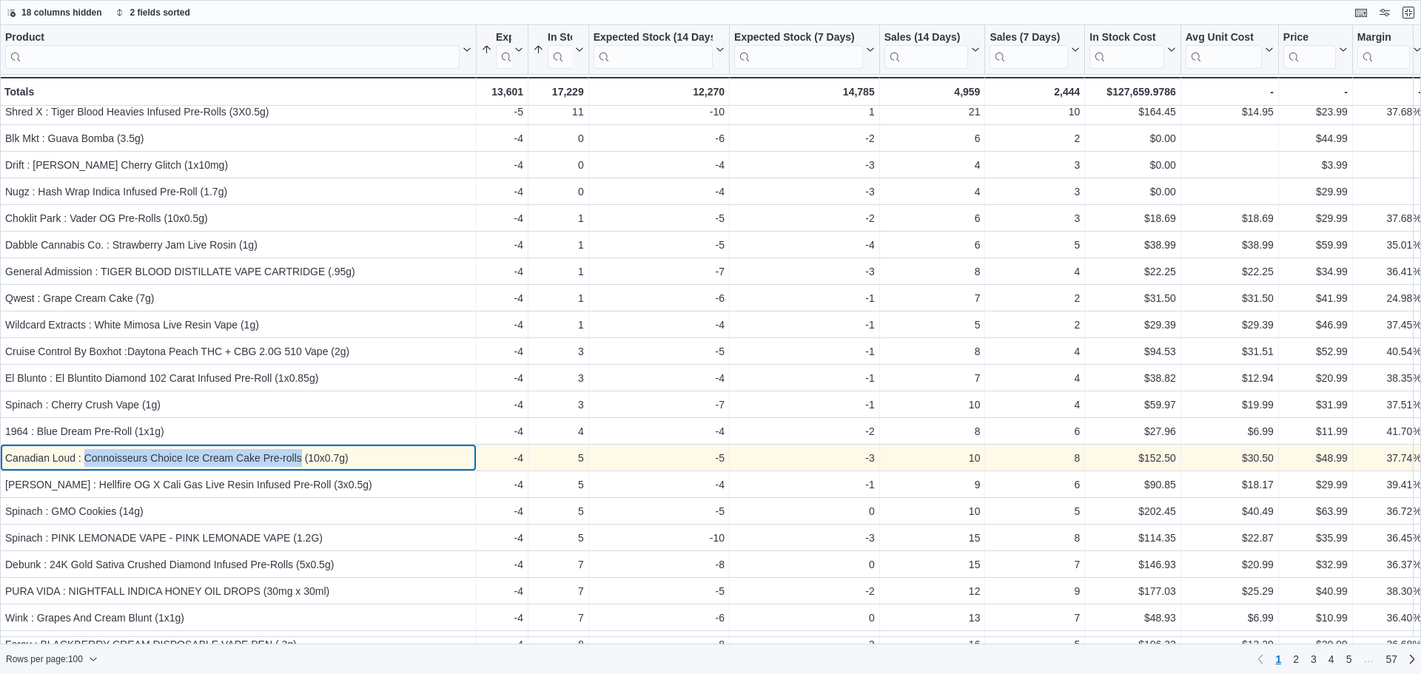
drag, startPoint x: 83, startPoint y: 457, endPoint x: 303, endPoint y: 455, distance: 219.9
click at [303, 455] on div "Canadian Loud : Connoisseurs Choice Ice Cream Cake Pre-rolls (10x0.7g)" at bounding box center [238, 458] width 466 height 18
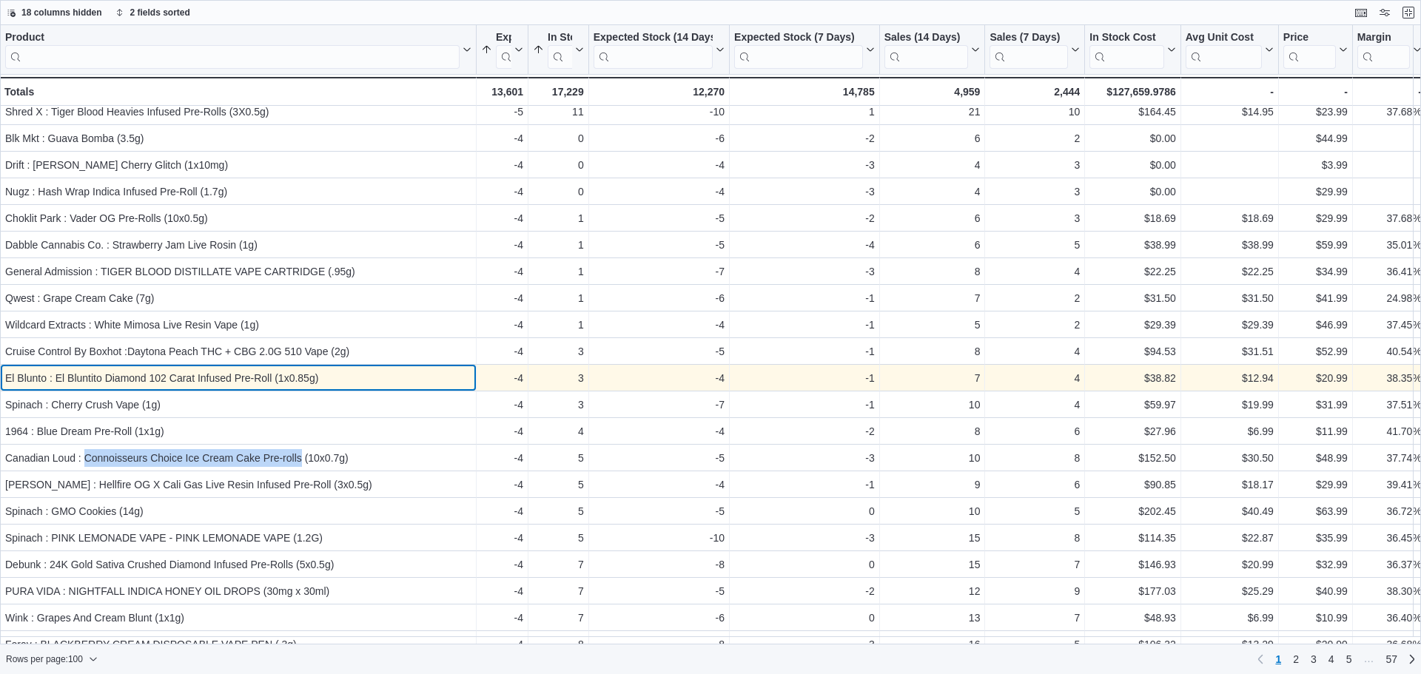
drag, startPoint x: 269, startPoint y: 456, endPoint x: 342, endPoint y: 383, distance: 103.6
click at [342, 383] on div "El Blunto : El Bluntito Diamond 102 Carat Infused Pre-Roll (1x0.85g)" at bounding box center [238, 378] width 466 height 18
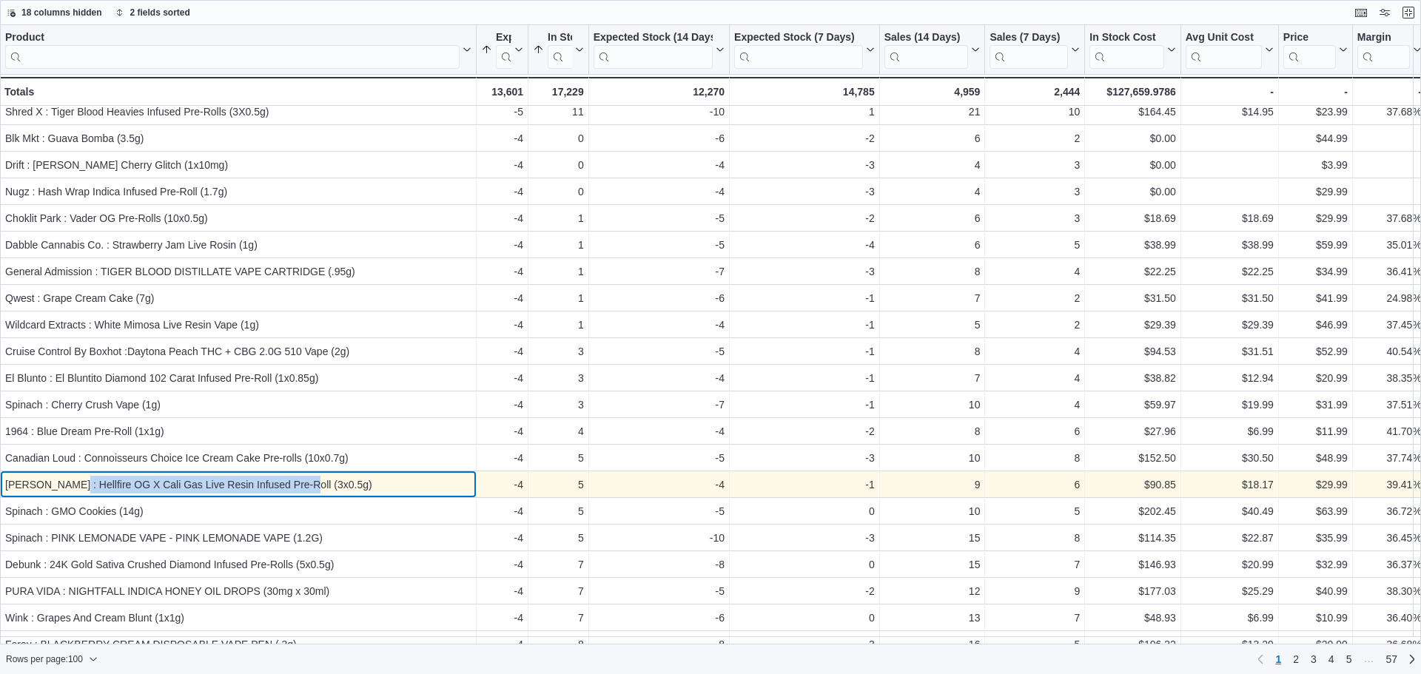
drag, startPoint x: 66, startPoint y: 489, endPoint x: 298, endPoint y: 483, distance: 231.8
click at [298, 483] on div "[PERSON_NAME] : Hellfire OG X Cali Gas Live Resin Infused Pre-Roll (3x0.5g)" at bounding box center [238, 485] width 466 height 18
drag, startPoint x: 271, startPoint y: 483, endPoint x: 332, endPoint y: 489, distance: 61.8
click at [333, 489] on div "[PERSON_NAME] : Hellfire OG X Cali Gas Live Resin Infused Pre-Roll (3x0.5g)" at bounding box center [238, 485] width 466 height 18
drag, startPoint x: 296, startPoint y: 486, endPoint x: 67, endPoint y: 488, distance: 228.8
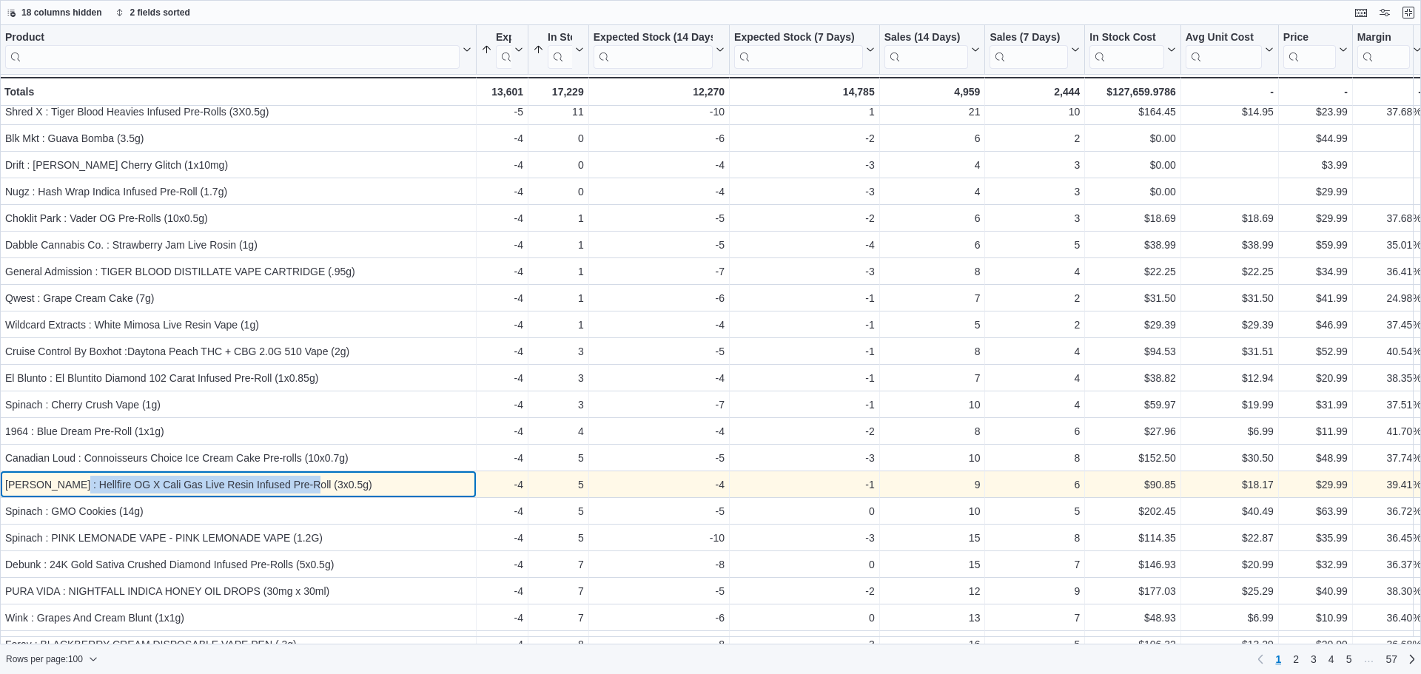
click at [67, 488] on div "[PERSON_NAME] : Hellfire OG X Cali Gas Live Resin Infused Pre-Roll (3x0.5g)" at bounding box center [238, 485] width 466 height 18
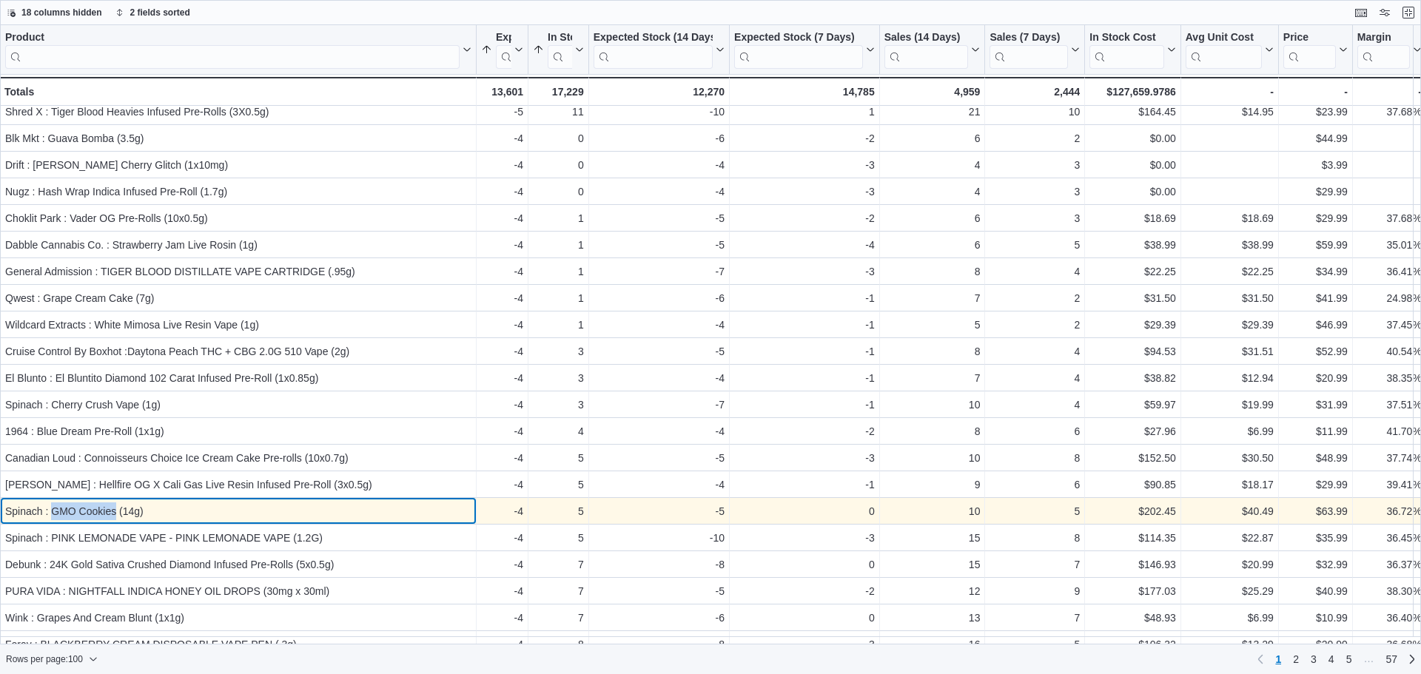
drag, startPoint x: 53, startPoint y: 513, endPoint x: 115, endPoint y: 515, distance: 62.9
click at [115, 515] on div "Spinach : GMO Cookies (14g)" at bounding box center [238, 512] width 466 height 18
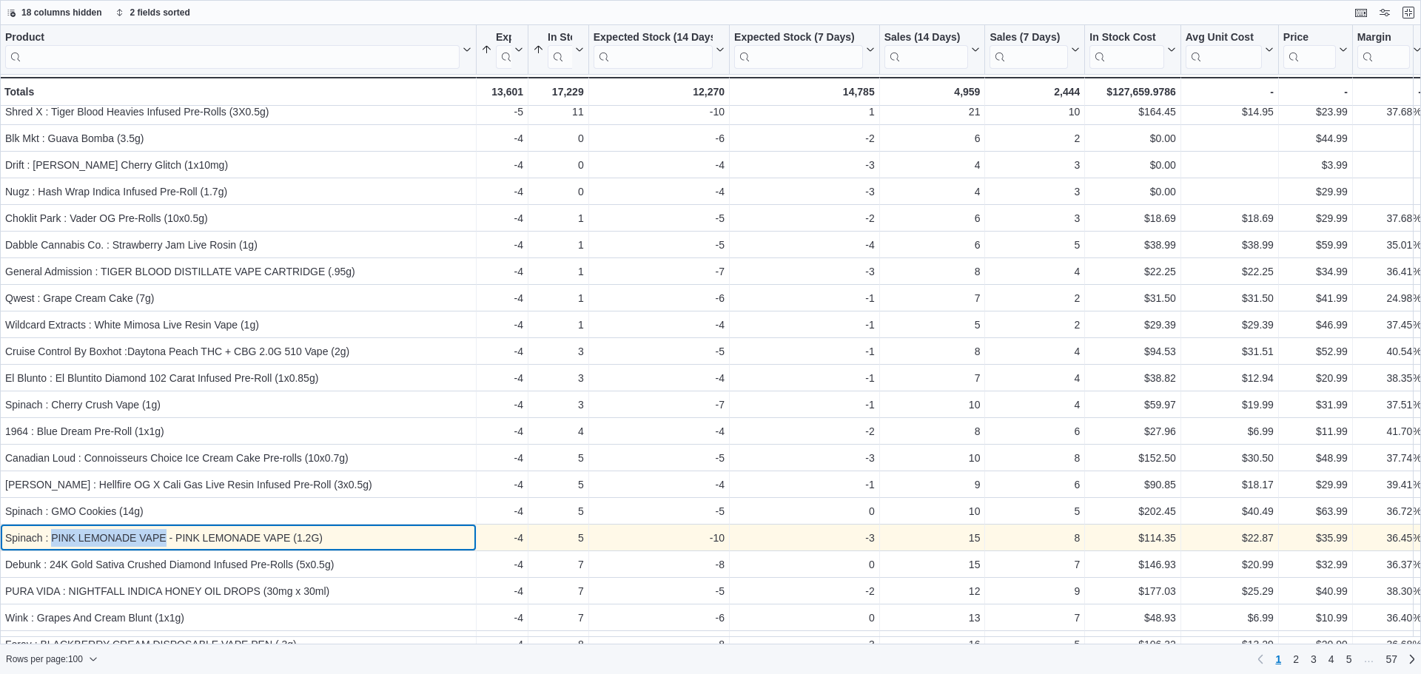
drag, startPoint x: 51, startPoint y: 534, endPoint x: 164, endPoint y: 540, distance: 113.4
click at [164, 540] on div "Spinach : PINK LEMONADE VAPE - PINK LEMONADE VAPE (1.2G)" at bounding box center [238, 538] width 466 height 18
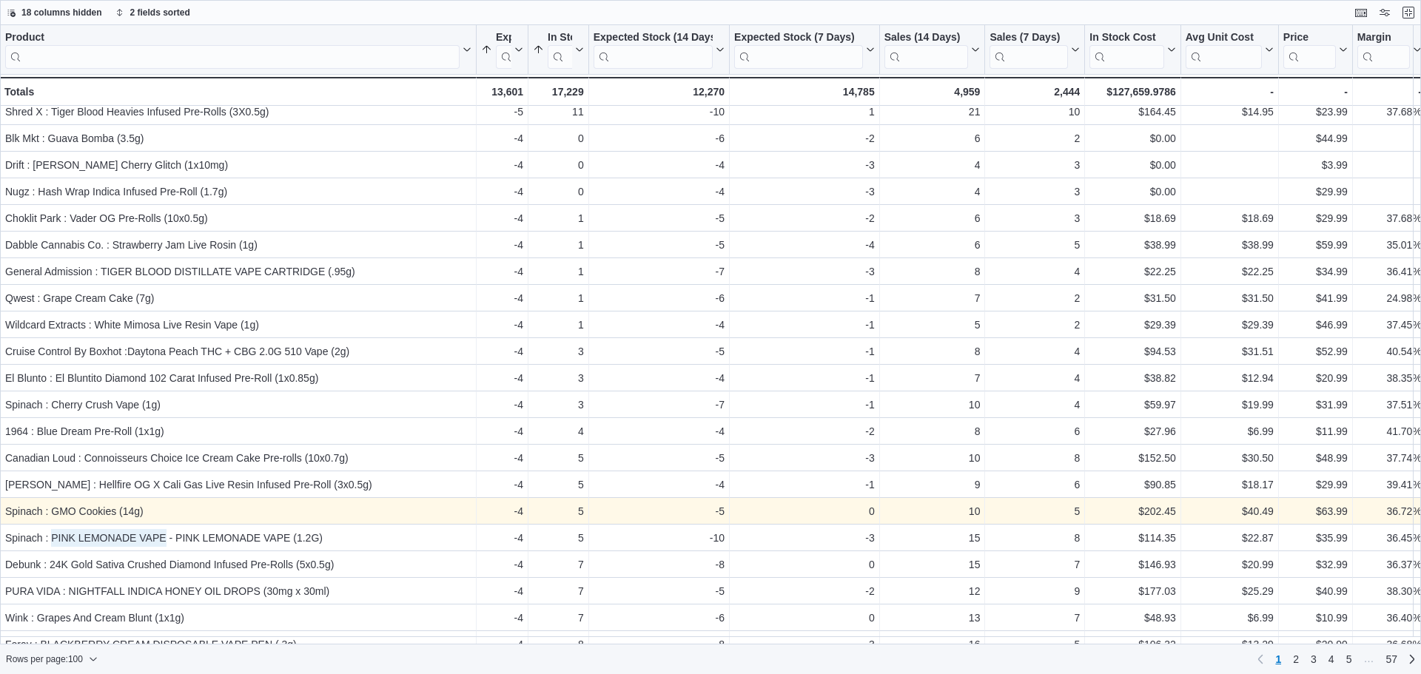
scroll to position [2134, 0]
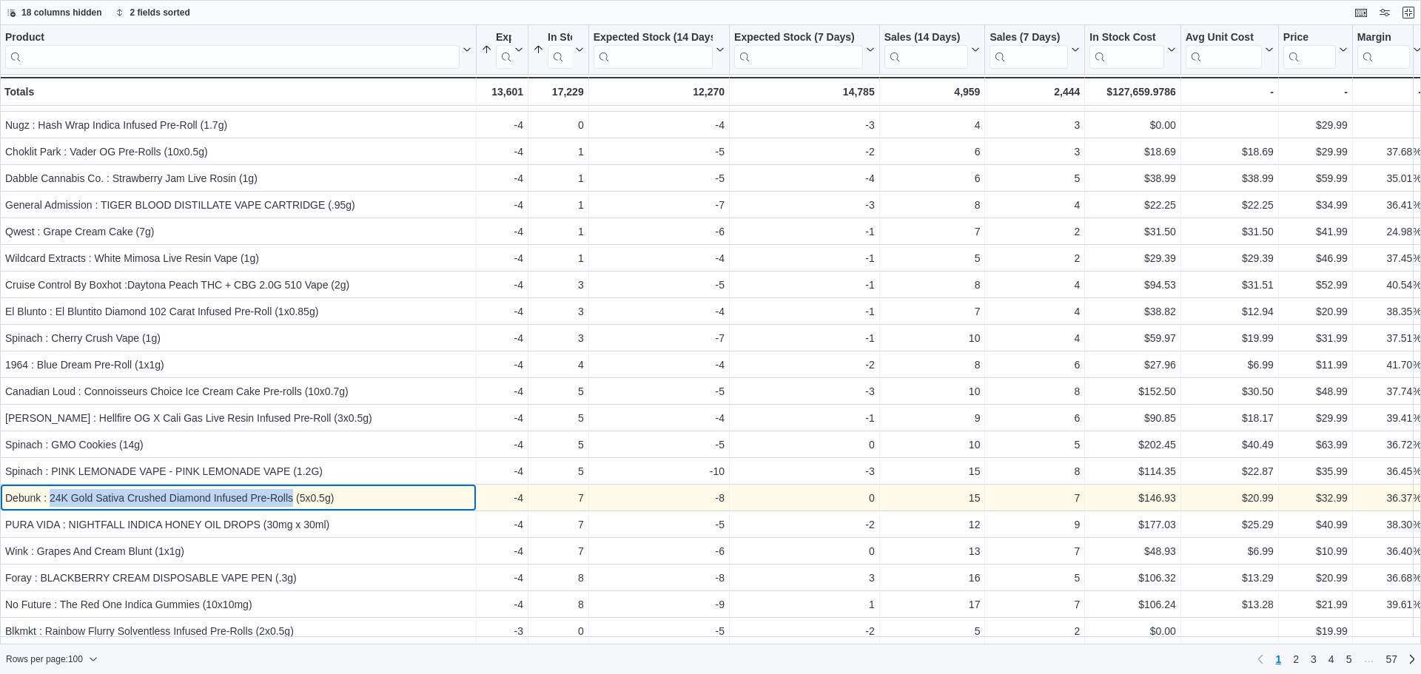
drag, startPoint x: 49, startPoint y: 494, endPoint x: 292, endPoint y: 492, distance: 242.8
click at [292, 492] on div "Debunk : 24K Gold Sativa Crushed Diamond Infused Pre-Rolls (5x0.5g)" at bounding box center [238, 498] width 466 height 18
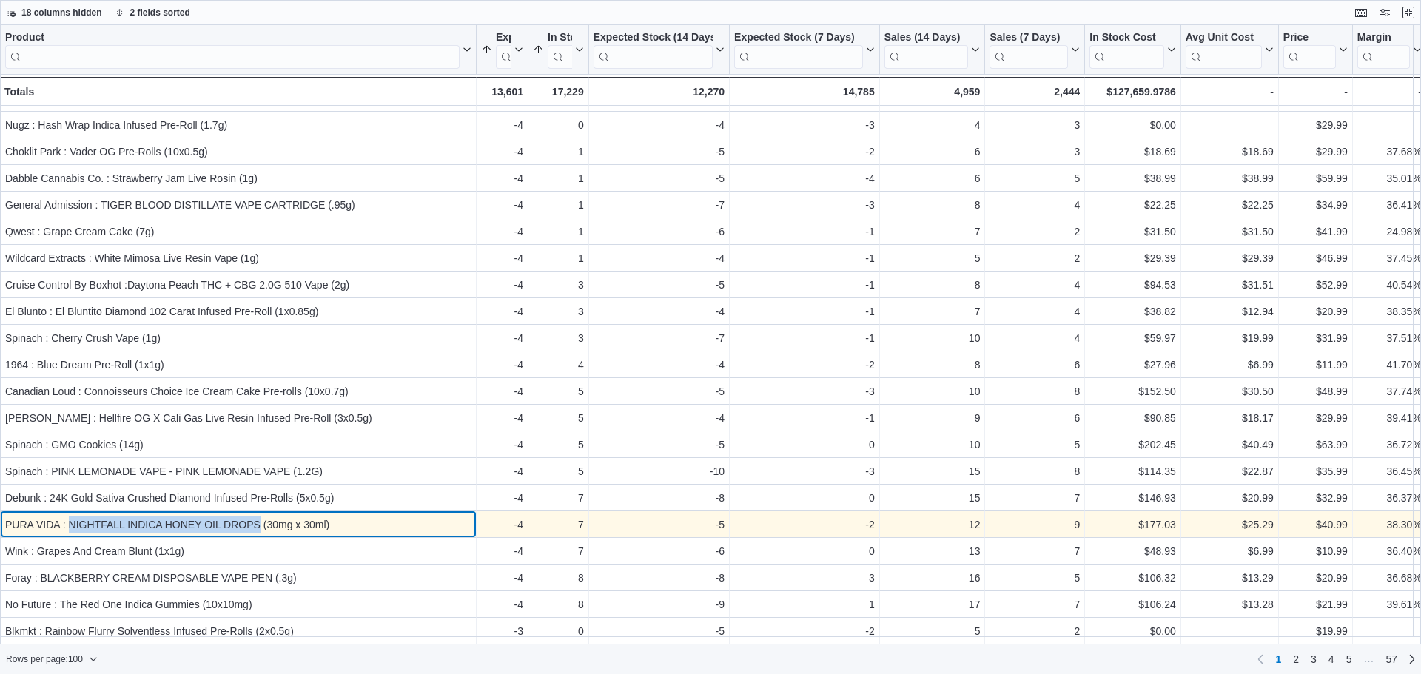
drag, startPoint x: 68, startPoint y: 513, endPoint x: 258, endPoint y: 509, distance: 190.3
click at [258, 516] on div "PURA VIDA : NIGHTFALL INDICA HONEY OIL DROPS (30mg x 30ml)" at bounding box center [238, 525] width 466 height 18
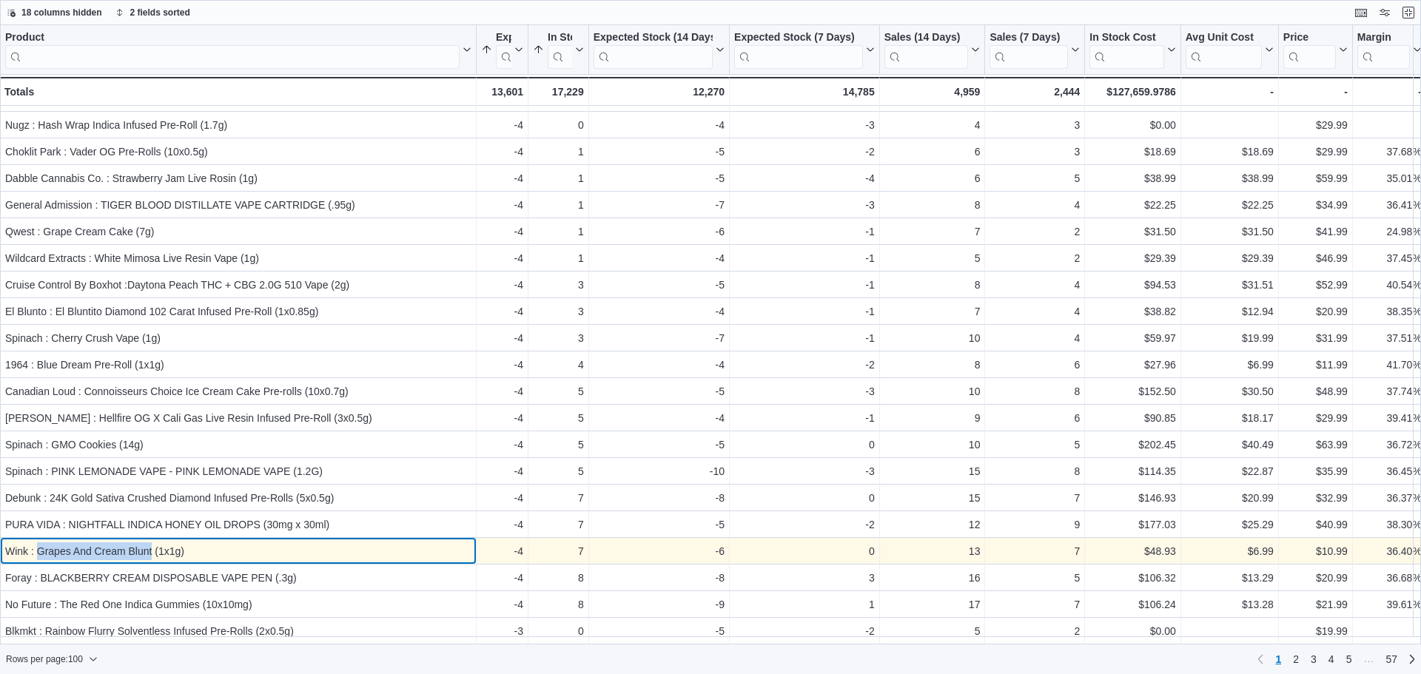
drag, startPoint x: 38, startPoint y: 546, endPoint x: 153, endPoint y: 540, distance: 114.9
click at [153, 543] on div "Wink : Grapes And Cream Blunt (1x1g)" at bounding box center [238, 552] width 466 height 18
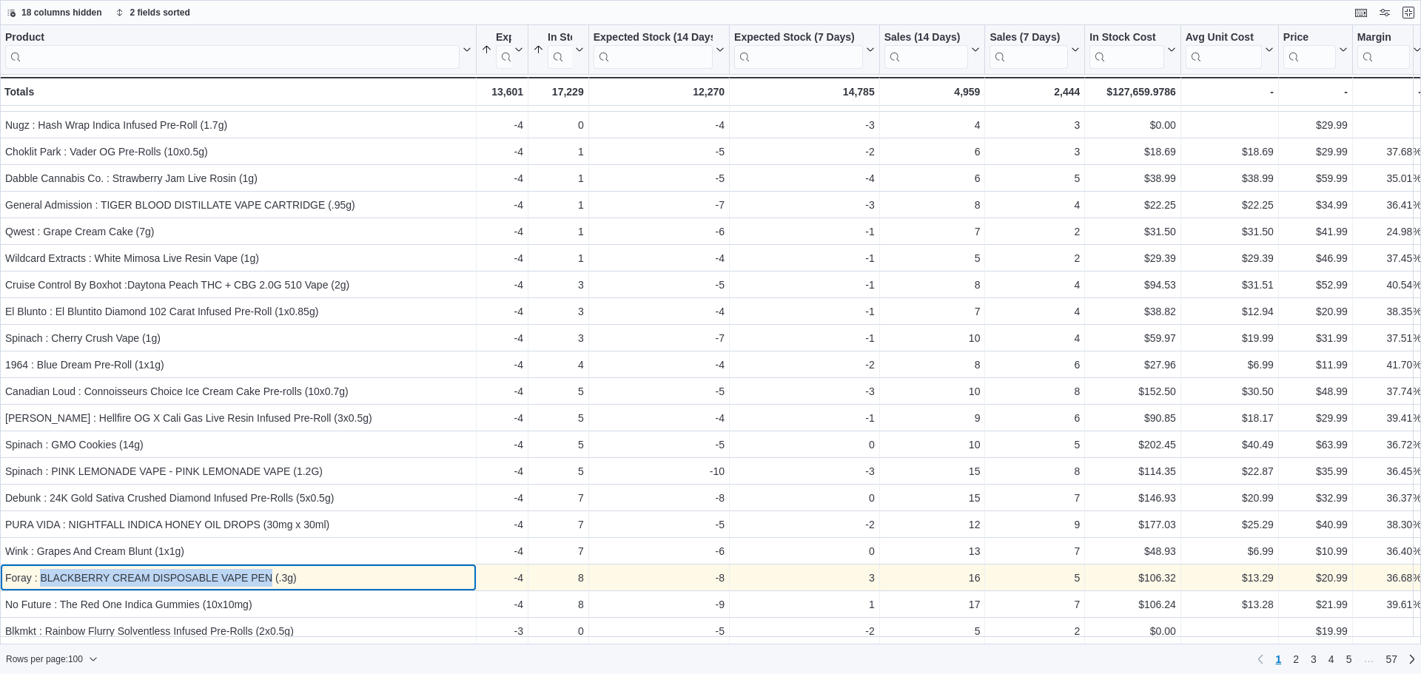
drag, startPoint x: 41, startPoint y: 569, endPoint x: 272, endPoint y: 571, distance: 231.0
click at [272, 571] on div "Foray : BLACKBERRY CREAM DISPOSABLE VAPE PEN (.3g)" at bounding box center [238, 578] width 466 height 18
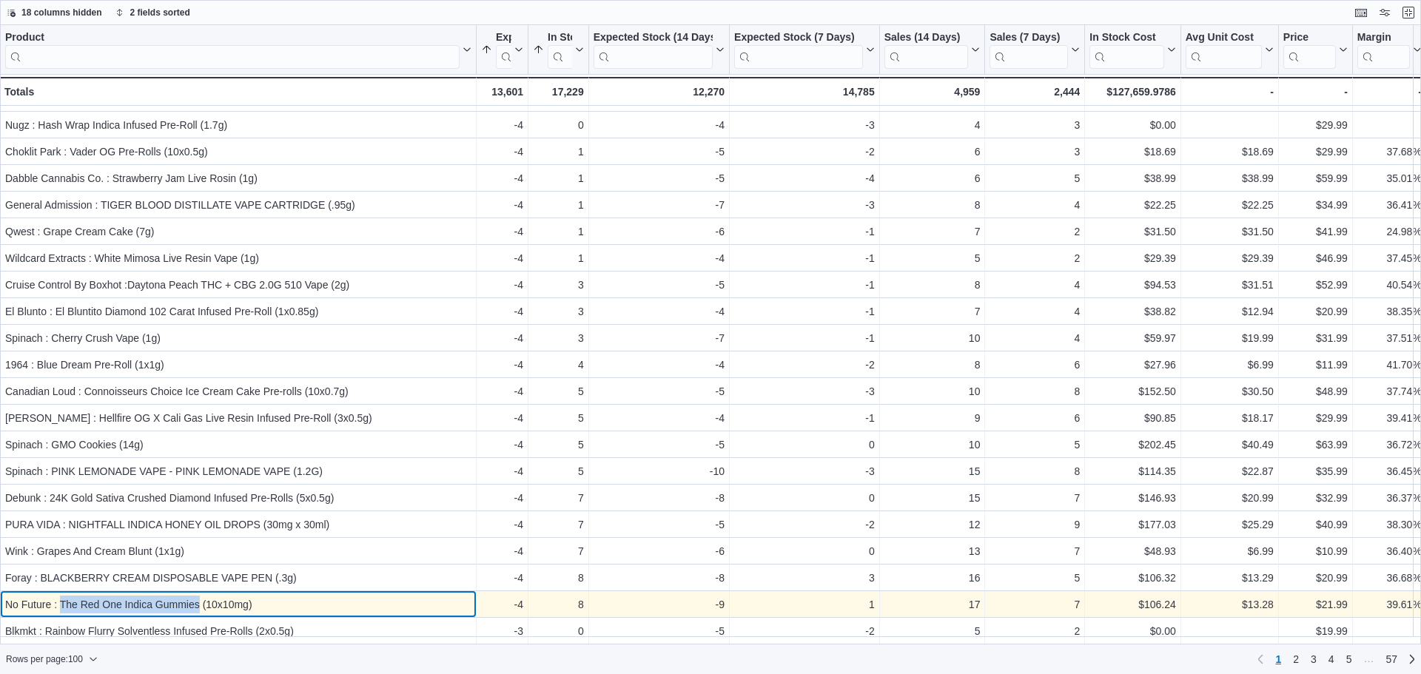
drag, startPoint x: 60, startPoint y: 597, endPoint x: 198, endPoint y: 594, distance: 137.7
click at [198, 596] on div "No Future : The Red One Indica Gummies (10x10mg)" at bounding box center [238, 605] width 466 height 18
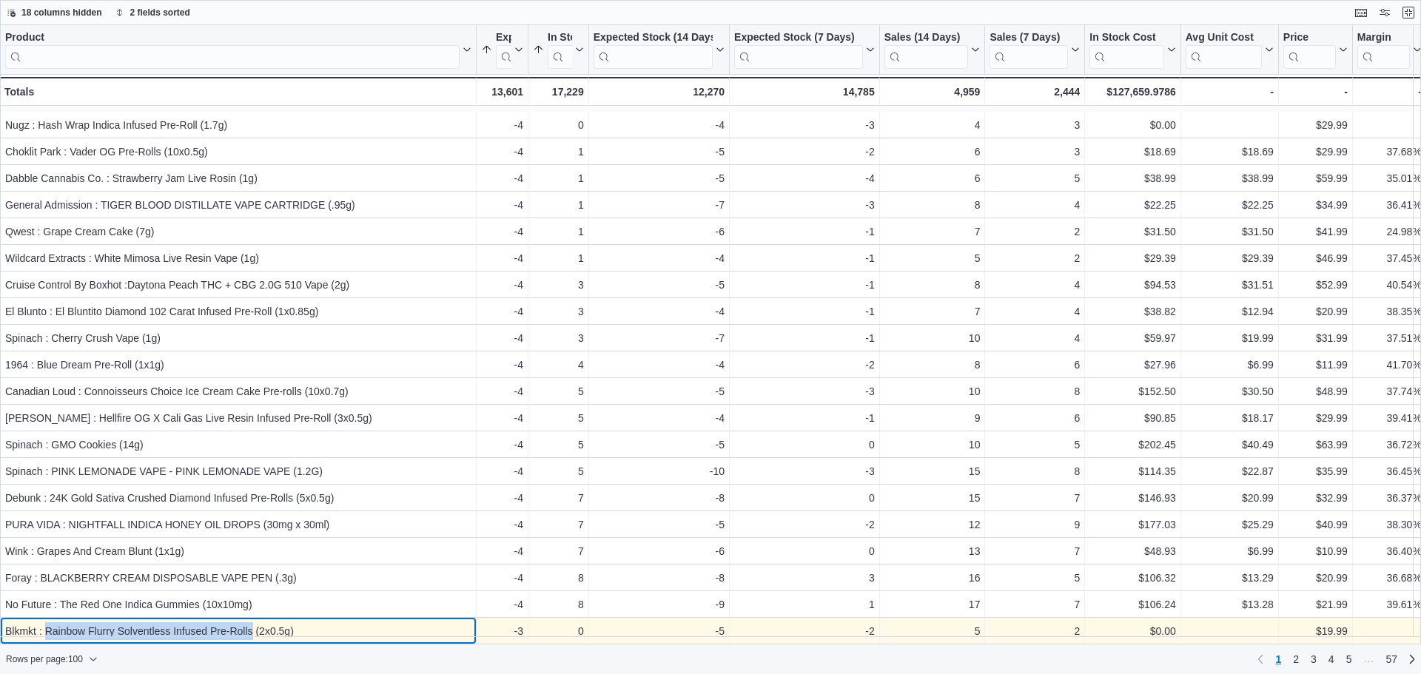
drag, startPoint x: 47, startPoint y: 625, endPoint x: 252, endPoint y: 623, distance: 205.1
click at [252, 623] on div "Blkmkt : Rainbow Flurry Solventless Infused Pre-Rolls (2x0.5g)" at bounding box center [238, 632] width 466 height 18
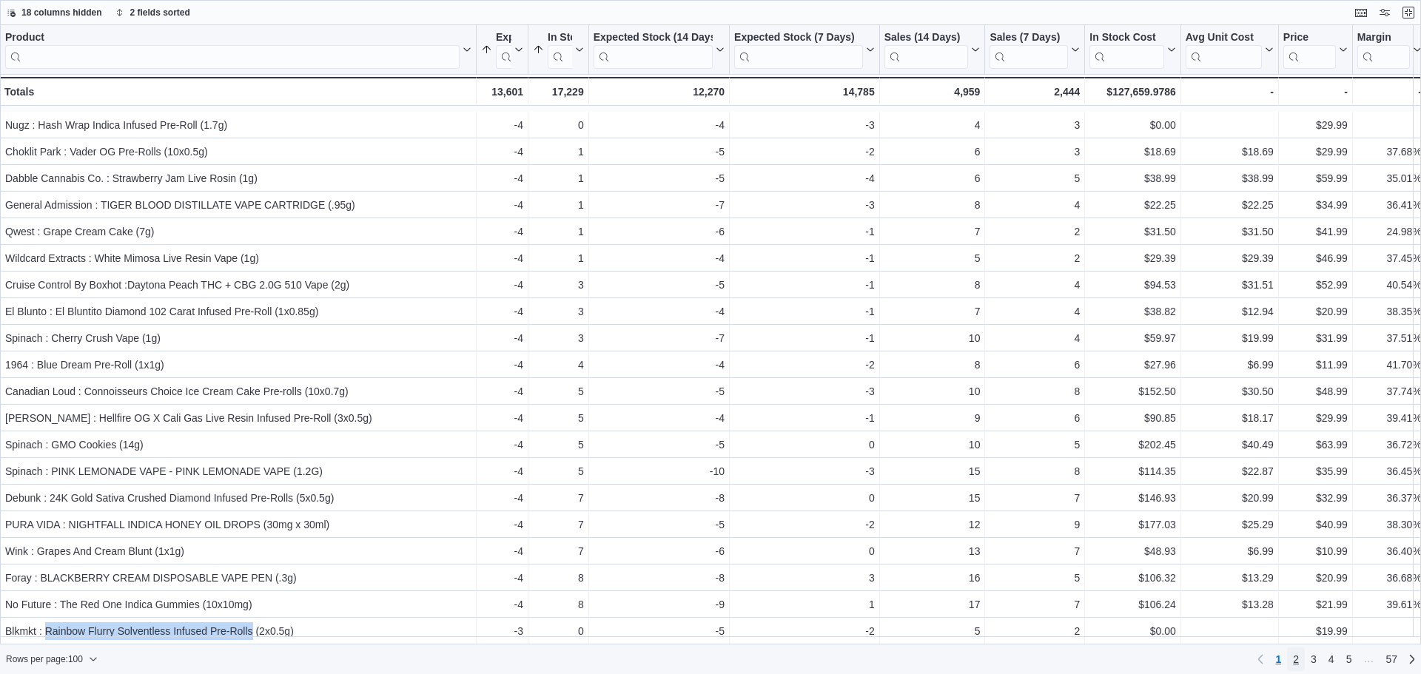
click at [1295, 660] on span "2" at bounding box center [1296, 659] width 6 height 15
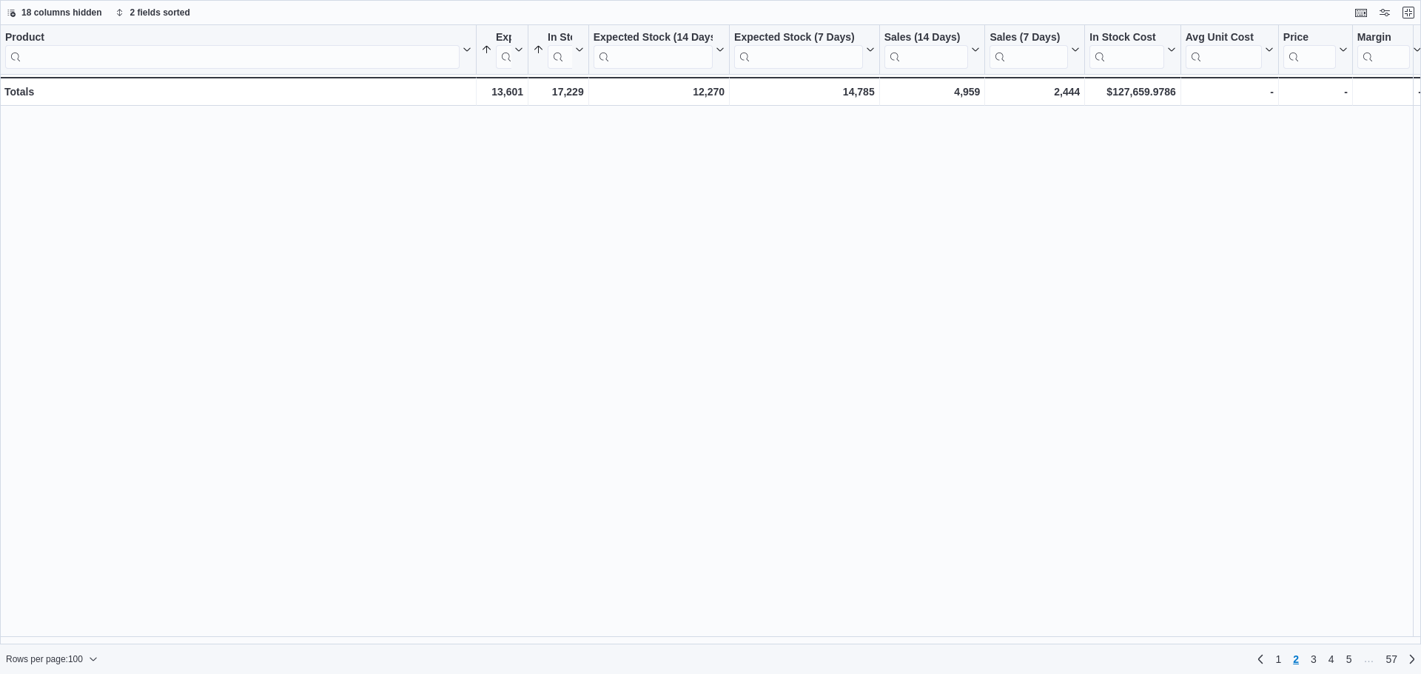
scroll to position [0, 0]
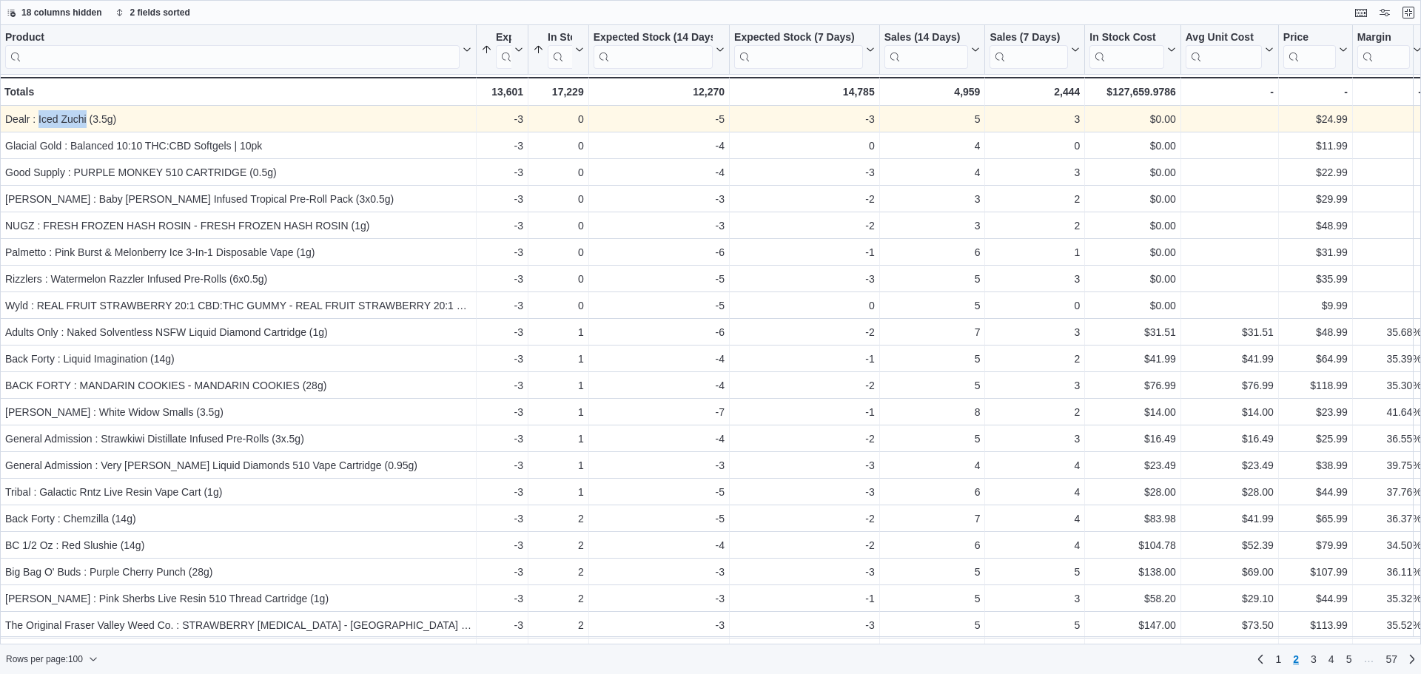
drag, startPoint x: 38, startPoint y: 121, endPoint x: 87, endPoint y: 120, distance: 48.9
click at [87, 120] on div "Dealr : Iced Zuchi (3.5g)" at bounding box center [238, 119] width 466 height 18
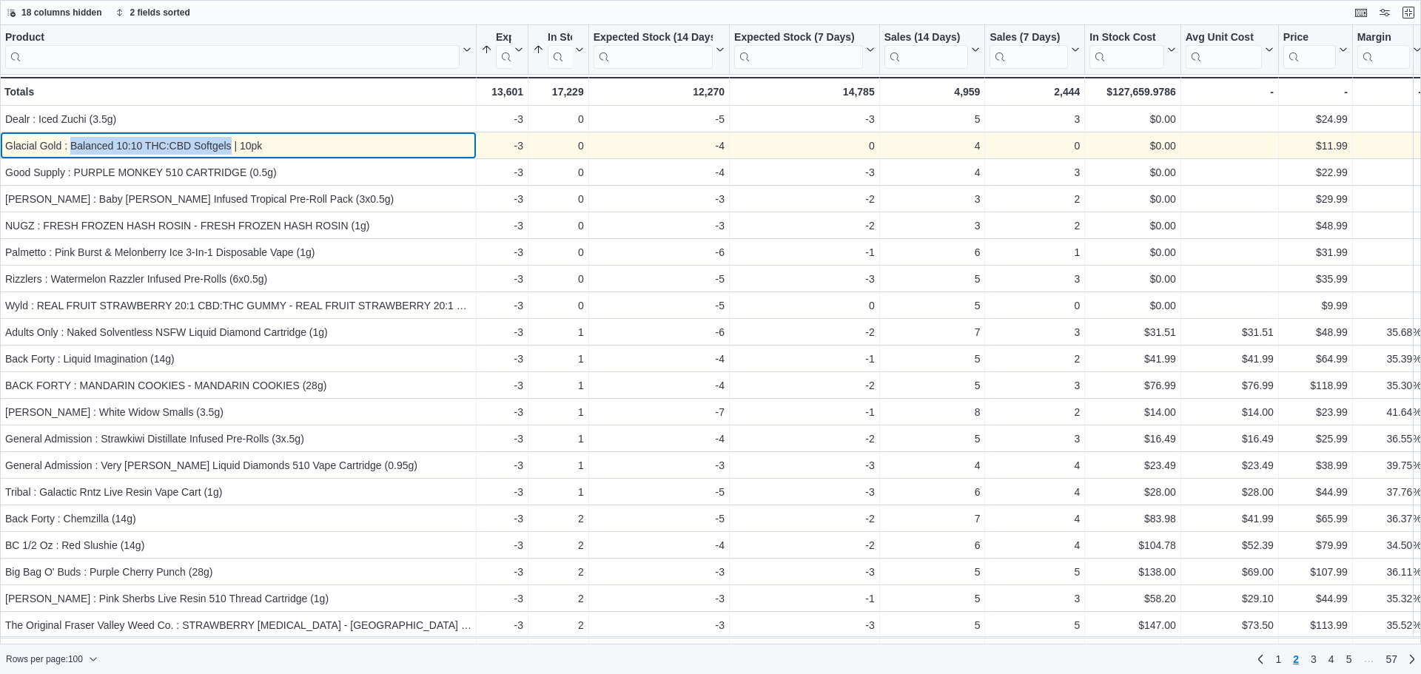
drag, startPoint x: 229, startPoint y: 150, endPoint x: 72, endPoint y: 140, distance: 158.0
click at [72, 140] on div "Glacial Gold : Balanced 10:10 THC:CBD Softgels | 10pk" at bounding box center [238, 146] width 466 height 18
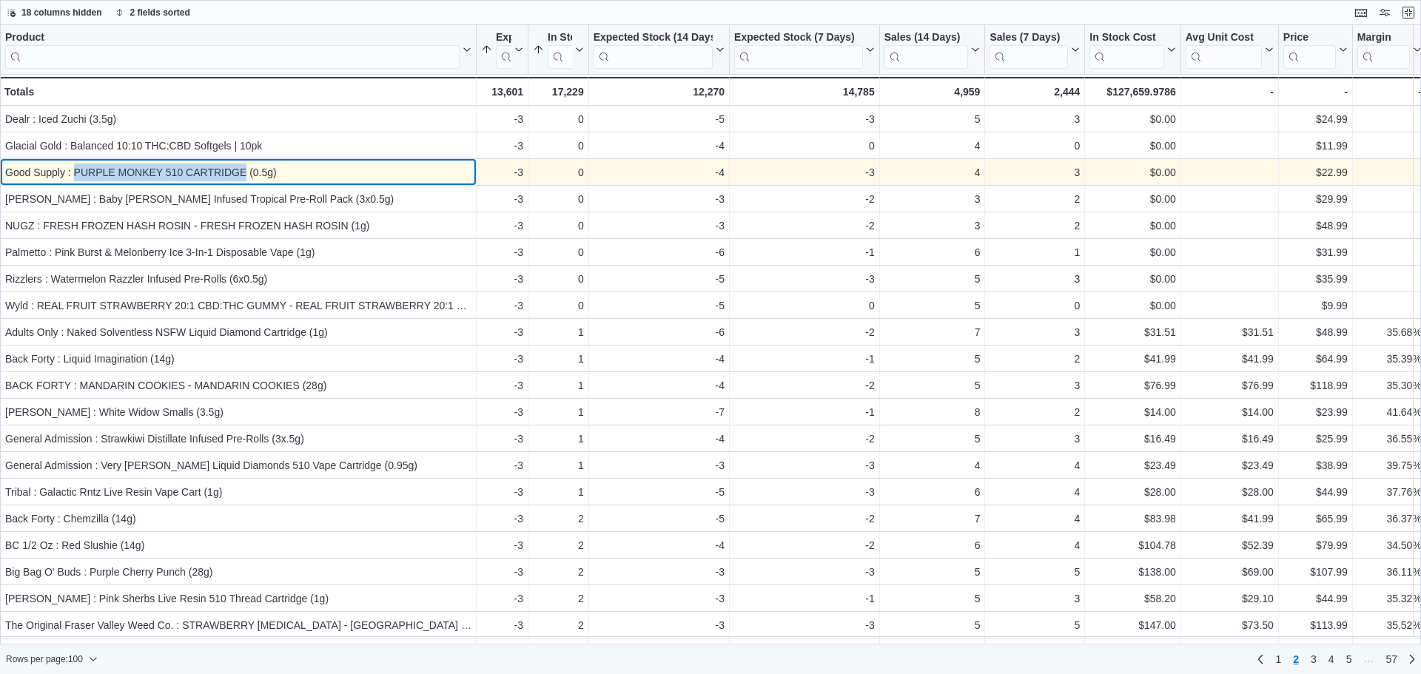
drag, startPoint x: 73, startPoint y: 172, endPoint x: 244, endPoint y: 180, distance: 171.2
click at [244, 180] on div "Good Supply : PURPLE MONKEY 510 CARTRIDGE (0.5g)" at bounding box center [238, 173] width 466 height 18
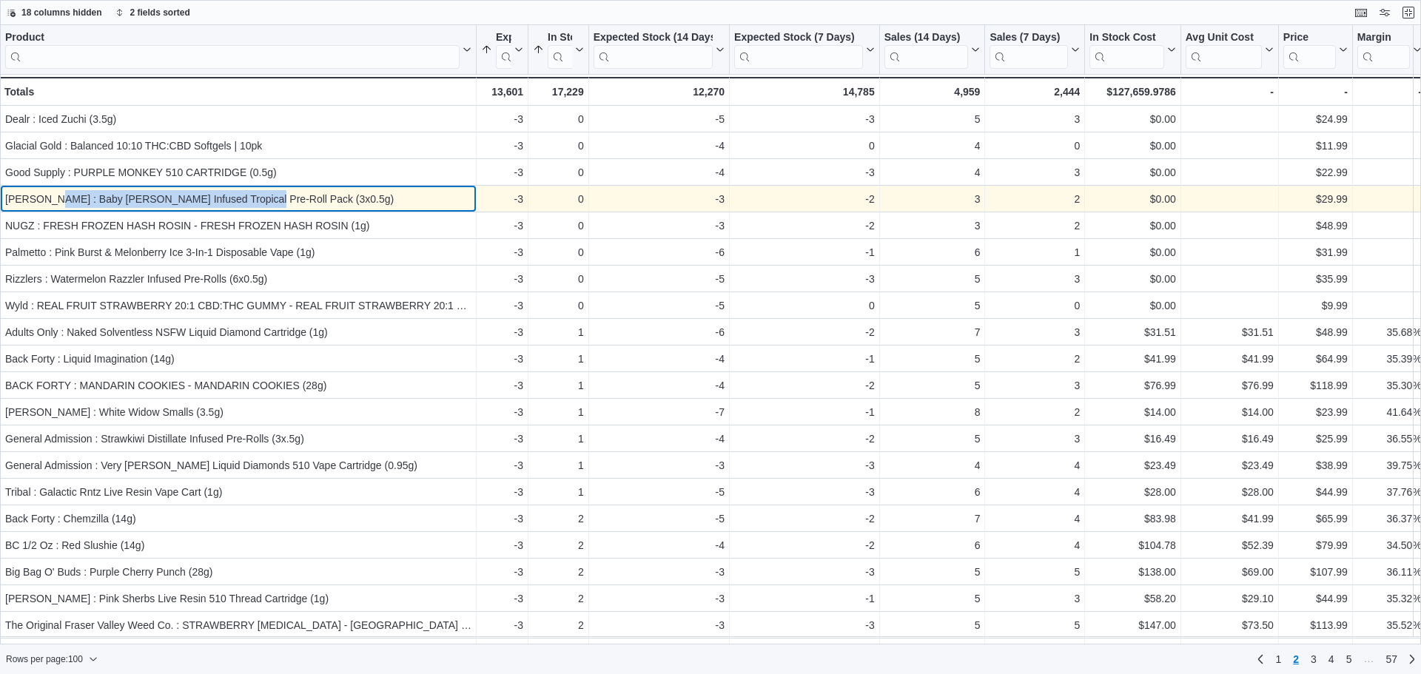
drag, startPoint x: 42, startPoint y: 200, endPoint x: 241, endPoint y: 193, distance: 199.3
click at [241, 193] on div "[PERSON_NAME] : Baby [PERSON_NAME] Infused Tropical Pre-Roll Pack (3x0.5g)" at bounding box center [238, 199] width 466 height 18
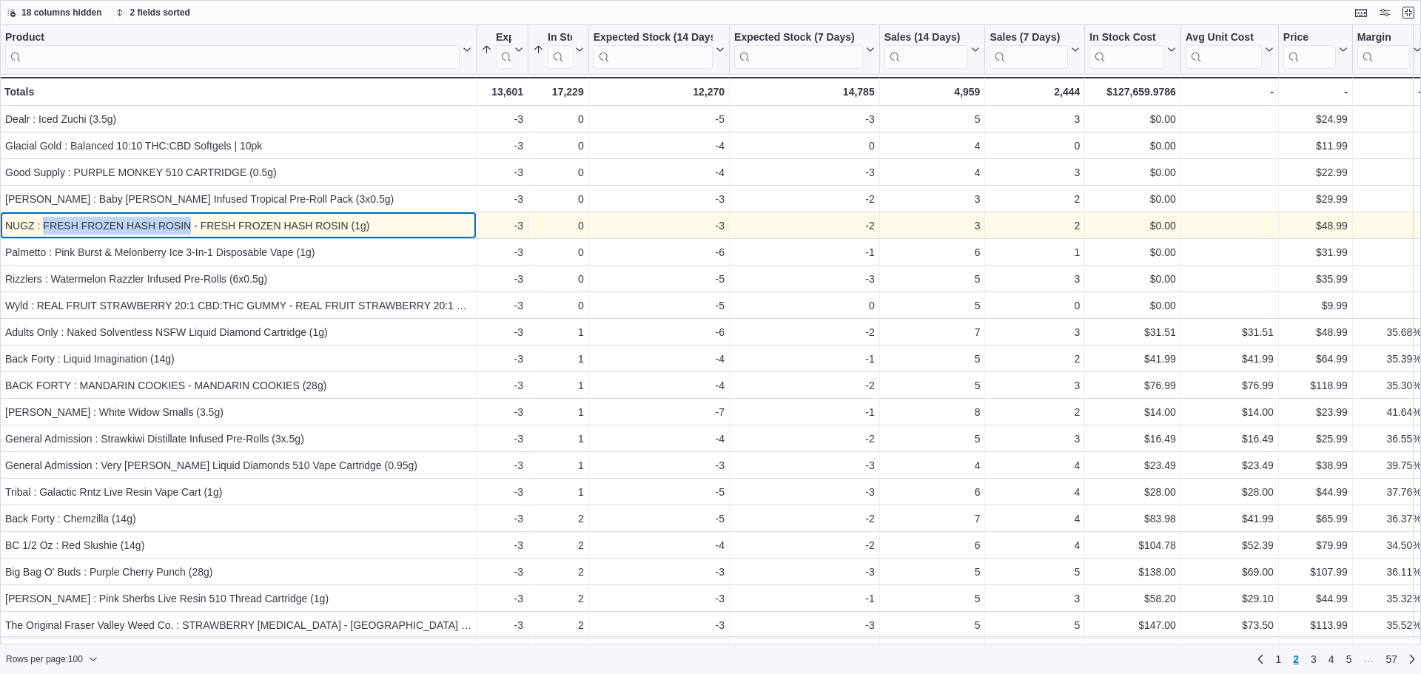
drag, startPoint x: 189, startPoint y: 224, endPoint x: 45, endPoint y: 225, distance: 143.6
click at [45, 225] on div "NUGZ : FRESH FROZEN HASH ROSIN - FRESH FROZEN HASH ROSIN (1g)" at bounding box center [238, 226] width 466 height 18
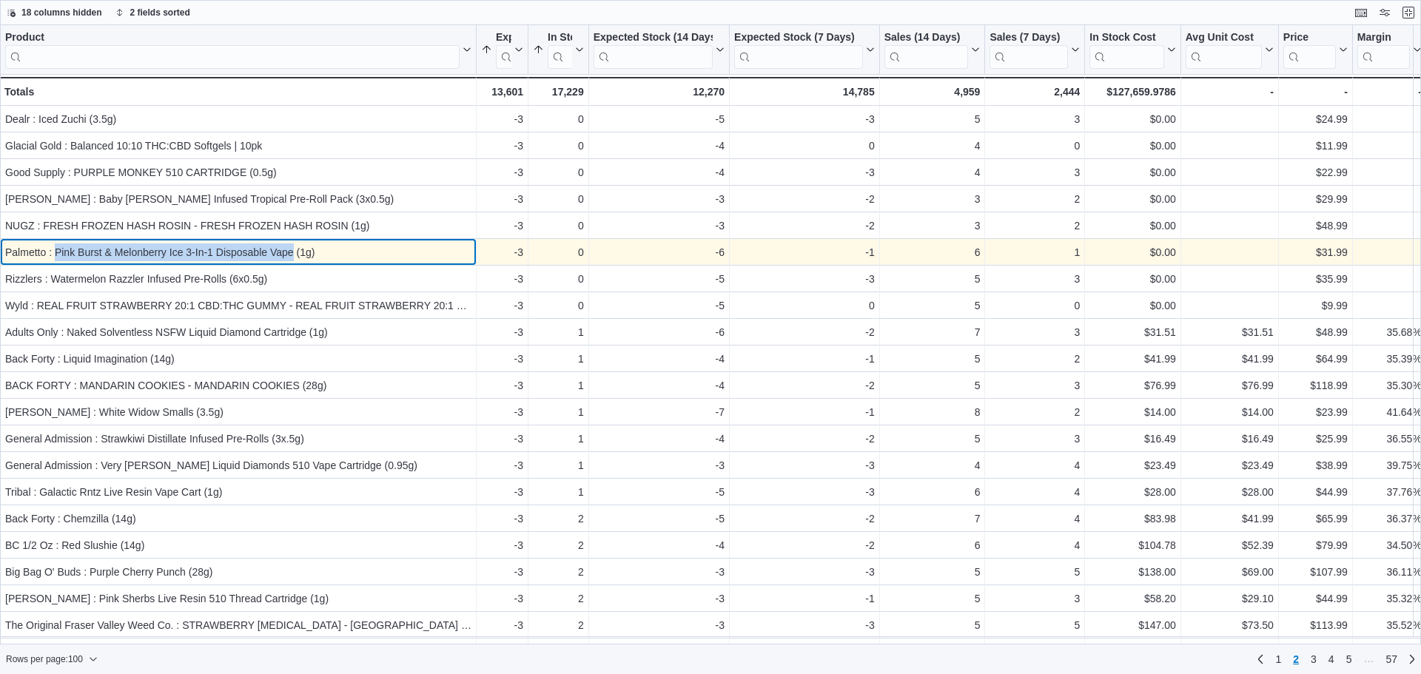
drag, startPoint x: 55, startPoint y: 253, endPoint x: 293, endPoint y: 255, distance: 238.4
click at [293, 255] on div "Palmetto : Pink Burst & Melonberry Ice 3-In-1 Disposable Vape (1g)" at bounding box center [238, 253] width 466 height 18
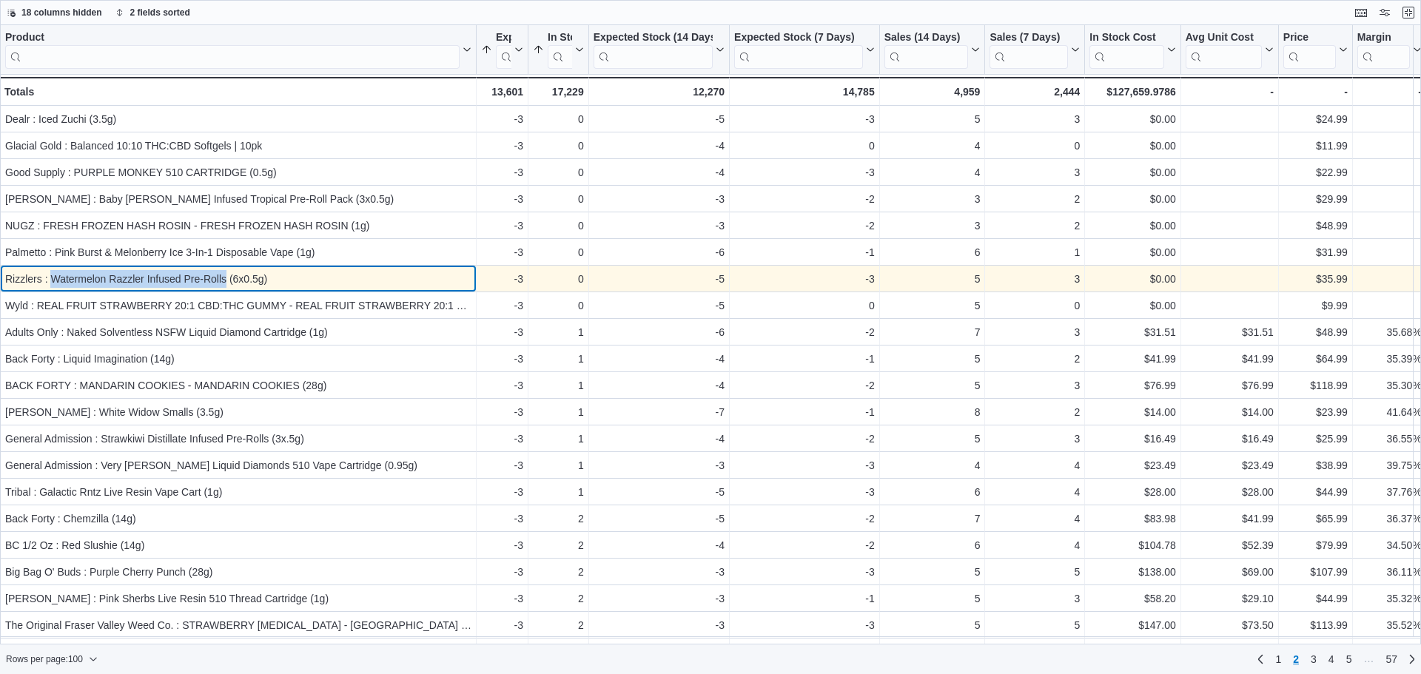
drag, startPoint x: 51, startPoint y: 281, endPoint x: 227, endPoint y: 279, distance: 175.5
click at [227, 279] on div "Rizzlers : Watermelon Razzler Infused Pre-Rolls (6x0.5g)" at bounding box center [238, 279] width 466 height 18
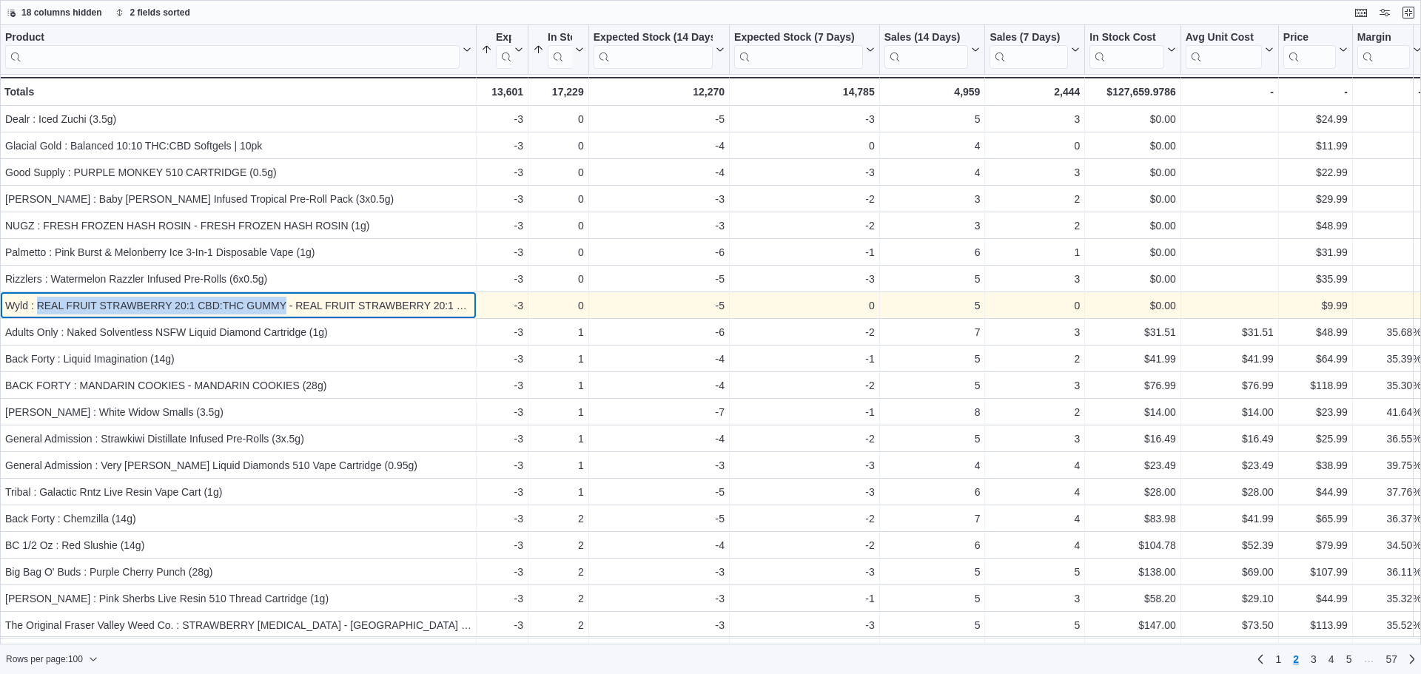
drag, startPoint x: 39, startPoint y: 309, endPoint x: 284, endPoint y: 299, distance: 245.3
click at [284, 299] on div "Wyld : REAL FRUIT STRAWBERRY 20:1 CBD:THC GUMMY - REAL FRUIT STRAWBERRY 20:1 CB…" at bounding box center [238, 306] width 466 height 18
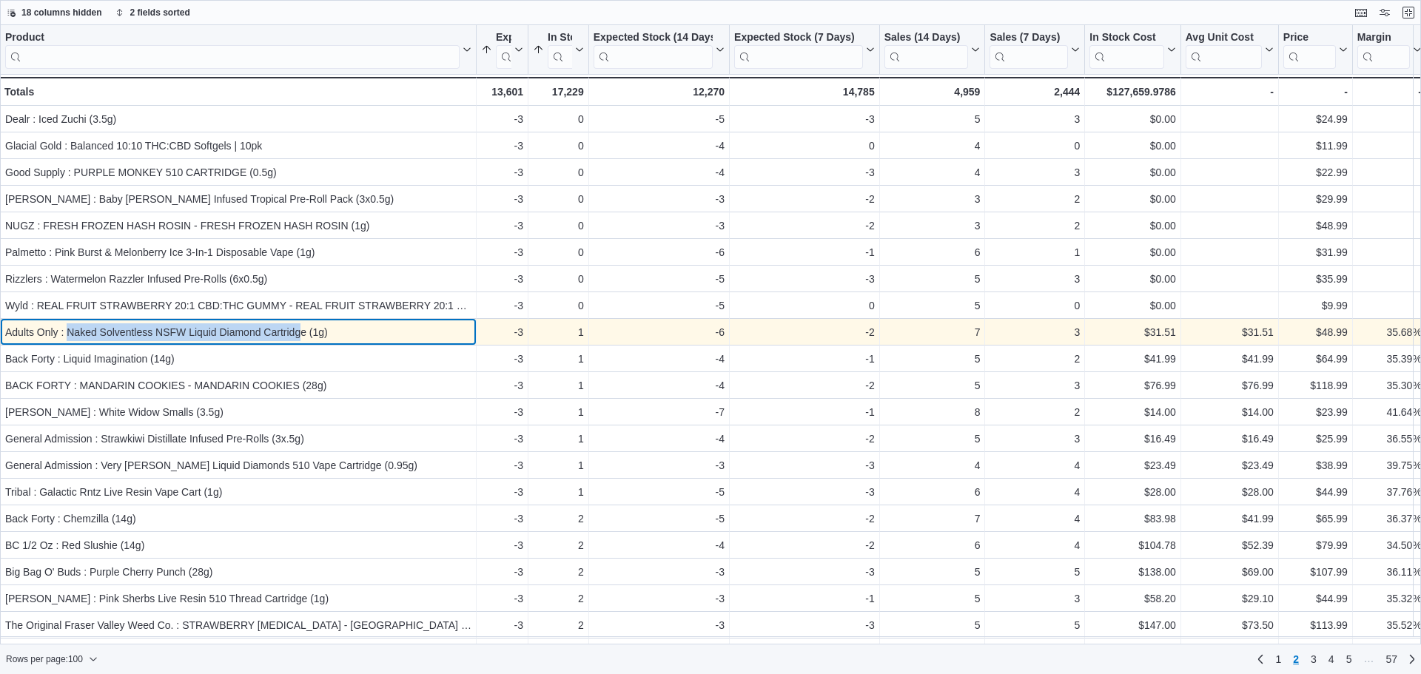
drag, startPoint x: 69, startPoint y: 332, endPoint x: 304, endPoint y: 331, distance: 234.7
click at [304, 331] on div "Adults Only : Naked Solventless NSFW Liquid Diamond Cartridge (1g)" at bounding box center [238, 333] width 466 height 18
drag, startPoint x: 308, startPoint y: 331, endPoint x: 69, endPoint y: 337, distance: 239.2
click at [69, 337] on div "Adults Only : Naked Solventless NSFW Liquid Diamond Cartridge (1g)" at bounding box center [238, 333] width 466 height 18
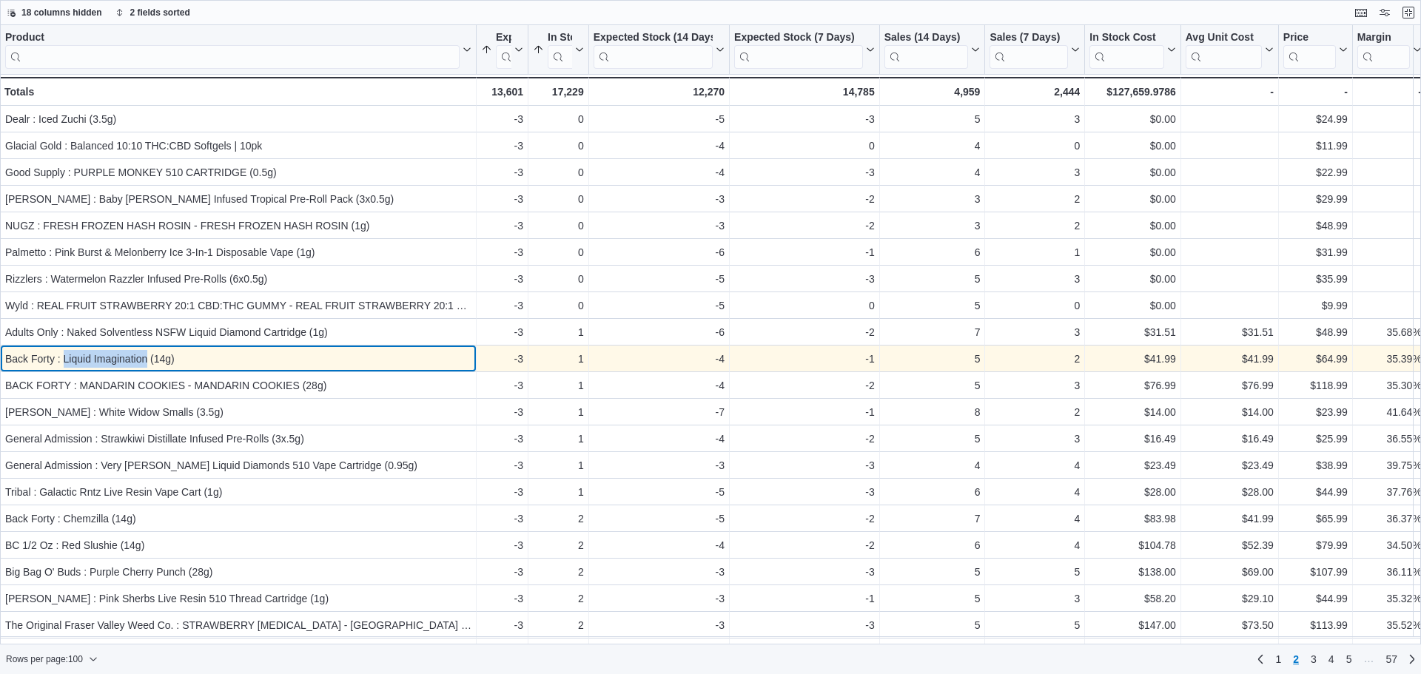
drag, startPoint x: 147, startPoint y: 361, endPoint x: 64, endPoint y: 358, distance: 82.2
click at [64, 358] on div "Back Forty : Liquid Imagination (14g)" at bounding box center [238, 359] width 466 height 18
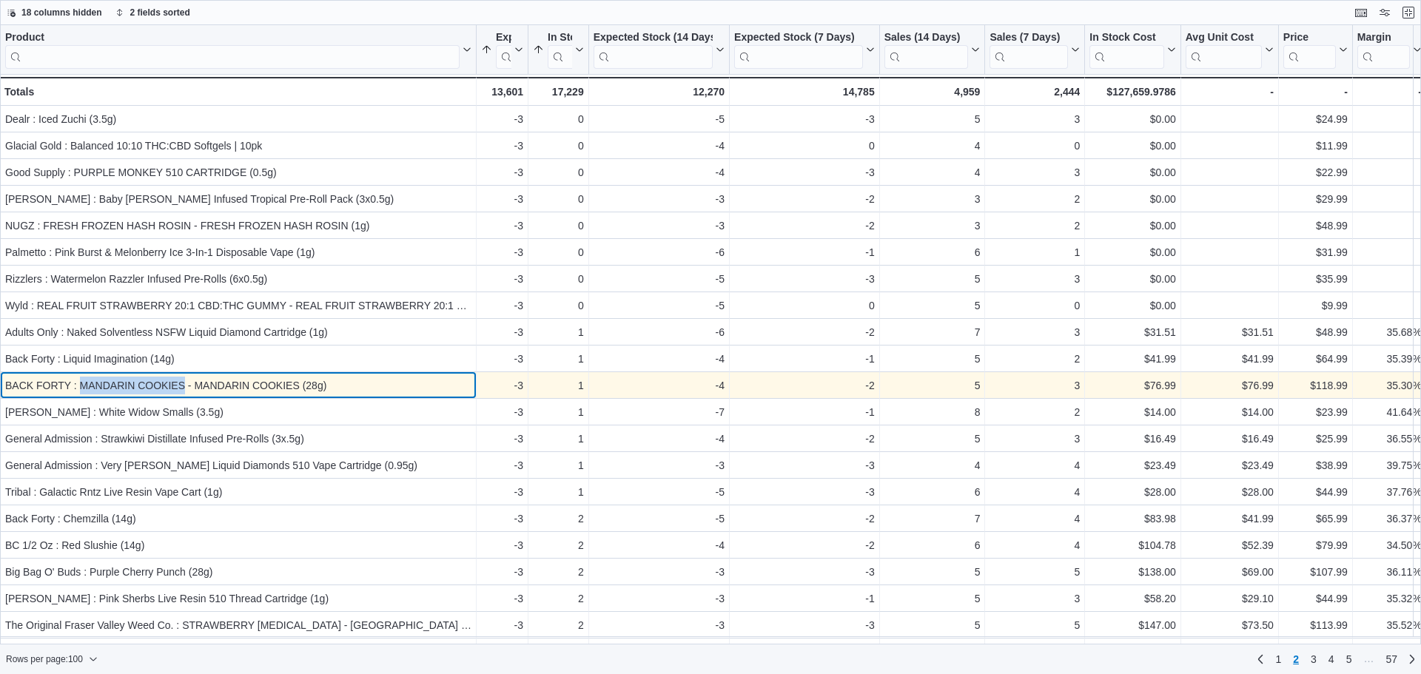
drag, startPoint x: 185, startPoint y: 389, endPoint x: 81, endPoint y: 387, distance: 104.4
click at [81, 387] on div "BACK FORTY : MANDARIN COOKIES - MANDARIN COOKIES (28g)" at bounding box center [238, 386] width 466 height 18
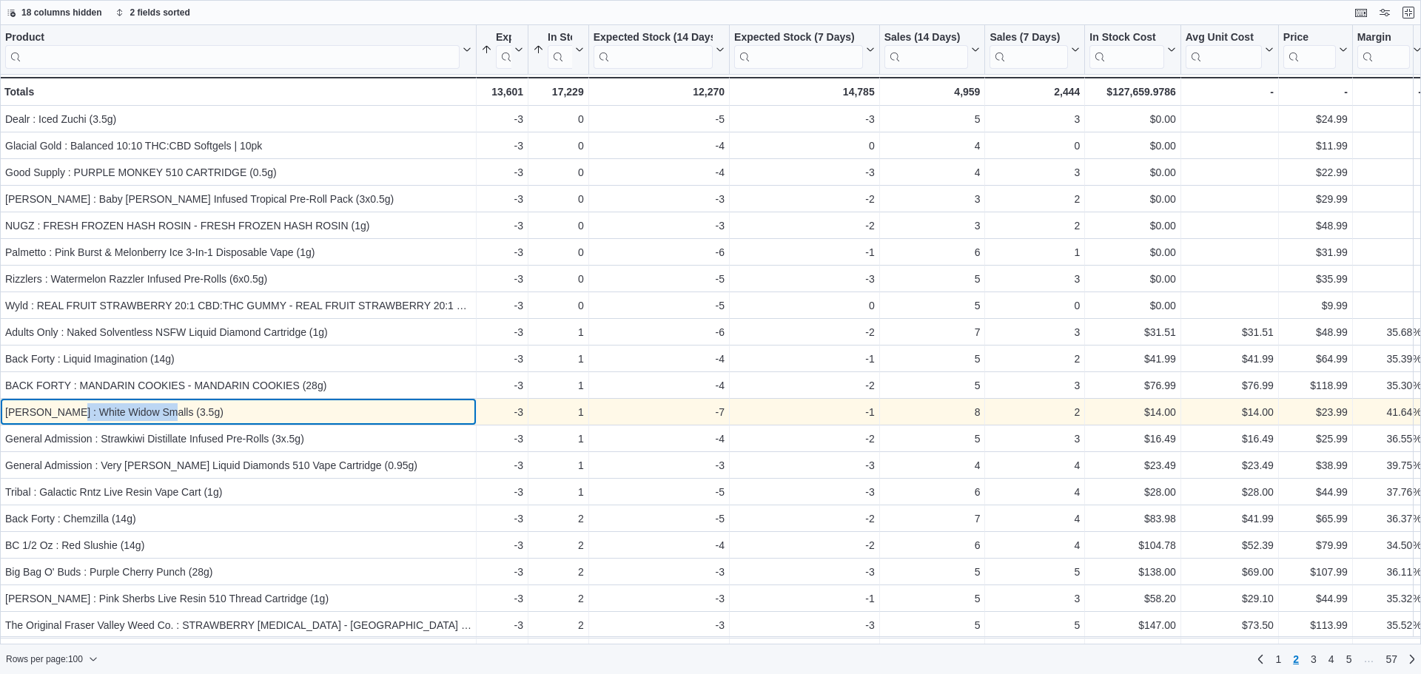
drag, startPoint x: 62, startPoint y: 412, endPoint x: 153, endPoint y: 410, distance: 90.3
click at [153, 410] on div "[PERSON_NAME] : White Widow Smalls (3.5g)" at bounding box center [238, 412] width 466 height 18
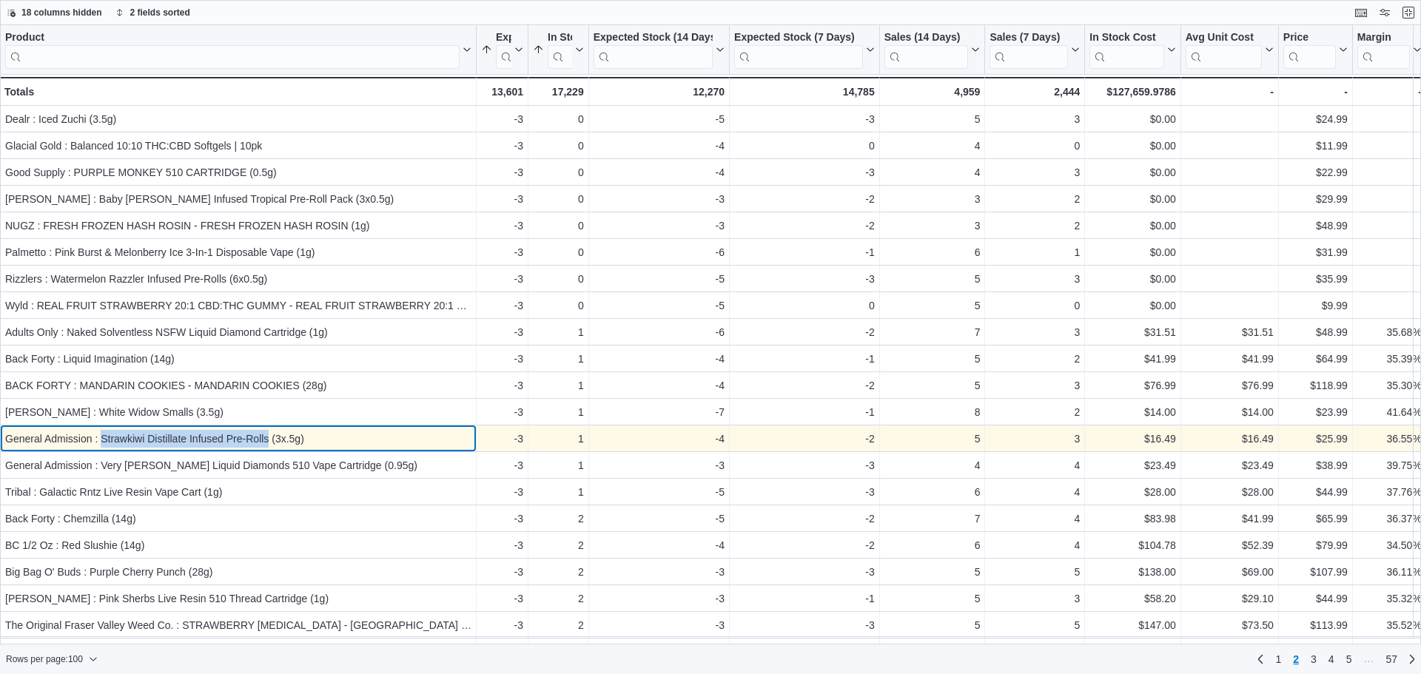
drag, startPoint x: 102, startPoint y: 438, endPoint x: 267, endPoint y: 435, distance: 165.1
click at [267, 435] on div "General Admission : Strawkiwi Distillate Infused Pre-Rolls (3x.5g)" at bounding box center [238, 439] width 466 height 18
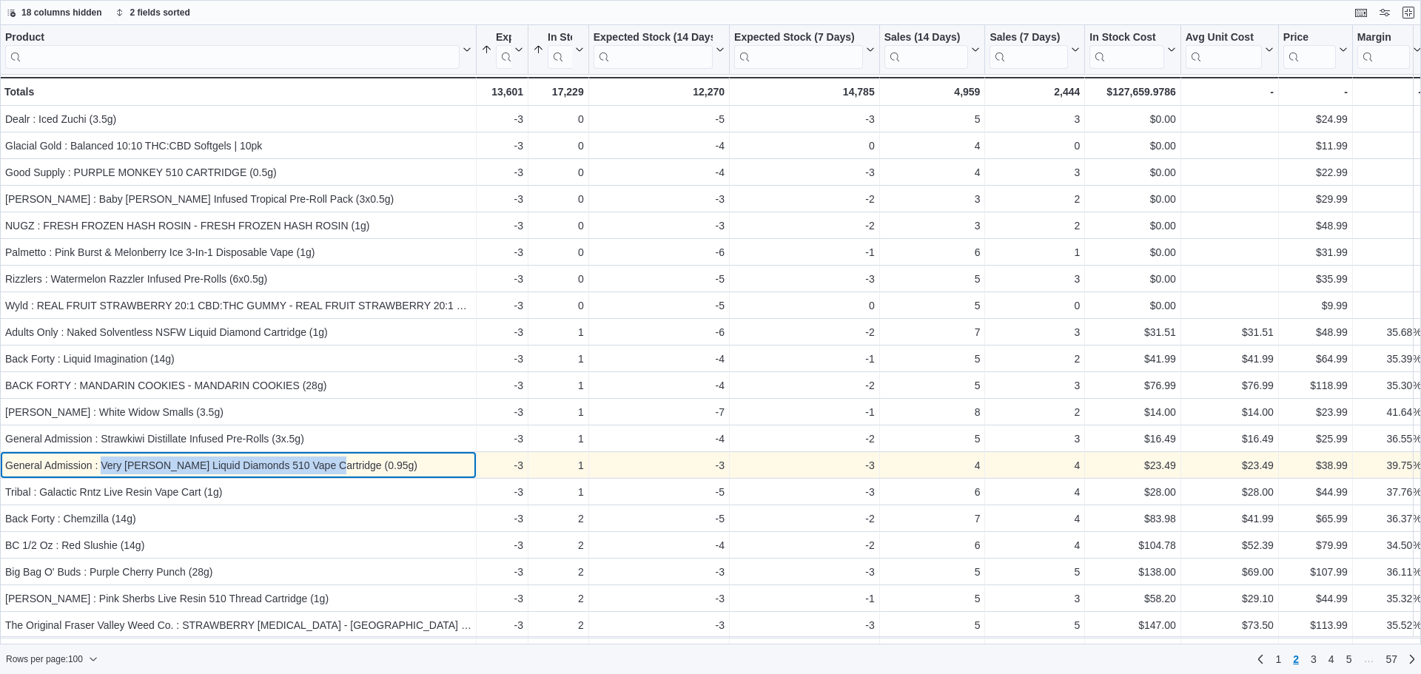
drag, startPoint x: 321, startPoint y: 466, endPoint x: 103, endPoint y: 470, distance: 217.7
click at [103, 470] on div "General Admission : Very [PERSON_NAME] Liquid Diamonds 510 Vape Cartridge (0.95…" at bounding box center [238, 466] width 466 height 18
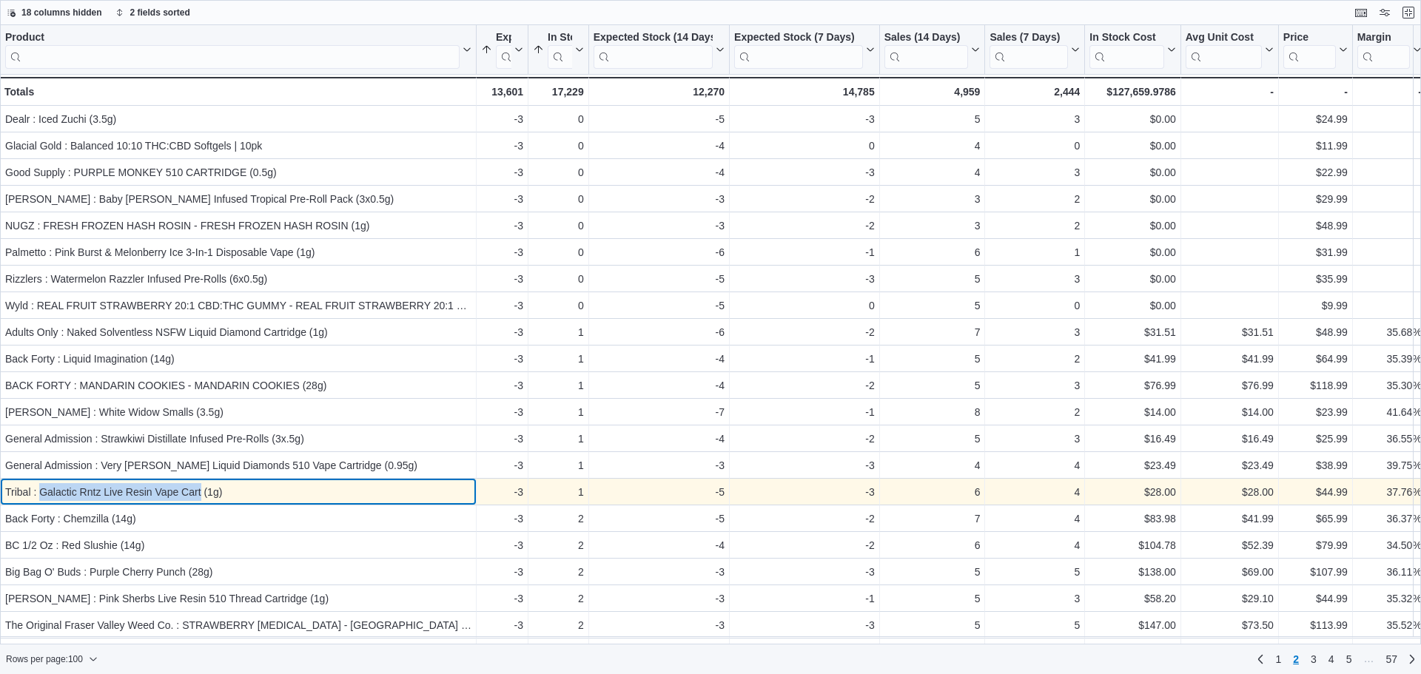
drag, startPoint x: 40, startPoint y: 492, endPoint x: 200, endPoint y: 496, distance: 159.9
click at [200, 496] on div "Tribal : Galactic Rntz Live Resin Vape Cart (1g)" at bounding box center [238, 492] width 466 height 18
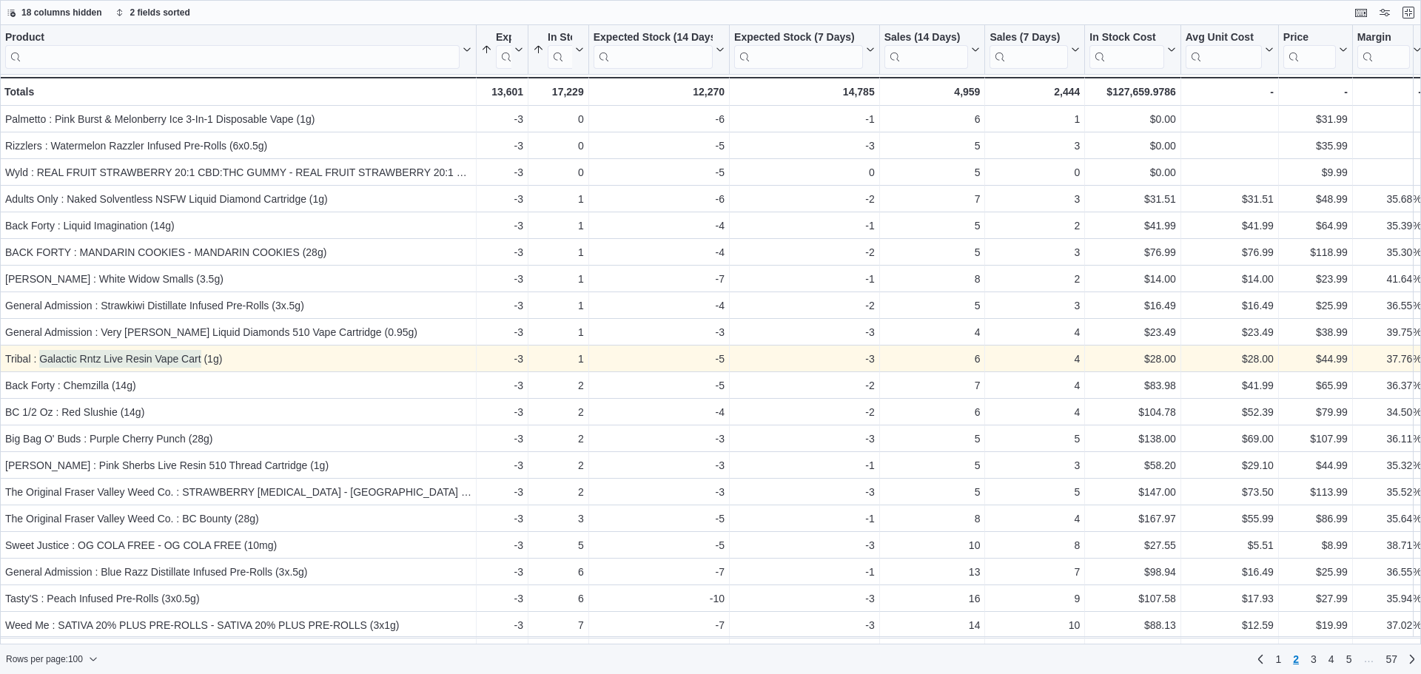
scroll to position [148, 0]
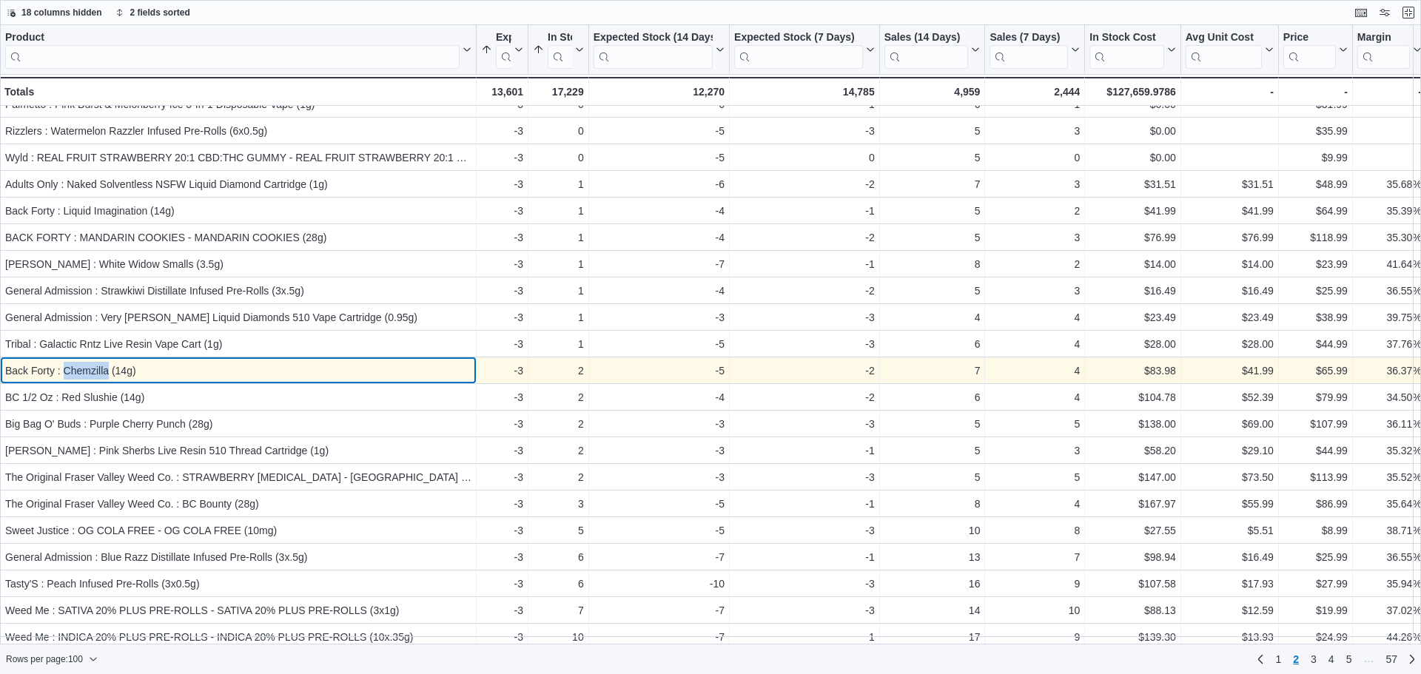
drag, startPoint x: 63, startPoint y: 374, endPoint x: 109, endPoint y: 372, distance: 46.0
click at [109, 372] on div "Back Forty : Chemzilla (14g)" at bounding box center [238, 371] width 466 height 18
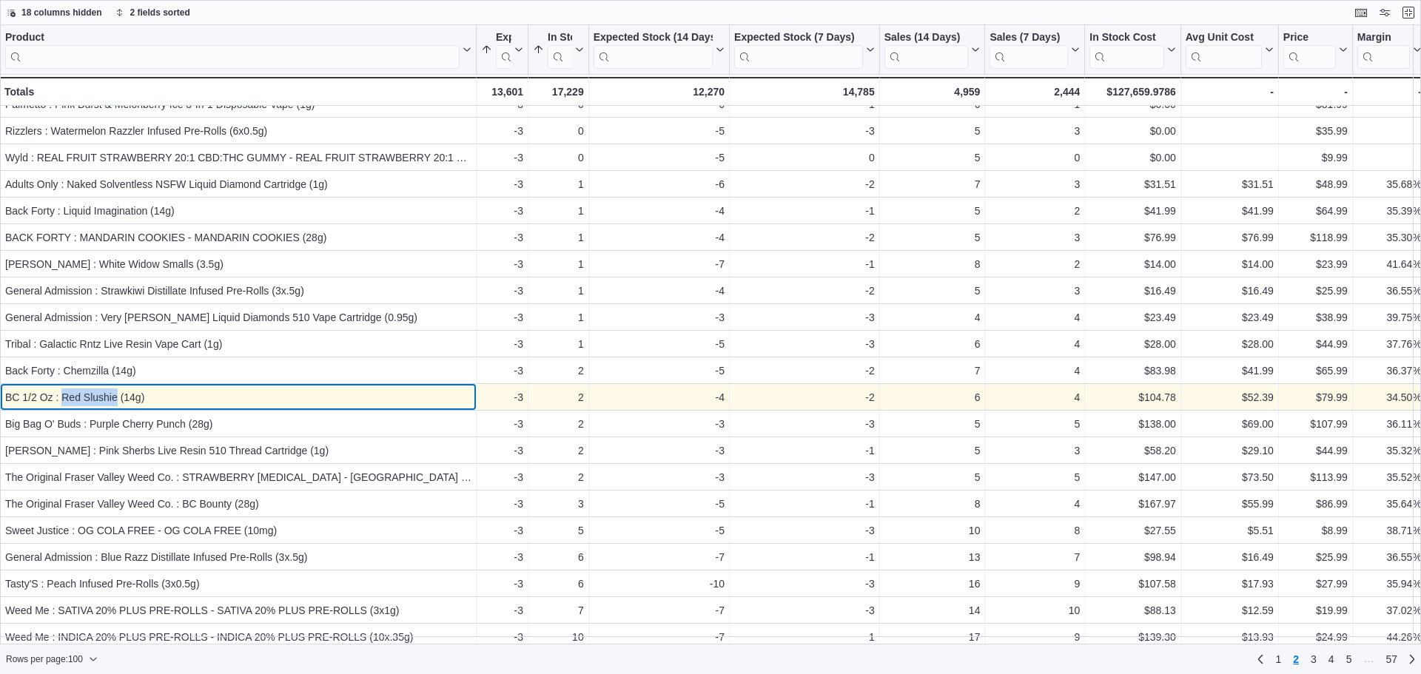
drag, startPoint x: 64, startPoint y: 395, endPoint x: 118, endPoint y: 393, distance: 54.8
click at [118, 393] on div "BC 1/2 Oz : Red Slushie (14g)" at bounding box center [238, 398] width 466 height 18
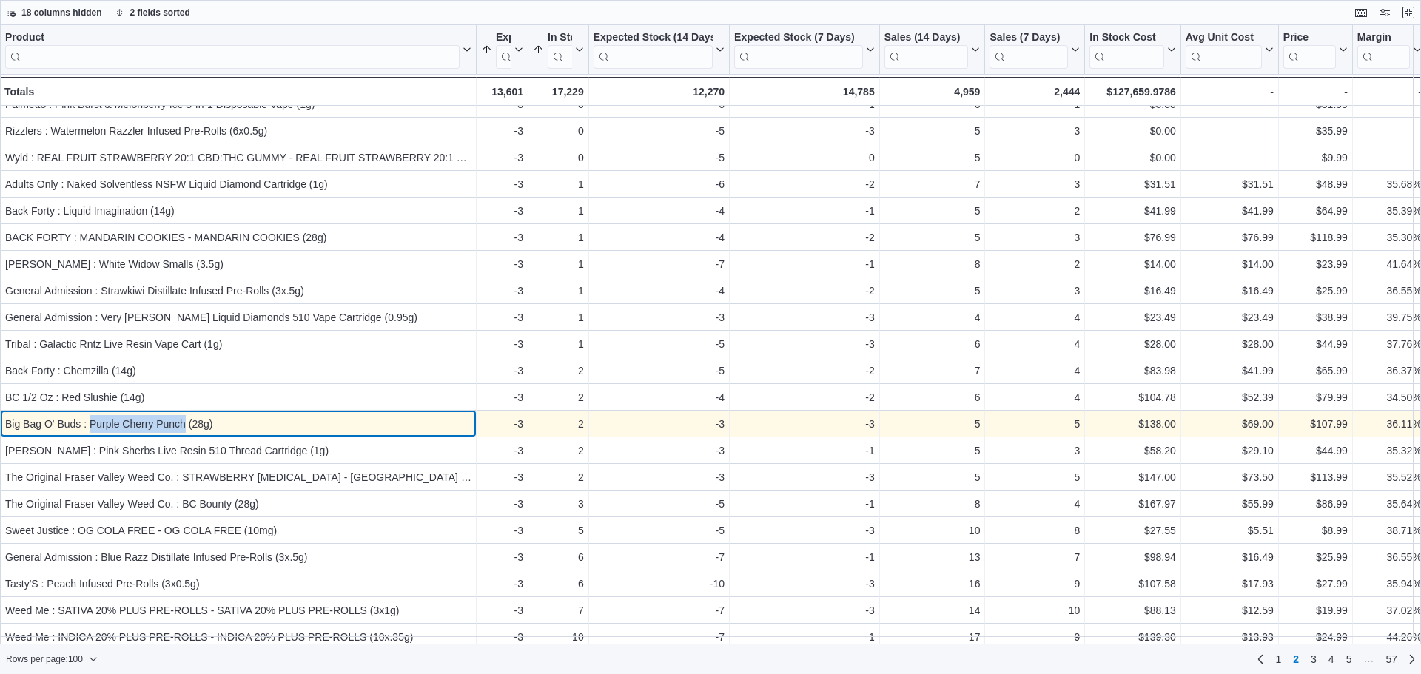
drag, startPoint x: 90, startPoint y: 429, endPoint x: 184, endPoint y: 431, distance: 94.8
click at [184, 431] on div "Big Bag O' Buds : Purple Cherry Punch (28g)" at bounding box center [238, 424] width 466 height 18
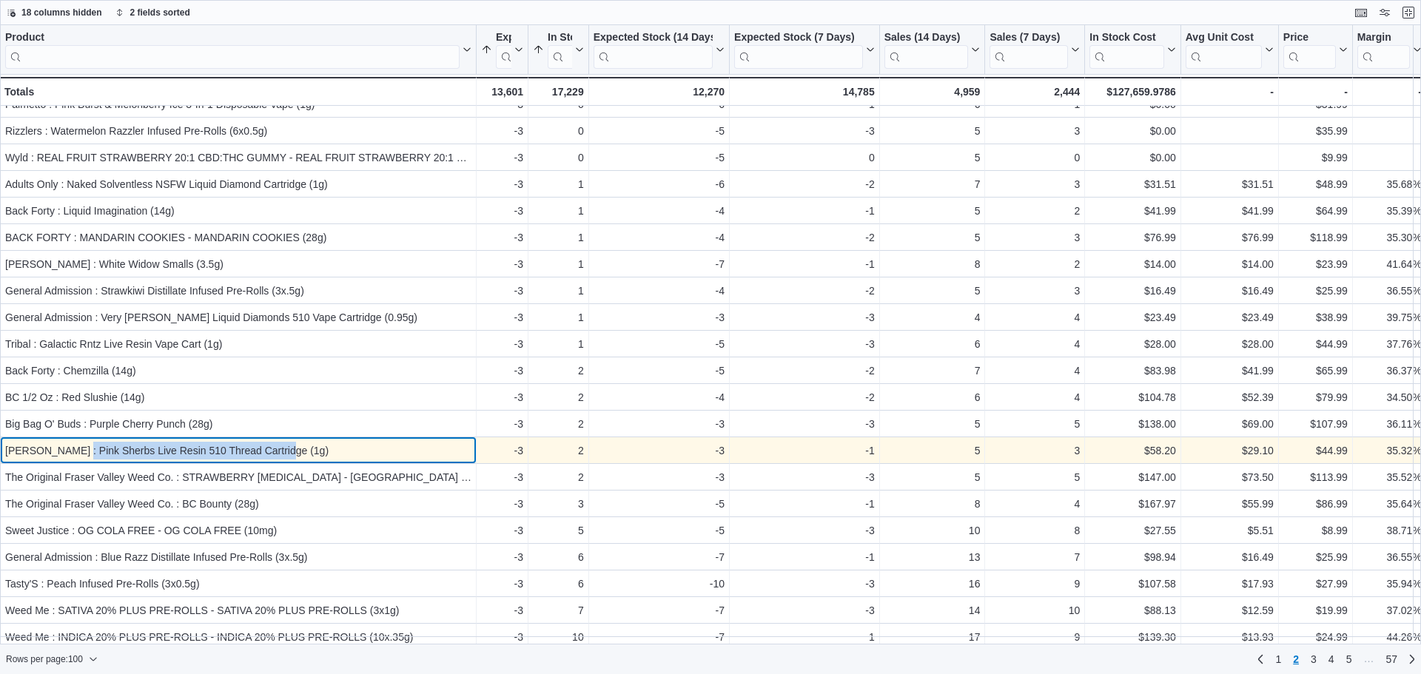
drag, startPoint x: 69, startPoint y: 454, endPoint x: 275, endPoint y: 458, distance: 206.6
click at [275, 458] on div "[PERSON_NAME] : Pink Sherbs Live Resin 510 Thread Cartridge (1g)" at bounding box center [238, 451] width 466 height 18
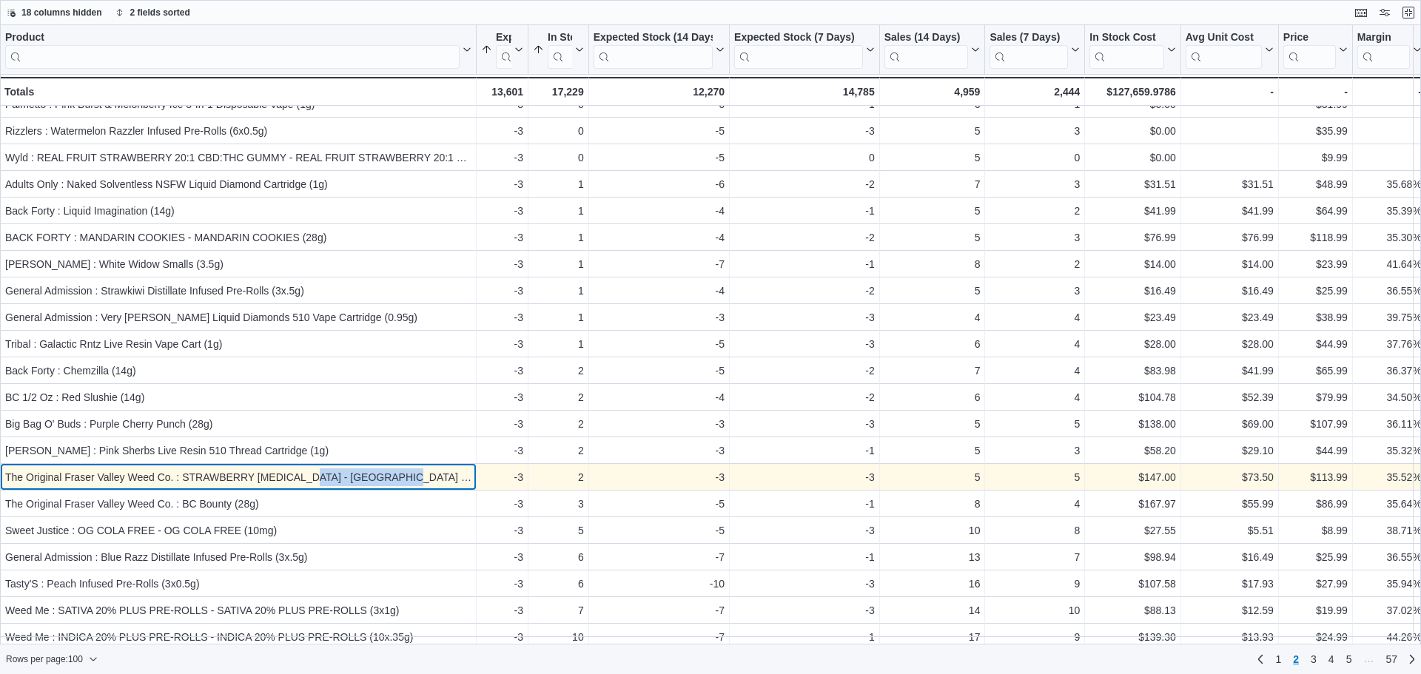
drag, startPoint x: 433, startPoint y: 477, endPoint x: 315, endPoint y: 473, distance: 117.8
click at [315, 473] on div "The Original Fraser Valley Weed Co. : STRAWBERRY [MEDICAL_DATA] - [GEOGRAPHIC_D…" at bounding box center [238, 478] width 466 height 18
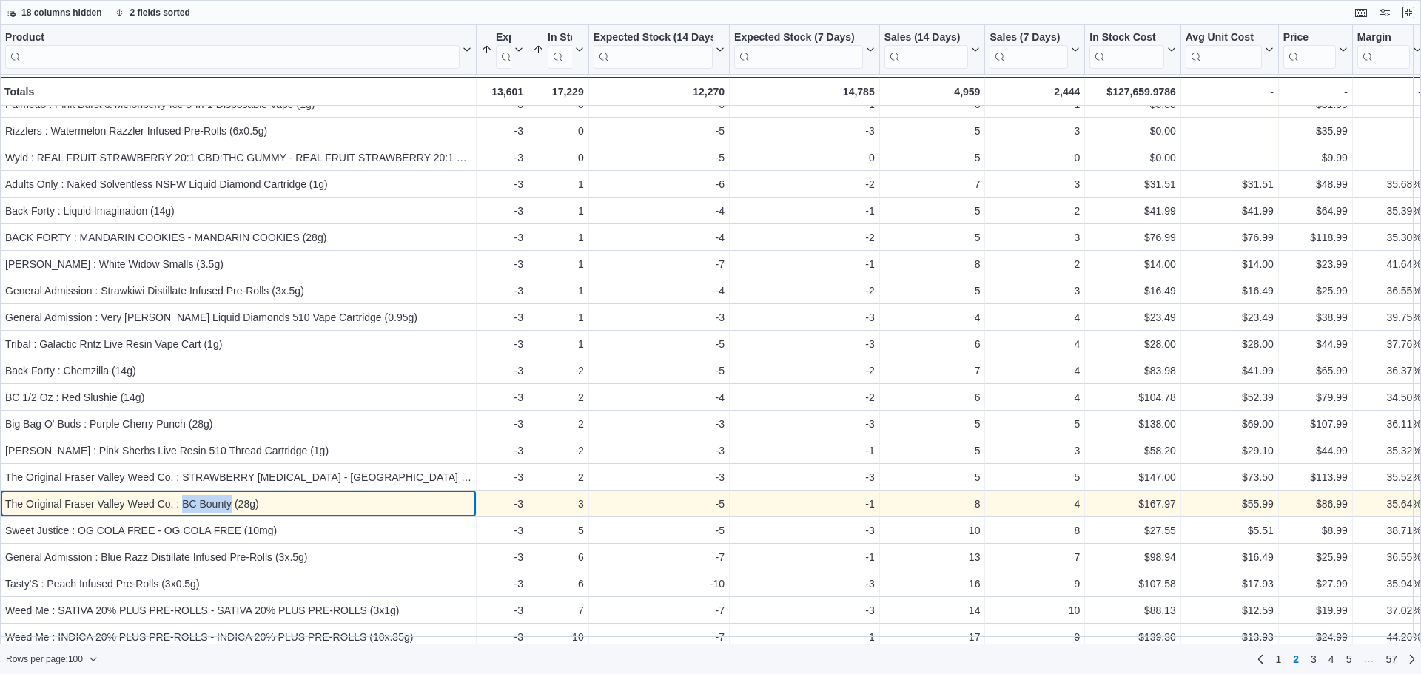
drag, startPoint x: 229, startPoint y: 503, endPoint x: 182, endPoint y: 508, distance: 47.6
click at [182, 508] on div "The Original Fraser Valley Weed Co. : BC Bounty (28g)" at bounding box center [238, 504] width 466 height 18
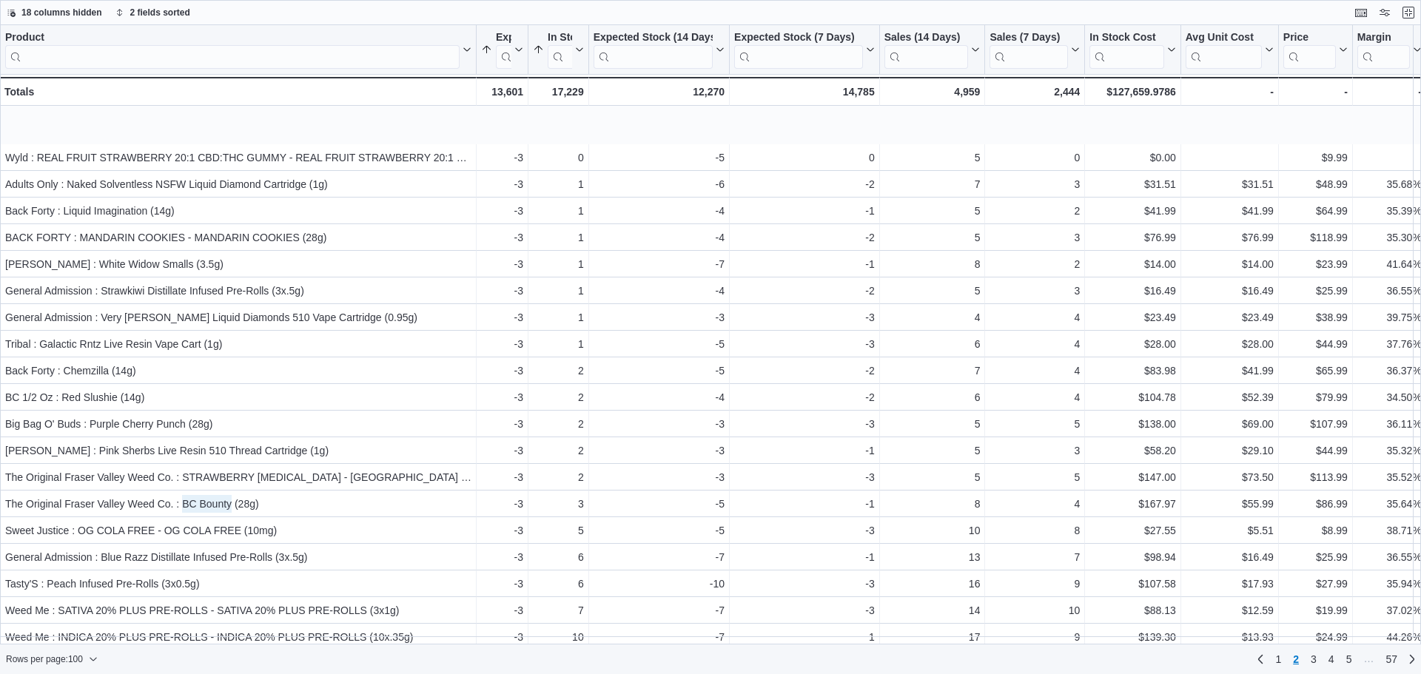
scroll to position [222, 0]
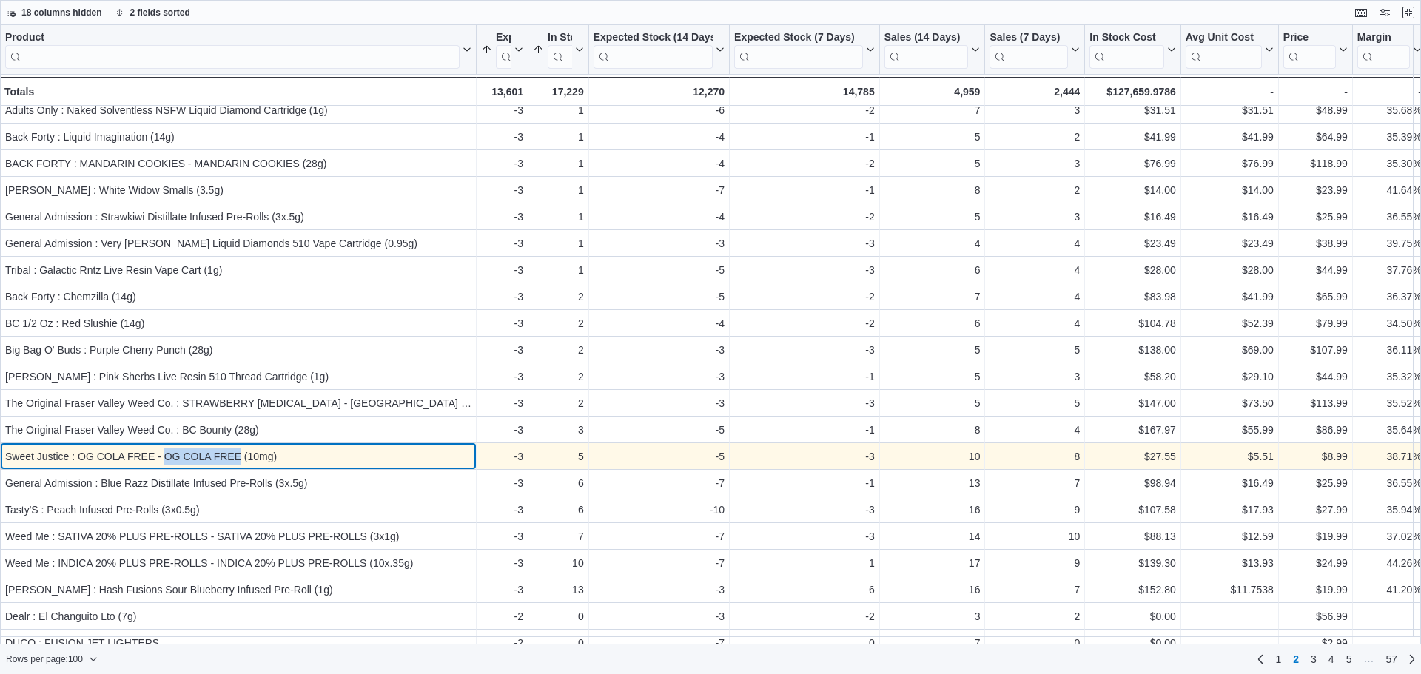
drag, startPoint x: 241, startPoint y: 458, endPoint x: 167, endPoint y: 456, distance: 73.3
click at [167, 456] on div "Sweet Justice : OG COLA FREE - OG COLA FREE (10mg)" at bounding box center [238, 457] width 466 height 18
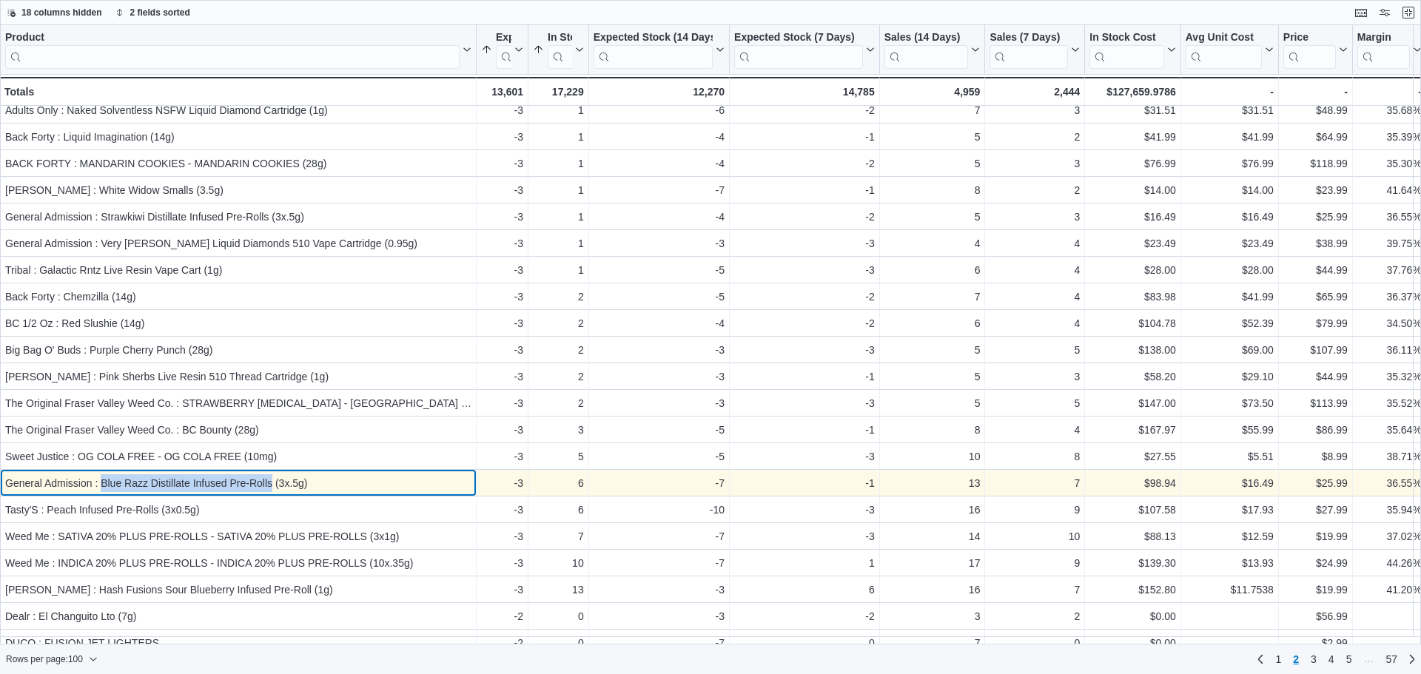
drag, startPoint x: 101, startPoint y: 483, endPoint x: 270, endPoint y: 483, distance: 169.5
click at [270, 483] on div "General Admission : Blue Razz Distillate Infused Pre-Rolls (3x.5g)" at bounding box center [238, 484] width 466 height 18
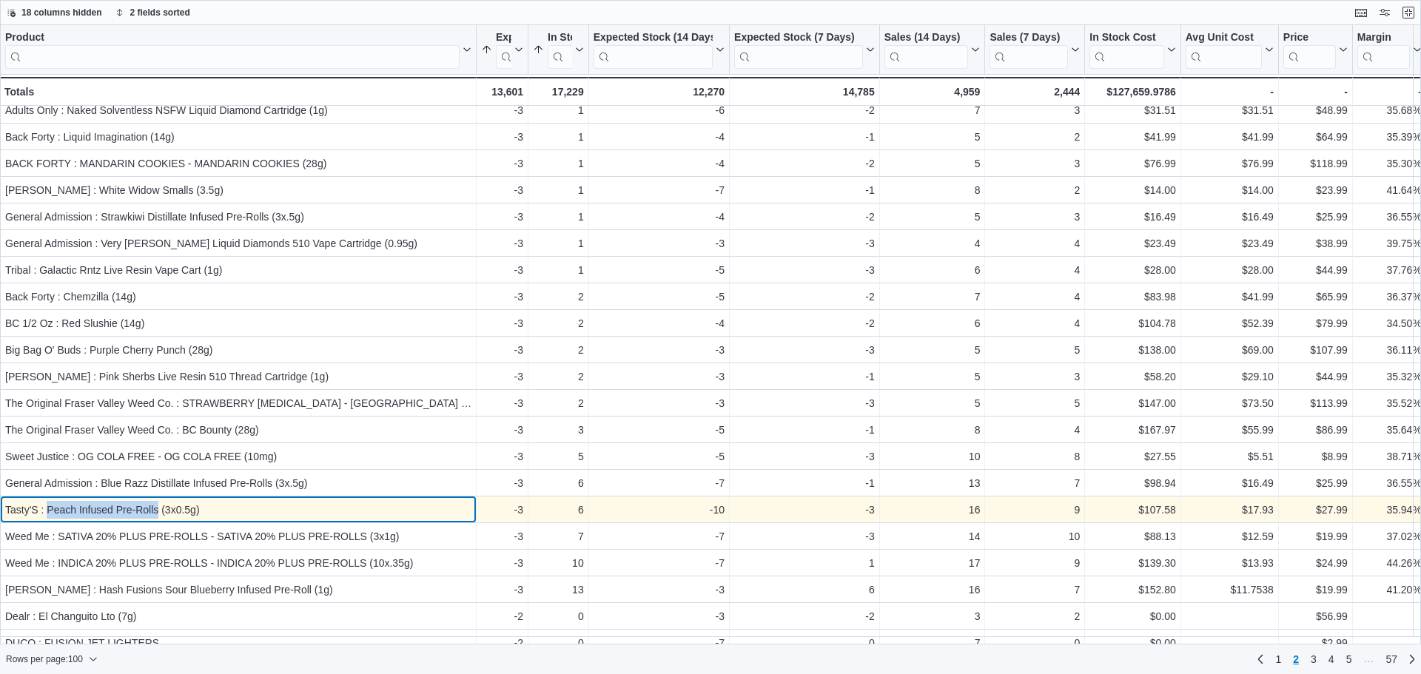
drag, startPoint x: 47, startPoint y: 509, endPoint x: 158, endPoint y: 513, distance: 111.1
click at [158, 513] on div "Tasty'S : Peach Infused Pre-Rolls (3x0.5g)" at bounding box center [238, 510] width 466 height 18
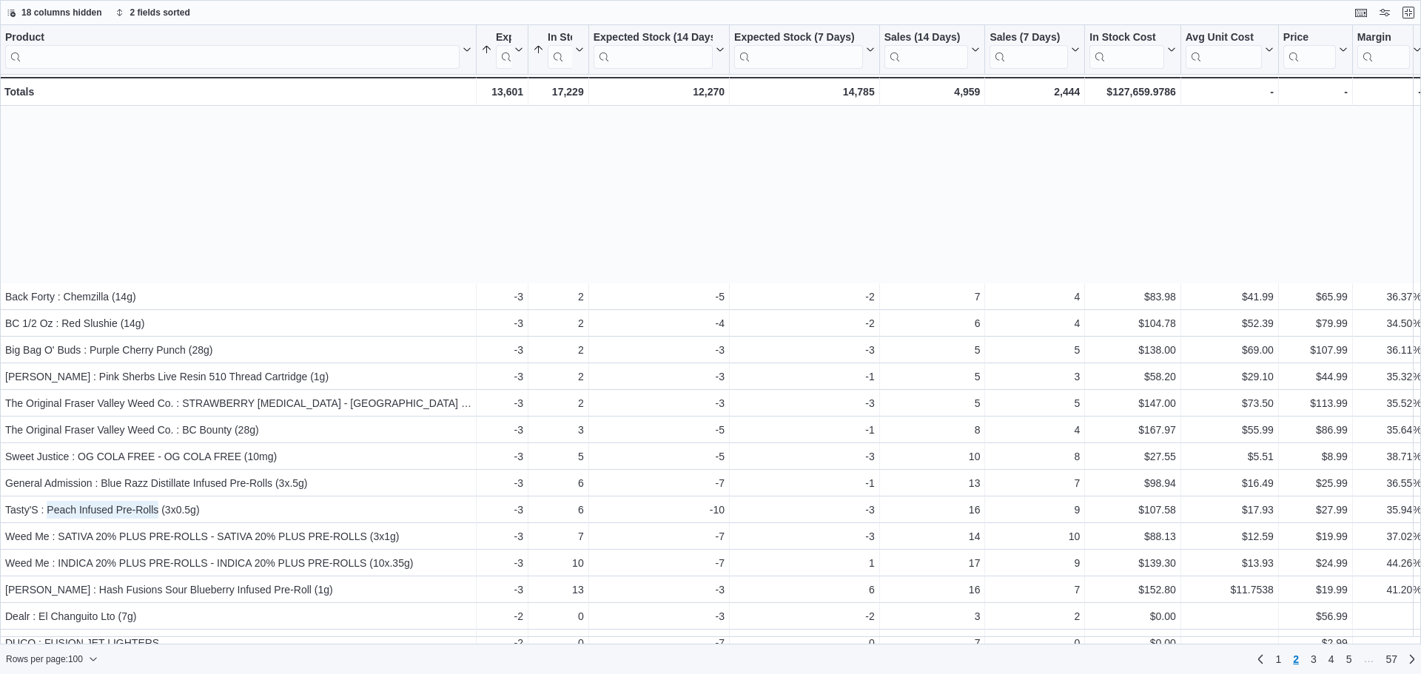
scroll to position [444, 0]
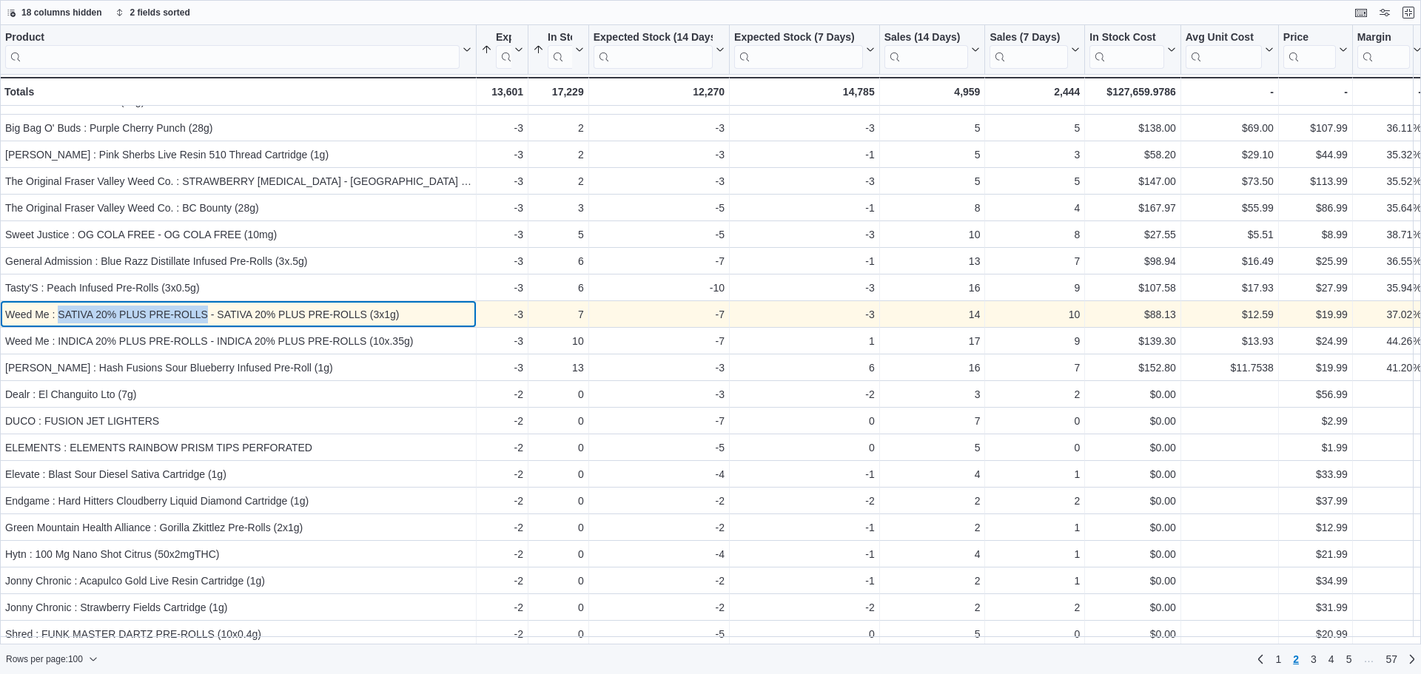
drag, startPoint x: 207, startPoint y: 317, endPoint x: 60, endPoint y: 318, distance: 147.3
click at [60, 318] on div "Weed Me : SATIVA 20% PLUS PRE-ROLLS - SATIVA 20% PLUS PRE-ROLLS (3x1g)" at bounding box center [238, 315] width 466 height 18
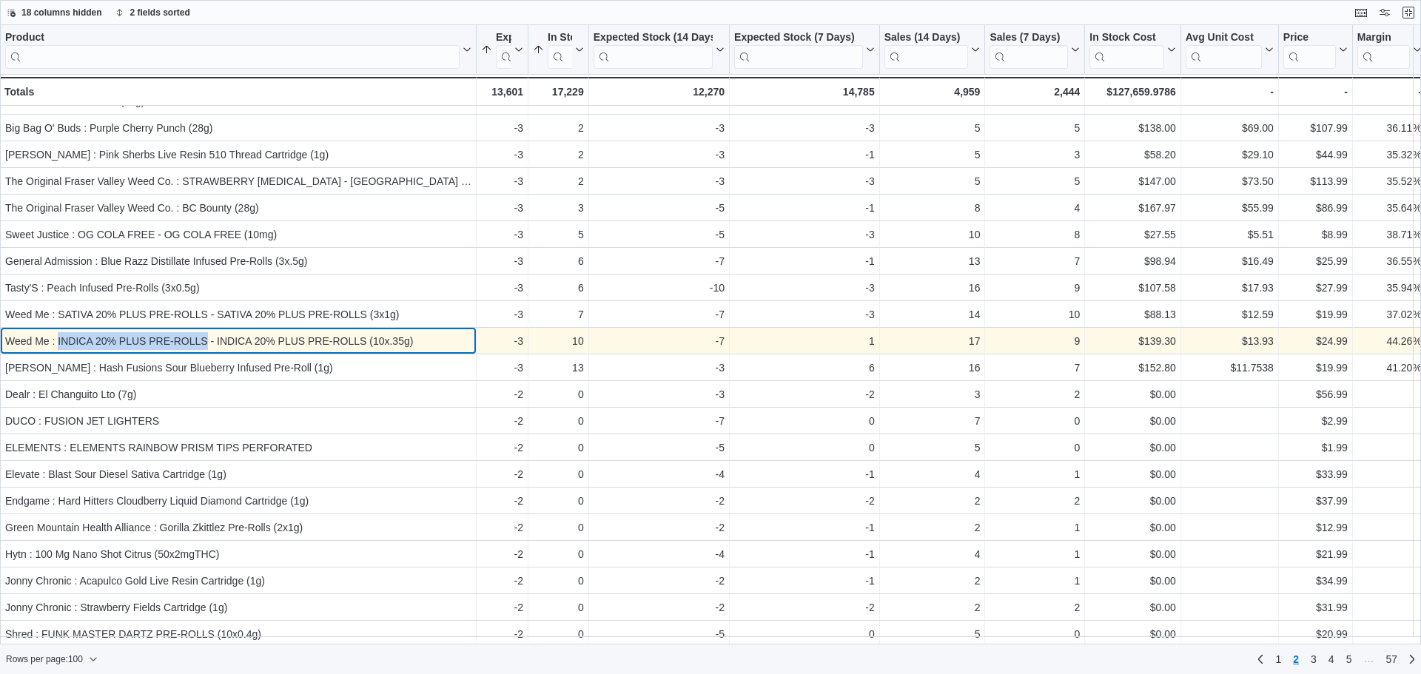
drag, startPoint x: 207, startPoint y: 341, endPoint x: 58, endPoint y: 343, distance: 149.6
click at [58, 343] on div "Weed Me : INDICA 20% PLUS PRE-ROLLS - INDICA 20% PLUS PRE-ROLLS (10x.35g)" at bounding box center [238, 341] width 466 height 18
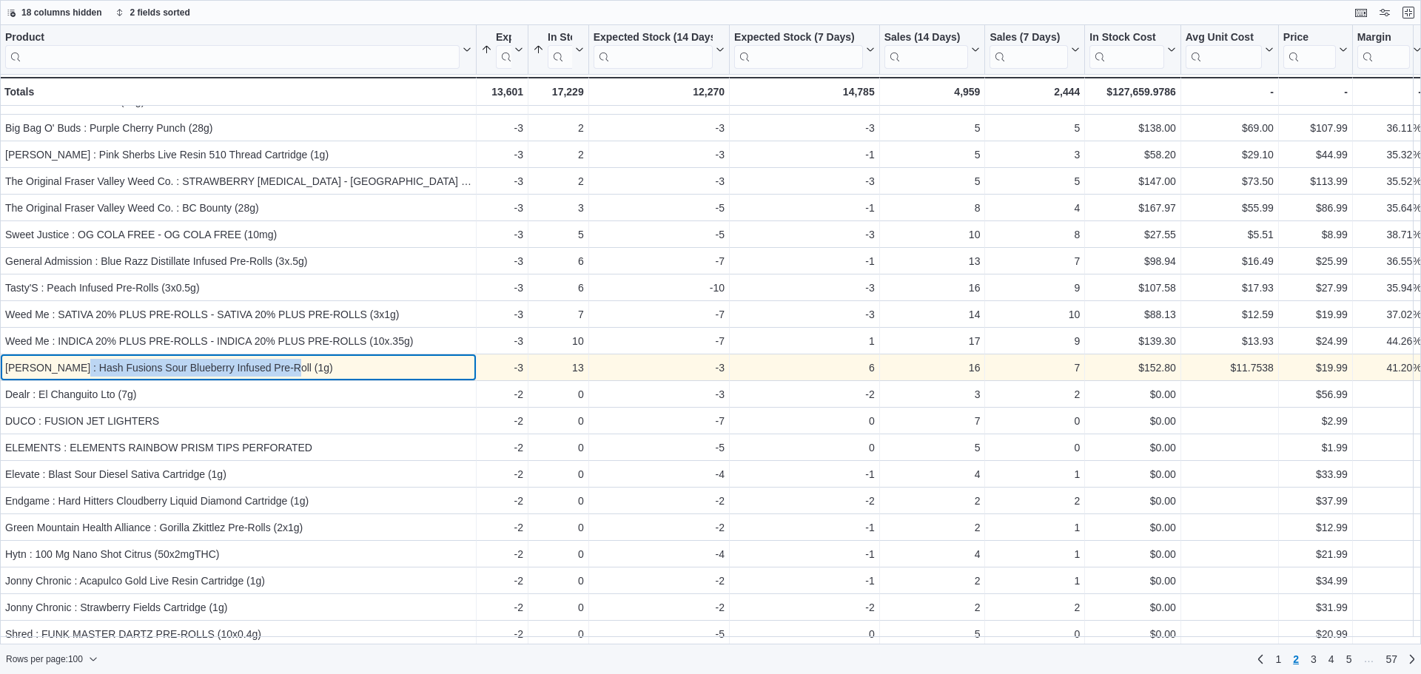
drag, startPoint x: 278, startPoint y: 370, endPoint x: 67, endPoint y: 371, distance: 211.0
click at [67, 371] on div "[PERSON_NAME] : Hash Fusions Sour Blueberry Infused Pre-Roll (1g)" at bounding box center [238, 368] width 466 height 18
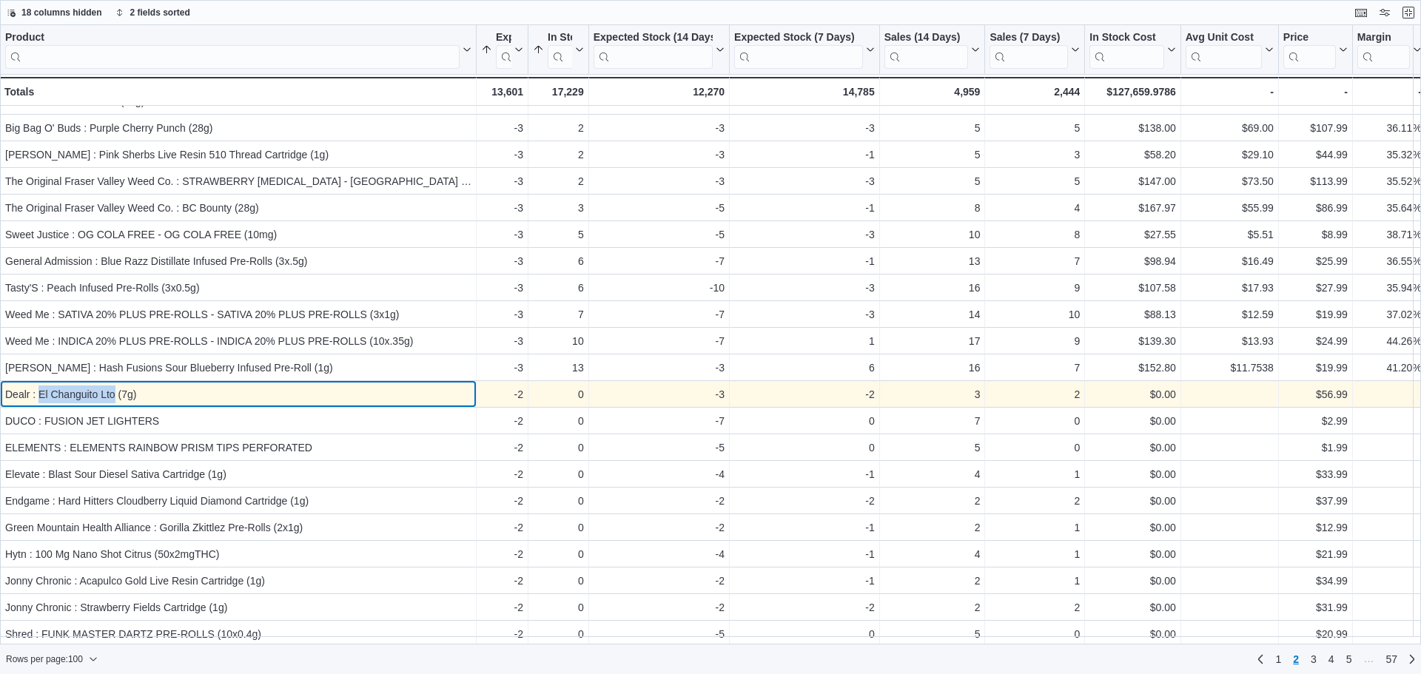
drag, startPoint x: 38, startPoint y: 393, endPoint x: 113, endPoint y: 402, distance: 76.0
click at [113, 402] on div "Dealr : El Changuito Lto (7g)" at bounding box center [238, 395] width 466 height 18
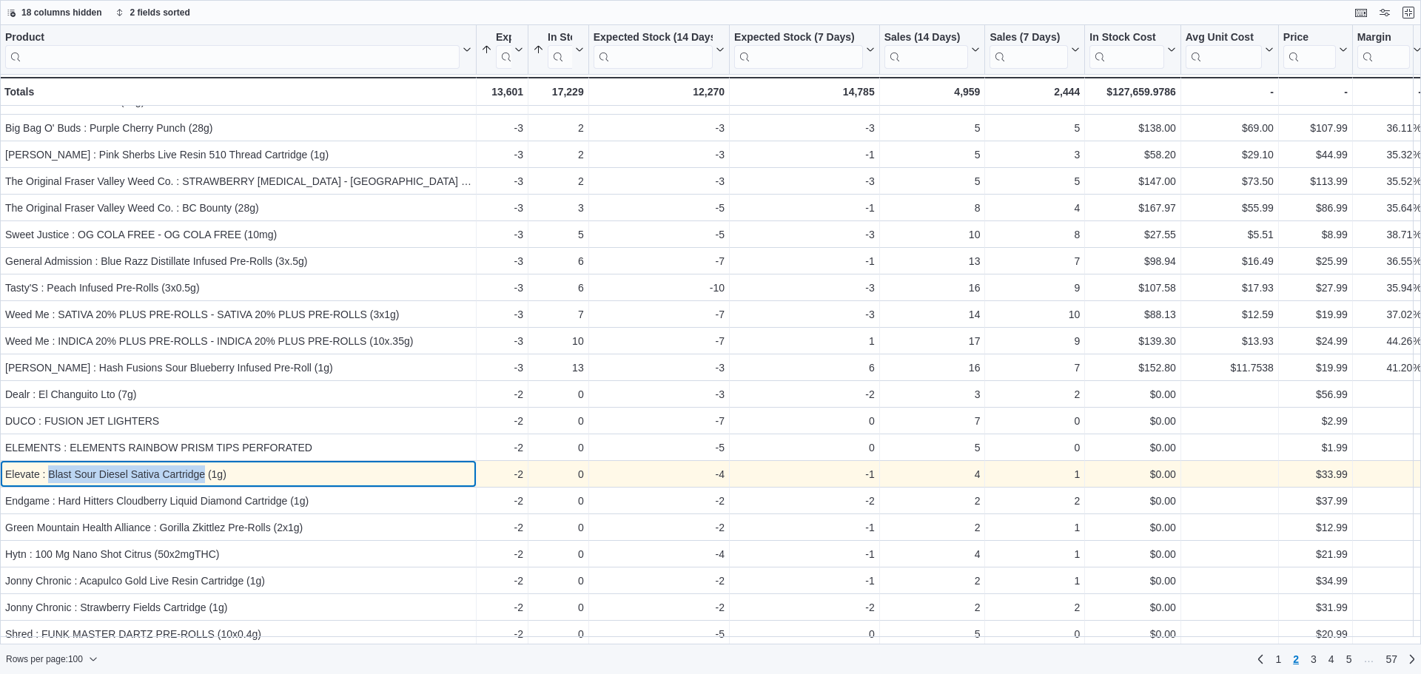
drag, startPoint x: 204, startPoint y: 477, endPoint x: 49, endPoint y: 482, distance: 154.8
click at [49, 482] on div "Elevate : Blast Sour Diesel Sativa Cartridge (1g)" at bounding box center [238, 475] width 466 height 18
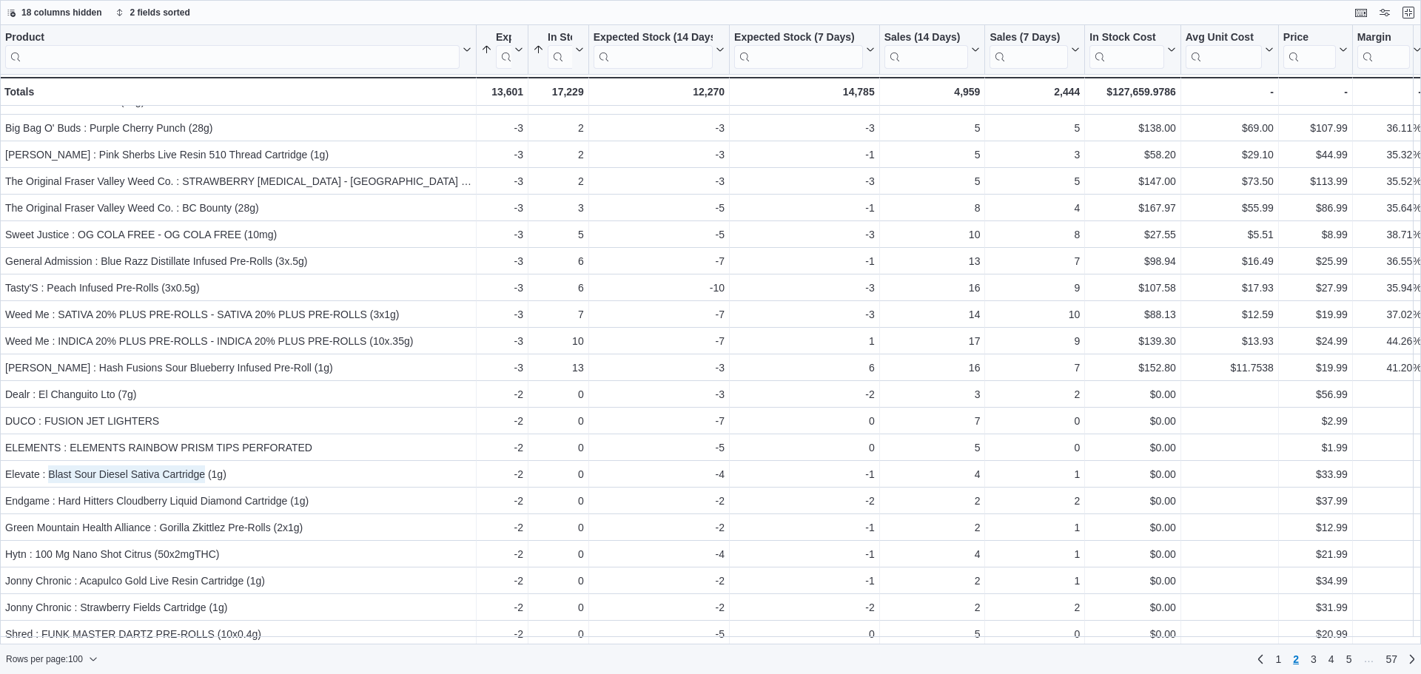
scroll to position [518, 0]
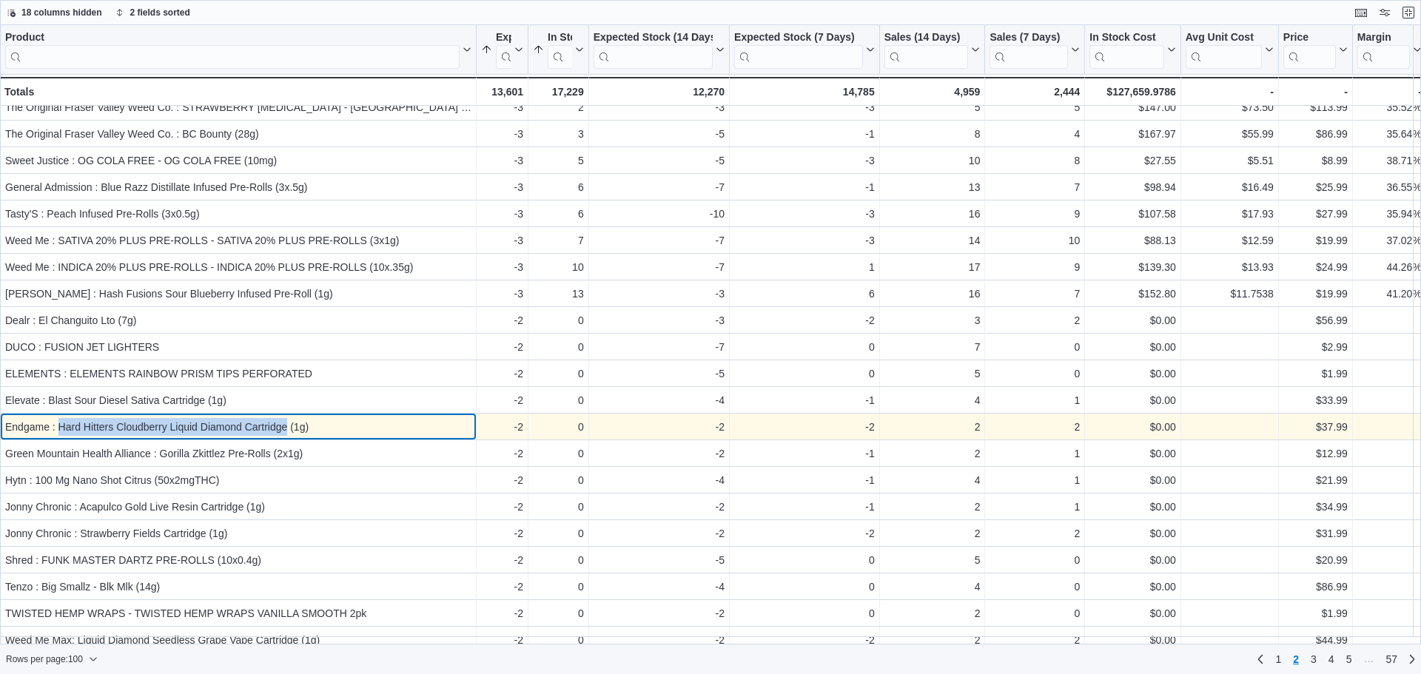
drag, startPoint x: 59, startPoint y: 427, endPoint x: 288, endPoint y: 429, distance: 228.8
click at [288, 429] on div "Endgame : Hard Hitters Cloudberry Liquid Diamond Cartridge (1g)" at bounding box center [238, 427] width 466 height 18
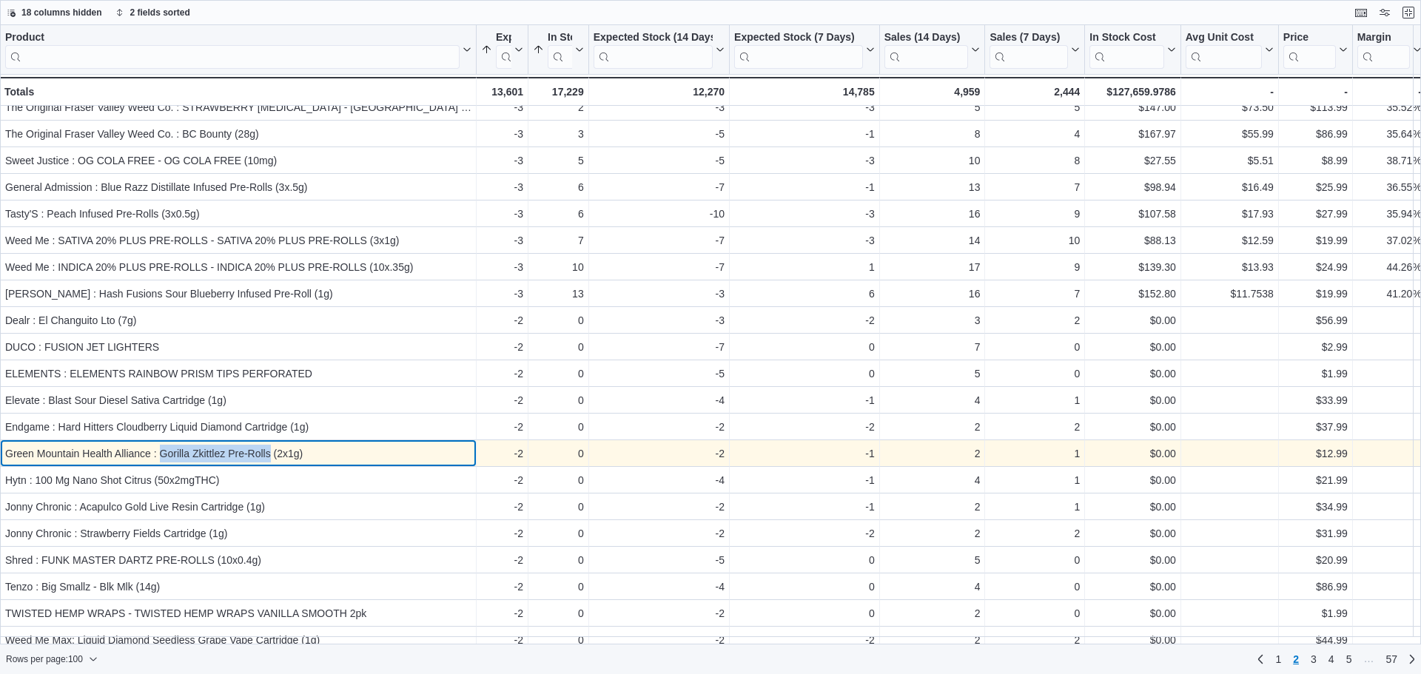
drag, startPoint x: 161, startPoint y: 456, endPoint x: 270, endPoint y: 460, distance: 109.6
click at [270, 460] on div "Green Mountain Health Alliance : Gorilla Zkittlez Pre-Rolls (2x1g)" at bounding box center [238, 454] width 466 height 18
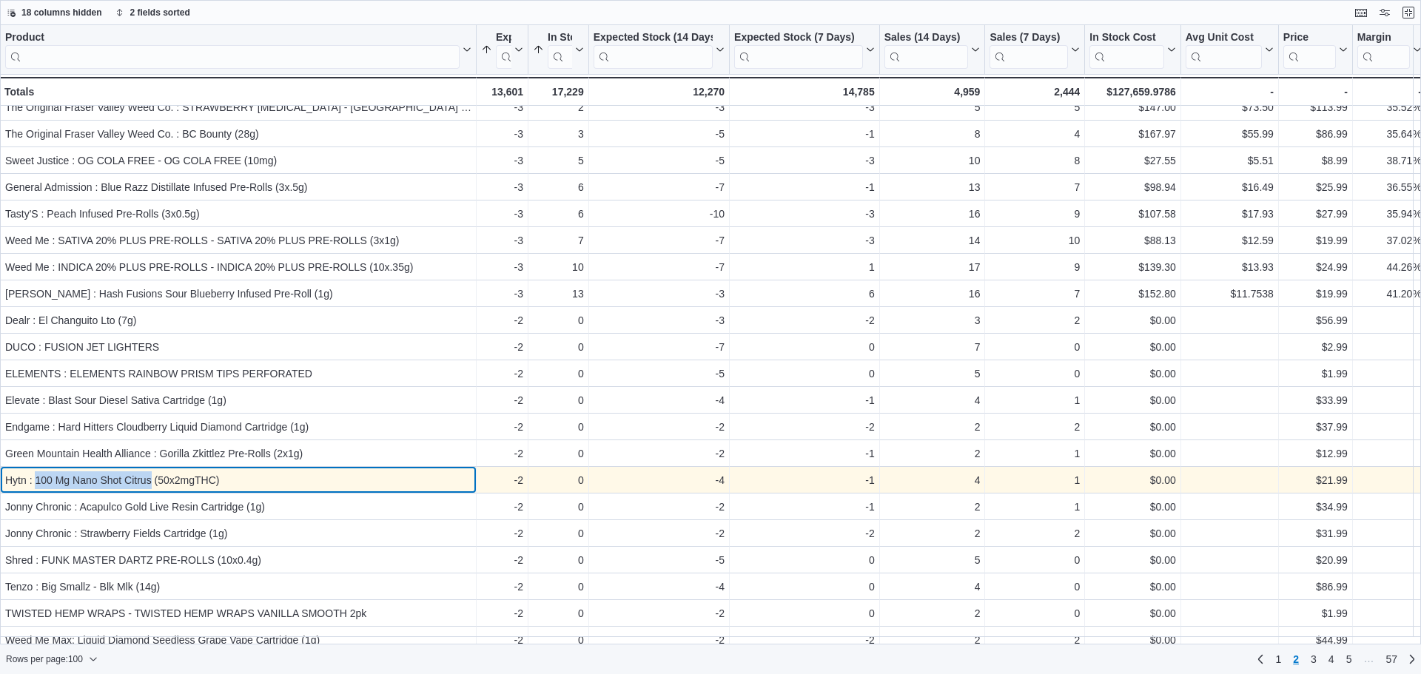
drag, startPoint x: 37, startPoint y: 480, endPoint x: 152, endPoint y: 485, distance: 114.8
click at [152, 485] on div "Hytn : 100 Mg Nano Shot Citrus (50x2mgTHC)" at bounding box center [238, 481] width 466 height 18
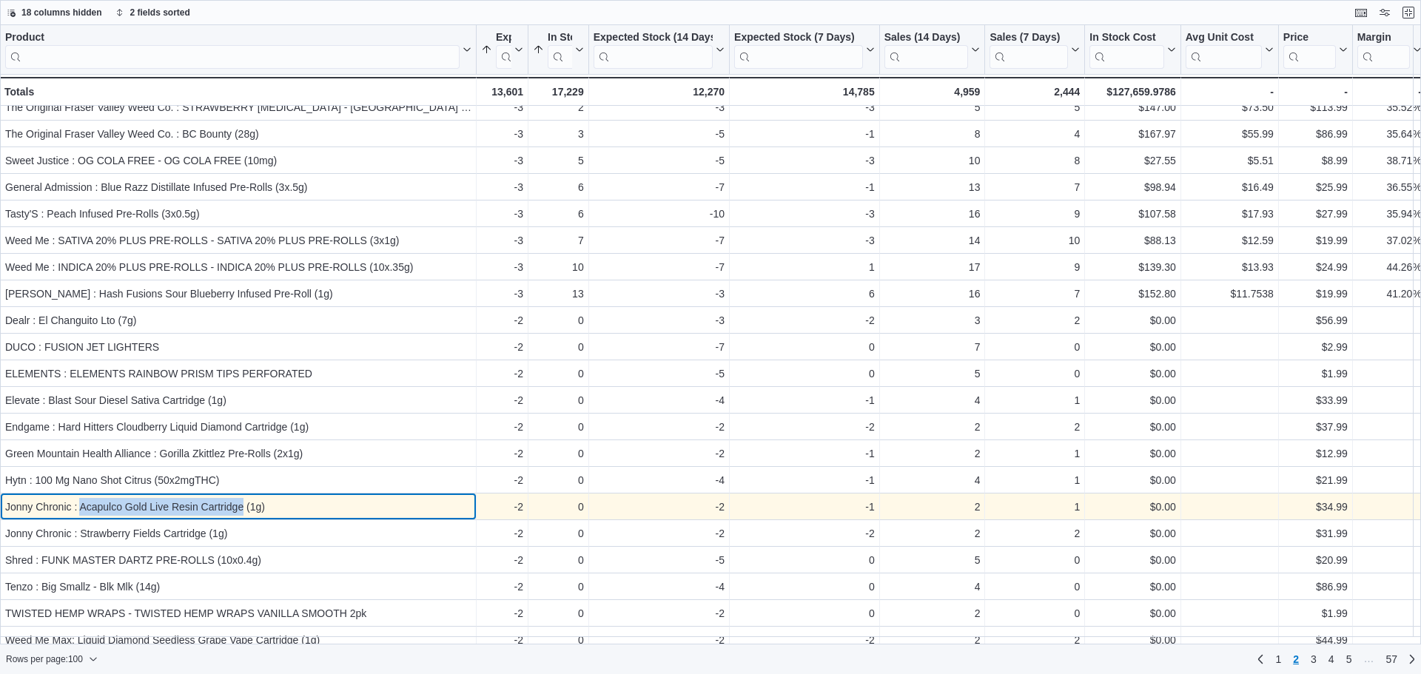
drag, startPoint x: 245, startPoint y: 508, endPoint x: 81, endPoint y: 510, distance: 163.6
click at [81, 510] on div "Jonny Chronic : Acapulco Gold Live Resin Cartridge (1g)" at bounding box center [238, 507] width 466 height 18
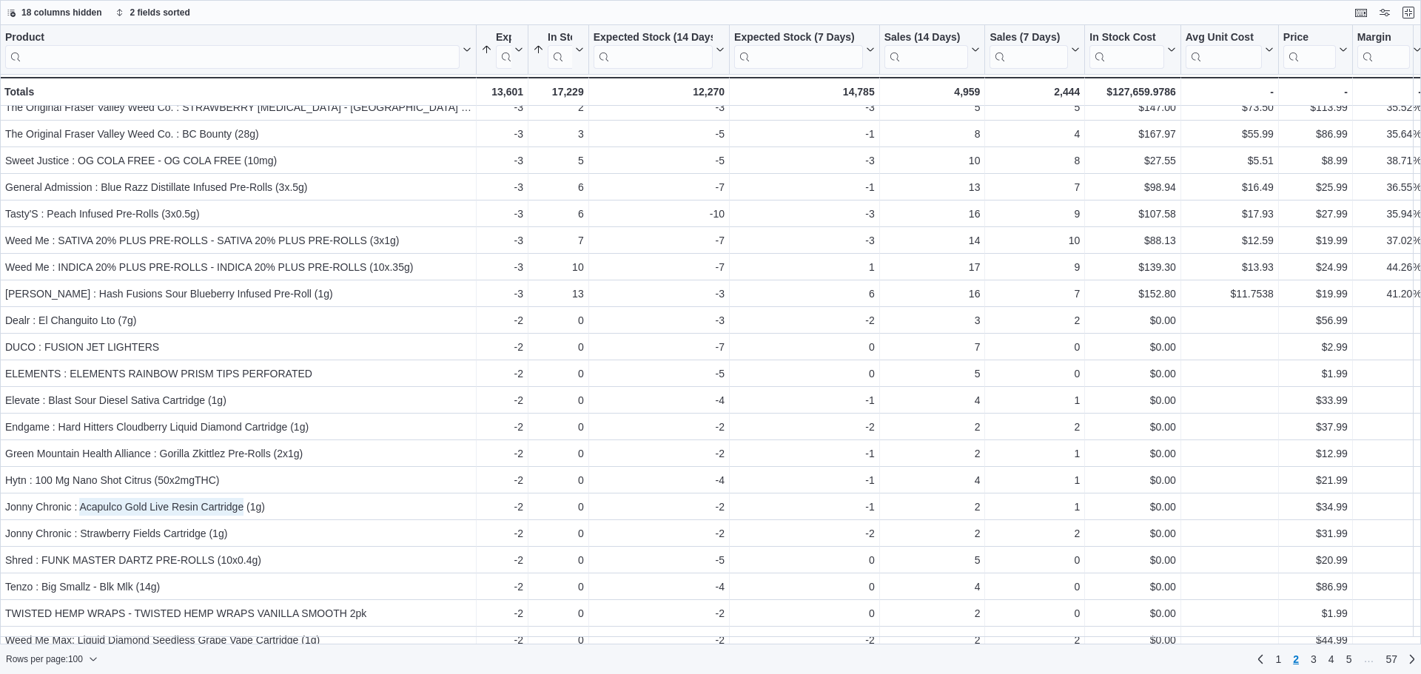
scroll to position [592, 0]
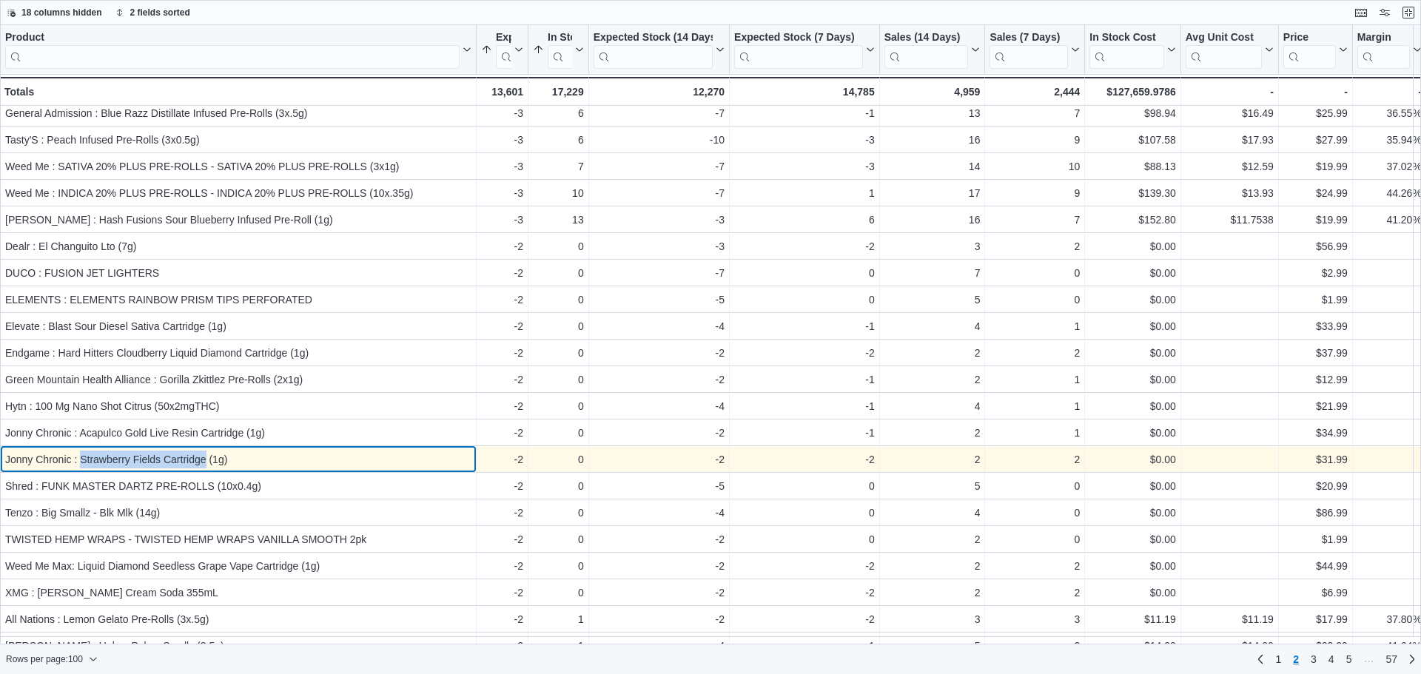
drag, startPoint x: 81, startPoint y: 458, endPoint x: 206, endPoint y: 463, distance: 124.5
click at [206, 463] on div "Jonny Chronic : Strawberry Fields Cartridge (1g)" at bounding box center [238, 460] width 466 height 18
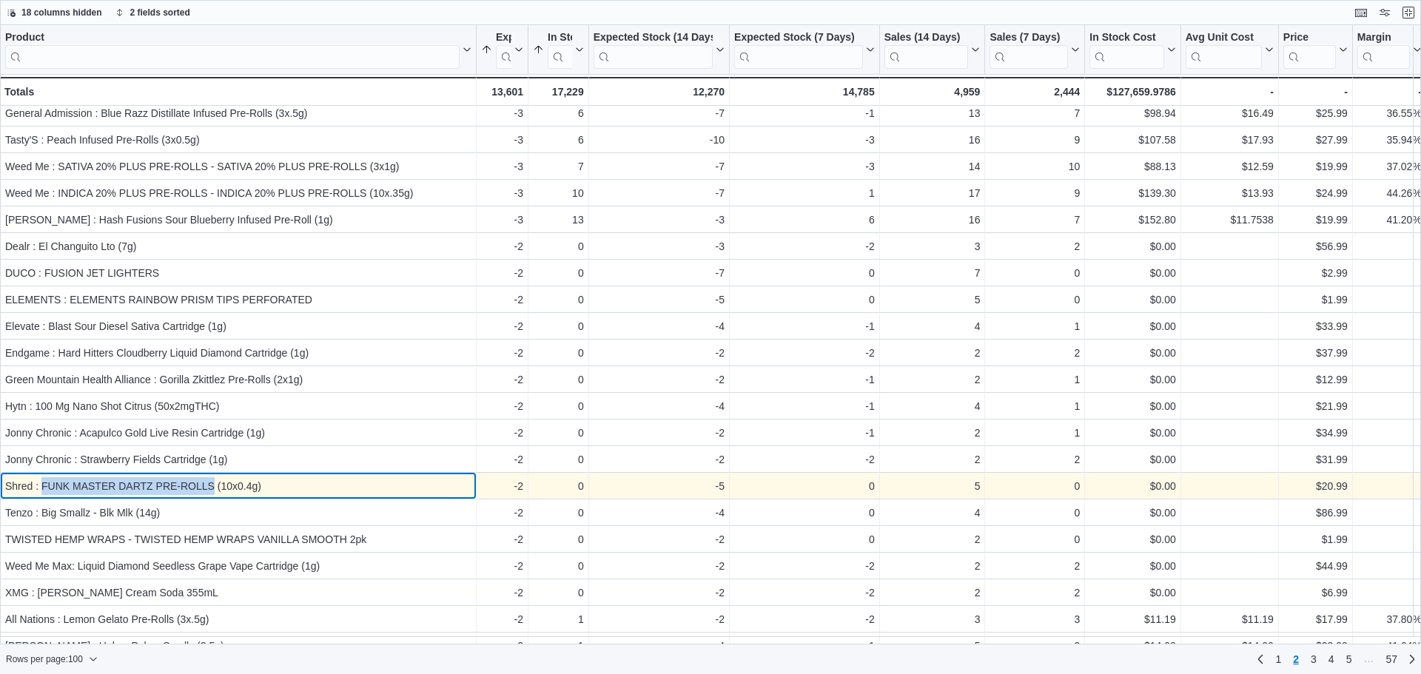
drag, startPoint x: 41, startPoint y: 488, endPoint x: 212, endPoint y: 492, distance: 171.0
click at [212, 492] on div "Shred : FUNK MASTER DARTZ PRE-ROLLS (10x0.4g)" at bounding box center [238, 486] width 466 height 18
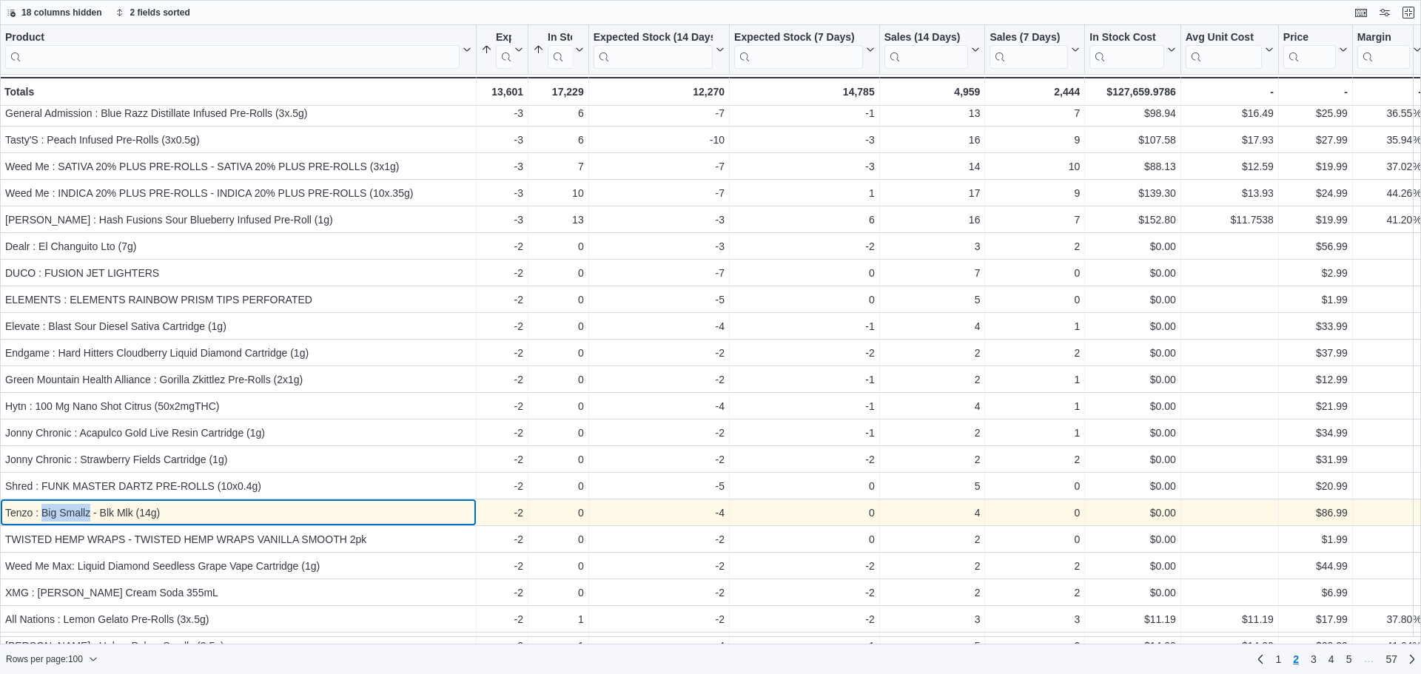
drag, startPoint x: 41, startPoint y: 516, endPoint x: 90, endPoint y: 516, distance: 48.1
click at [90, 516] on div "Tenzo : Big Smallz - Blk Mlk (14g)" at bounding box center [238, 513] width 466 height 18
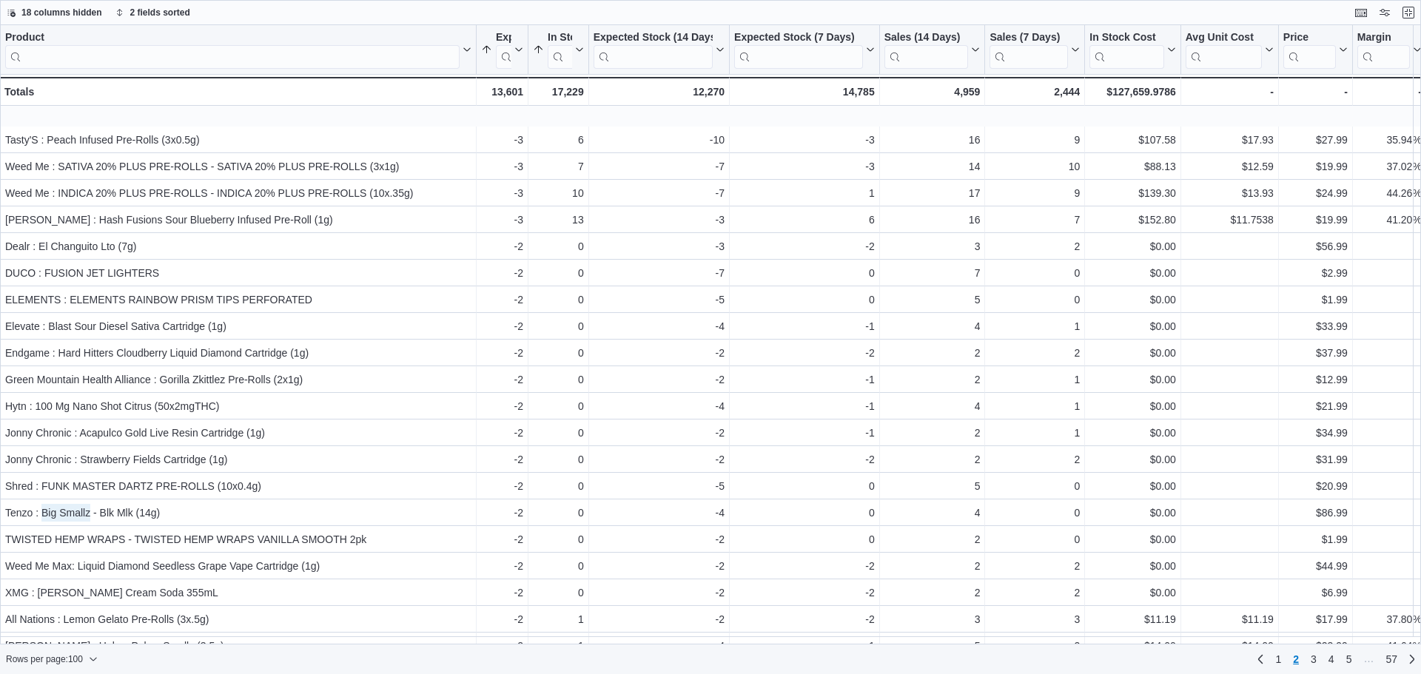
scroll to position [666, 0]
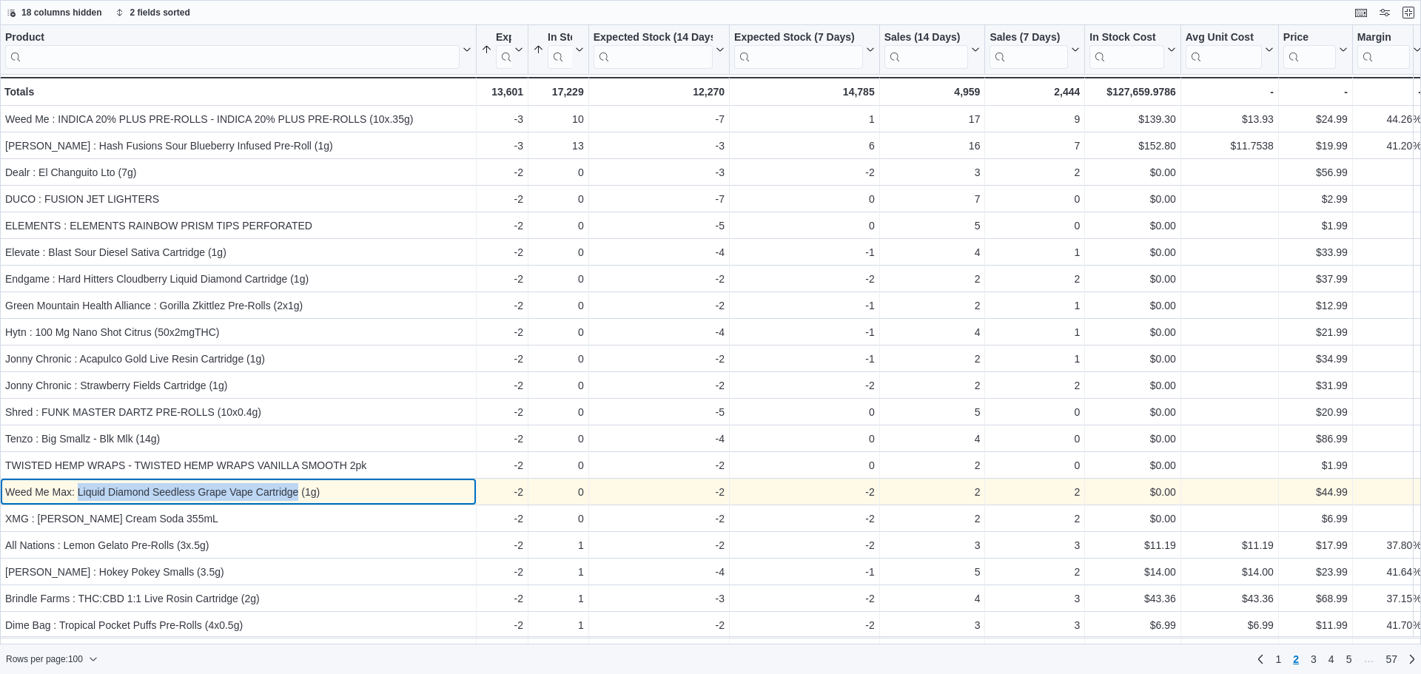
drag, startPoint x: 297, startPoint y: 493, endPoint x: 77, endPoint y: 490, distance: 219.9
click at [77, 490] on div "Weed Me Max: Liquid Diamond Seedless Grape Vape Cartridge (1g)" at bounding box center [238, 492] width 466 height 18
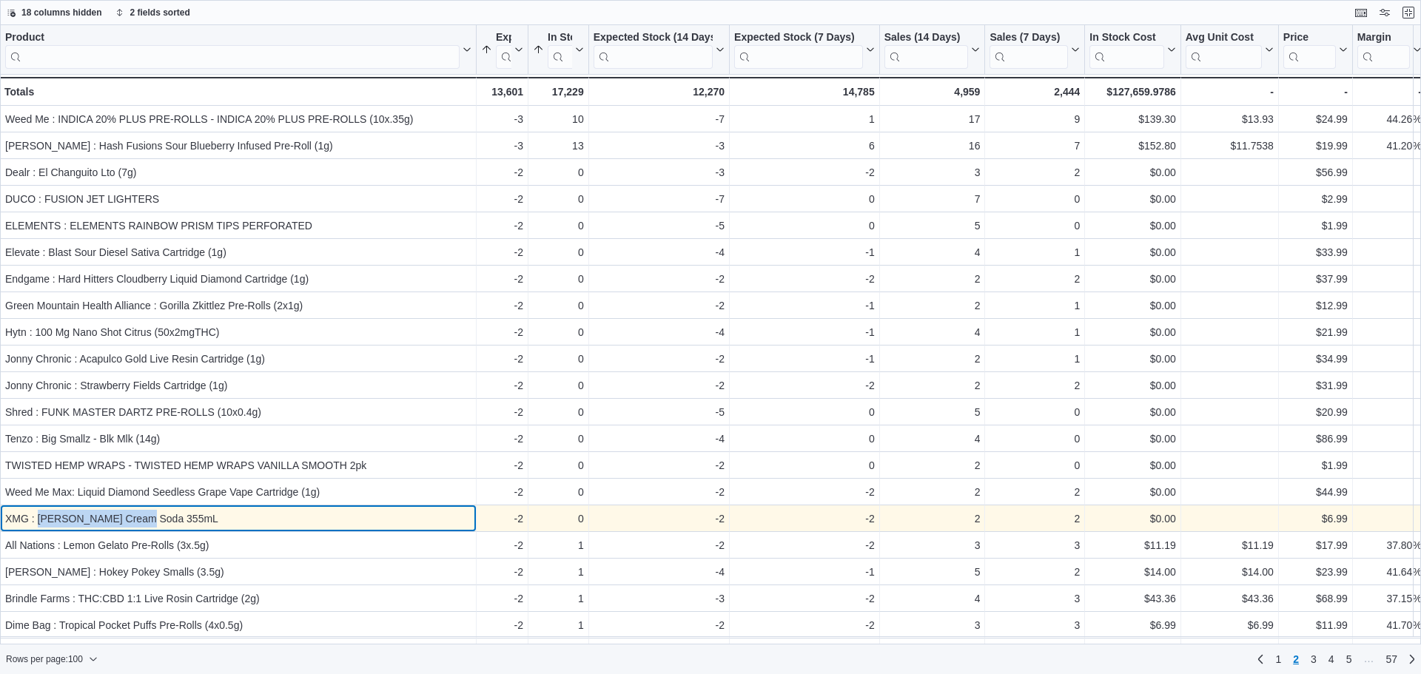
drag, startPoint x: 38, startPoint y: 520, endPoint x: 133, endPoint y: 520, distance: 95.5
click at [137, 520] on div "XMG : [PERSON_NAME] Cream Soda 355mL" at bounding box center [238, 519] width 466 height 18
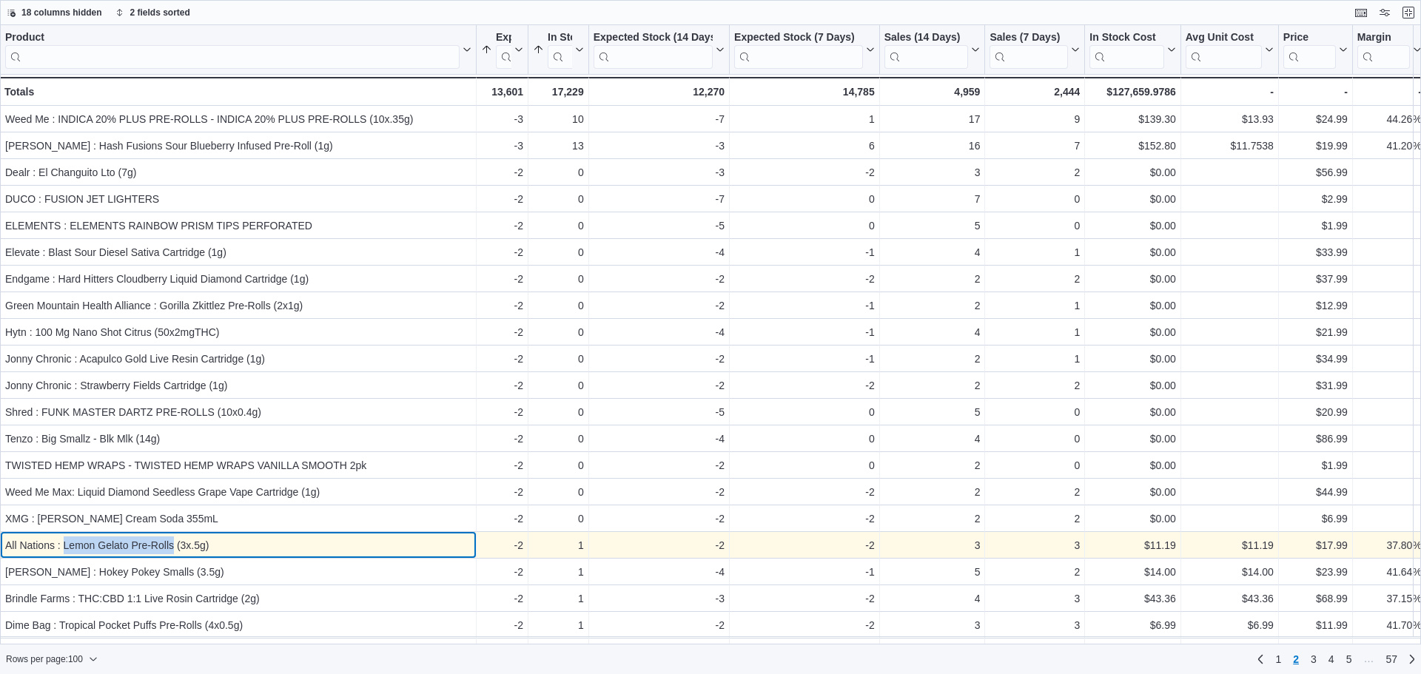
drag, startPoint x: 64, startPoint y: 547, endPoint x: 173, endPoint y: 546, distance: 109.6
click at [173, 546] on div "All Nations : Lemon Gelato Pre-Rolls (3x.5g)" at bounding box center [238, 546] width 466 height 18
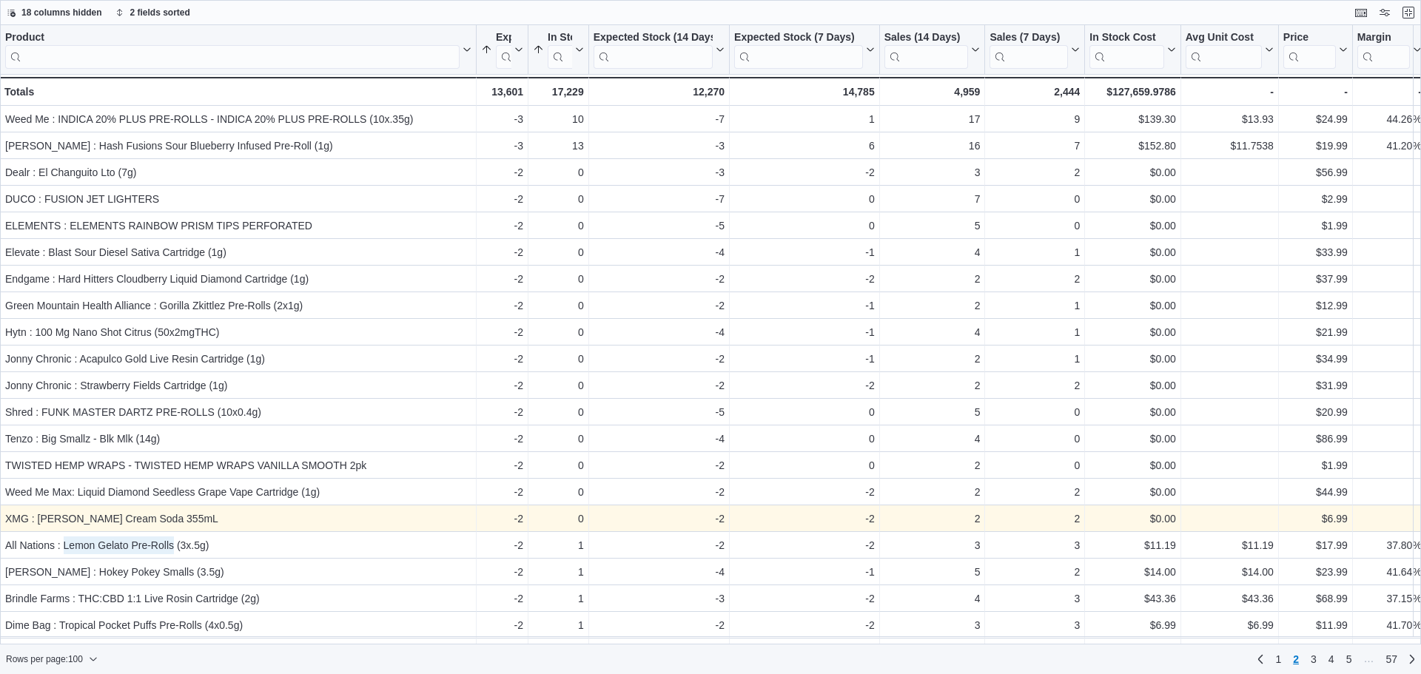
scroll to position [740, 0]
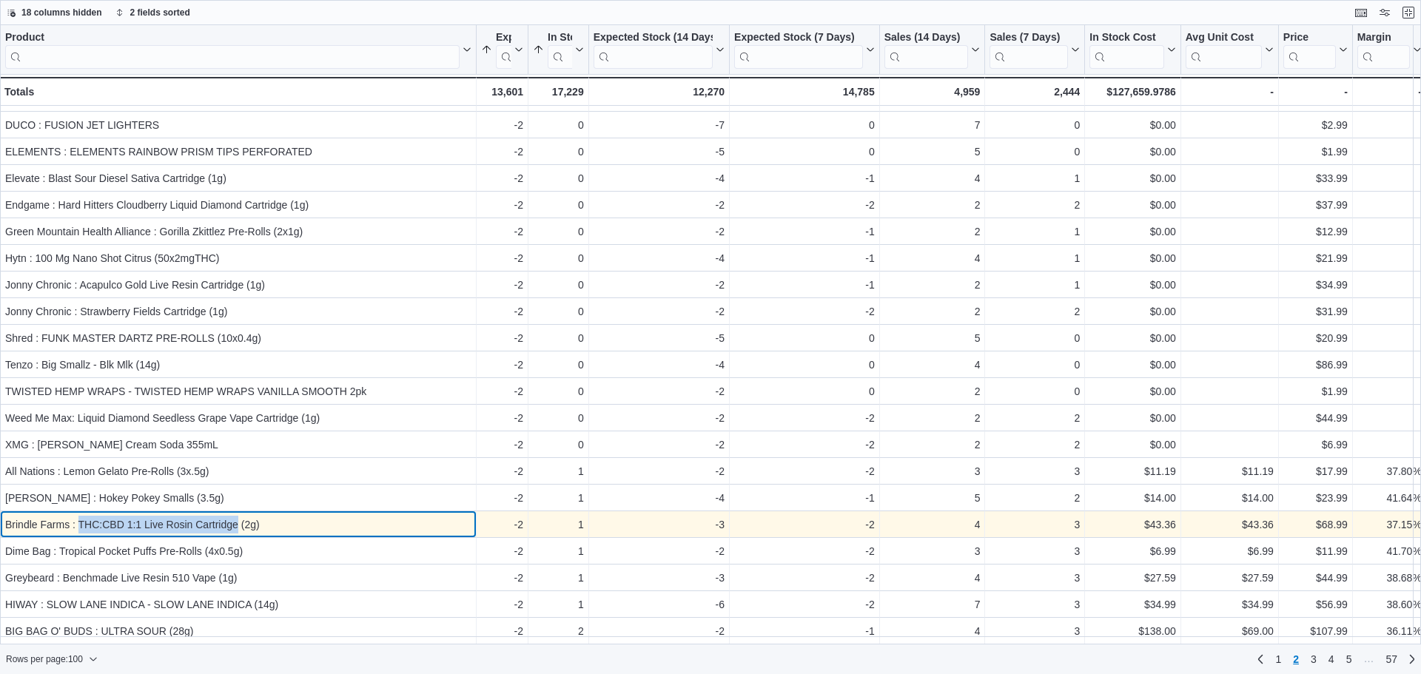
drag, startPoint x: 80, startPoint y: 524, endPoint x: 237, endPoint y: 529, distance: 157.0
click at [237, 529] on div "Brindle Farms : THC:CBD 1:1 Live Rosin Cartridge (2g)" at bounding box center [238, 525] width 466 height 18
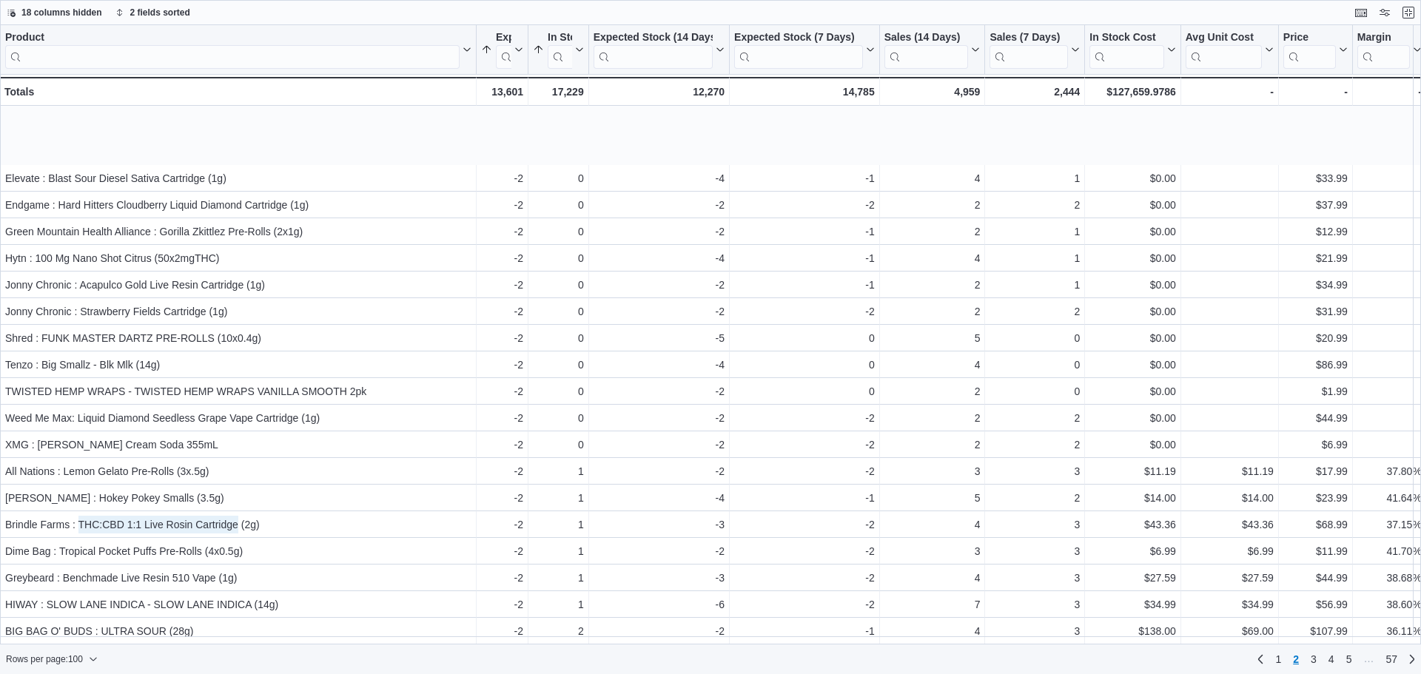
scroll to position [888, 0]
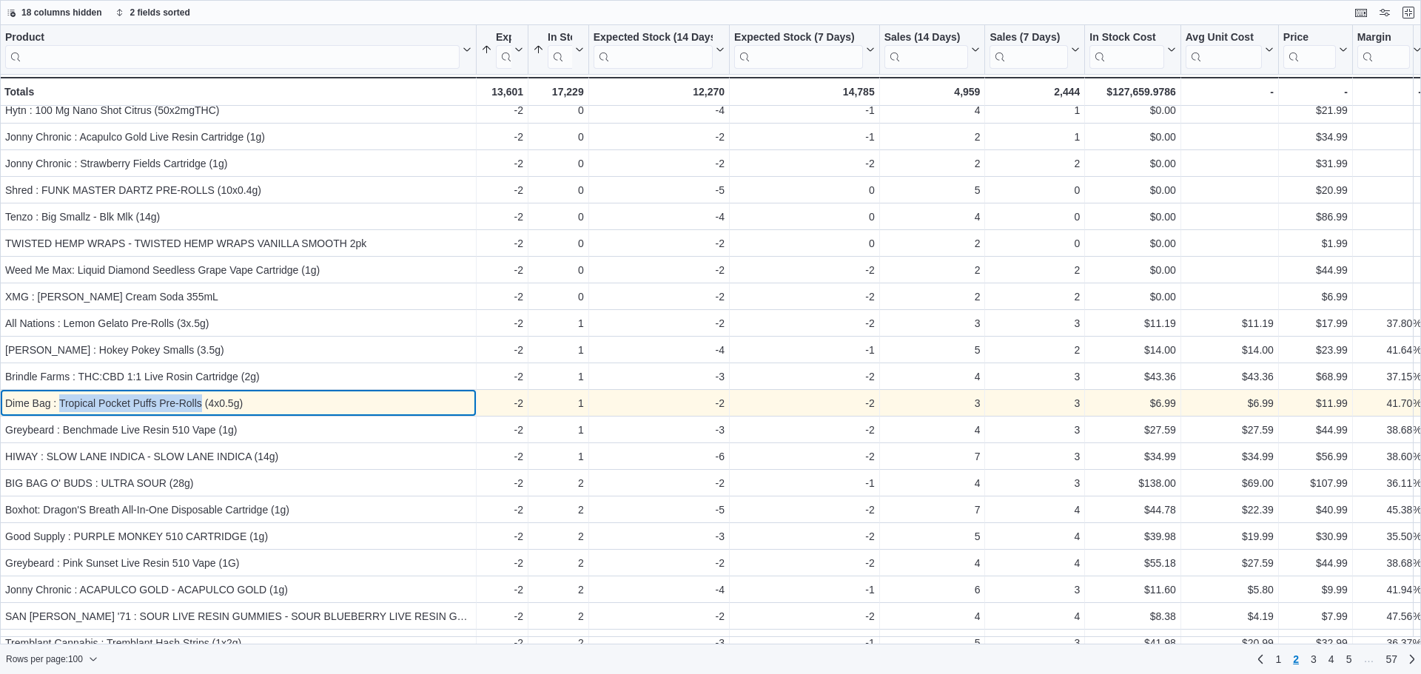
drag, startPoint x: 59, startPoint y: 403, endPoint x: 201, endPoint y: 408, distance: 141.5
click at [201, 408] on div "Dime Bag : Tropical Pocket Puffs Pre-Rolls (4x0.5g)" at bounding box center [238, 404] width 466 height 18
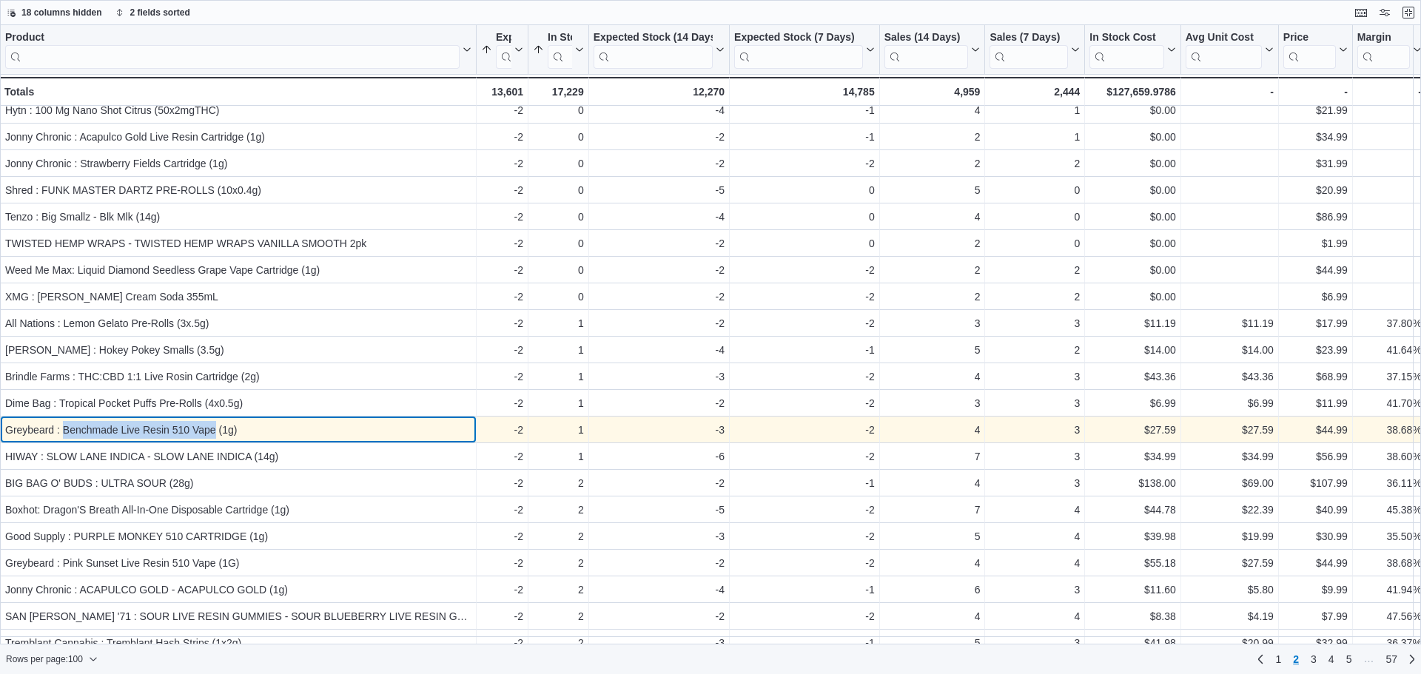
drag, startPoint x: 64, startPoint y: 431, endPoint x: 215, endPoint y: 428, distance: 151.8
click at [215, 428] on div "Greybeard : Benchmade Live Resin 510 Vape (1g)" at bounding box center [238, 430] width 466 height 18
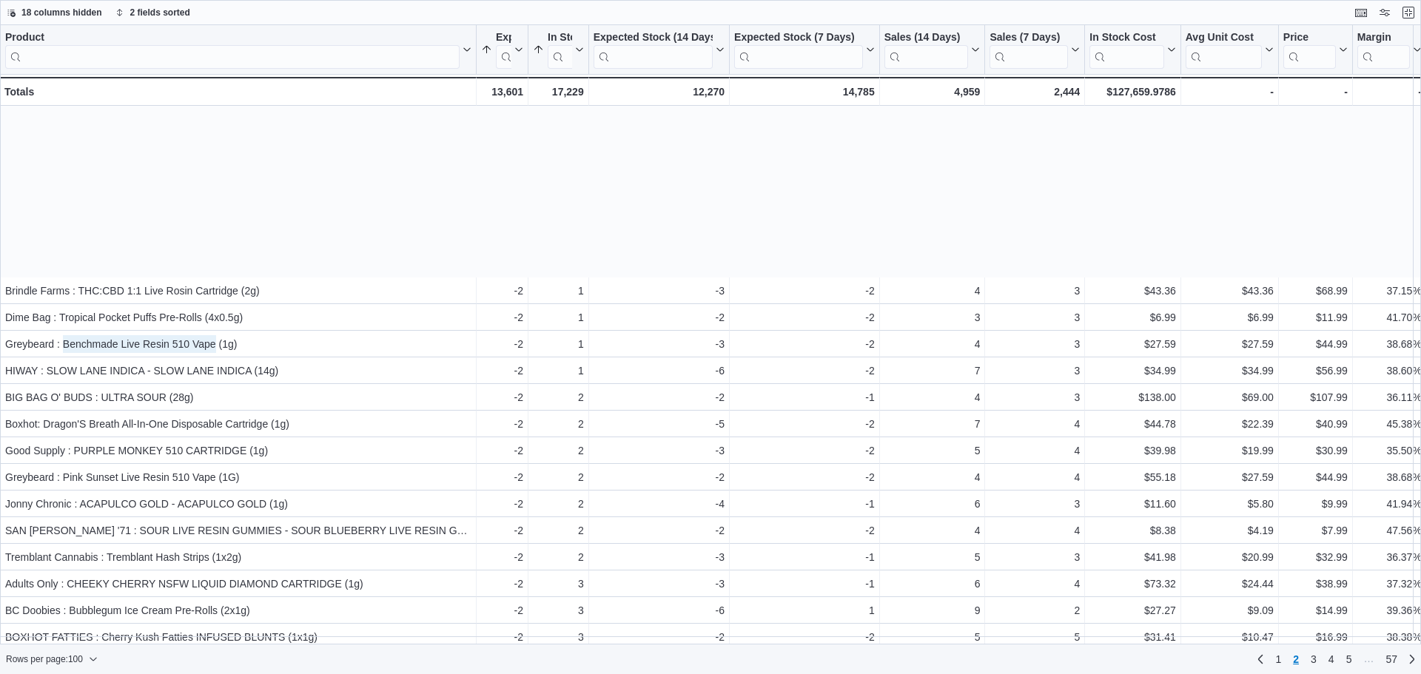
scroll to position [1184, 0]
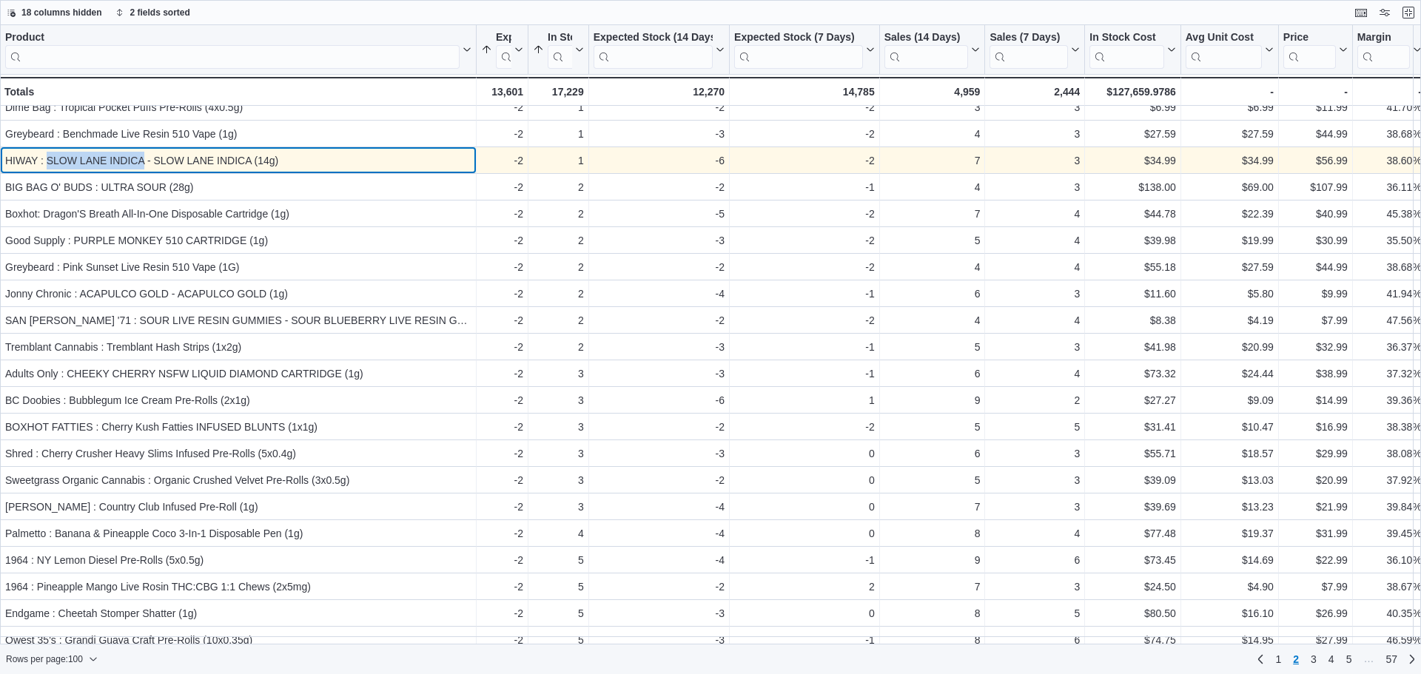
drag, startPoint x: 144, startPoint y: 162, endPoint x: 48, endPoint y: 161, distance: 95.5
click at [48, 161] on div "HIWAY : SLOW LANE INDICA - SLOW LANE INDICA (14g)" at bounding box center [238, 161] width 466 height 18
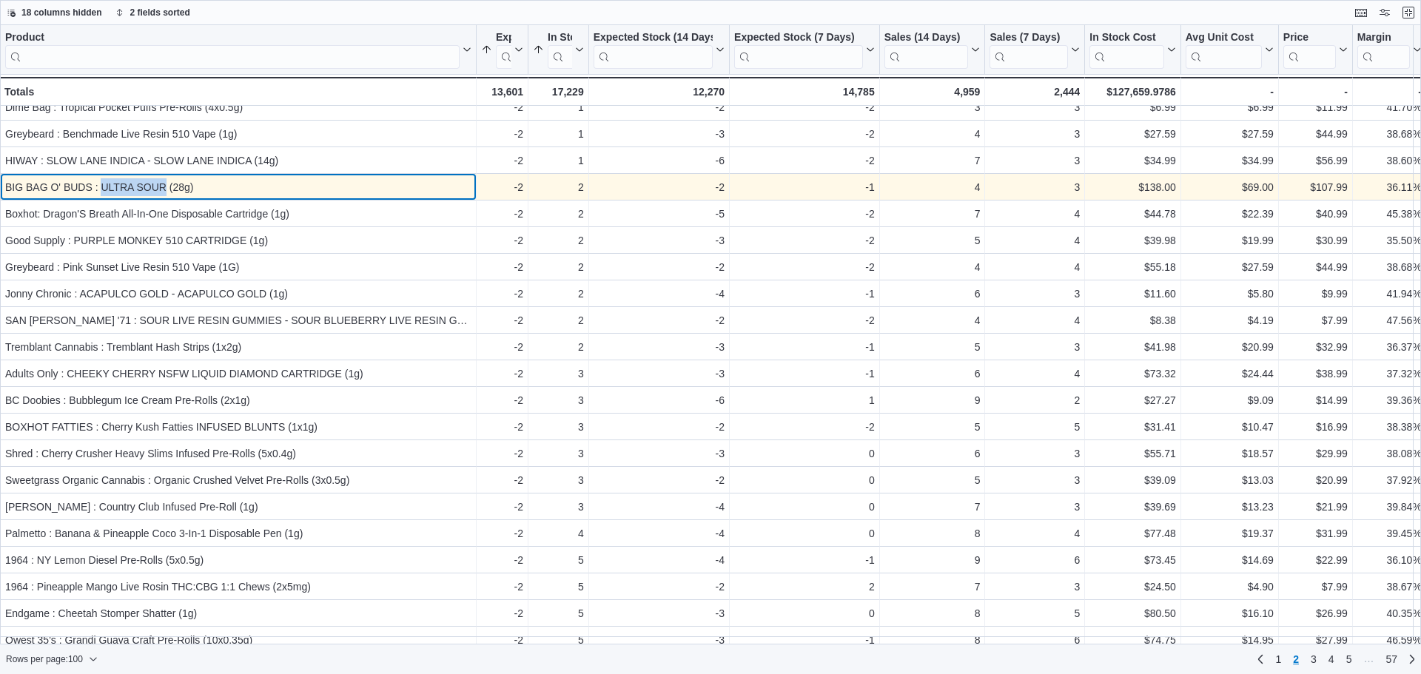
drag, startPoint x: 166, startPoint y: 188, endPoint x: 101, endPoint y: 196, distance: 64.9
click at [101, 196] on div "BIG BAG O' BUDS : ULTRA SOUR (28g)" at bounding box center [238, 187] width 466 height 18
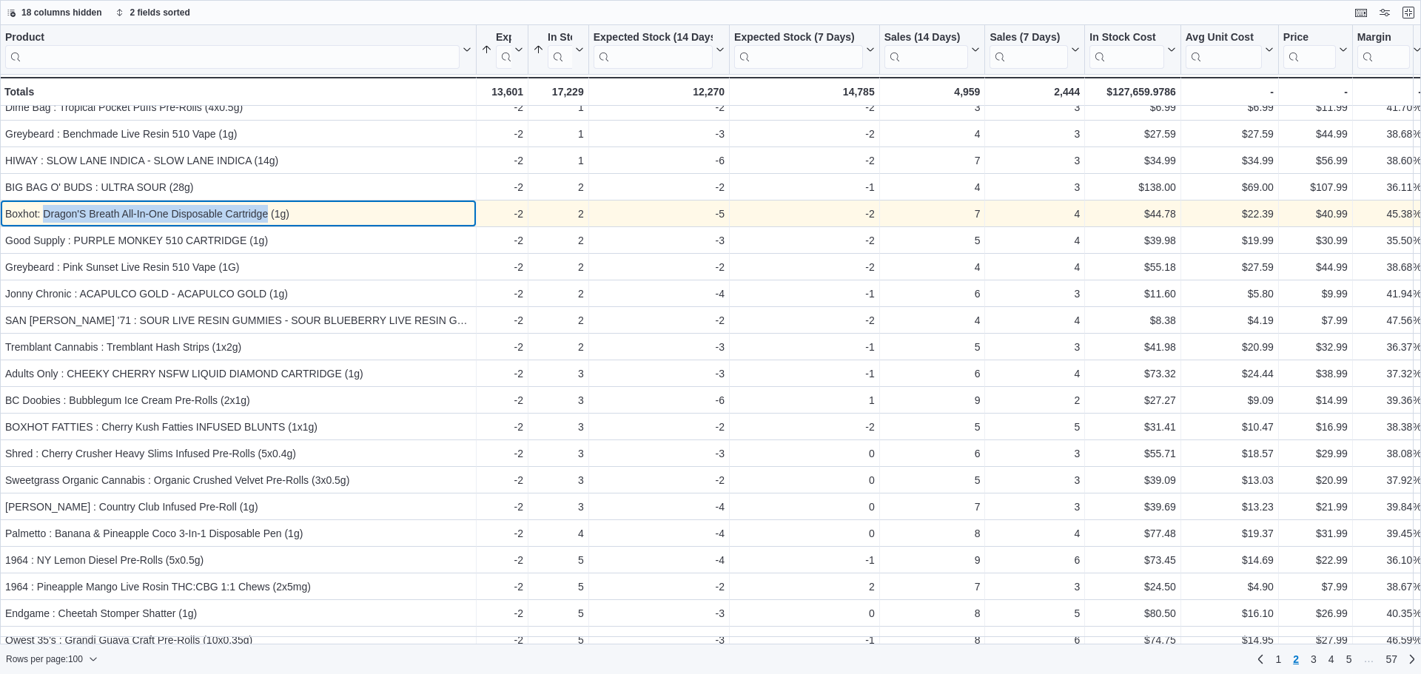
drag, startPoint x: 43, startPoint y: 211, endPoint x: 268, endPoint y: 216, distance: 225.1
click at [268, 216] on div "Boxhot: Dragon'S Breath All-In-One Disposable Cartridge (1g)" at bounding box center [238, 214] width 466 height 18
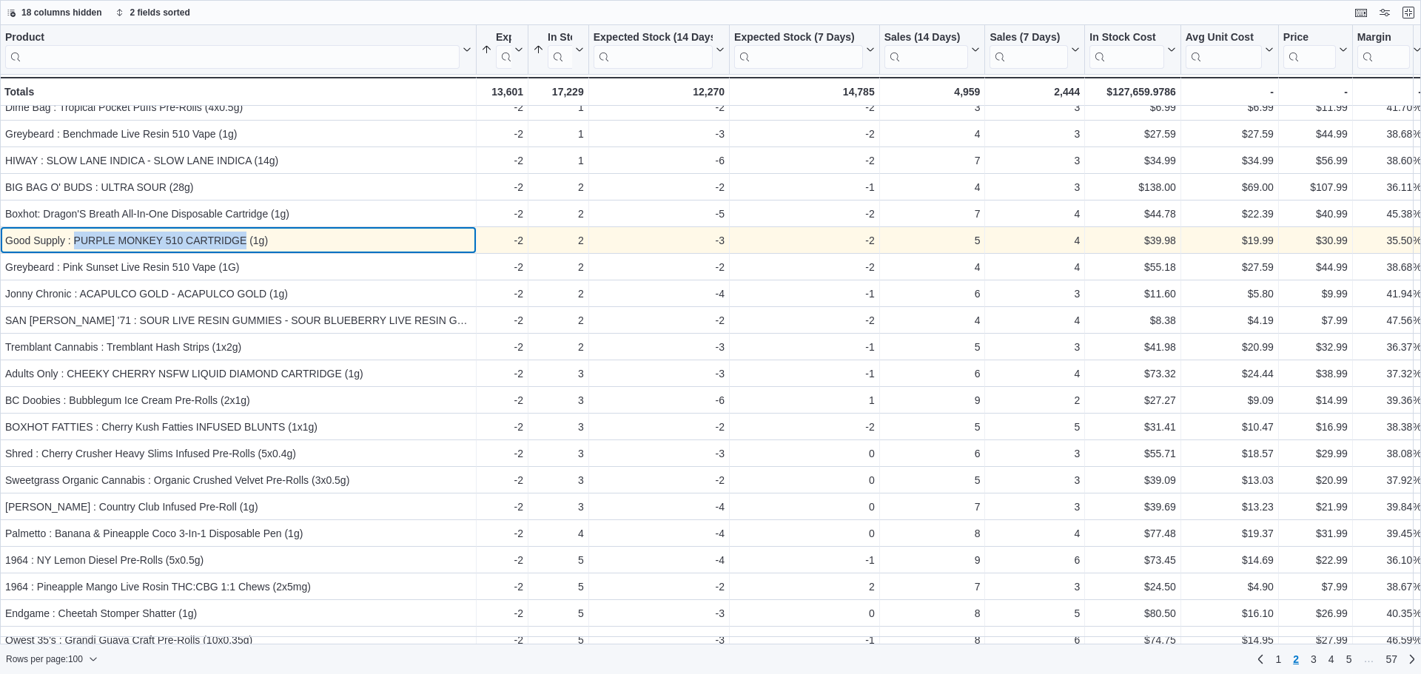
drag, startPoint x: 74, startPoint y: 236, endPoint x: 244, endPoint y: 248, distance: 170.7
click at [244, 248] on div "Good Supply : PURPLE MONKEY 510 CARTRIDGE (1g)" at bounding box center [238, 241] width 466 height 18
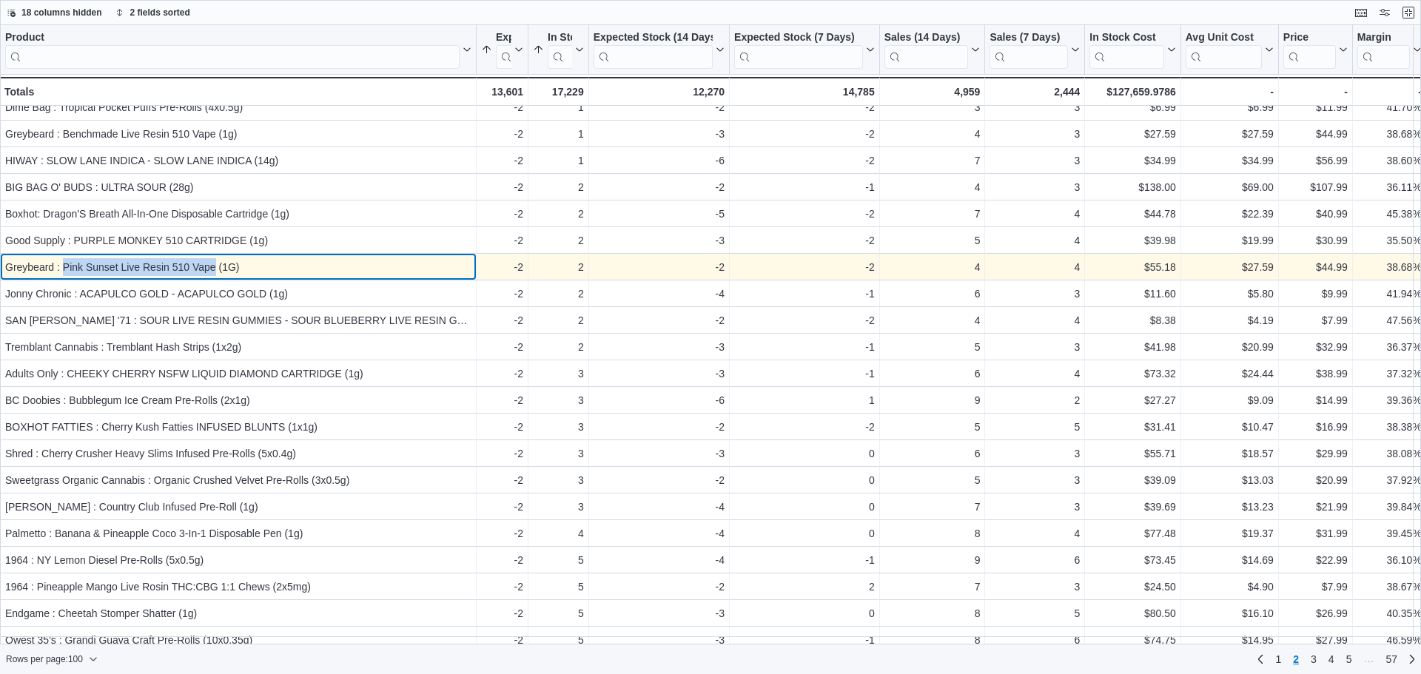
drag, startPoint x: 64, startPoint y: 267, endPoint x: 213, endPoint y: 275, distance: 149.8
click at [213, 275] on div "Greybeard : Pink Sunset Live Resin 510 Vape (1G)" at bounding box center [238, 267] width 466 height 18
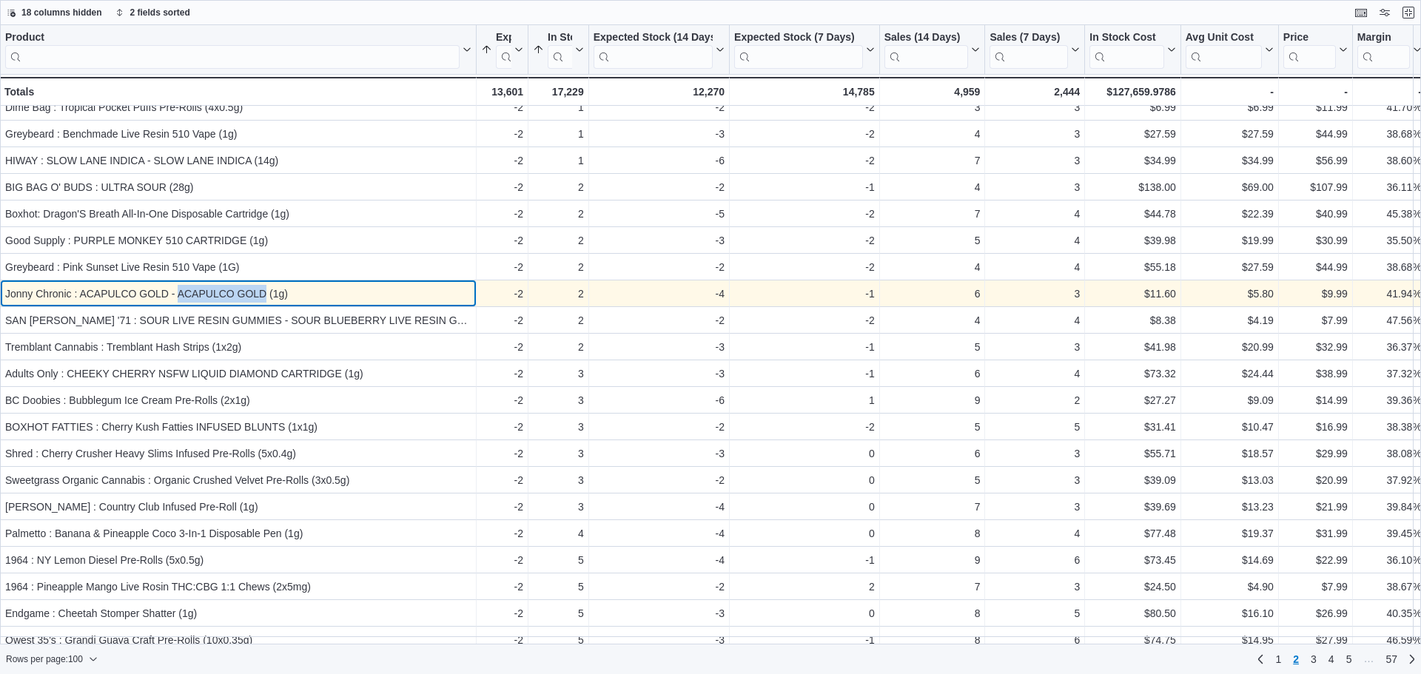
drag, startPoint x: 267, startPoint y: 292, endPoint x: 179, endPoint y: 295, distance: 87.4
click at [179, 295] on div "Jonny Chronic : ACAPULCO GOLD - ACAPULCO GOLD (1g)" at bounding box center [238, 294] width 466 height 18
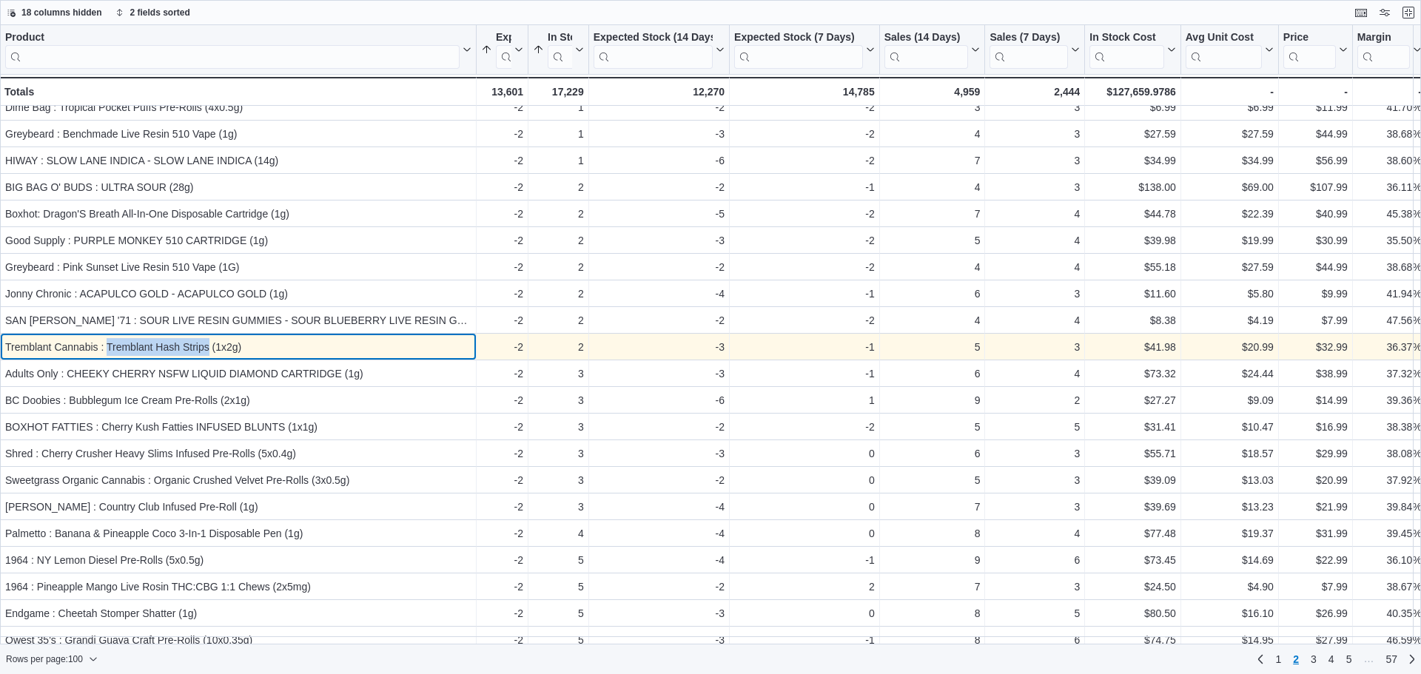
drag, startPoint x: 208, startPoint y: 352, endPoint x: 109, endPoint y: 352, distance: 99.2
click at [109, 352] on div "Tremblant Cannabis : Tremblant Hash Strips (1x2g)" at bounding box center [238, 347] width 466 height 18
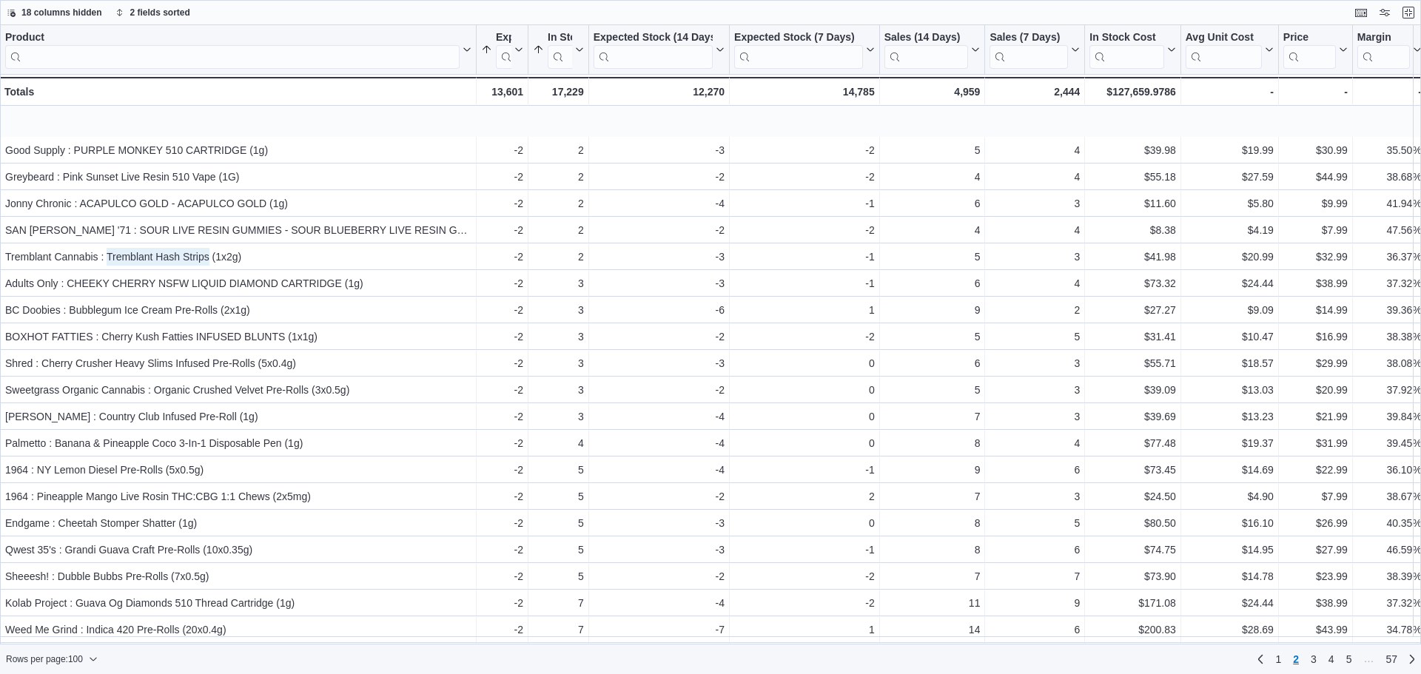
scroll to position [1333, 0]
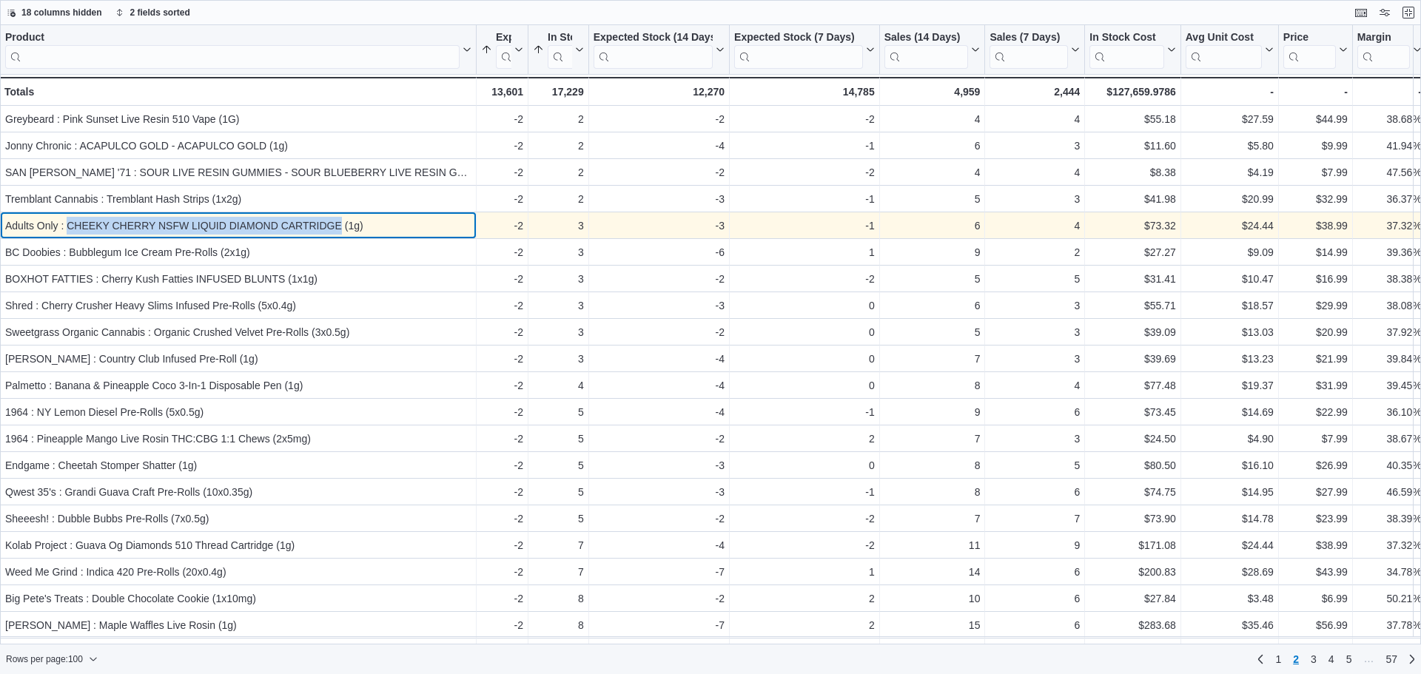
drag, startPoint x: 69, startPoint y: 229, endPoint x: 341, endPoint y: 218, distance: 271.9
click at [341, 218] on div "Adults Only : CHEEKY CHERRY NSFW LIQUID DIAMOND CARTRIDGE (1g)" at bounding box center [238, 226] width 466 height 18
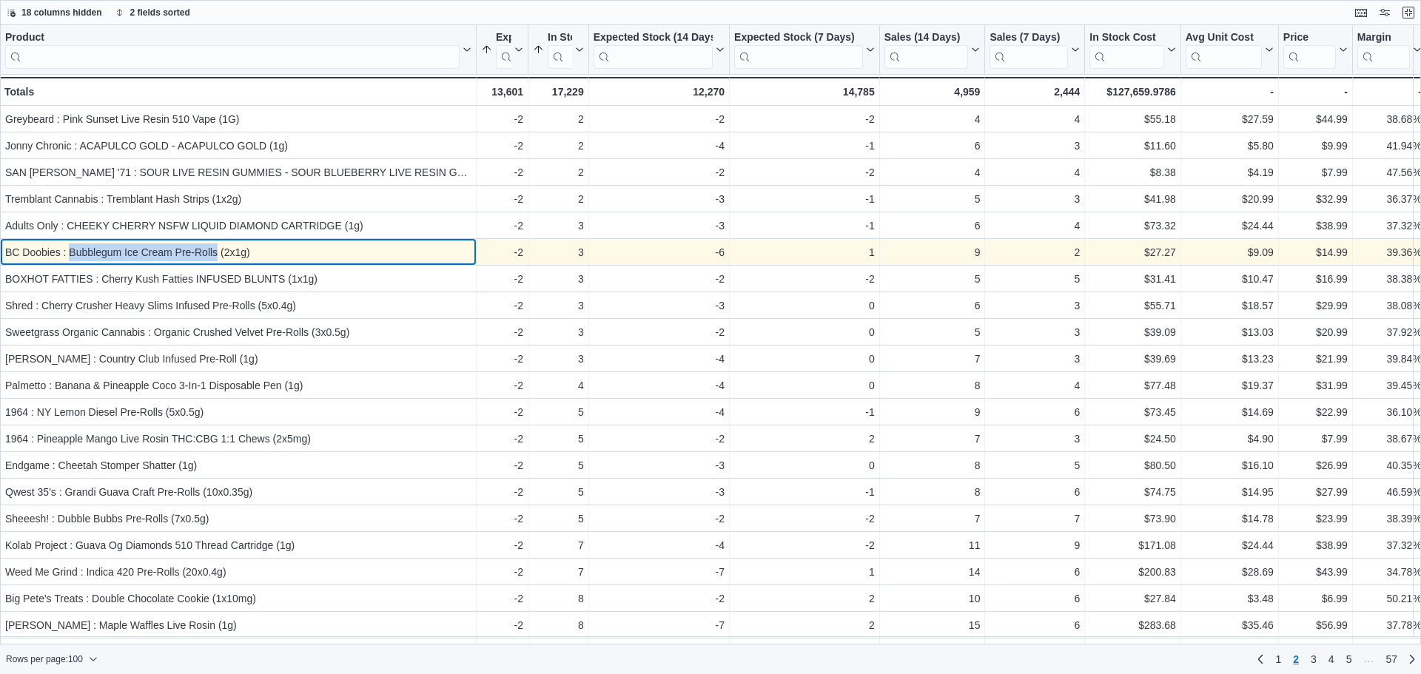
drag, startPoint x: 70, startPoint y: 254, endPoint x: 208, endPoint y: 252, distance: 138.4
click at [216, 252] on div "BC Doobies : Bubblegum Ice Cream Pre-Rolls (2x1g)" at bounding box center [238, 253] width 466 height 18
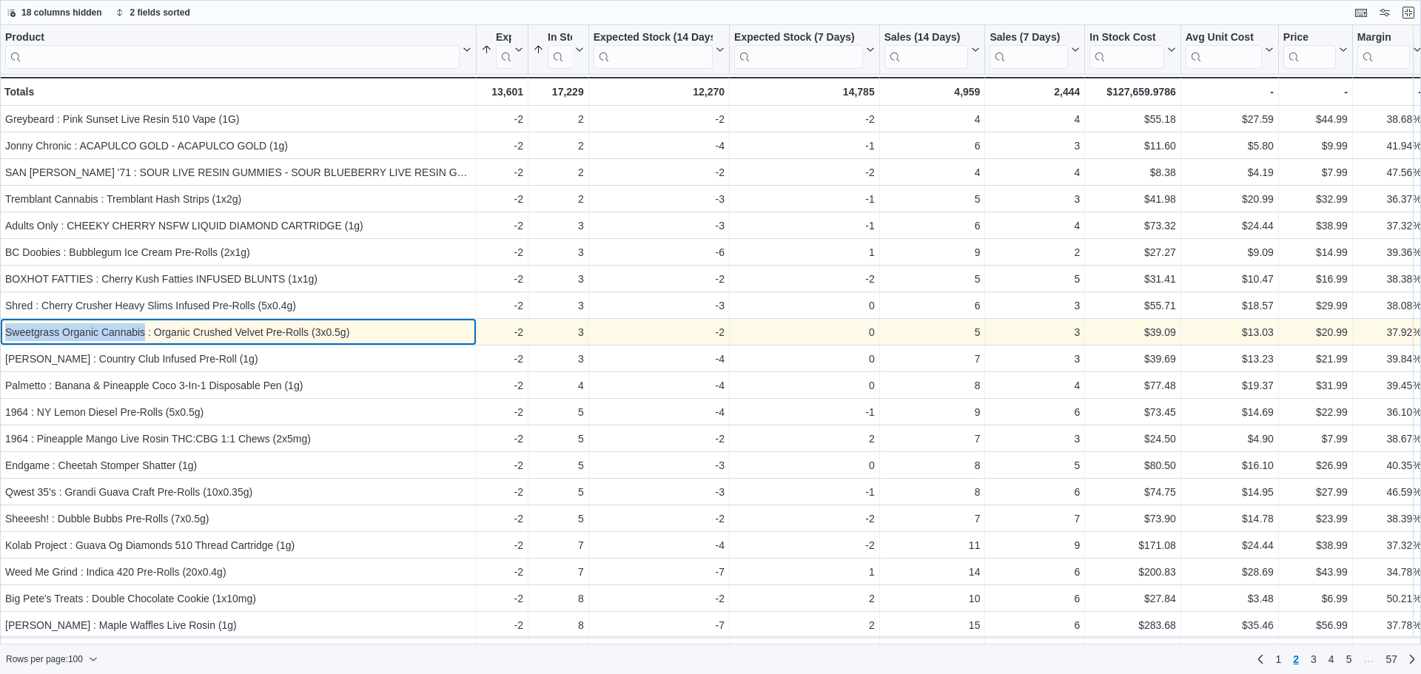
drag, startPoint x: 145, startPoint y: 333, endPoint x: 6, endPoint y: 325, distance: 139.4
click at [6, 325] on div "Sweetgrass Organic Cannabis : Organic Crushed Velvet Pre-Rolls (3x0.5g)" at bounding box center [238, 333] width 466 height 18
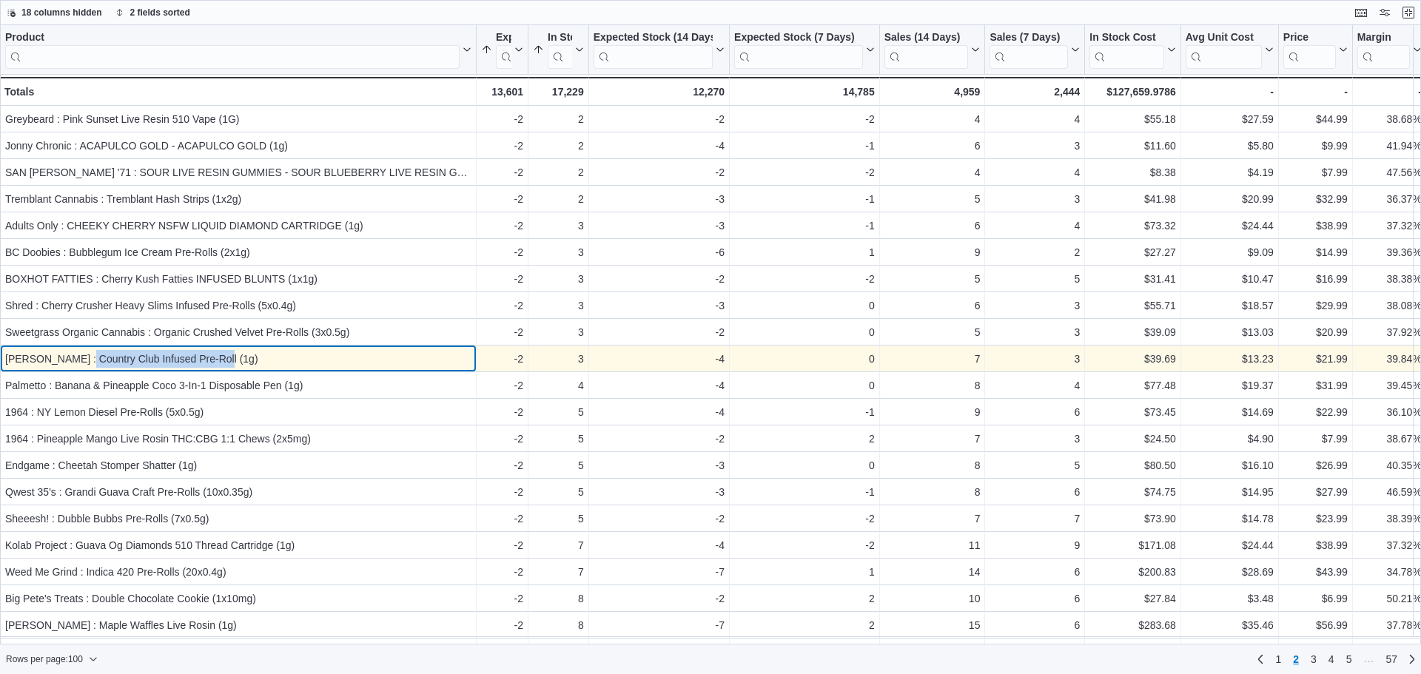
drag, startPoint x: 218, startPoint y: 360, endPoint x: 82, endPoint y: 366, distance: 136.3
click at [82, 366] on div "[PERSON_NAME] : Country Club Infused Pre-Roll (1g)" at bounding box center [238, 359] width 466 height 18
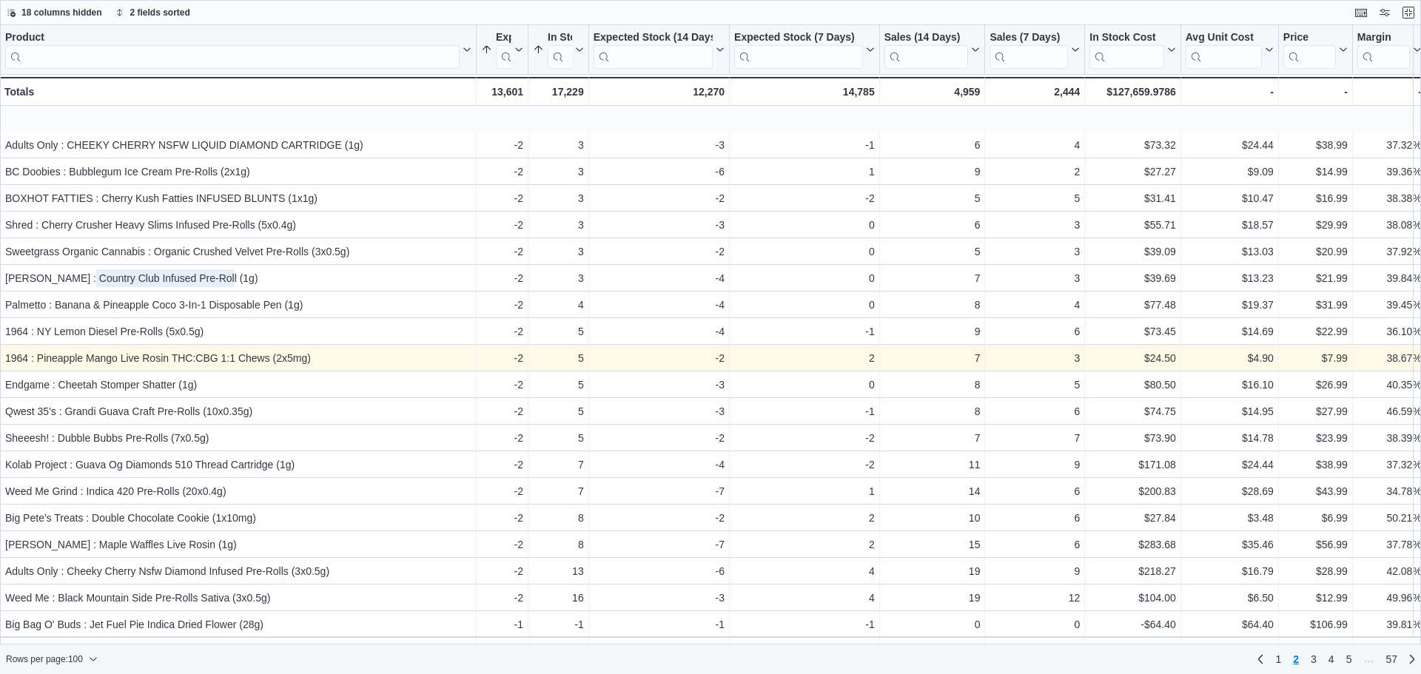
scroll to position [1481, 0]
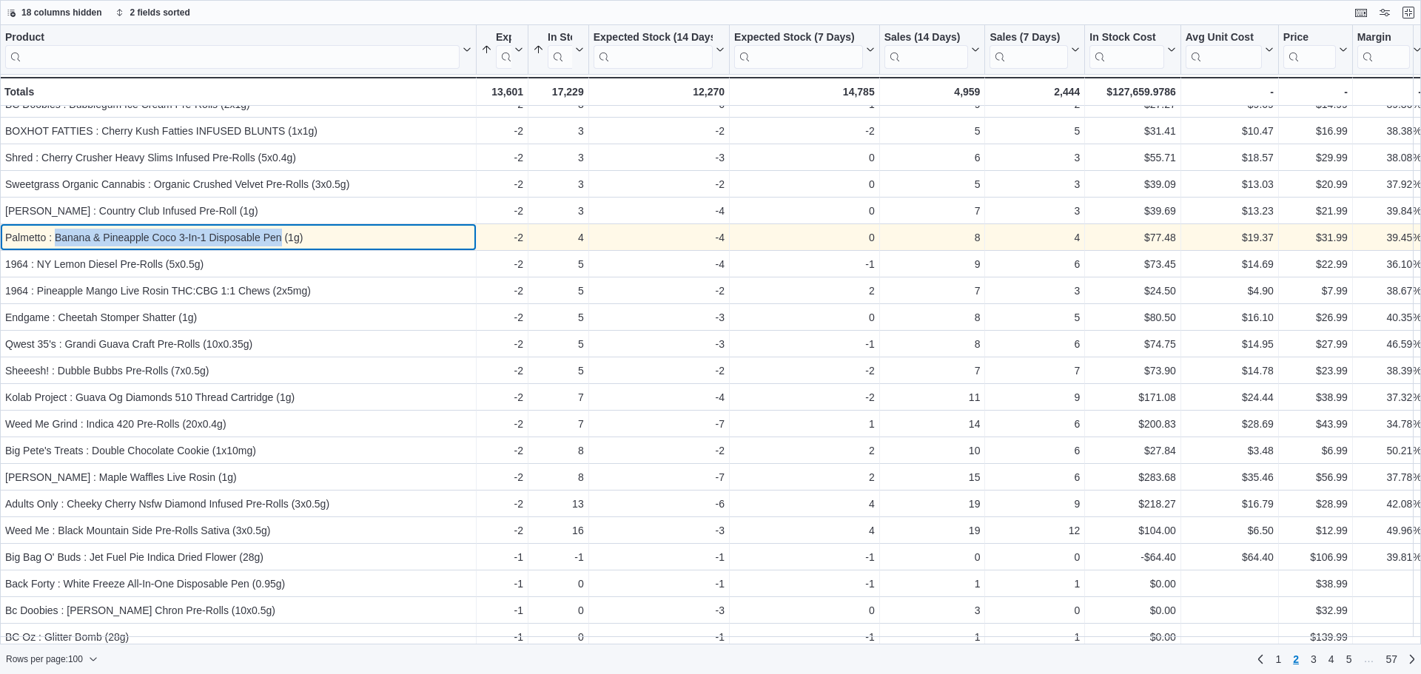
drag, startPoint x: 280, startPoint y: 238, endPoint x: 56, endPoint y: 249, distance: 224.5
click at [56, 249] on div "Palmetto : Banana & Pineapple Coco 3-In-1 Disposable Pen (1g) - Product, column…" at bounding box center [238, 237] width 477 height 27
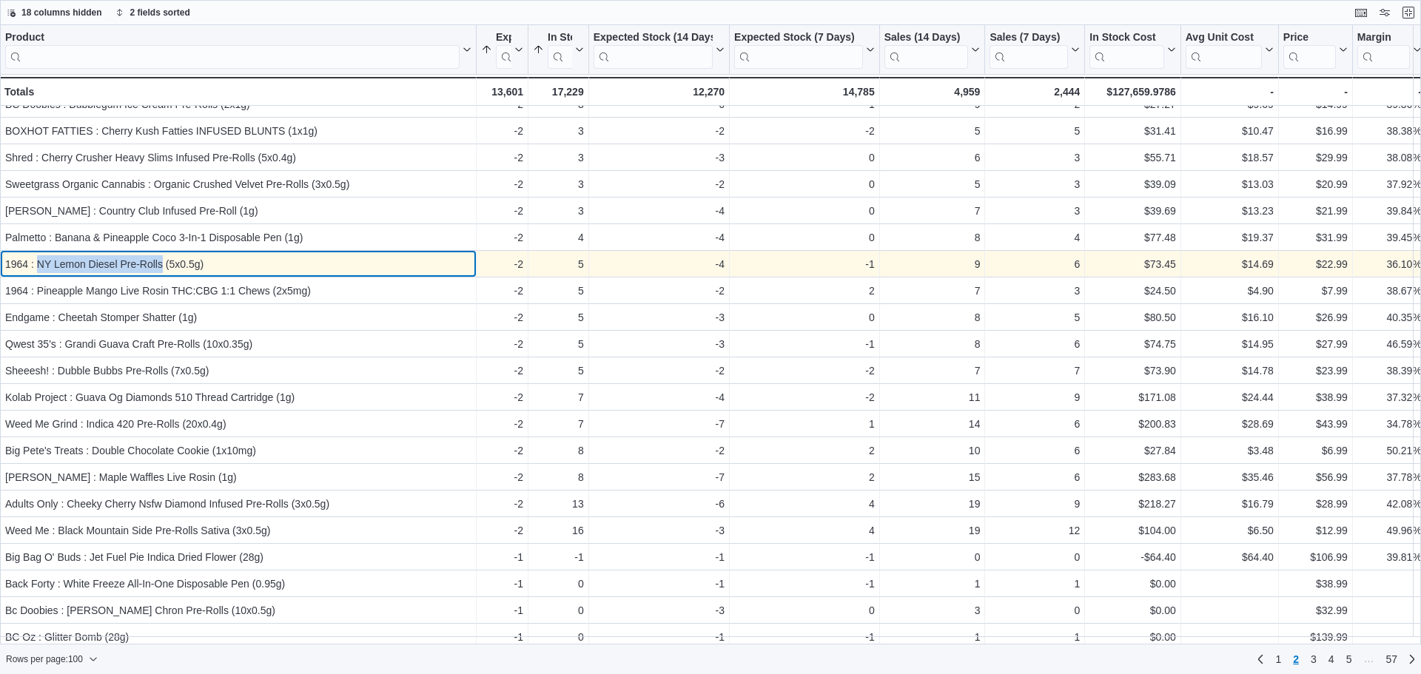
drag, startPoint x: 161, startPoint y: 266, endPoint x: 39, endPoint y: 269, distance: 122.2
click at [39, 269] on div "1964 : NY Lemon Diesel Pre-Rolls (5x0.5g)" at bounding box center [238, 264] width 466 height 18
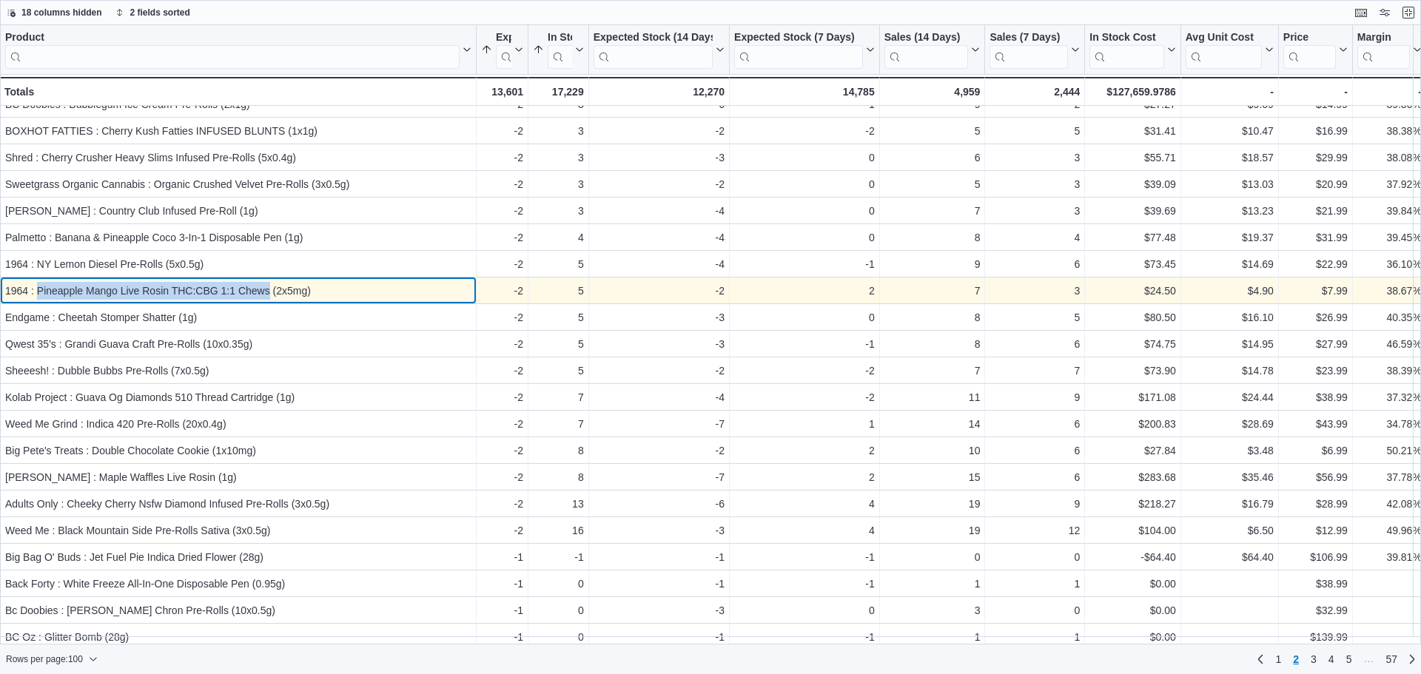
drag, startPoint x: 269, startPoint y: 292, endPoint x: 38, endPoint y: 291, distance: 230.2
click at [38, 291] on div "1964 : Pineapple Mango Live Rosin THC:CBG 1:1 Chews (2x5mg)" at bounding box center [238, 291] width 466 height 18
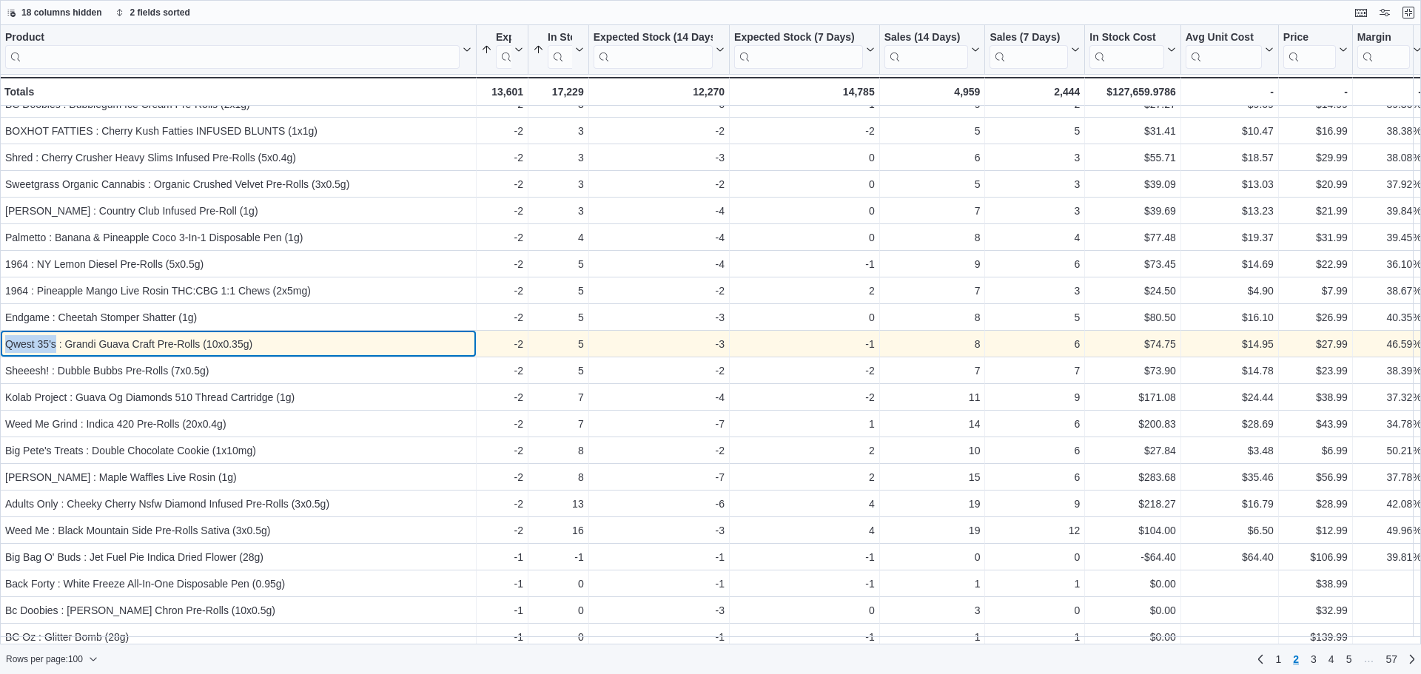
drag, startPoint x: 54, startPoint y: 347, endPoint x: 7, endPoint y: 351, distance: 47.5
click at [7, 351] on div "Qwest 35's : Grandi Guava Craft Pre-Rolls (10x0.35g)" at bounding box center [238, 344] width 466 height 18
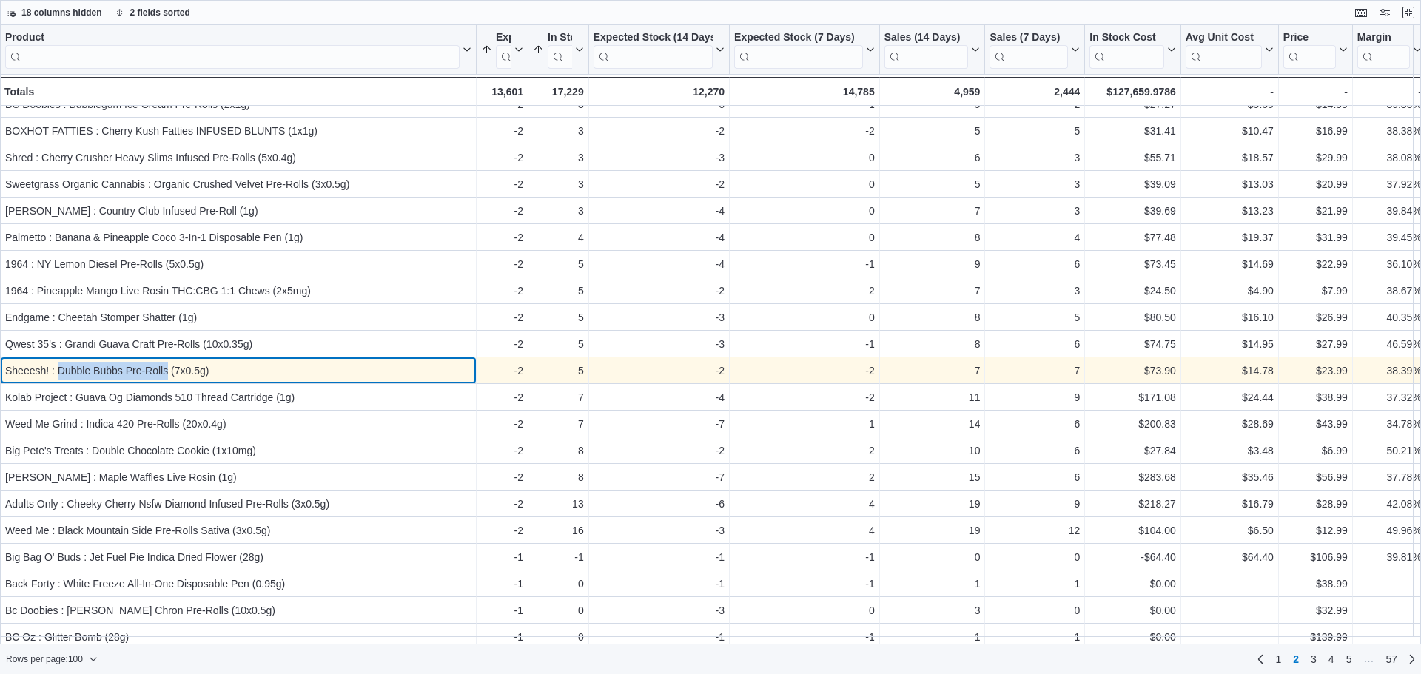
drag, startPoint x: 167, startPoint y: 370, endPoint x: 60, endPoint y: 369, distance: 107.3
click at [60, 369] on div "Sheeesh! : Dubble Bubbs Pre-Rolls (7x0.5g)" at bounding box center [238, 371] width 466 height 18
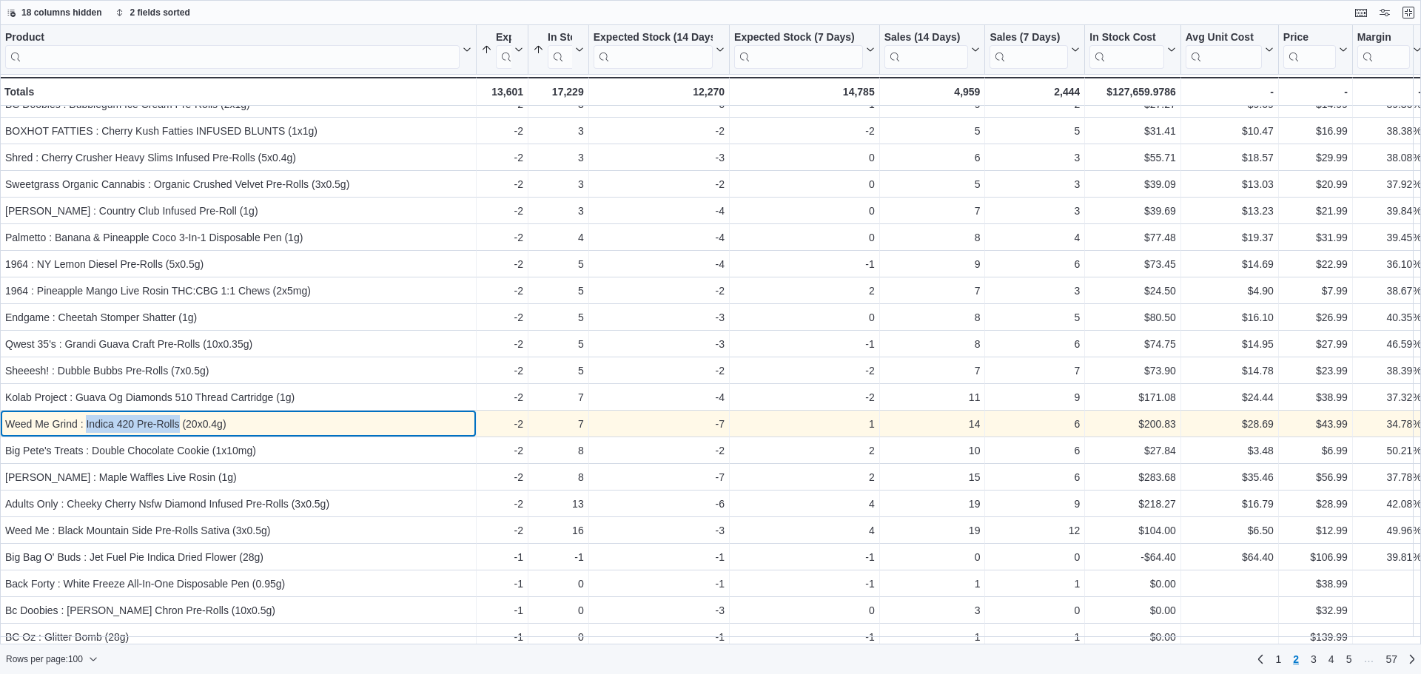
drag, startPoint x: 178, startPoint y: 424, endPoint x: 86, endPoint y: 427, distance: 92.6
click at [86, 427] on div "Weed Me Grind : Indica 420 Pre-Rolls (20x0.4g)" at bounding box center [238, 424] width 466 height 18
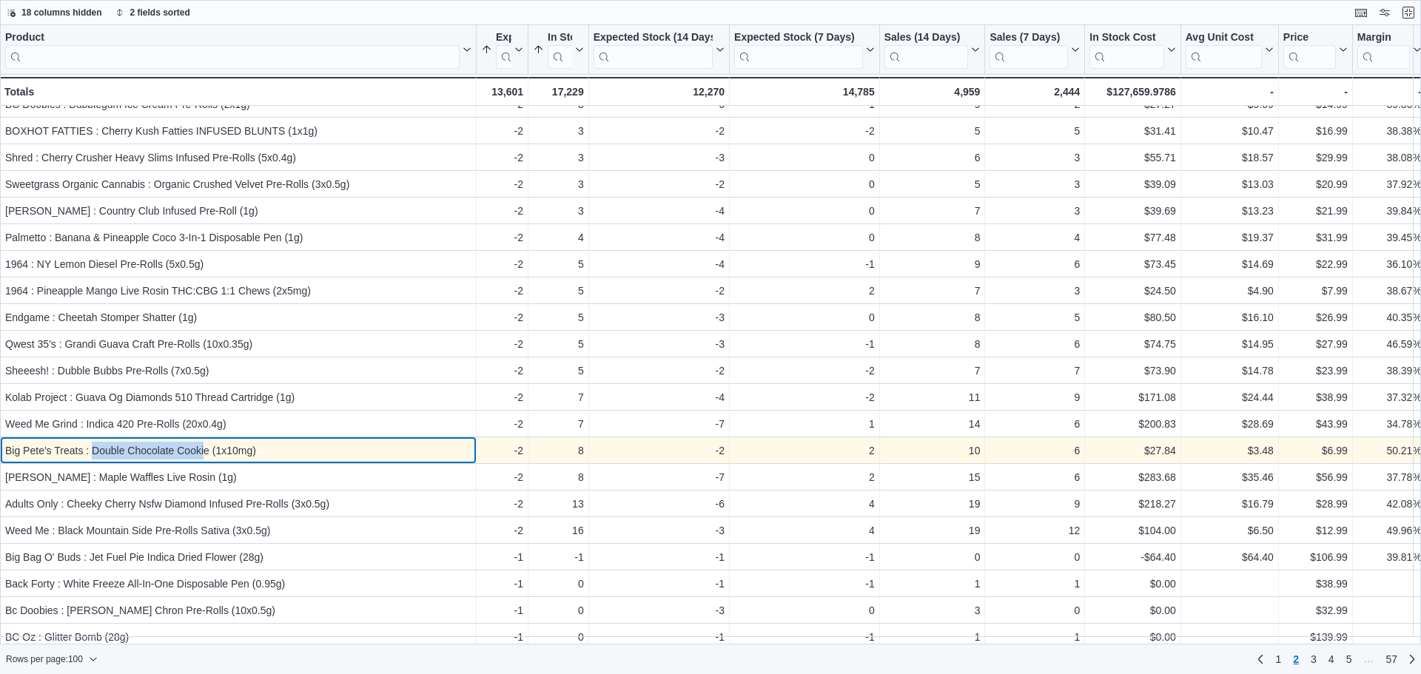
drag, startPoint x: 91, startPoint y: 454, endPoint x: 205, endPoint y: 452, distance: 114.0
click at [205, 452] on div "Big Pete's Treats : Double Chocolate Cookie (1x10mg)" at bounding box center [238, 451] width 466 height 18
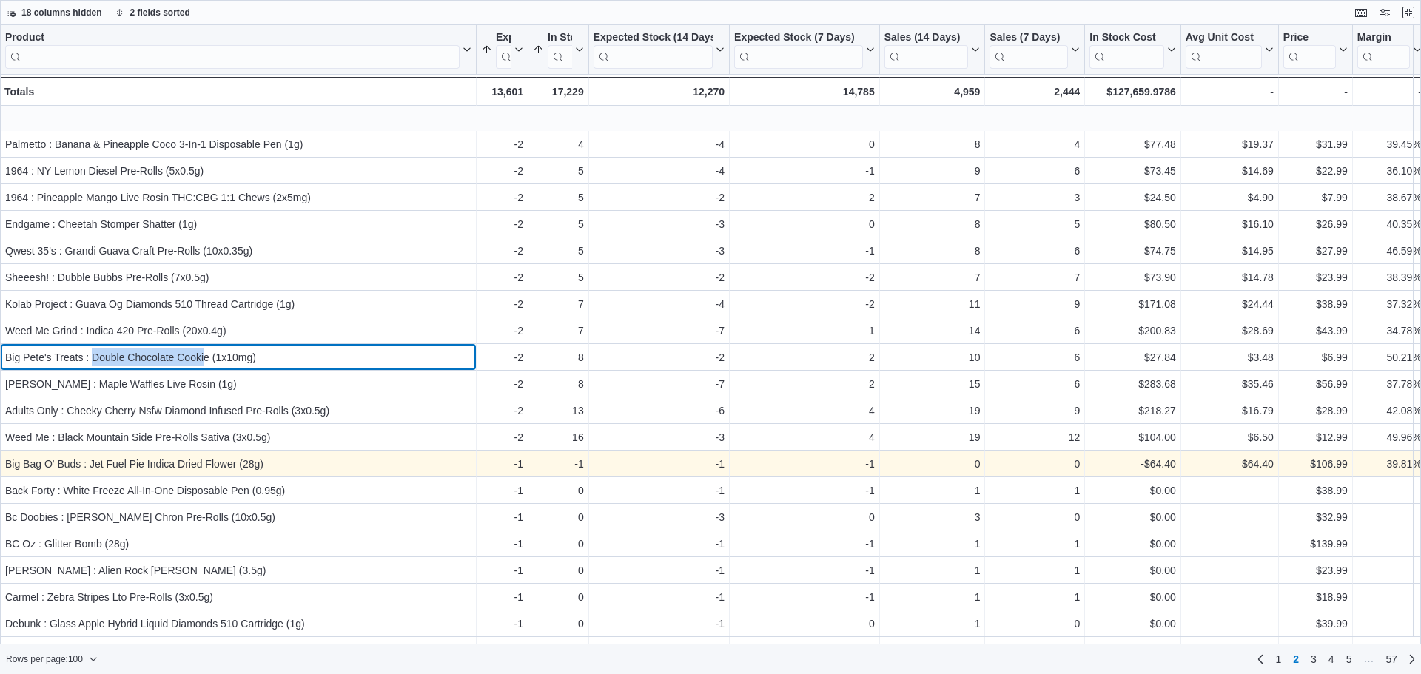
scroll to position [1629, 0]
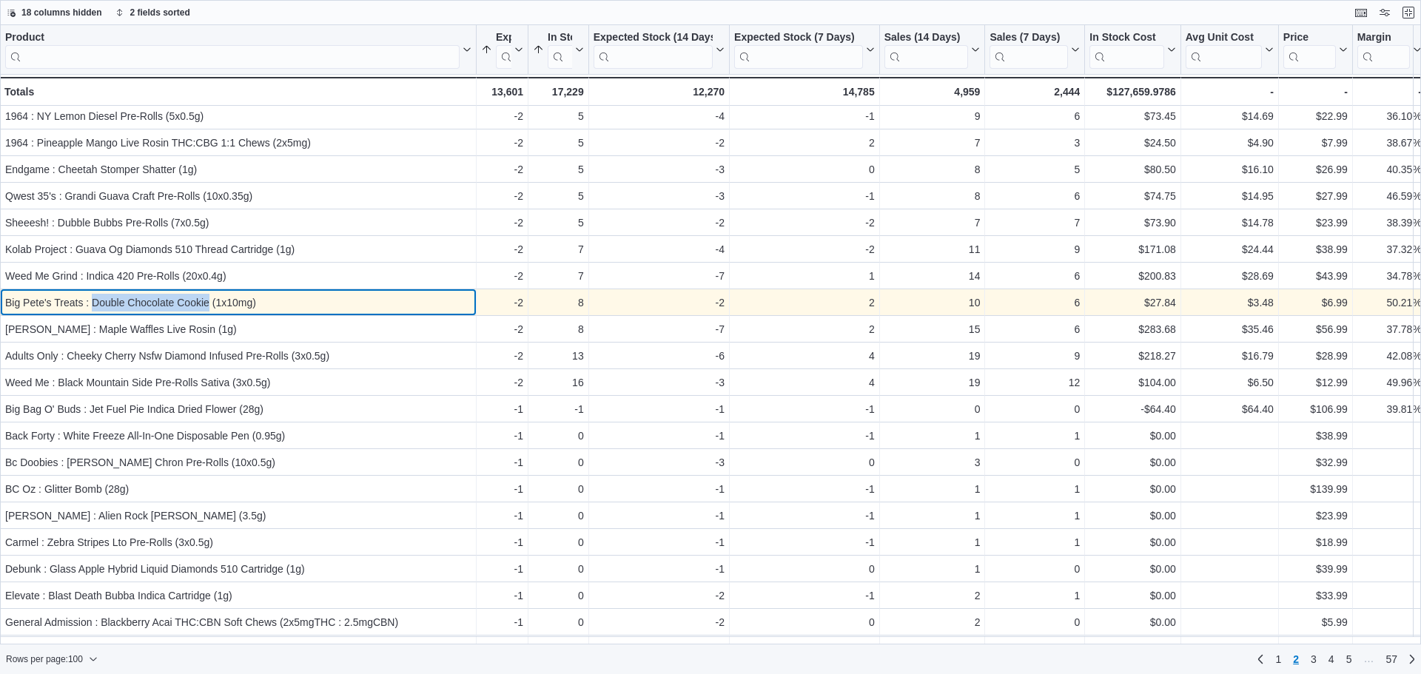
drag, startPoint x: 208, startPoint y: 304, endPoint x: 94, endPoint y: 308, distance: 114.1
click at [94, 308] on div "Big Pete's Treats : Double Chocolate Cookie (1x10mg)" at bounding box center [238, 303] width 466 height 18
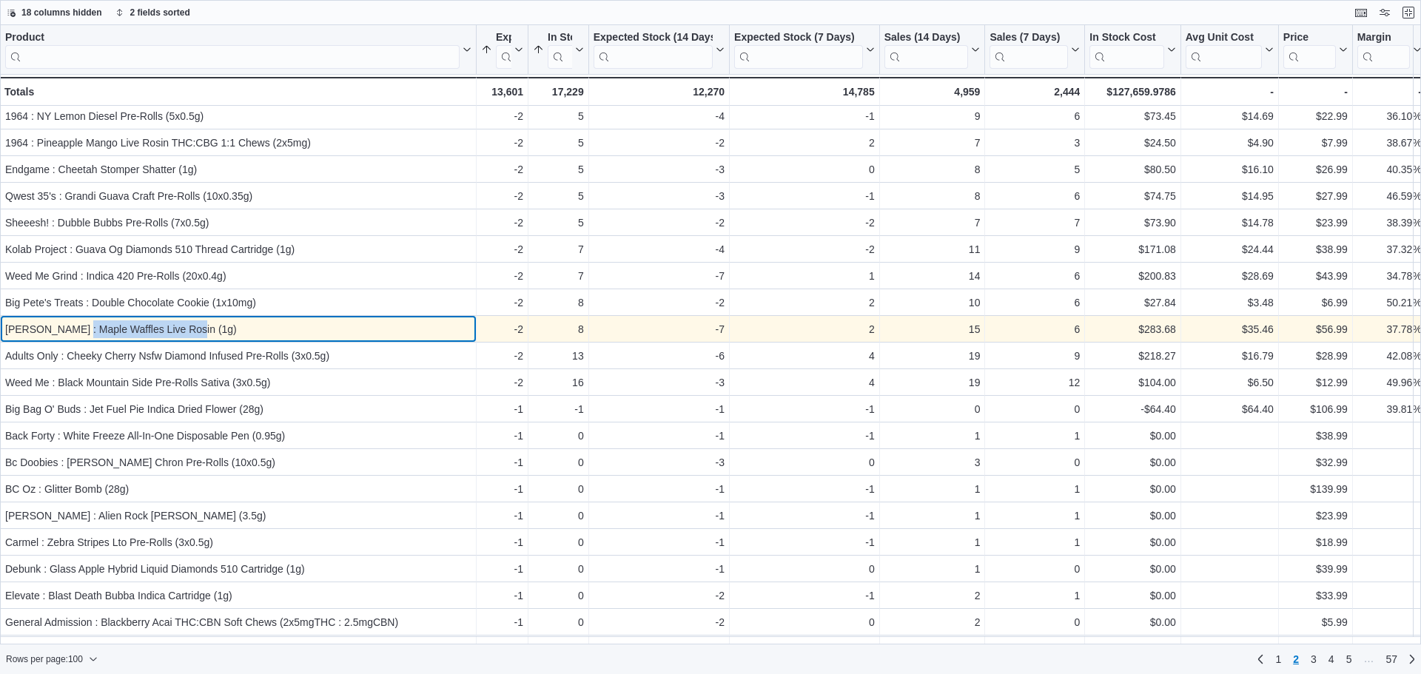
drag, startPoint x: 78, startPoint y: 333, endPoint x: 187, endPoint y: 329, distance: 108.9
click at [188, 329] on div "[PERSON_NAME] : Maple Waffles Live Rosin (1g)" at bounding box center [238, 330] width 466 height 18
drag, startPoint x: 192, startPoint y: 329, endPoint x: 76, endPoint y: 324, distance: 115.6
click at [76, 324] on div "[PERSON_NAME] : Maple Waffles Live Rosin (1g)" at bounding box center [238, 330] width 466 height 18
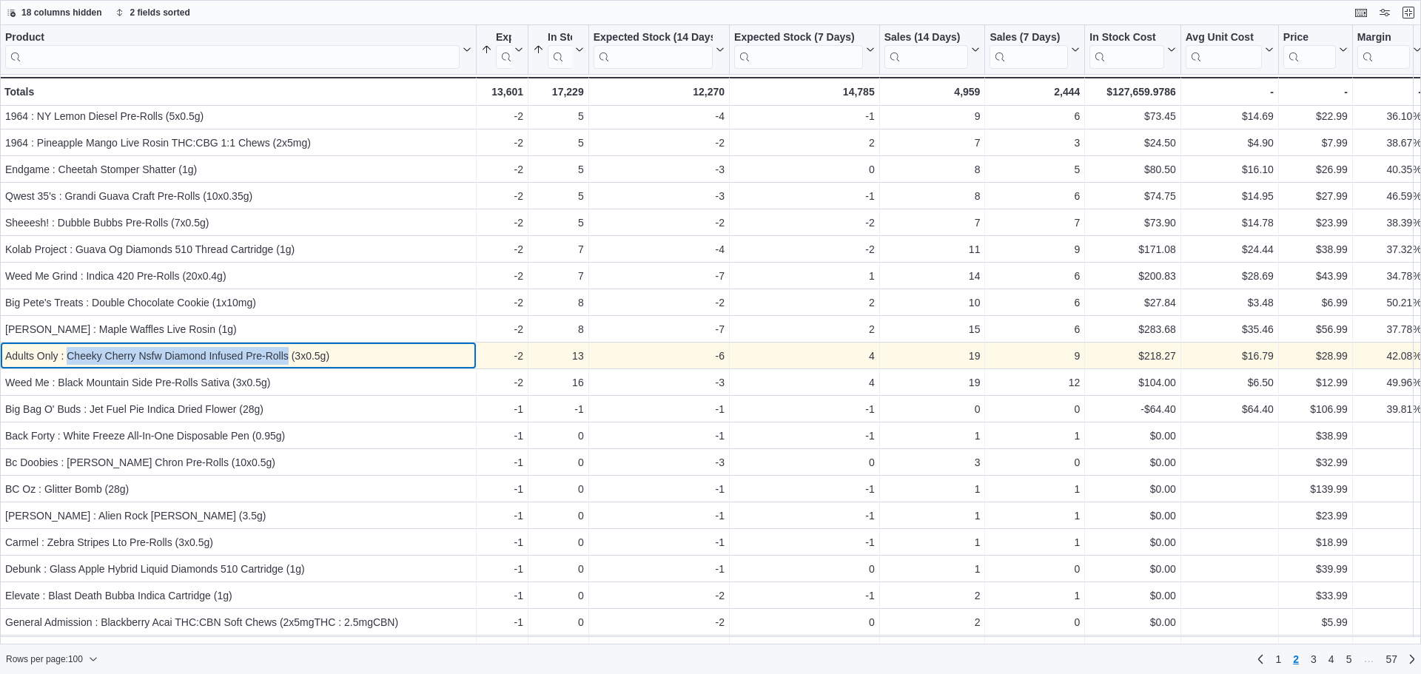
drag, startPoint x: 289, startPoint y: 358, endPoint x: 69, endPoint y: 357, distance: 219.9
click at [69, 357] on div "Adults Only : Cheeky Cherry Nsfw Diamond Infused Pre-Rolls (3x0.5g)" at bounding box center [238, 356] width 466 height 18
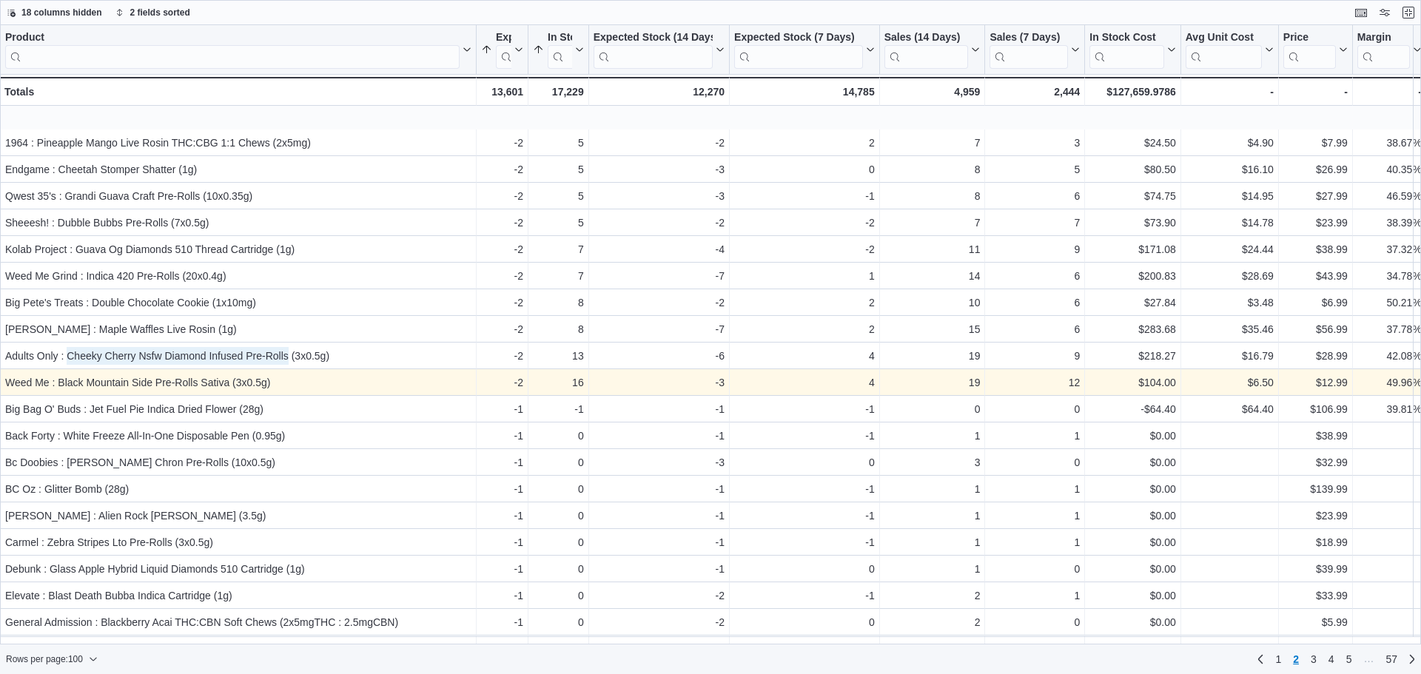
scroll to position [1703, 0]
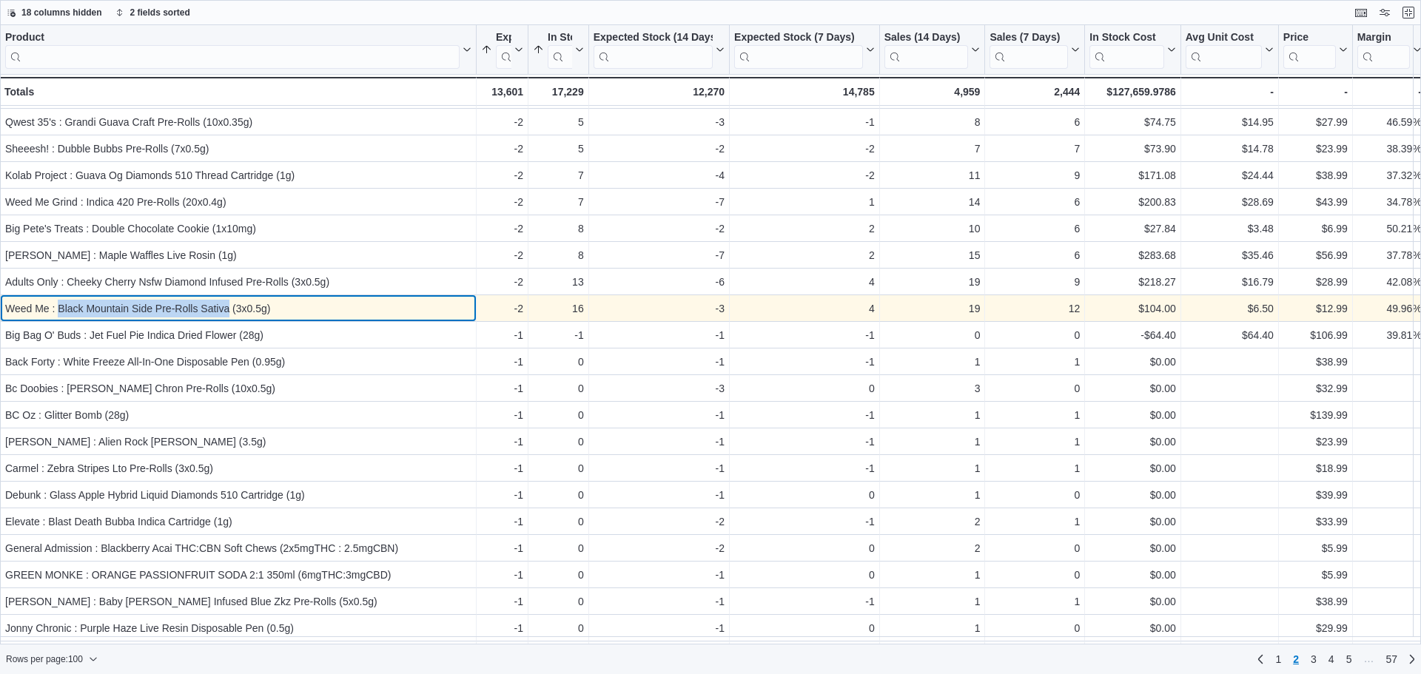
drag, startPoint x: 58, startPoint y: 310, endPoint x: 228, endPoint y: 306, distance: 169.6
click at [228, 306] on div "Weed Me : Black Mountain Side Pre-Rolls Sativa (3x0.5g)" at bounding box center [238, 309] width 466 height 18
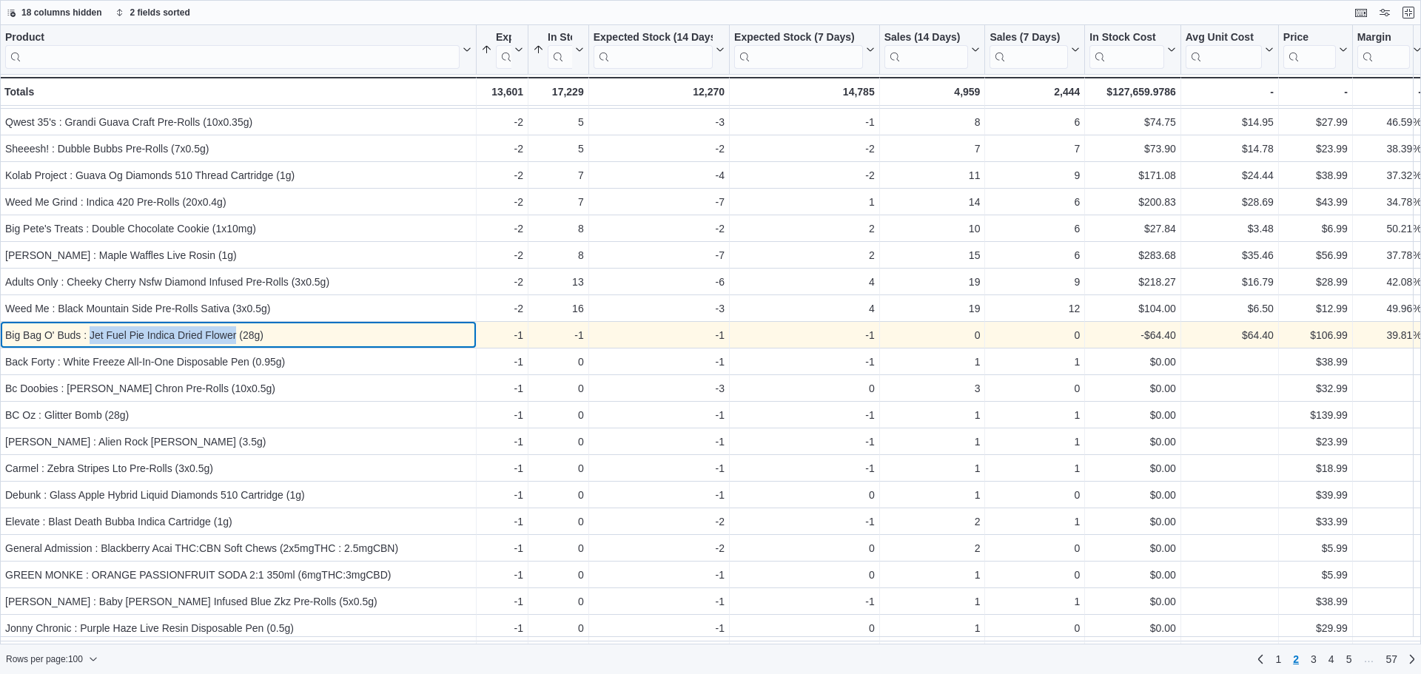
drag, startPoint x: 236, startPoint y: 336, endPoint x: 92, endPoint y: 329, distance: 144.5
click at [92, 329] on div "Big Bag O' Buds : Jet Fuel Pie Indica Dried Flower (28g)" at bounding box center [238, 335] width 466 height 18
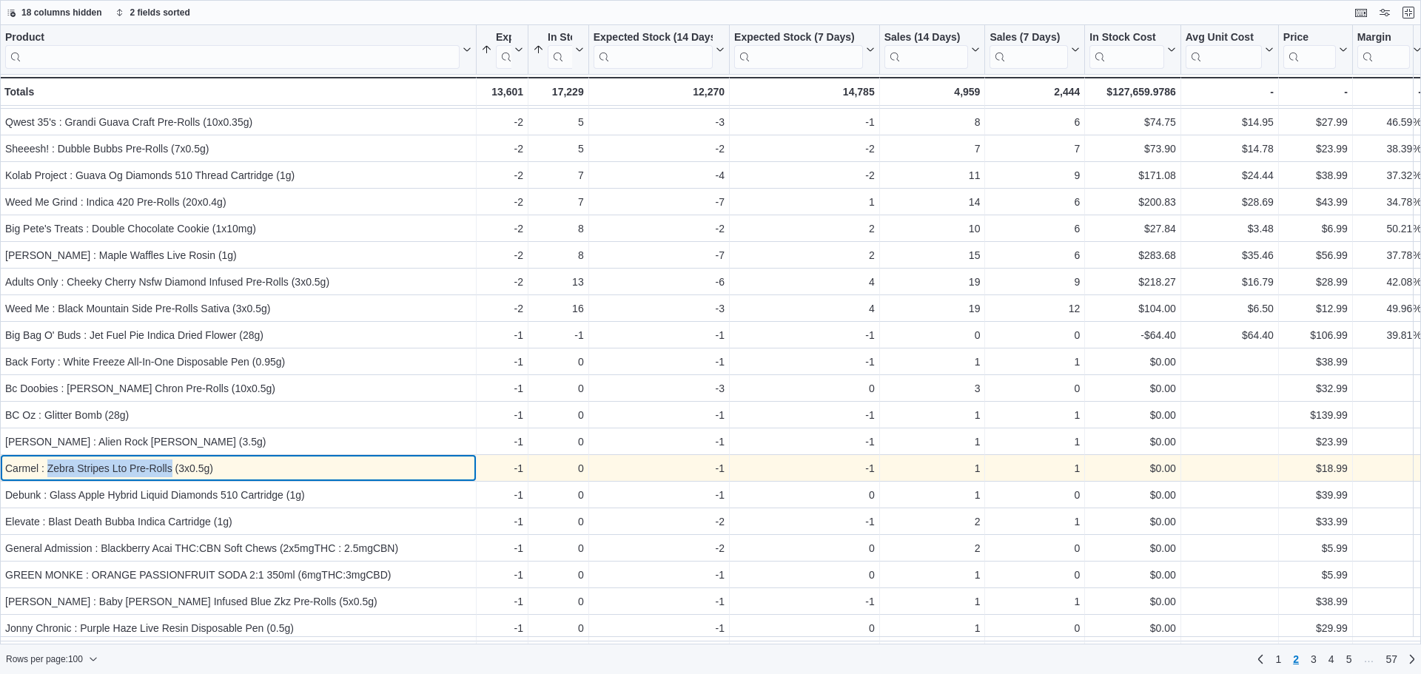
drag, startPoint x: 133, startPoint y: 470, endPoint x: 48, endPoint y: 466, distance: 85.2
click at [48, 466] on div "Carmel : Zebra Stripes Lto Pre-Rolls (3x0.5g)" at bounding box center [238, 469] width 466 height 18
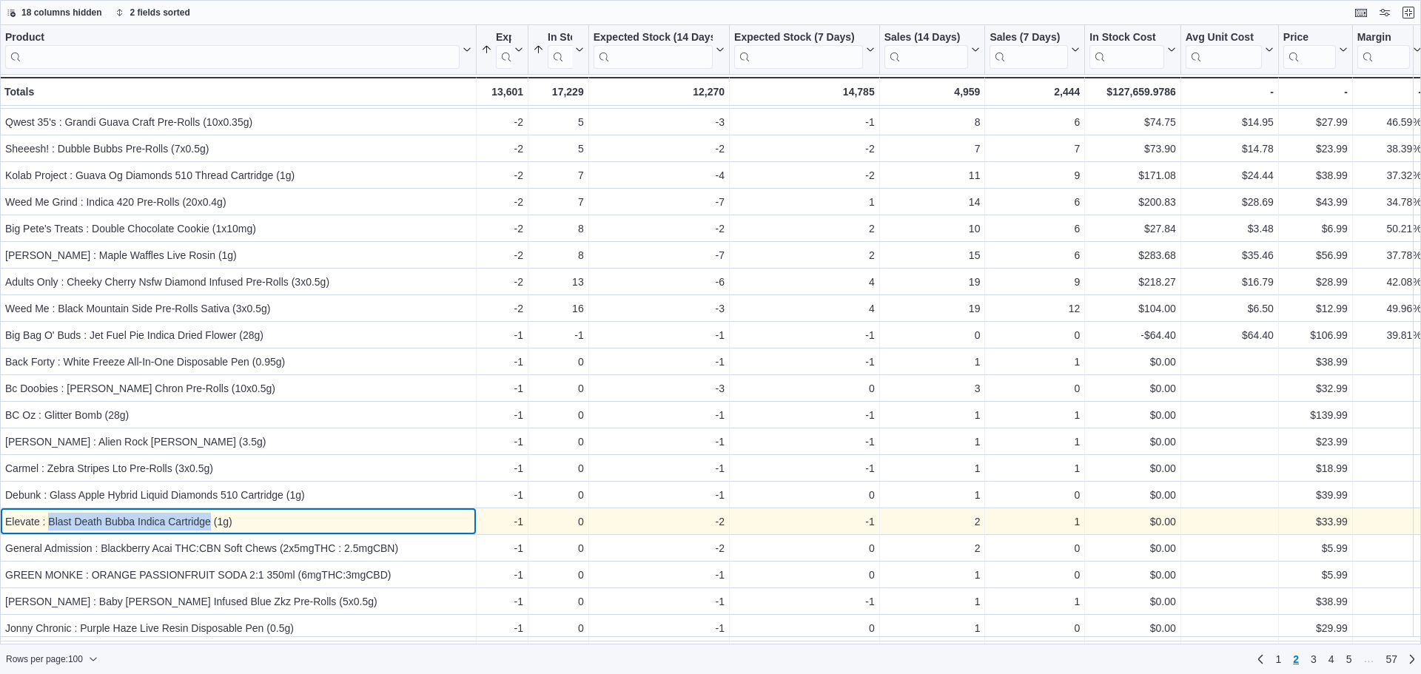
drag, startPoint x: 210, startPoint y: 526, endPoint x: 50, endPoint y: 522, distance: 159.2
click at [50, 522] on div "Elevate : Blast Death Bubba Indica Cartridge (1g)" at bounding box center [238, 522] width 466 height 18
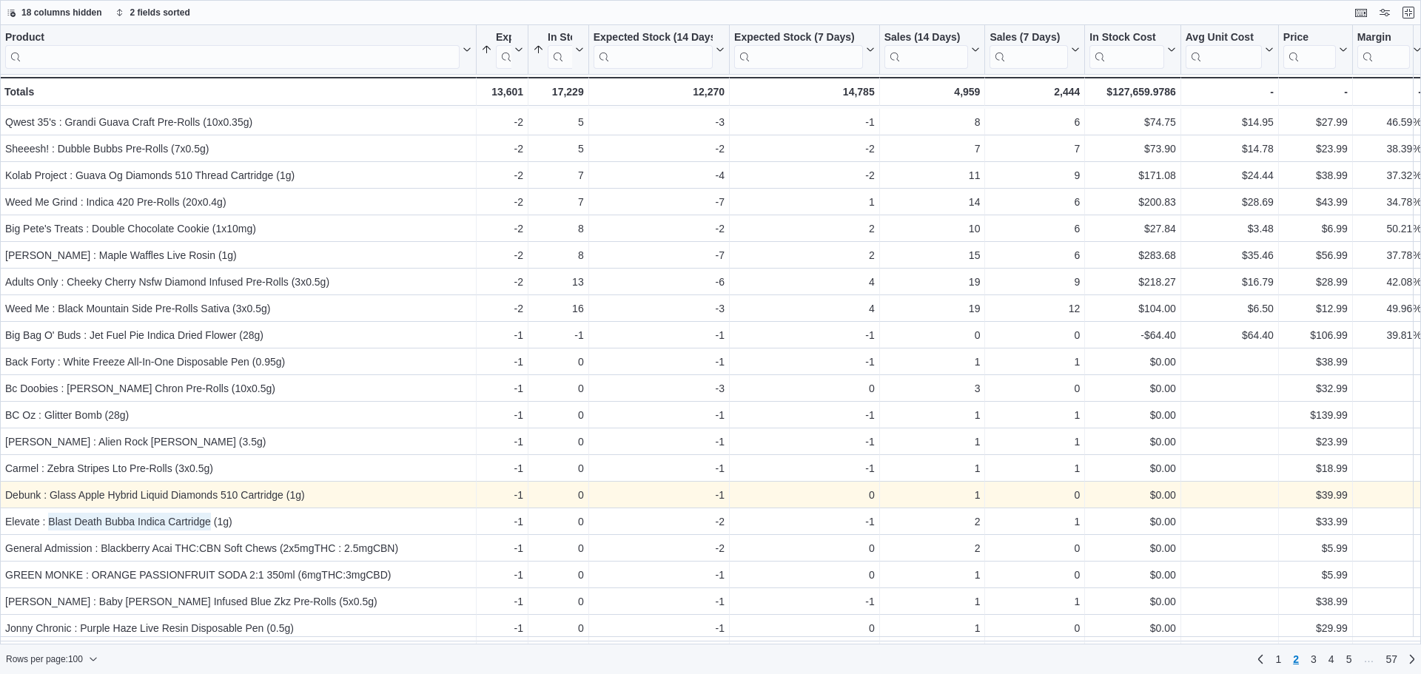
scroll to position [1777, 0]
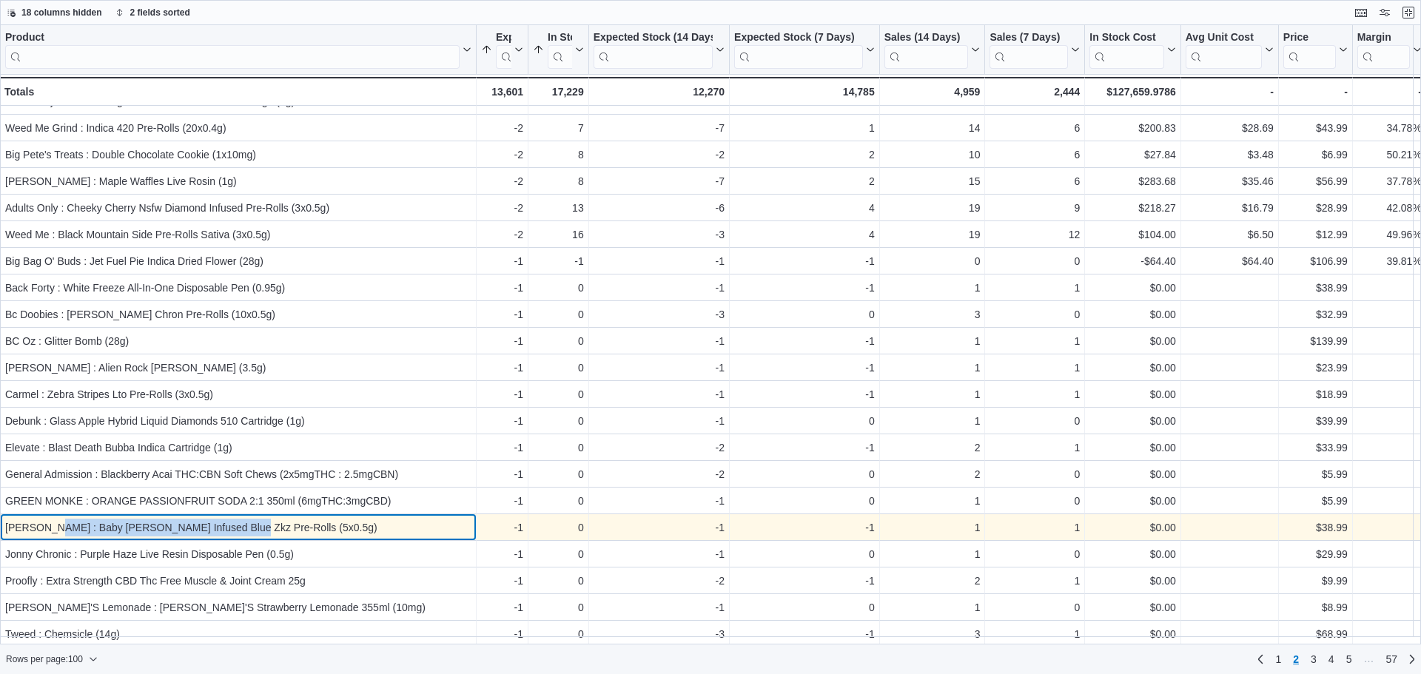
drag, startPoint x: 223, startPoint y: 525, endPoint x: 45, endPoint y: 528, distance: 177.7
click at [45, 528] on div "[PERSON_NAME] : Baby [PERSON_NAME] Infused Blue Zkz Pre-Rolls (5x0.5g)" at bounding box center [238, 528] width 466 height 18
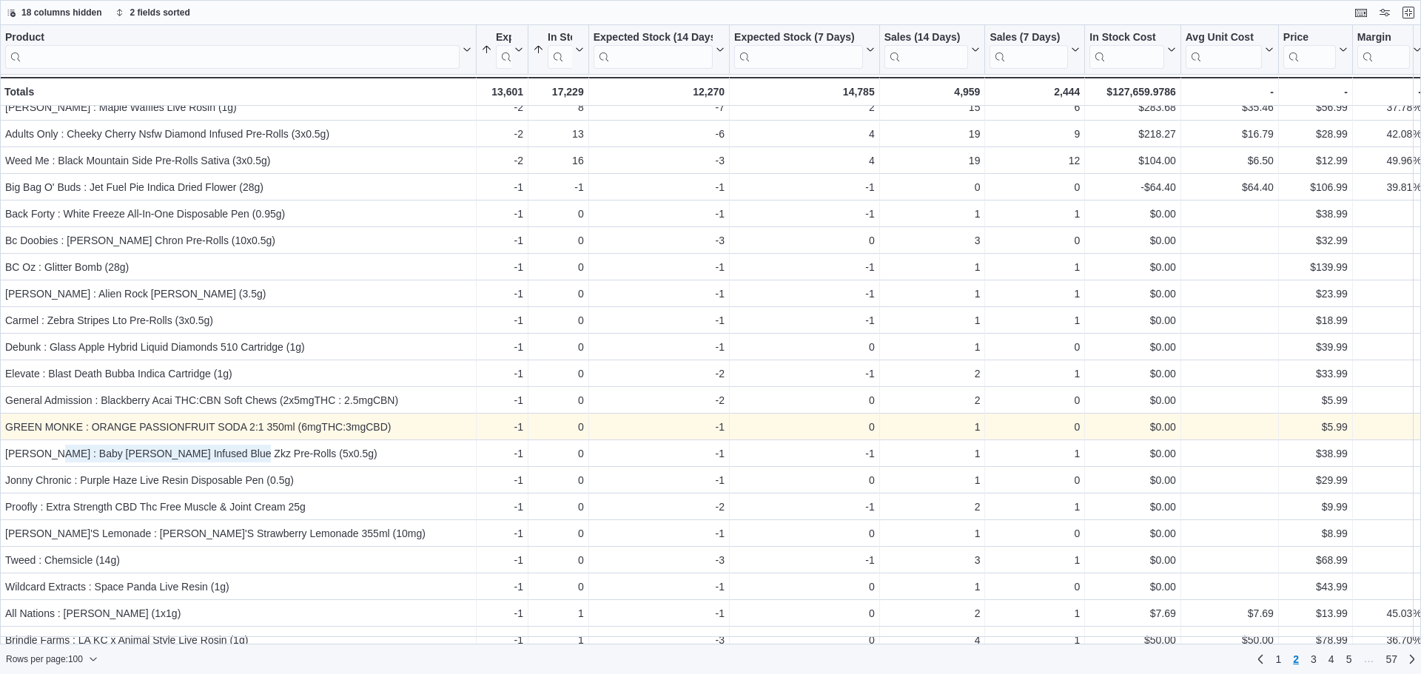
scroll to position [1925, 0]
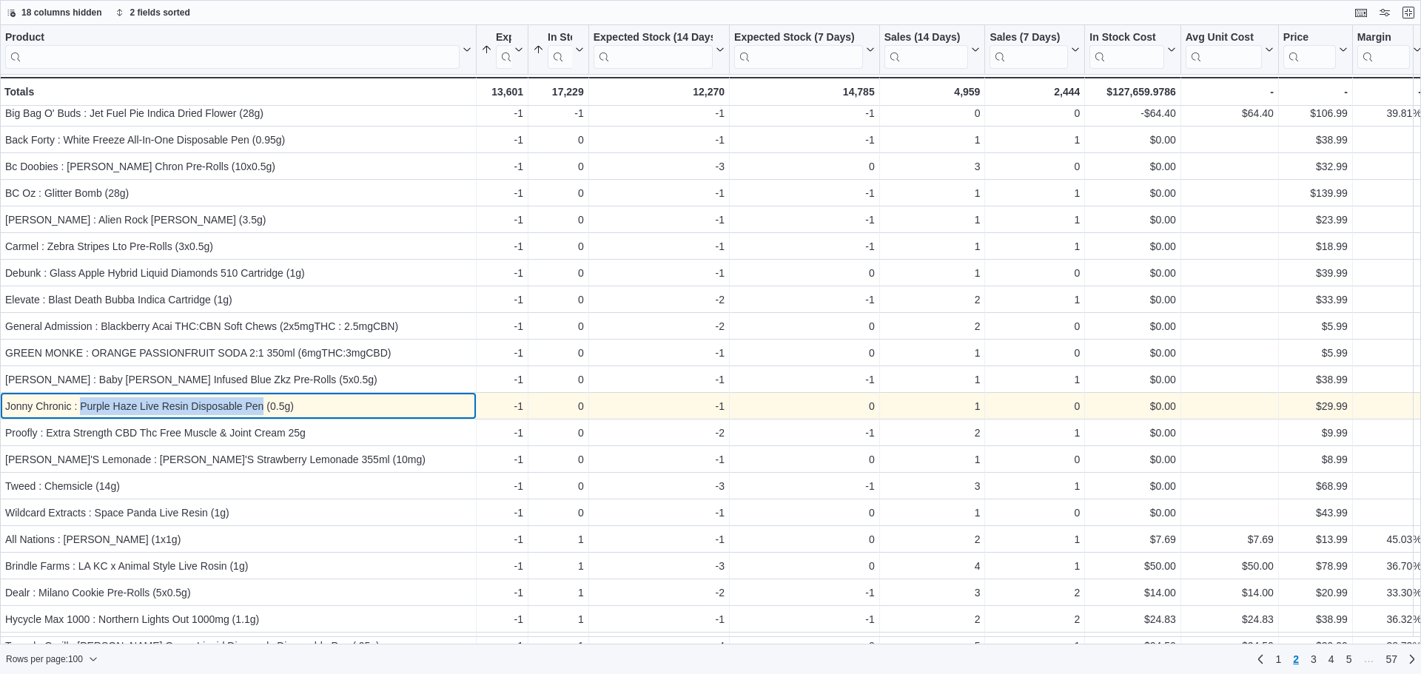
drag, startPoint x: 81, startPoint y: 406, endPoint x: 261, endPoint y: 403, distance: 180.7
click at [261, 403] on div "Jonny Chronic : Purple Haze Live Resin Disposable Pen (0.5g)" at bounding box center [238, 407] width 466 height 18
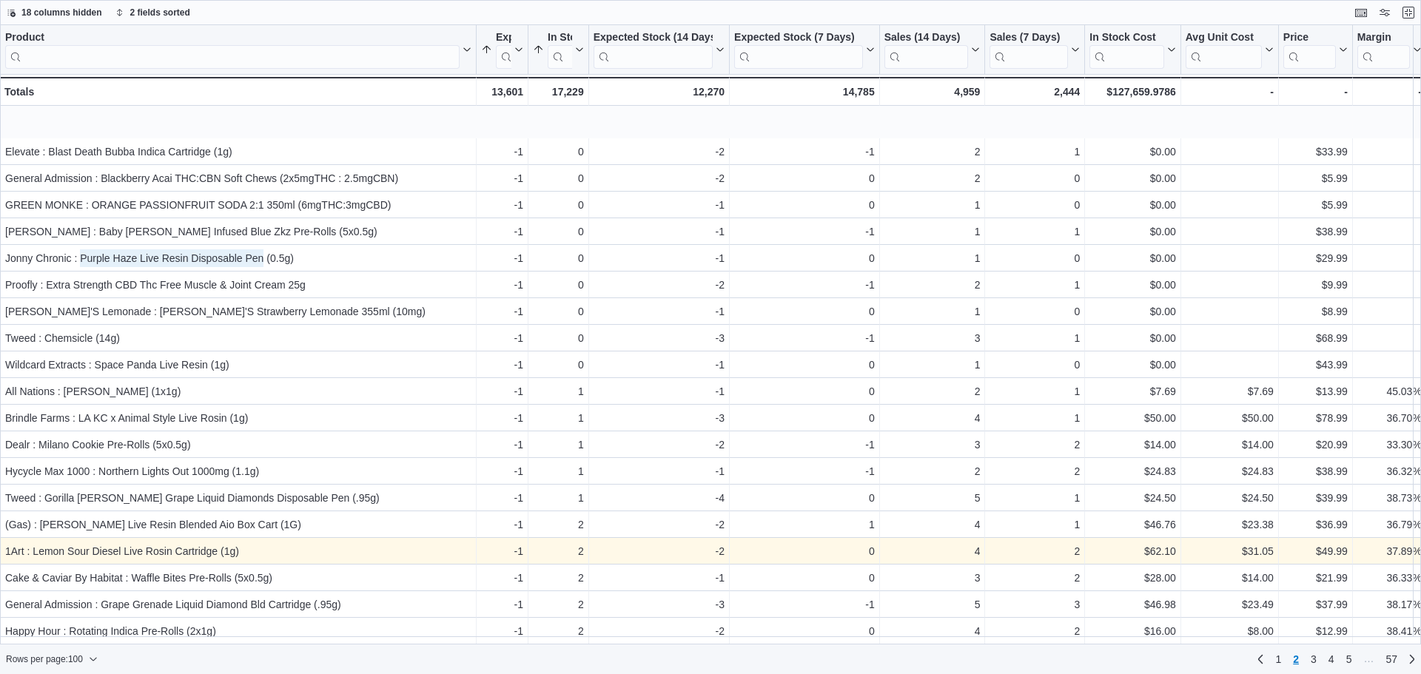
scroll to position [2134, 0]
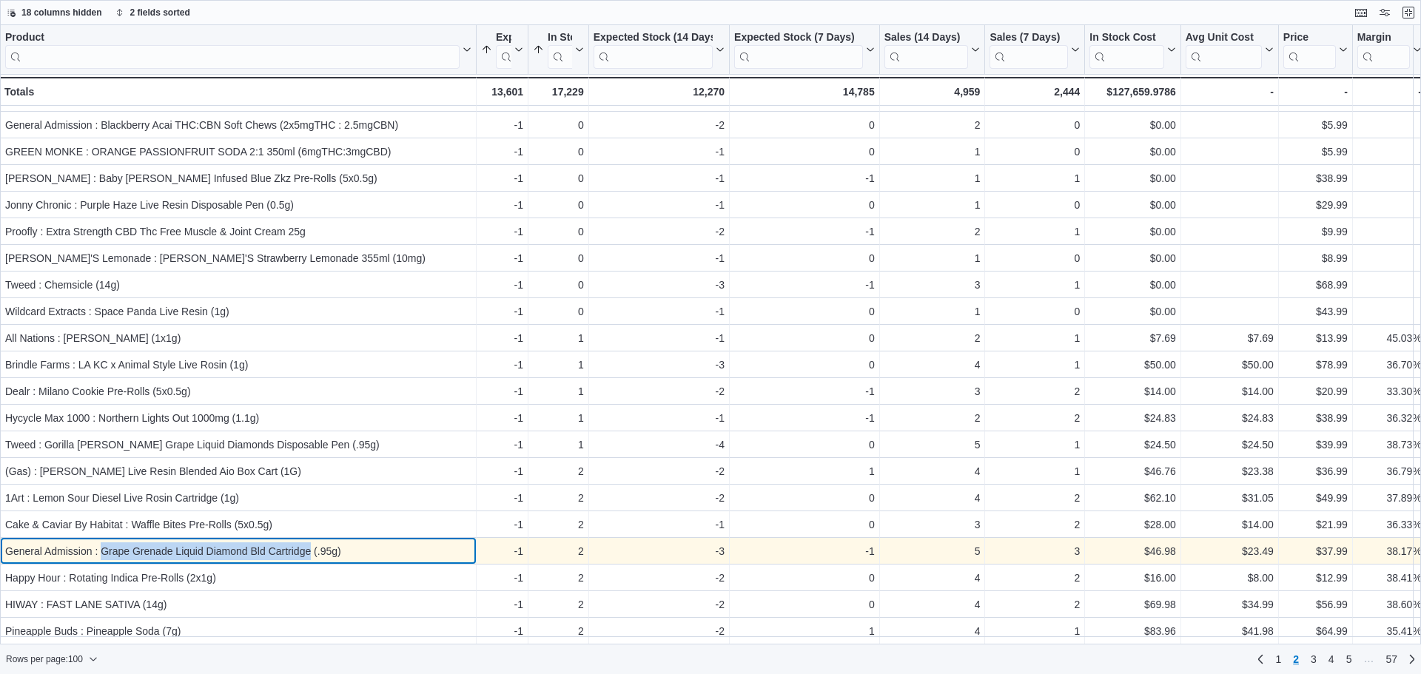
drag, startPoint x: 309, startPoint y: 547, endPoint x: 103, endPoint y: 545, distance: 206.6
click at [103, 545] on div "General Admission : Grape Grenade Liquid Diamond Bld Cartridge (.95g)" at bounding box center [238, 552] width 466 height 18
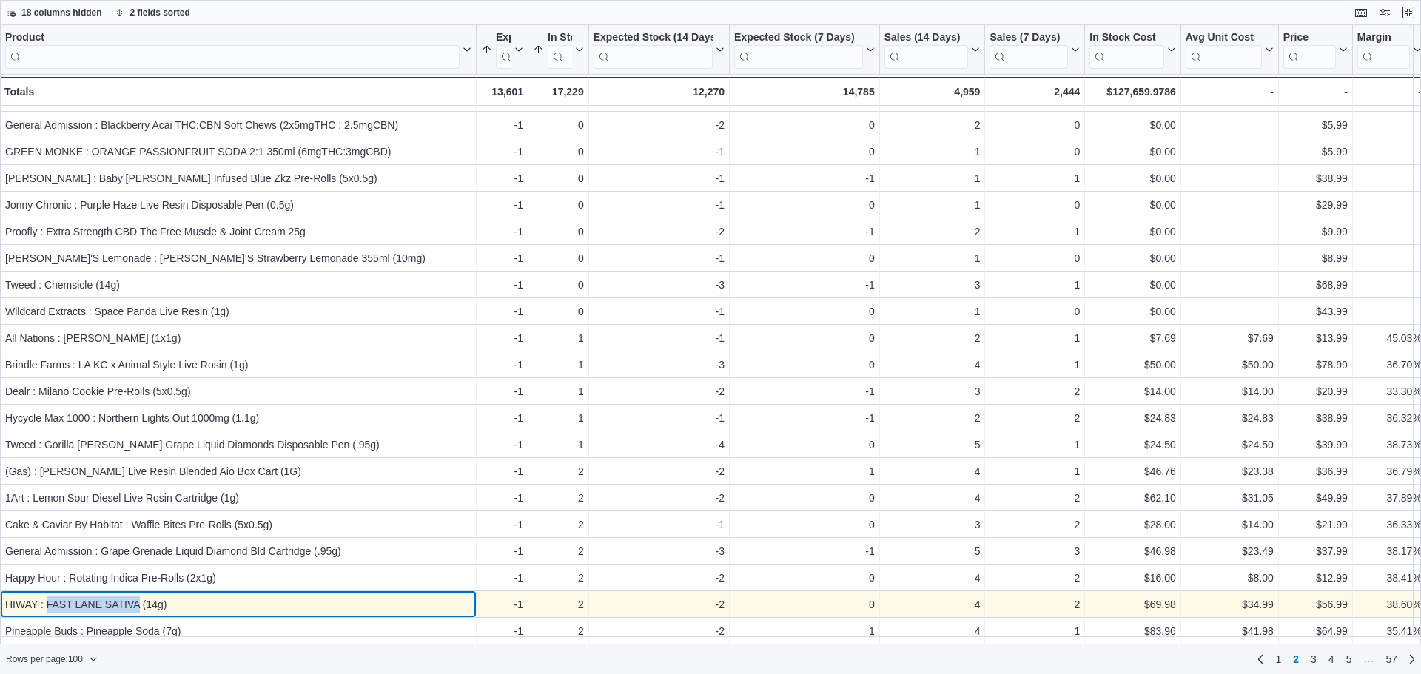
drag, startPoint x: 138, startPoint y: 598, endPoint x: 48, endPoint y: 597, distance: 90.3
click at [48, 597] on div "HIWAY : FAST LANE SATIVA (14g)" at bounding box center [238, 605] width 466 height 18
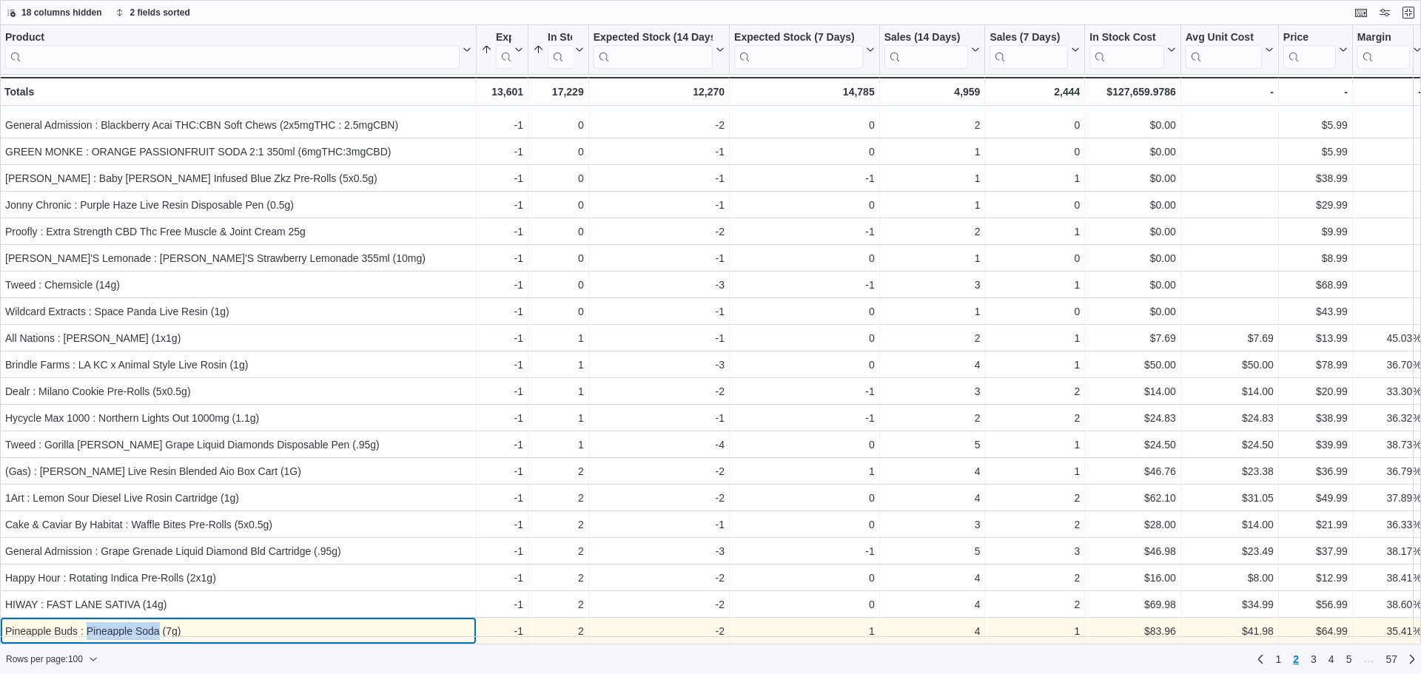
drag, startPoint x: 159, startPoint y: 627, endPoint x: 87, endPoint y: 624, distance: 72.6
click at [87, 624] on div "Pineapple Buds : Pineapple Soda (7g)" at bounding box center [238, 632] width 466 height 18
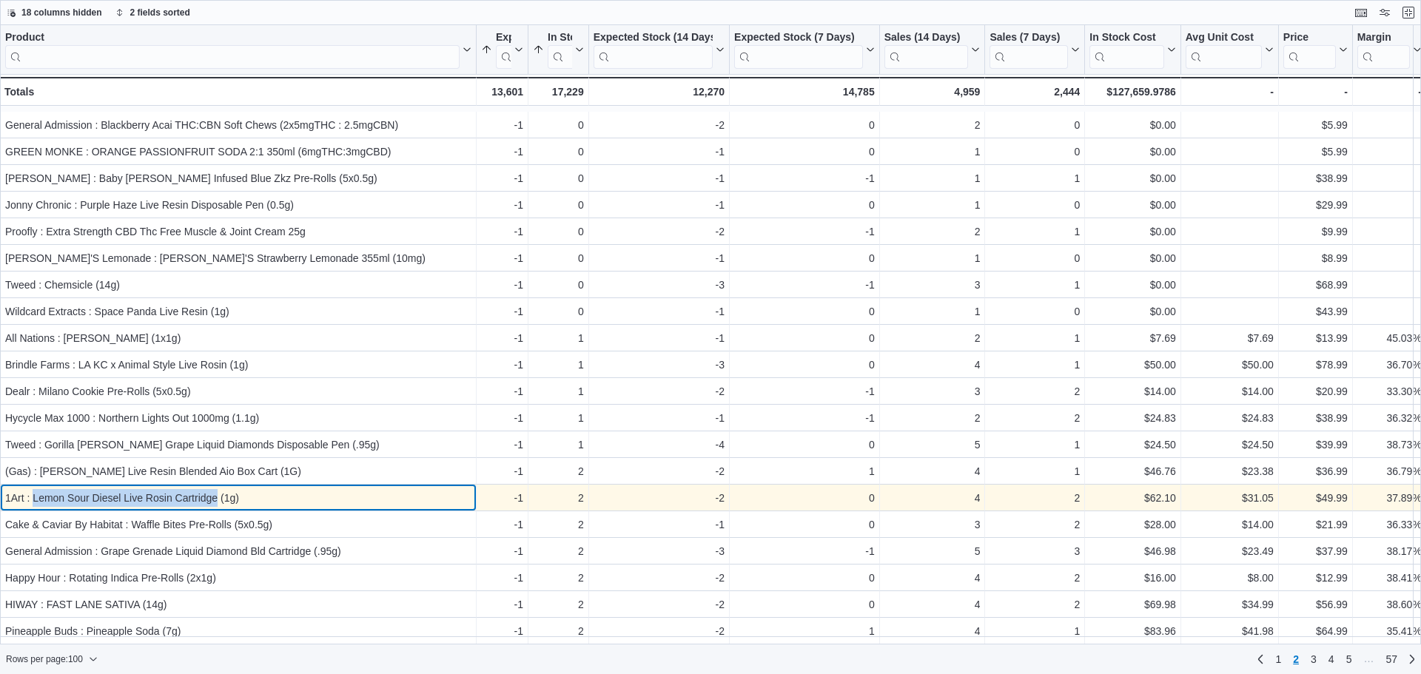
drag, startPoint x: 217, startPoint y: 489, endPoint x: 33, endPoint y: 497, distance: 183.8
click at [33, 497] on div "1Art : Lemon Sour Diesel Live Rosin Cartridge (1g)" at bounding box center [238, 498] width 466 height 18
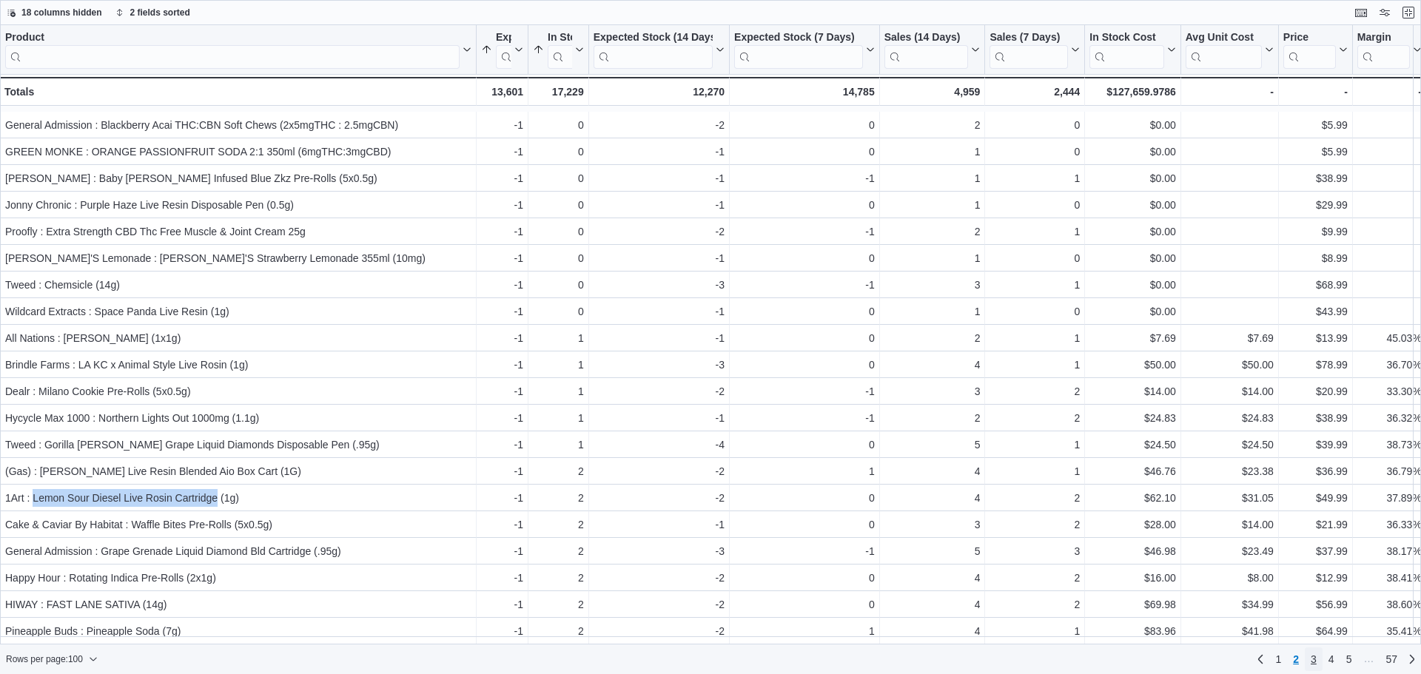
click at [1308, 660] on link "3" at bounding box center [1314, 660] width 18 height 24
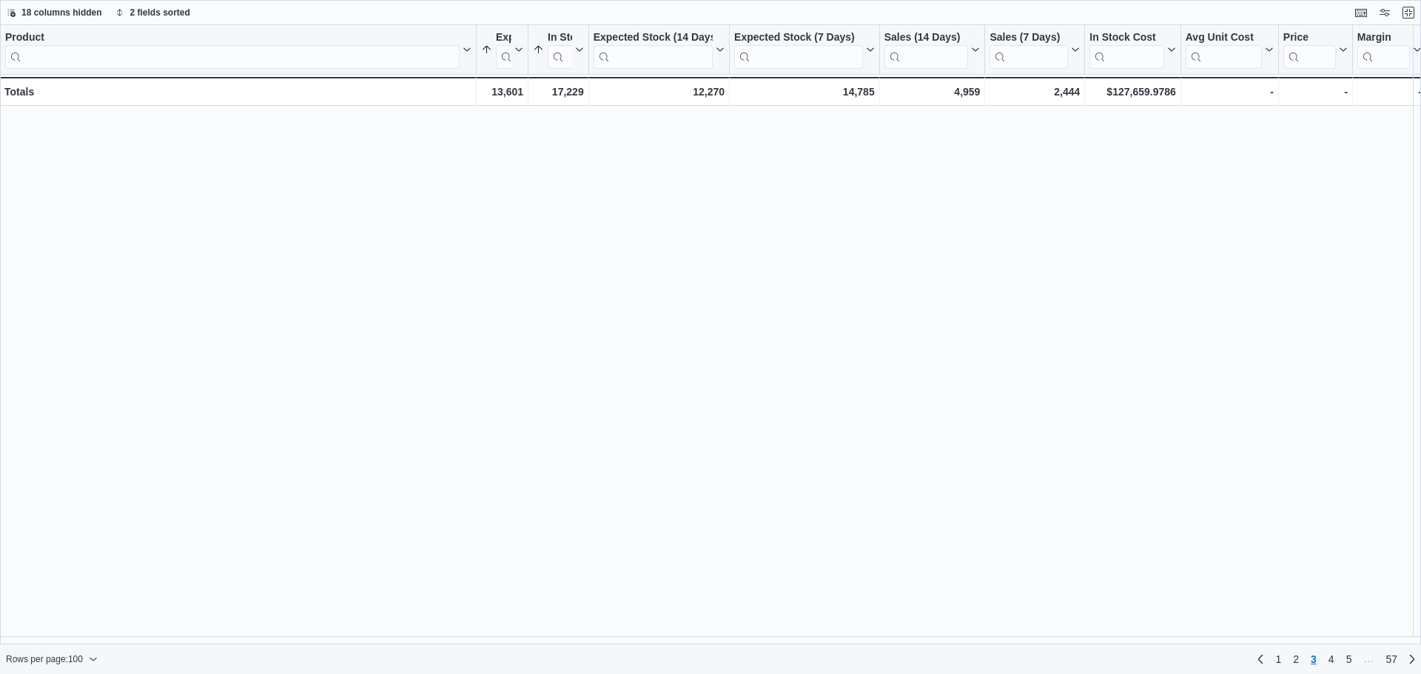
scroll to position [0, 0]
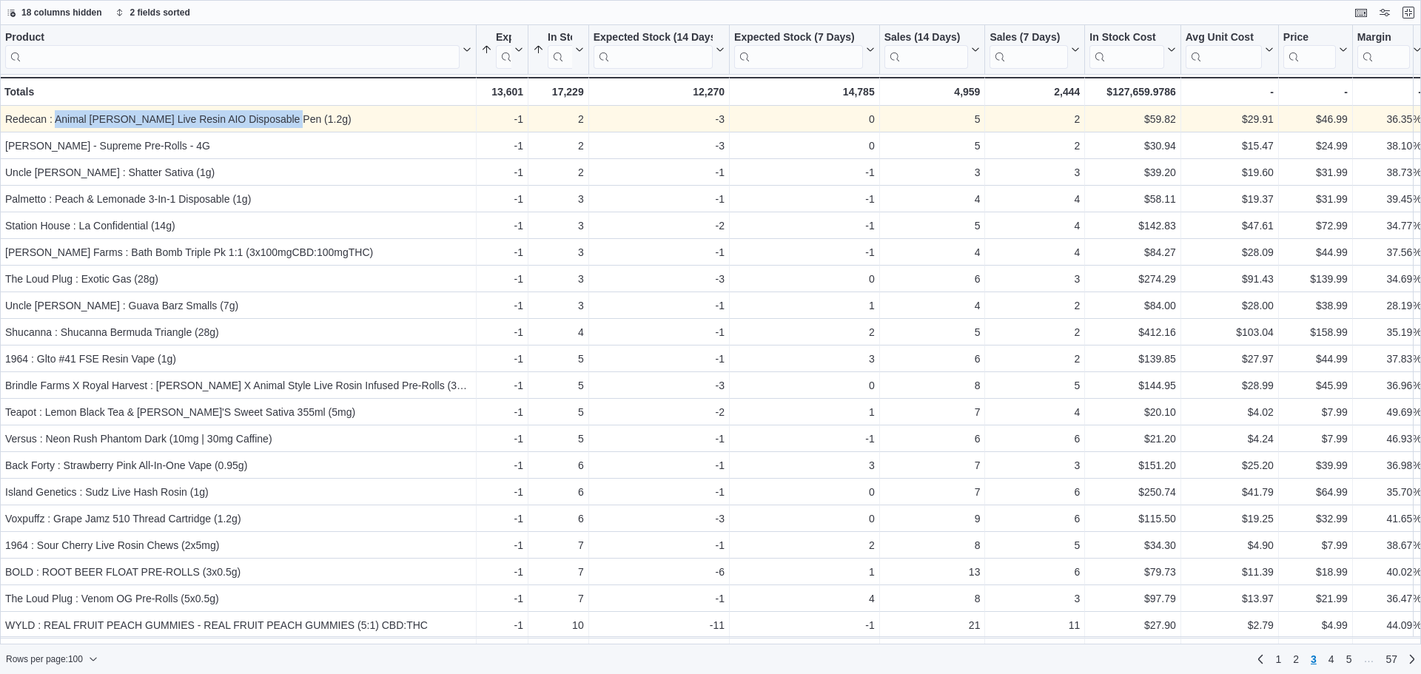
drag, startPoint x: 282, startPoint y: 119, endPoint x: 58, endPoint y: 124, distance: 224.4
click at [58, 124] on div "Redecan : Animal [PERSON_NAME] Live Resin AIO Disposable Pen (1.2g)" at bounding box center [238, 119] width 466 height 18
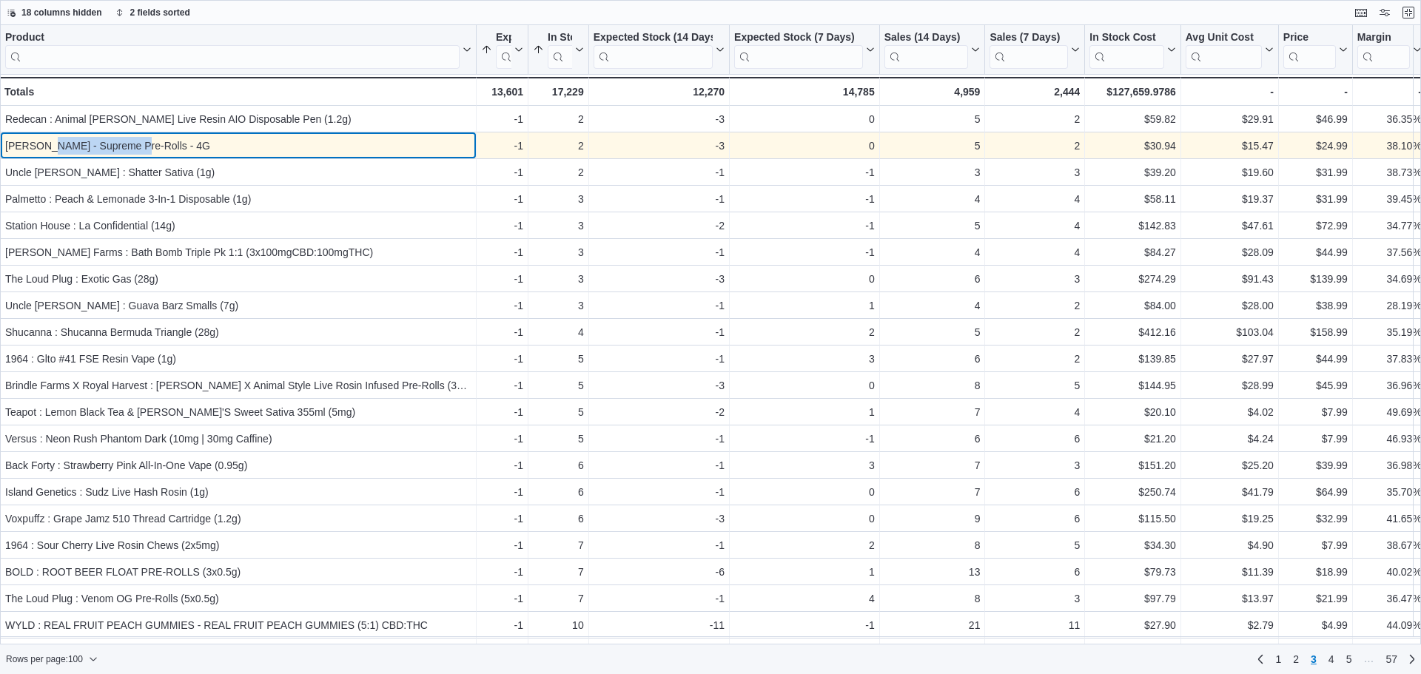
drag, startPoint x: 127, startPoint y: 147, endPoint x: 42, endPoint y: 147, distance: 85.1
click at [42, 147] on div "[PERSON_NAME] - Supreme Pre-Rolls - 4G" at bounding box center [238, 146] width 466 height 18
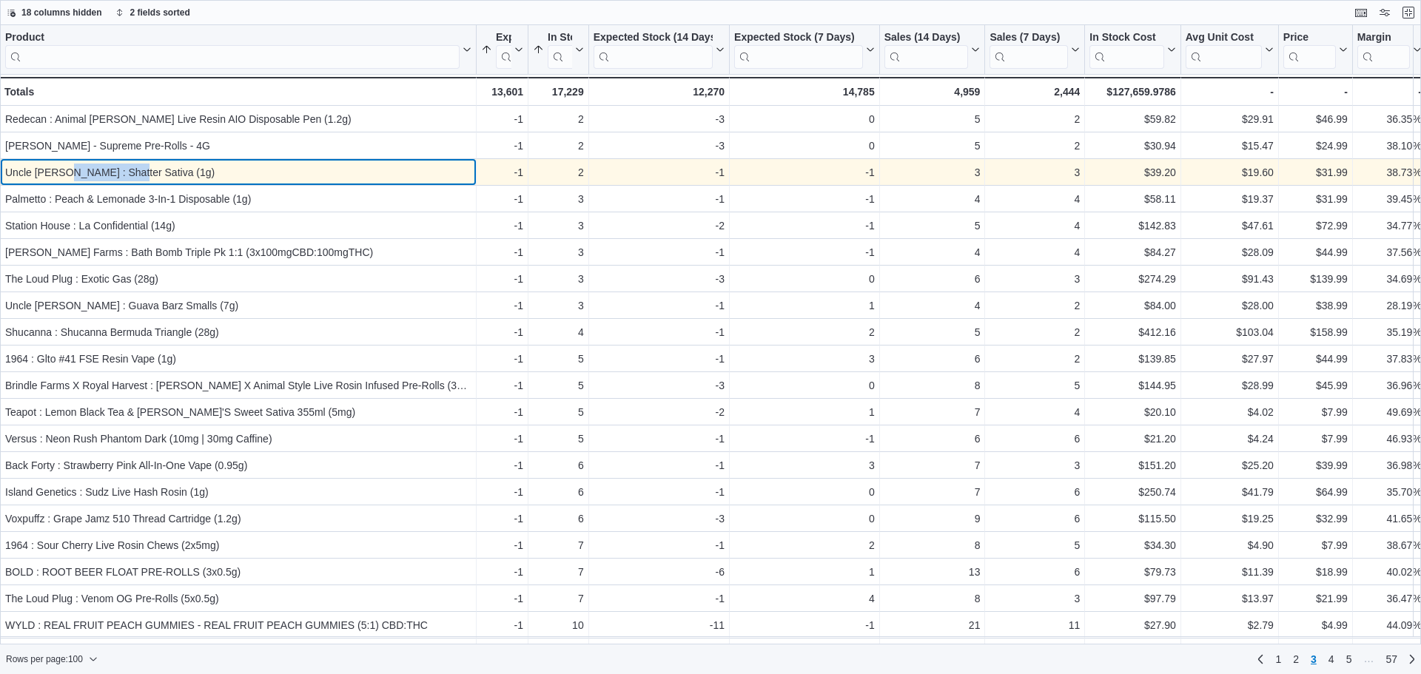
drag, startPoint x: 126, startPoint y: 174, endPoint x: 64, endPoint y: 174, distance: 61.4
click at [64, 174] on div "Uncle [PERSON_NAME] : Shatter Sativa (1g)" at bounding box center [238, 173] width 466 height 18
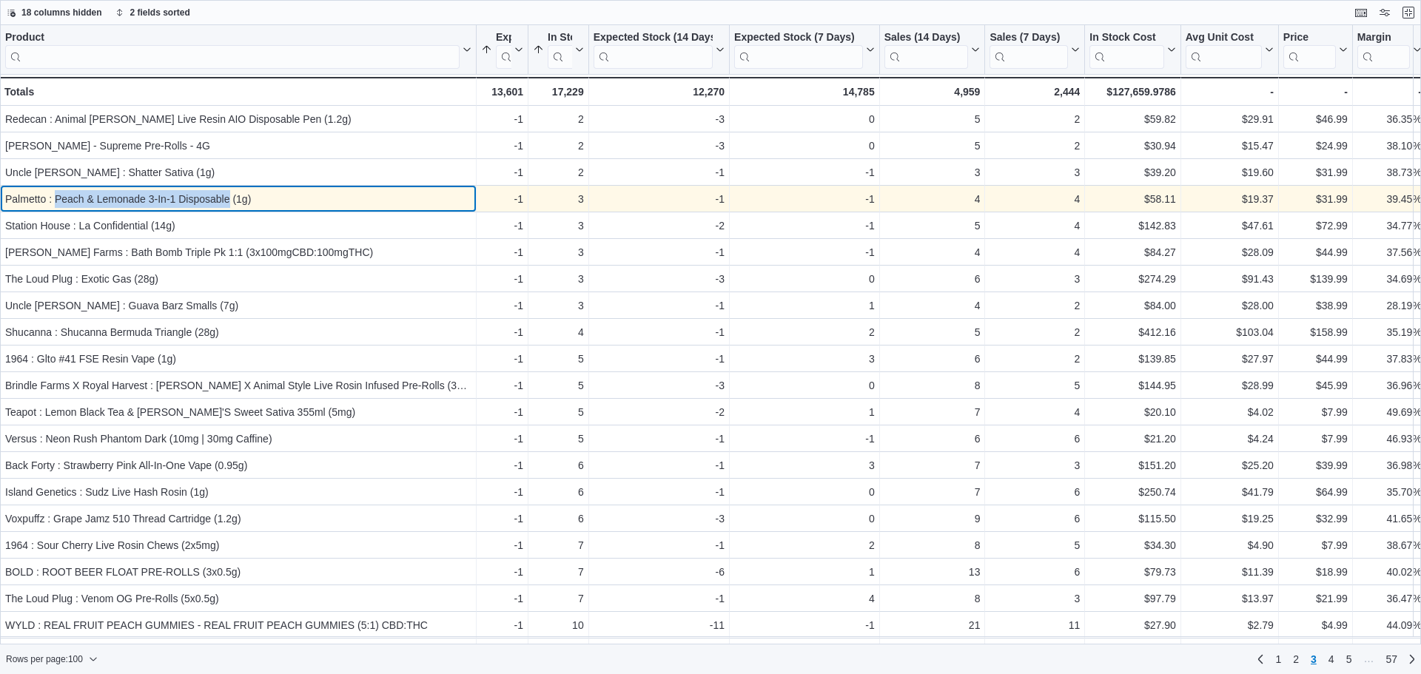
drag, startPoint x: 230, startPoint y: 198, endPoint x: 56, endPoint y: 204, distance: 174.1
click at [56, 204] on div "Palmetto : Peach & Lemonade 3-In-1 Disposable (1g)" at bounding box center [238, 199] width 466 height 18
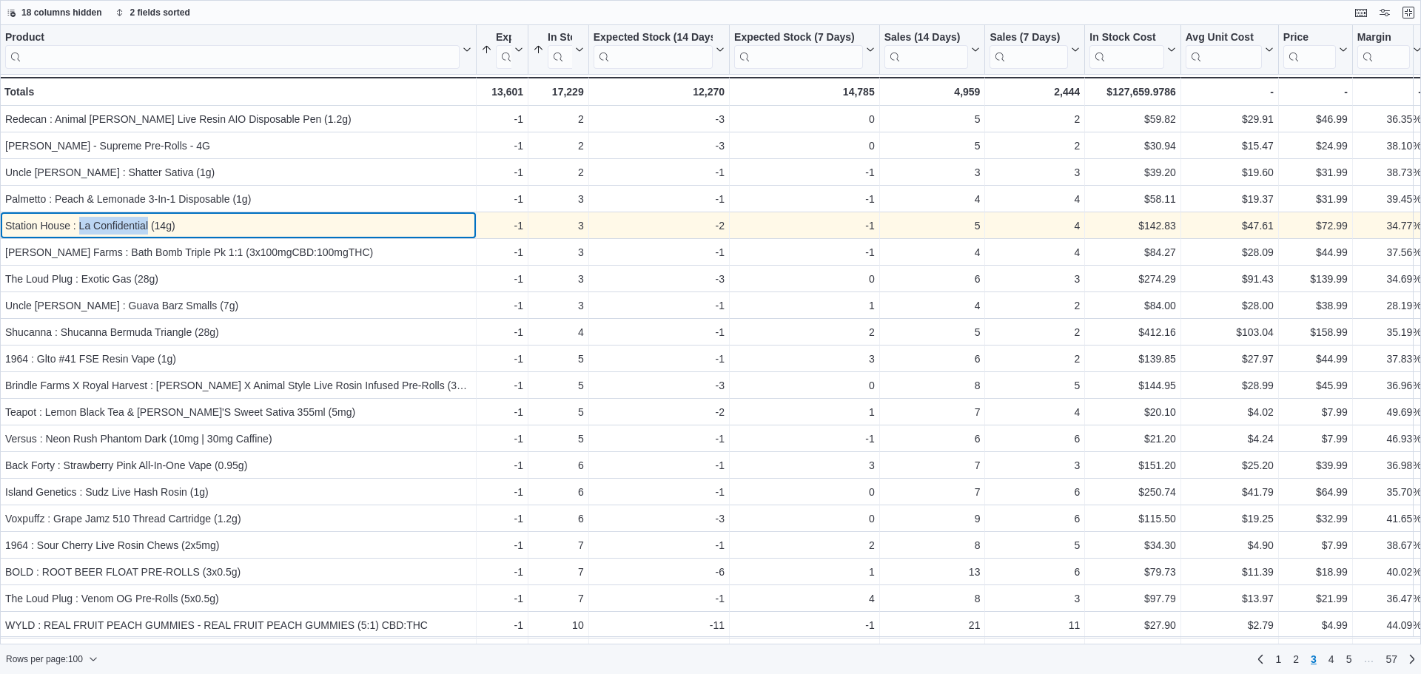
drag, startPoint x: 148, startPoint y: 228, endPoint x: 79, endPoint y: 229, distance: 68.9
click at [79, 229] on div "Station House : La Confidential (14g)" at bounding box center [238, 226] width 466 height 18
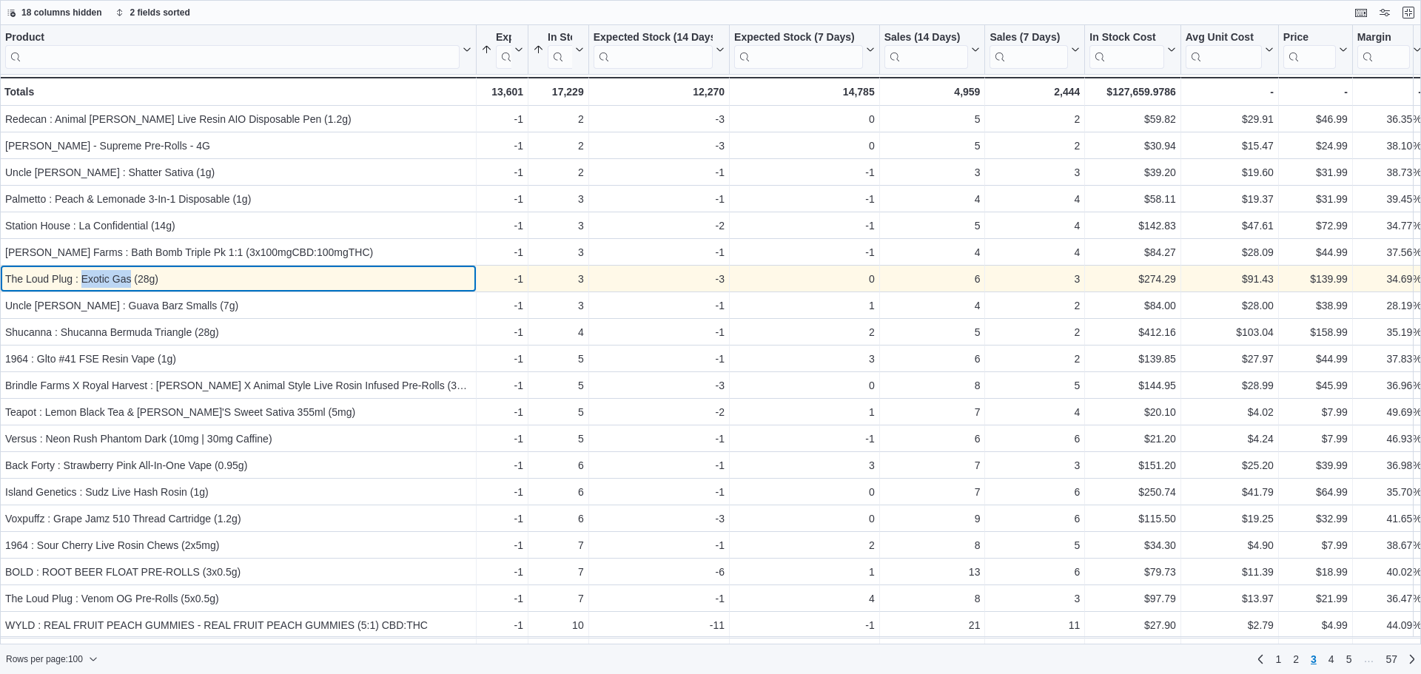
drag, startPoint x: 130, startPoint y: 279, endPoint x: 81, endPoint y: 288, distance: 49.7
click at [81, 288] on div "The Loud Plug : Exotic Gas (28g)" at bounding box center [238, 279] width 466 height 18
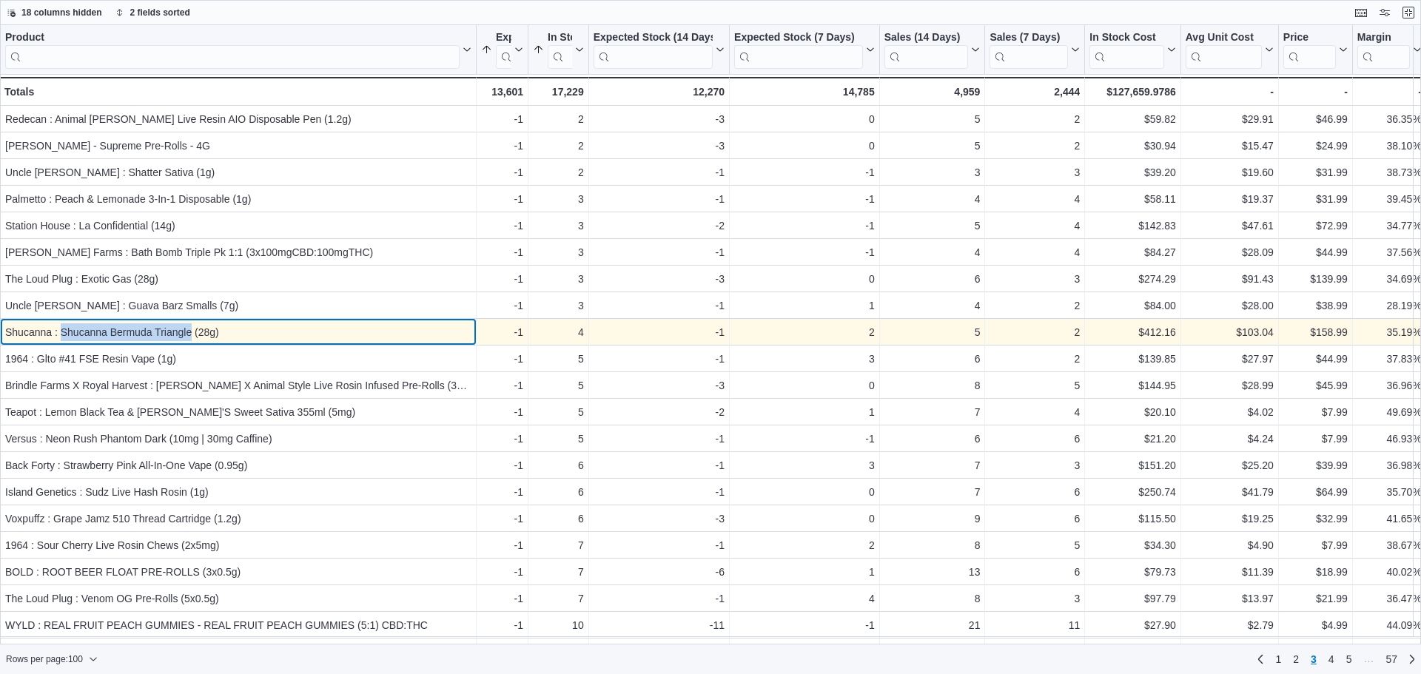
drag, startPoint x: 190, startPoint y: 332, endPoint x: 63, endPoint y: 338, distance: 127.5
click at [63, 338] on div "Shucanna : Shucanna Bermuda Triangle (28g)" at bounding box center [238, 333] width 466 height 18
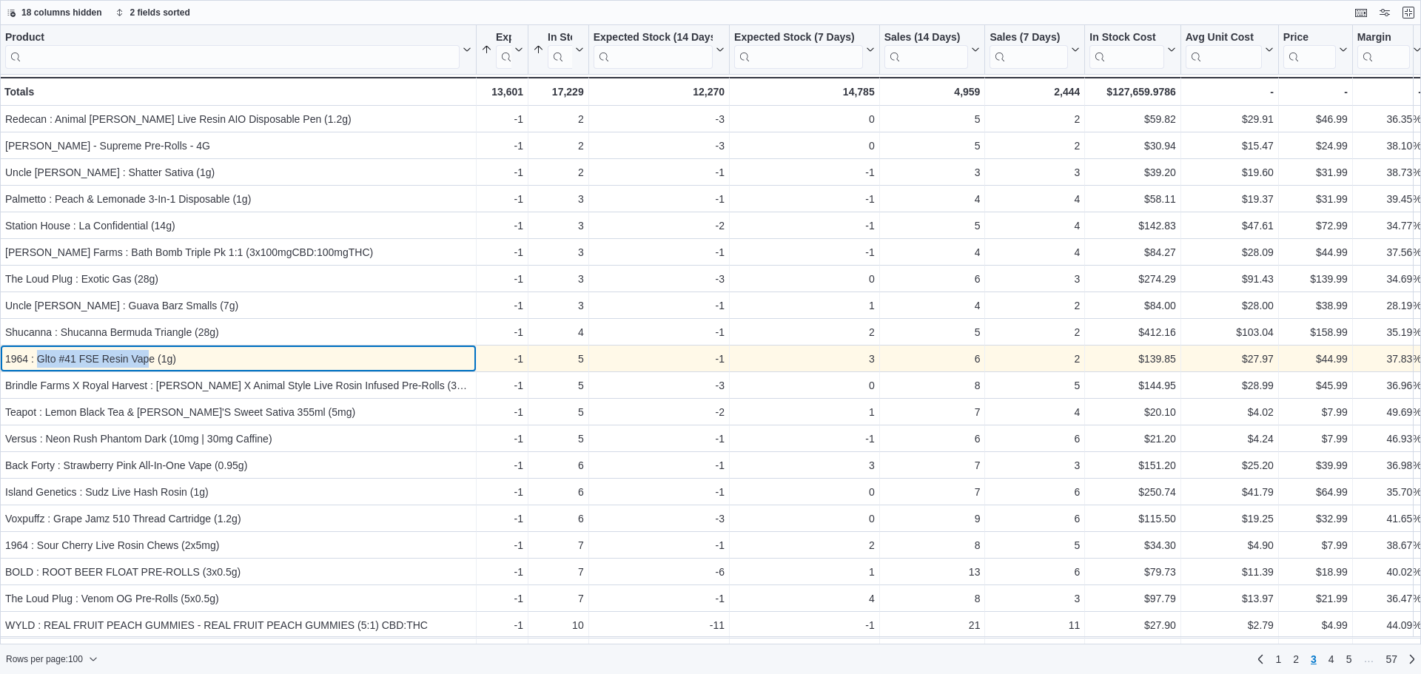
drag, startPoint x: 150, startPoint y: 361, endPoint x: 38, endPoint y: 358, distance: 111.8
click at [38, 358] on div "1964 : Glto #41 FSE Resin Vape (1g)" at bounding box center [238, 359] width 466 height 18
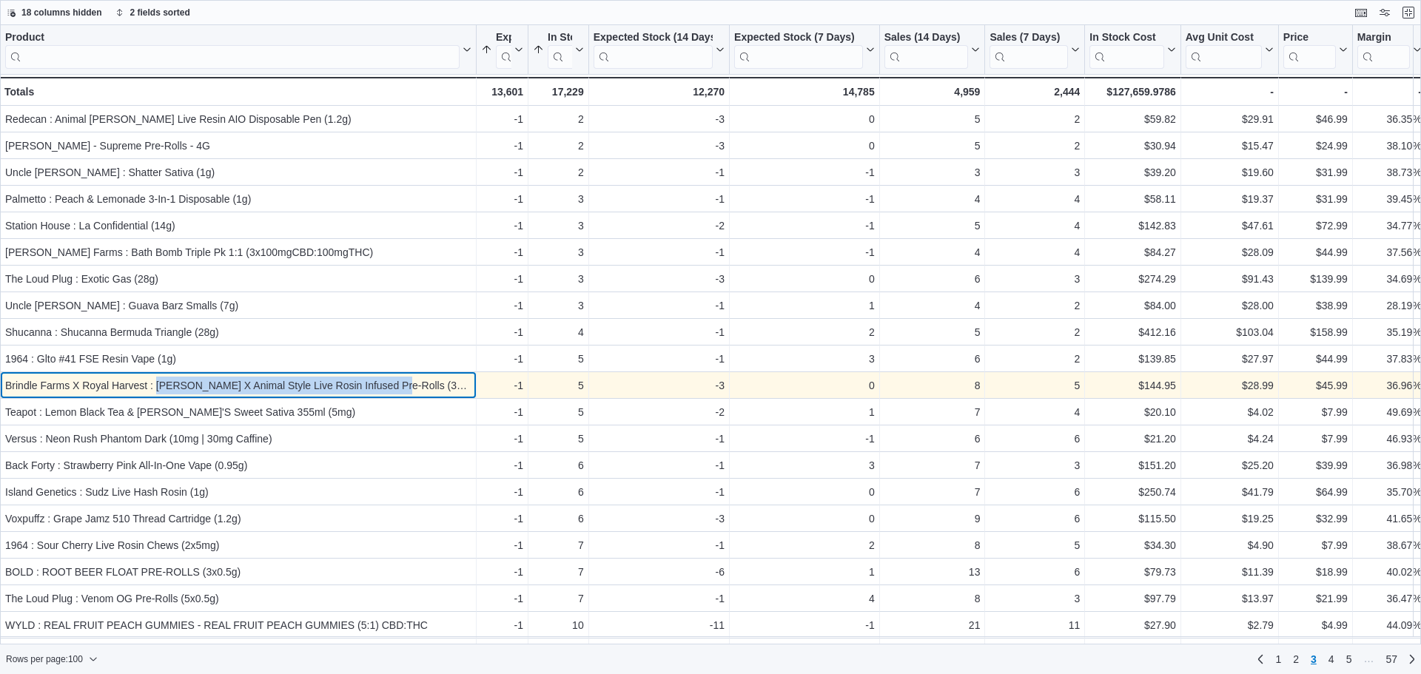
drag, startPoint x: 392, startPoint y: 387, endPoint x: 158, endPoint y: 385, distance: 233.9
click at [158, 385] on div "Brindle Farms X Royal Harvest : [PERSON_NAME] X Animal Style Live Rosin Infused…" at bounding box center [238, 386] width 466 height 18
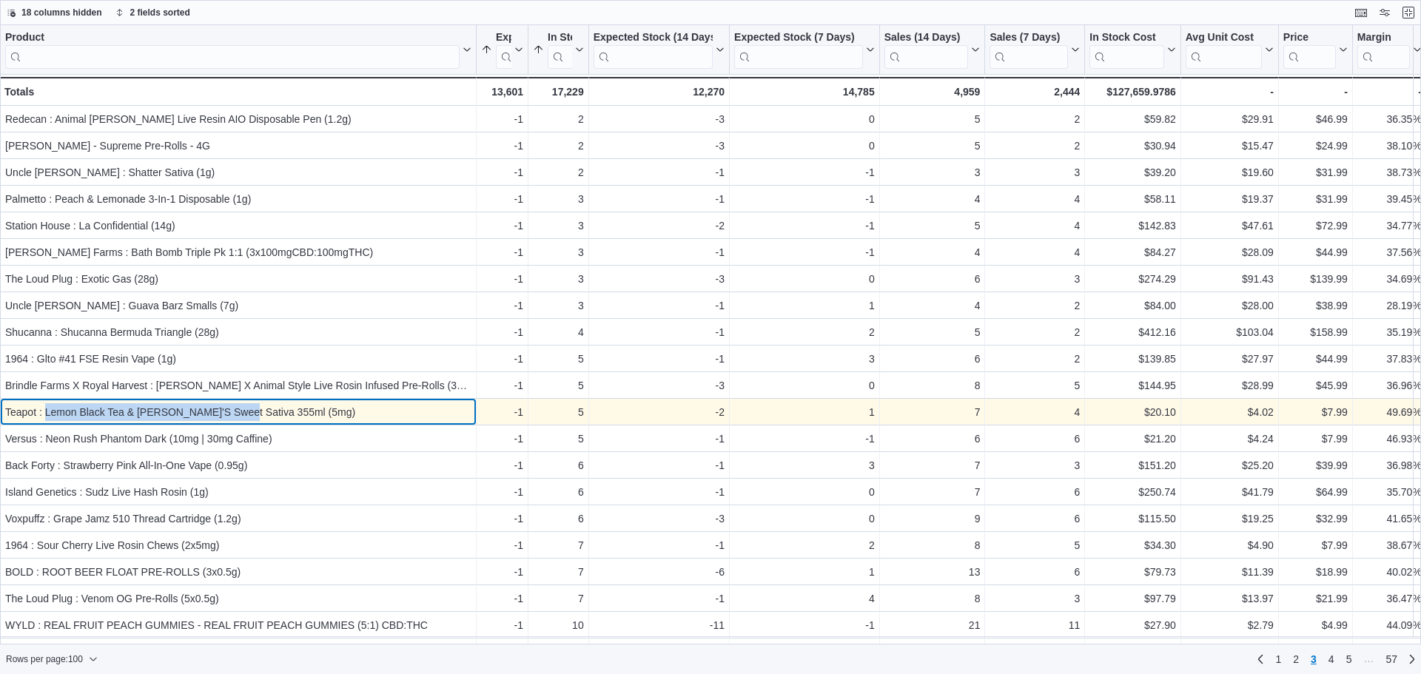
drag, startPoint x: 44, startPoint y: 417, endPoint x: 236, endPoint y: 415, distance: 191.7
click at [236, 415] on div "Teapot : Lemon Black Tea & [PERSON_NAME]'S Sweet Sativa 355ml (5mg)" at bounding box center [238, 412] width 466 height 18
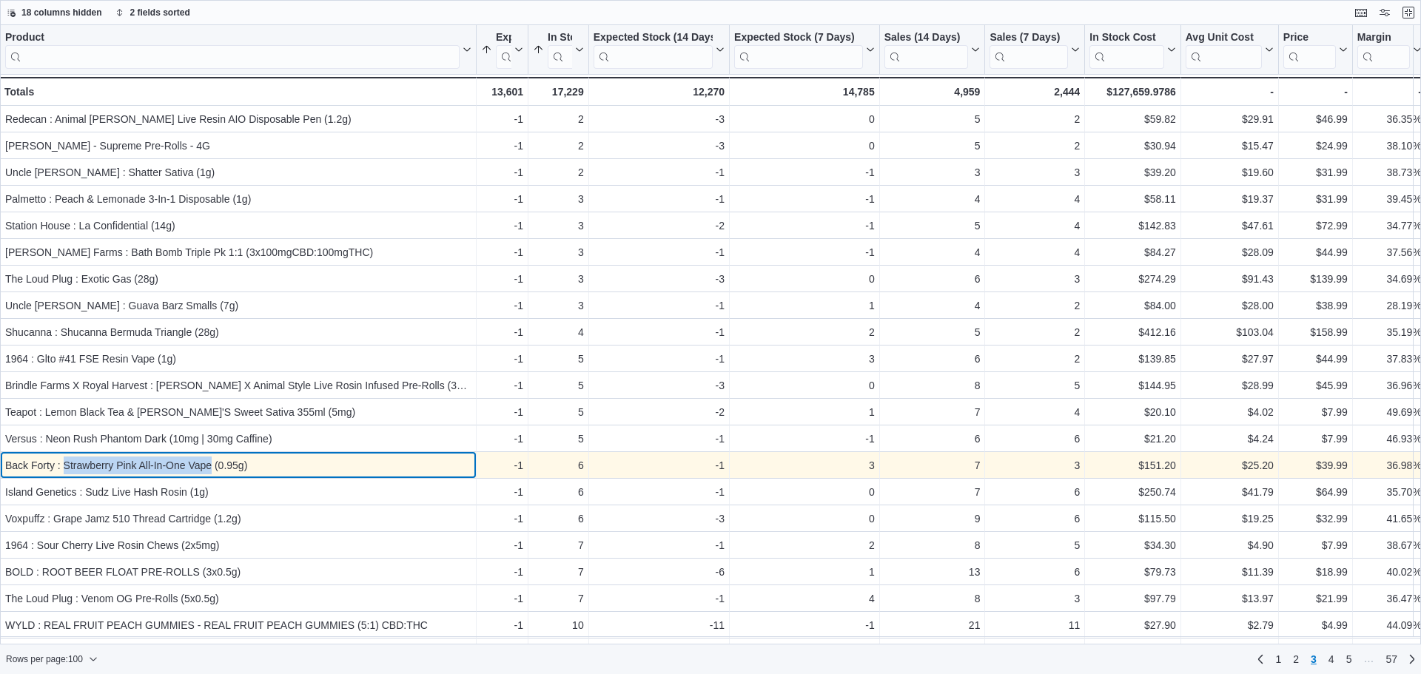
drag, startPoint x: 211, startPoint y: 463, endPoint x: 63, endPoint y: 462, distance: 148.1
click at [63, 462] on div "Back Forty : Strawberry Pink All-In-One Vape (0.95g)" at bounding box center [238, 466] width 466 height 18
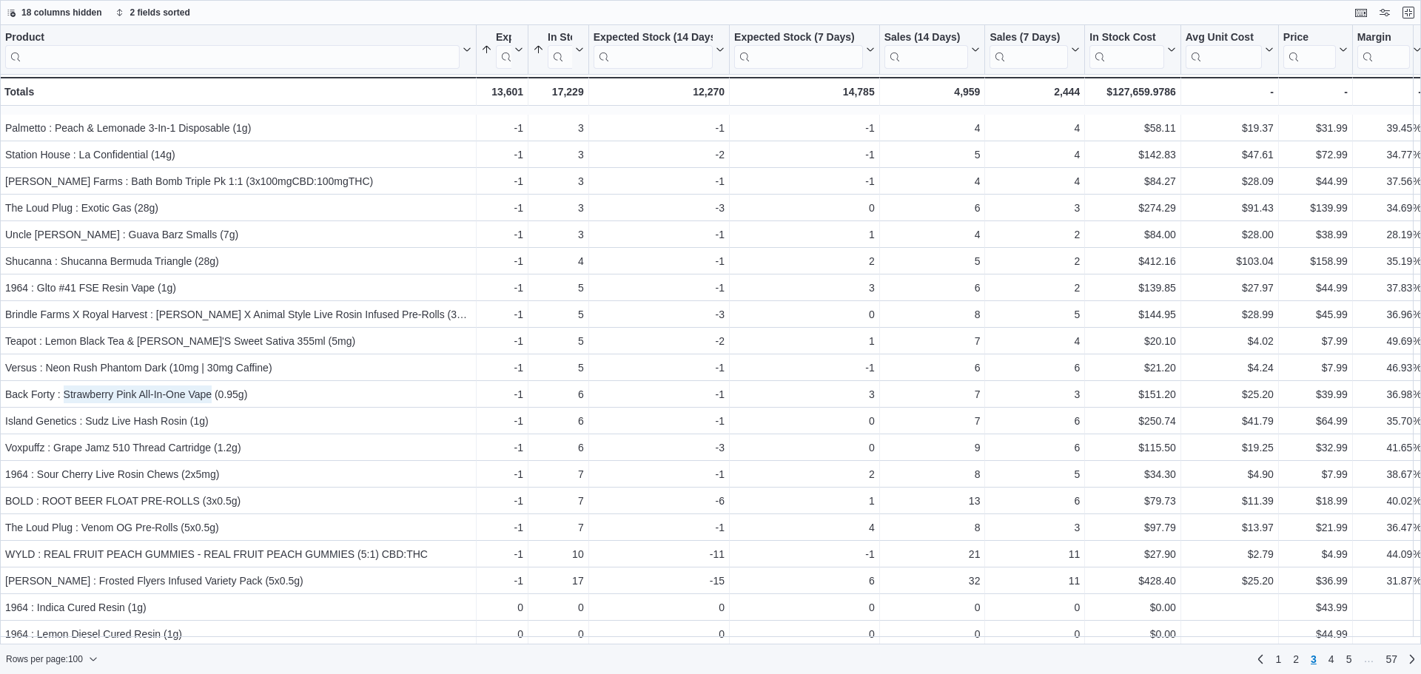
scroll to position [148, 0]
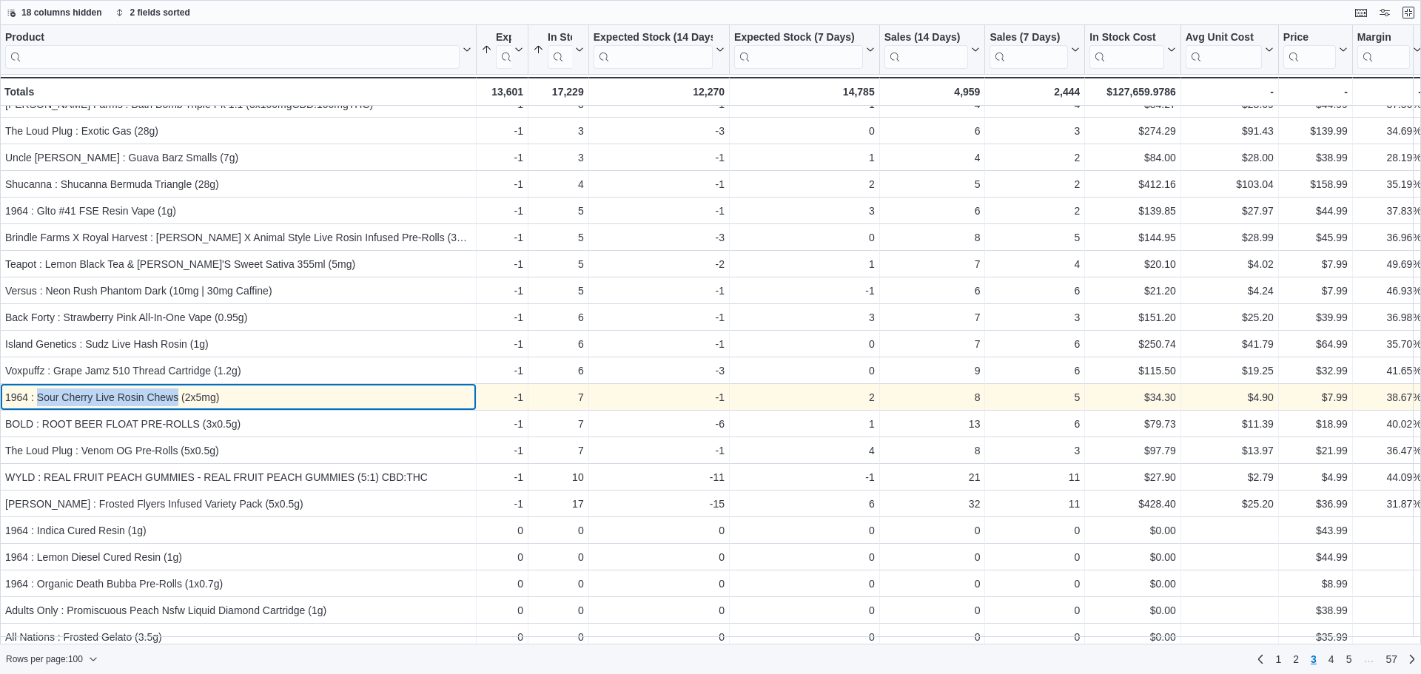
drag, startPoint x: 176, startPoint y: 398, endPoint x: 38, endPoint y: 403, distance: 137.8
click at [38, 403] on div "1964 : Sour Cherry Live Rosin Chews (2x5mg)" at bounding box center [238, 398] width 466 height 18
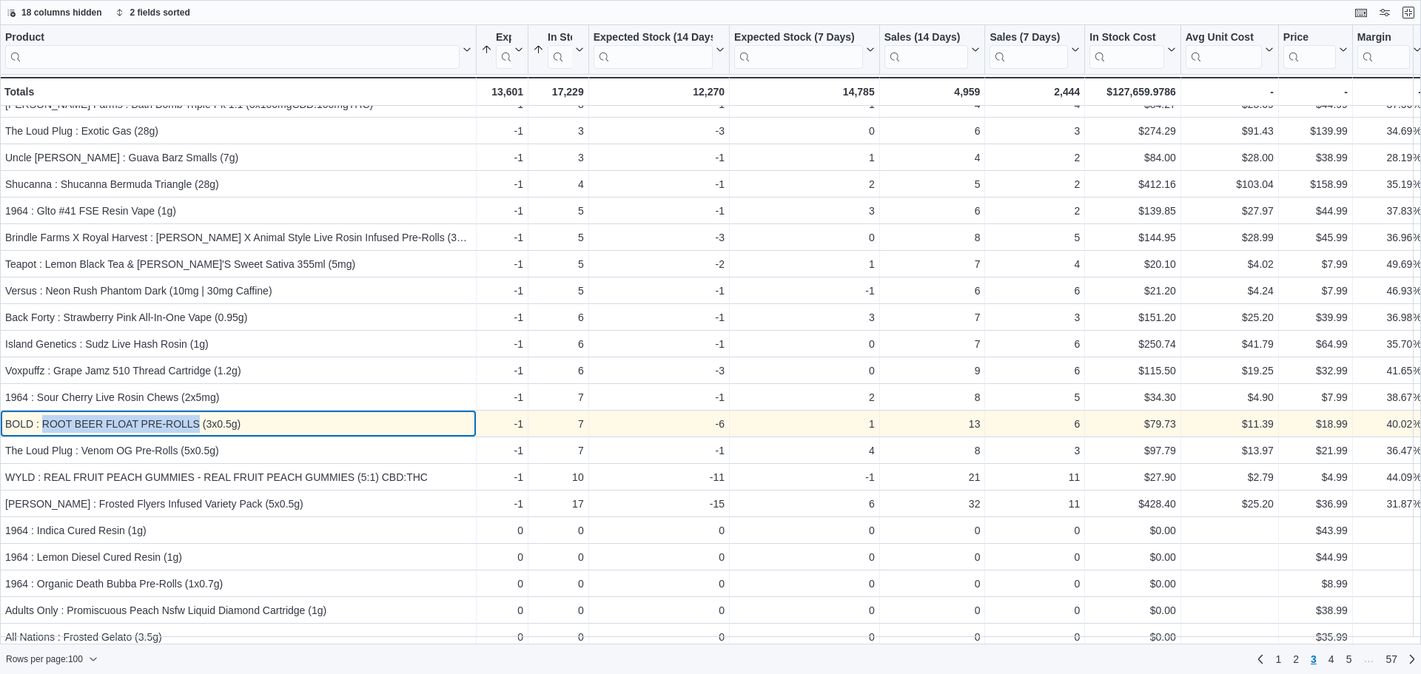
drag, startPoint x: 201, startPoint y: 424, endPoint x: 43, endPoint y: 423, distance: 157.7
click at [43, 423] on div "BOLD : ROOT BEER FLOAT PRE-ROLLS (3x0.5g)" at bounding box center [238, 424] width 466 height 18
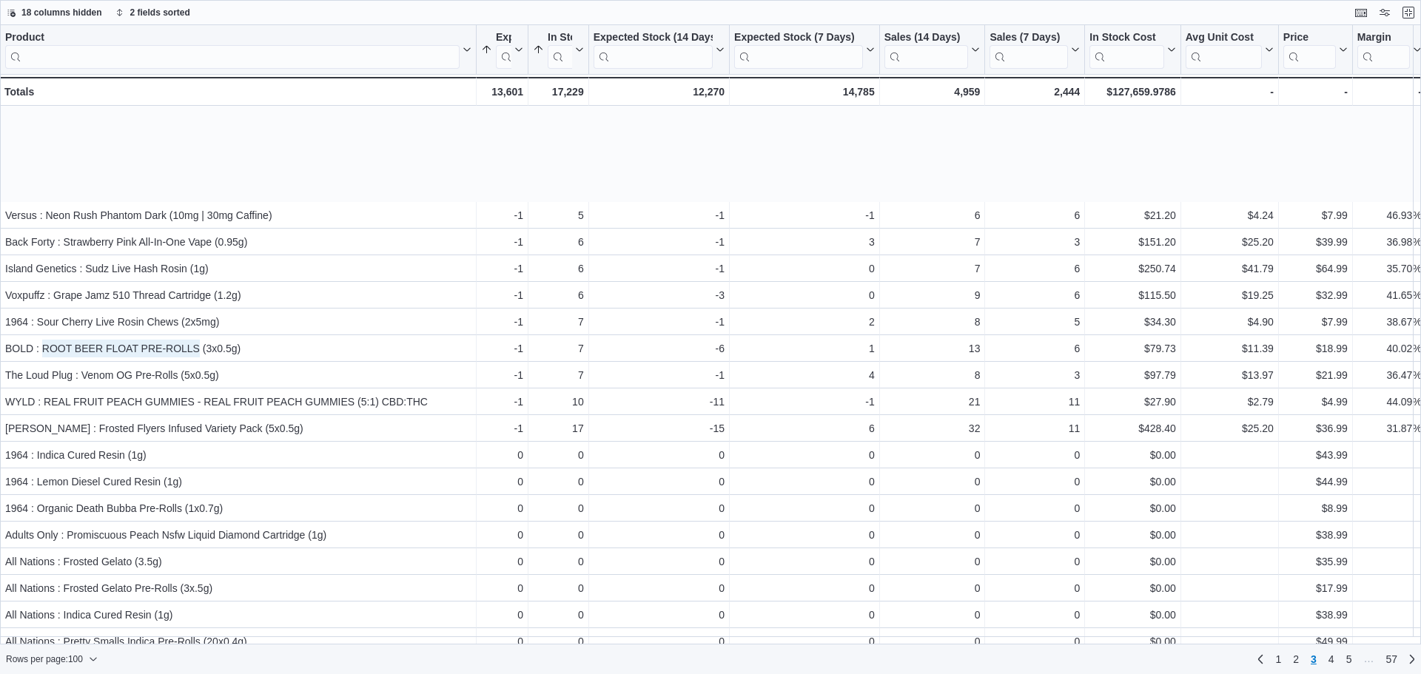
scroll to position [370, 0]
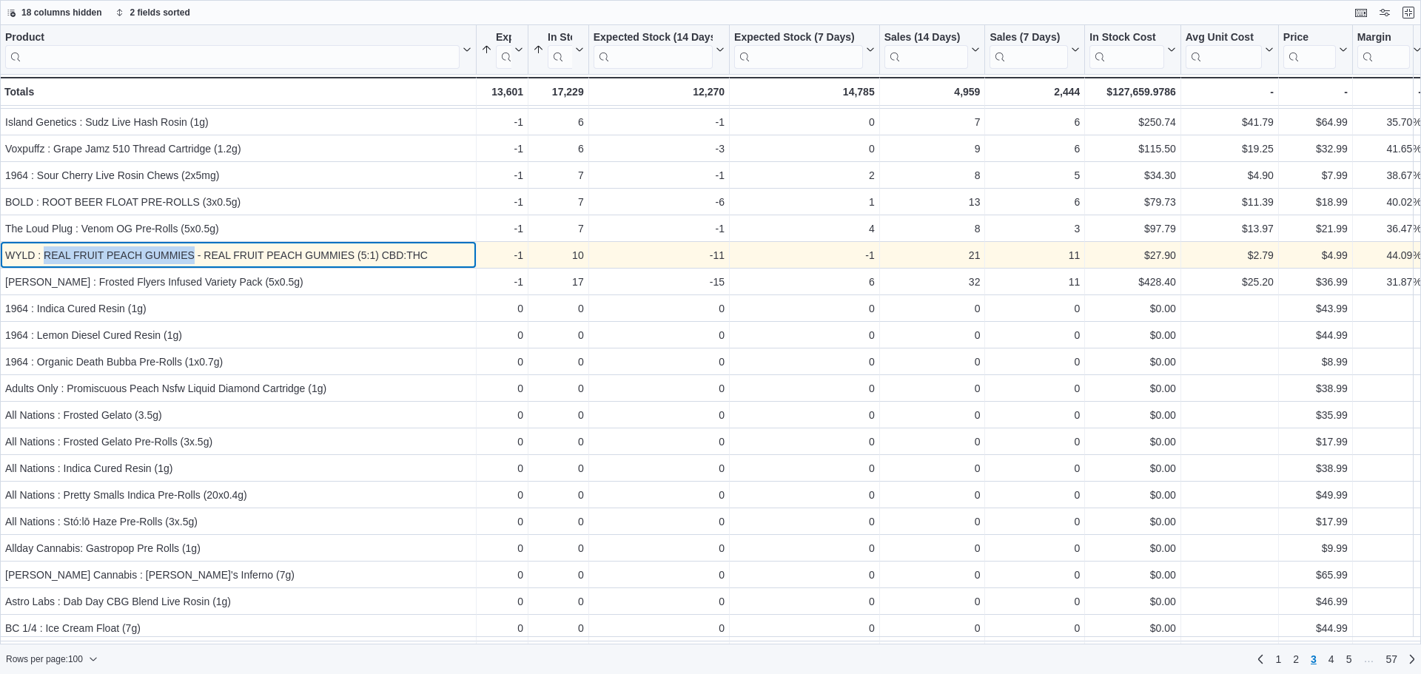
drag, startPoint x: 193, startPoint y: 254, endPoint x: 47, endPoint y: 258, distance: 145.9
click at [47, 258] on div "WYLD : REAL FRUIT PEACH GUMMIES - REAL FRUIT PEACH GUMMIES (5:1) CBD:THC" at bounding box center [238, 256] width 466 height 18
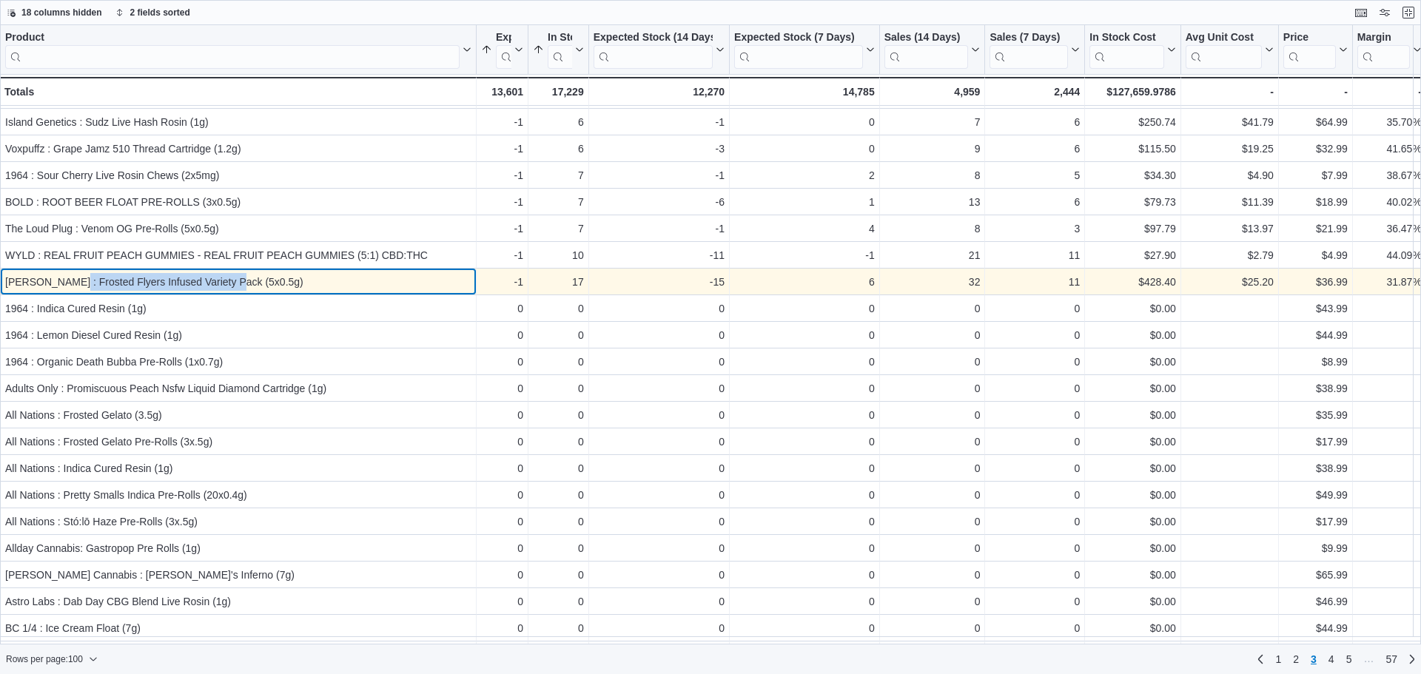
drag, startPoint x: 229, startPoint y: 283, endPoint x: 67, endPoint y: 286, distance: 161.4
click at [67, 286] on div "[PERSON_NAME] : Frosted Flyers Infused Variety Pack (5x0.5g)" at bounding box center [238, 282] width 466 height 18
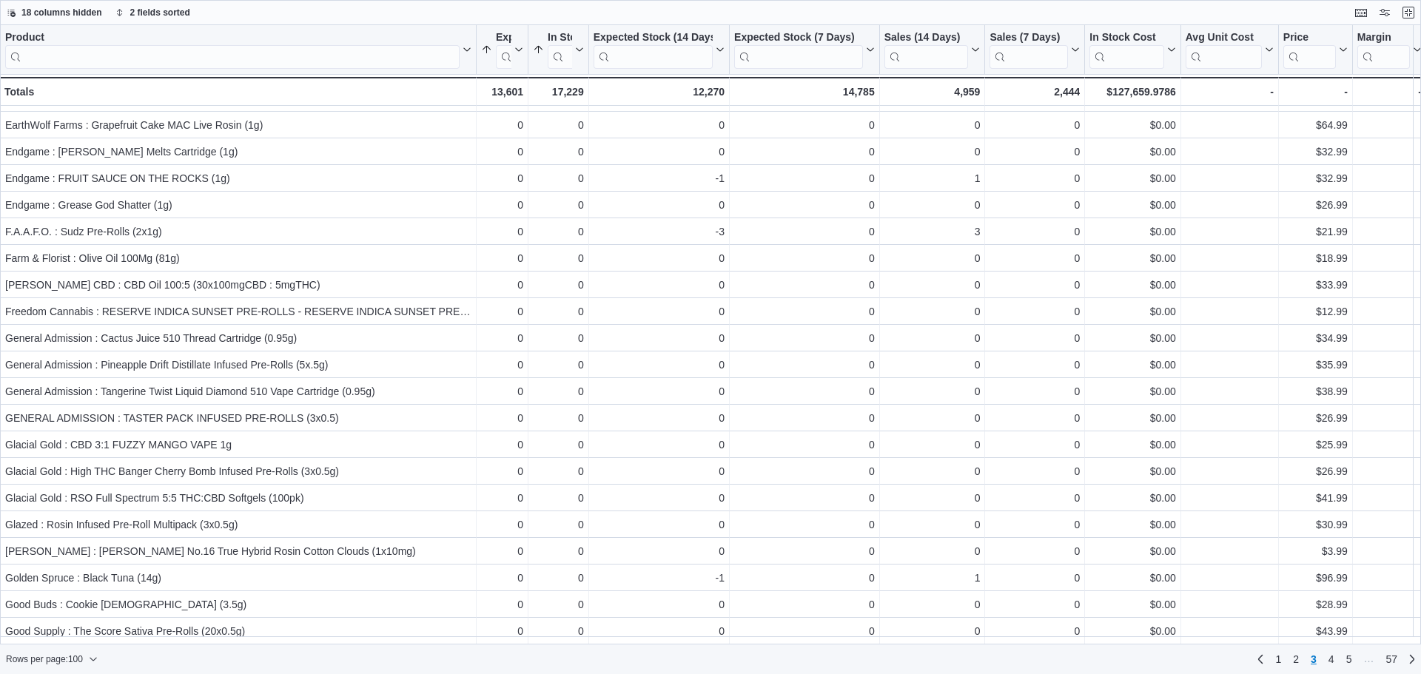
scroll to position [2134, 0]
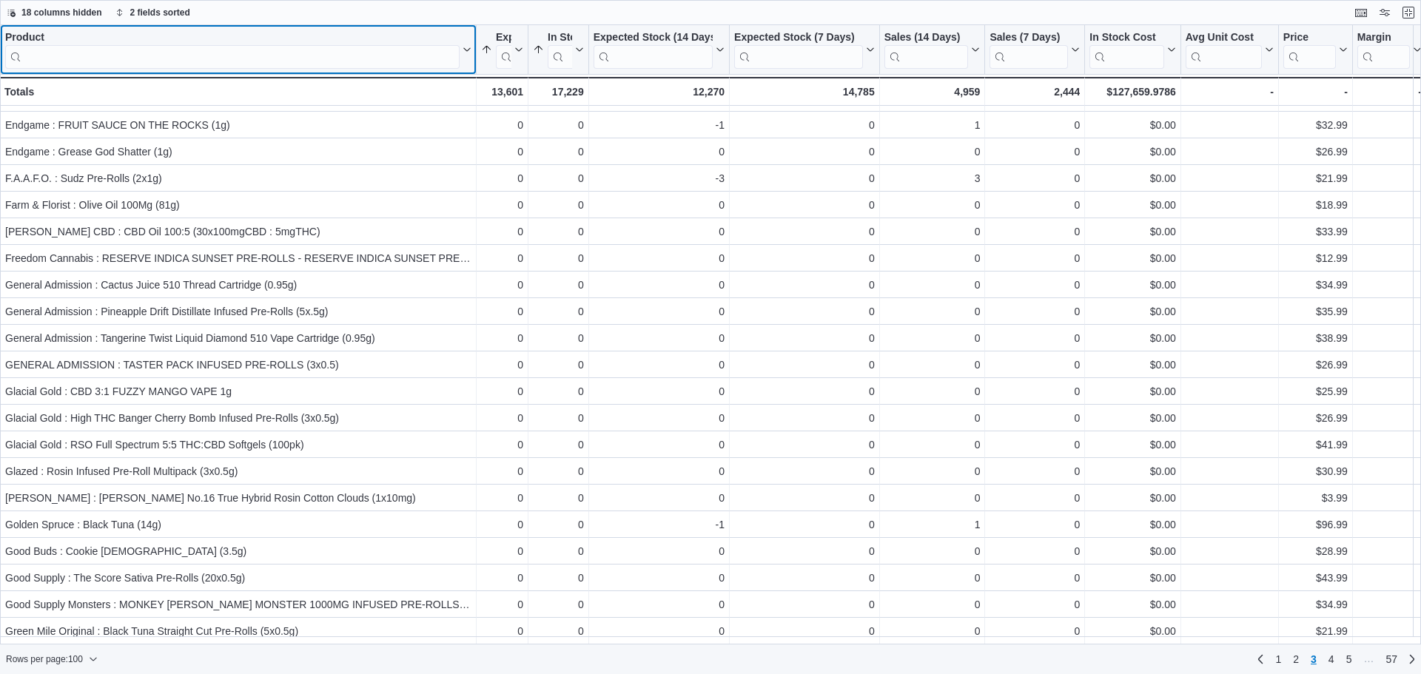
click at [66, 53] on input "search" at bounding box center [232, 57] width 455 height 24
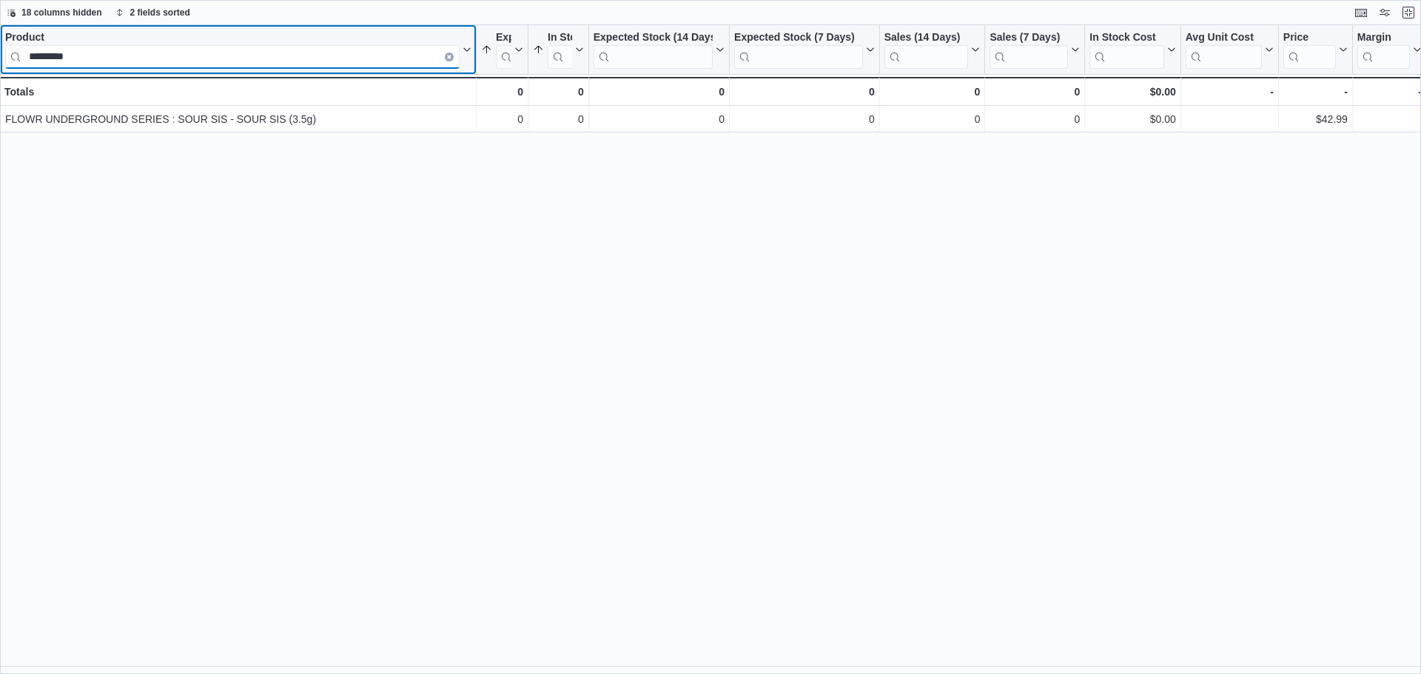
scroll to position [0, 0]
type input "**********"
click at [81, 56] on input "**********" at bounding box center [232, 57] width 455 height 24
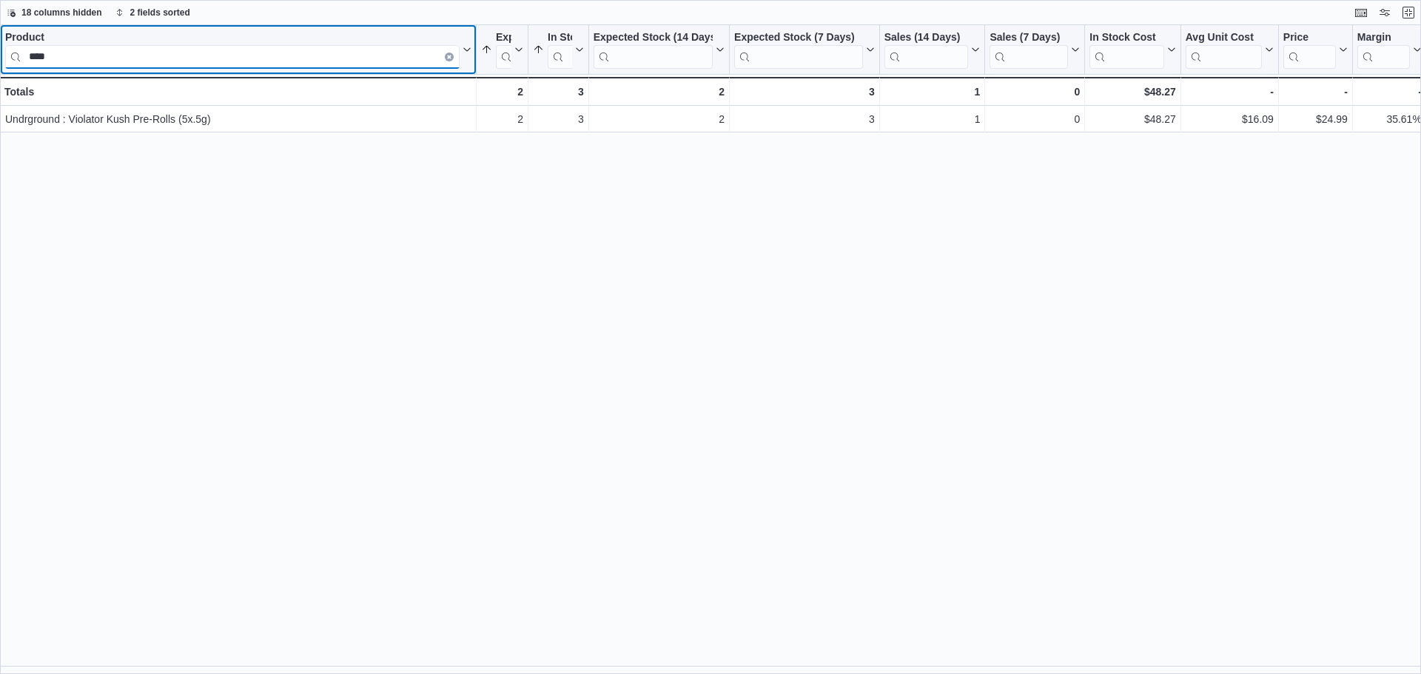
click at [244, 56] on input "****" at bounding box center [232, 57] width 455 height 24
paste input "********"
click at [120, 61] on input "**********" at bounding box center [232, 57] width 455 height 24
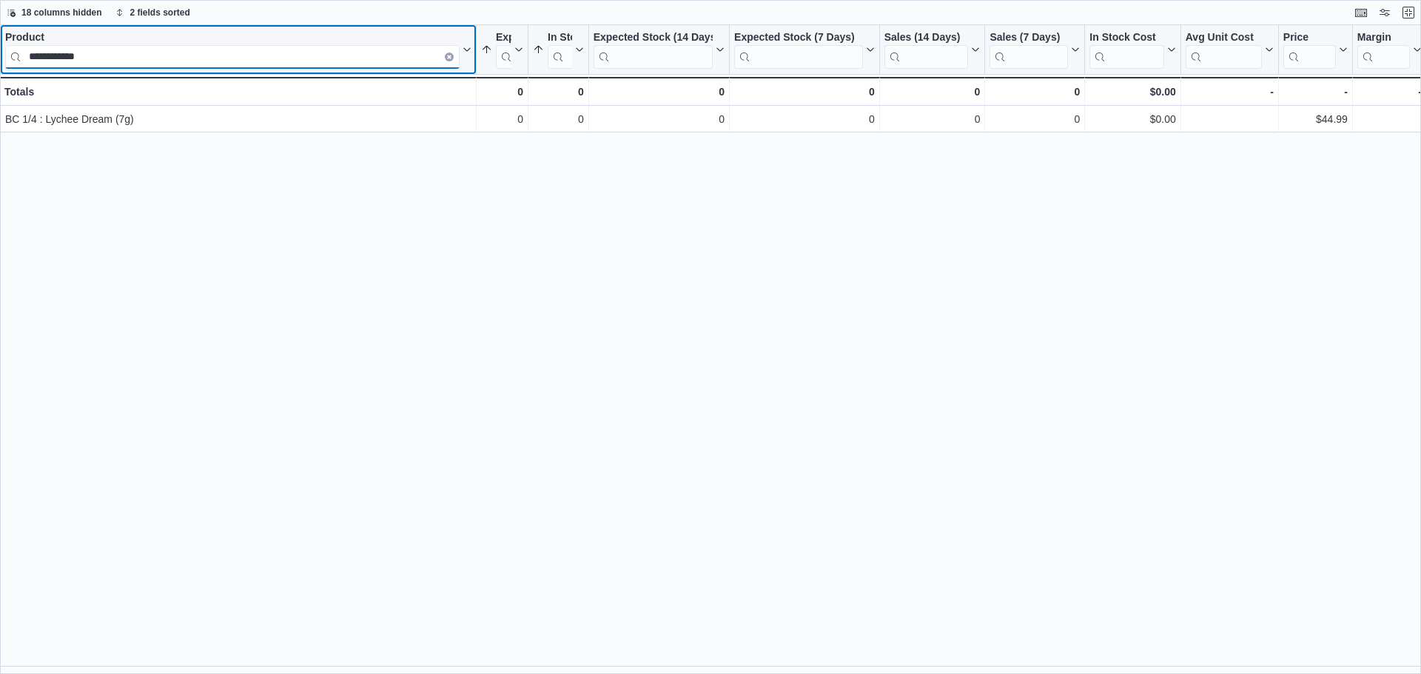
click at [120, 61] on input "**********" at bounding box center [232, 57] width 455 height 24
paste input "*********"
type input "**********"
click at [218, 61] on input "**********" at bounding box center [232, 57] width 455 height 24
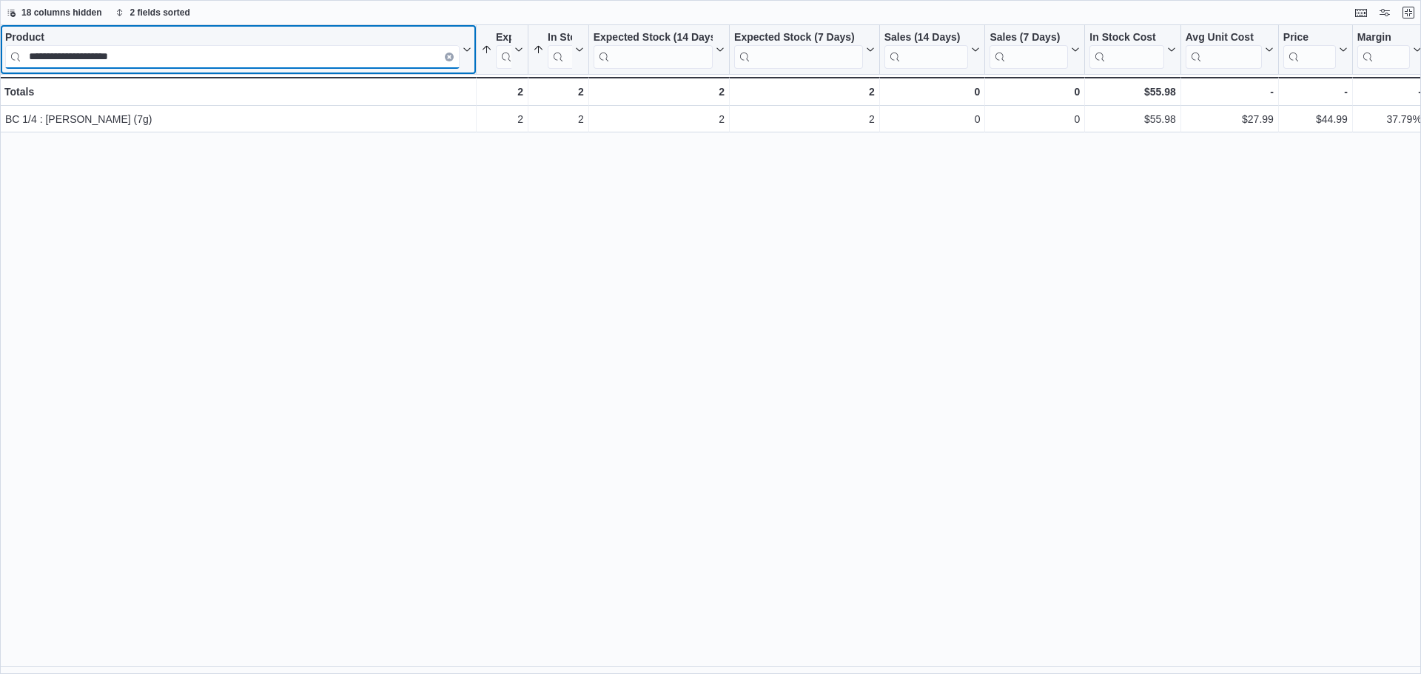
click at [218, 61] on input "**********" at bounding box center [232, 57] width 455 height 24
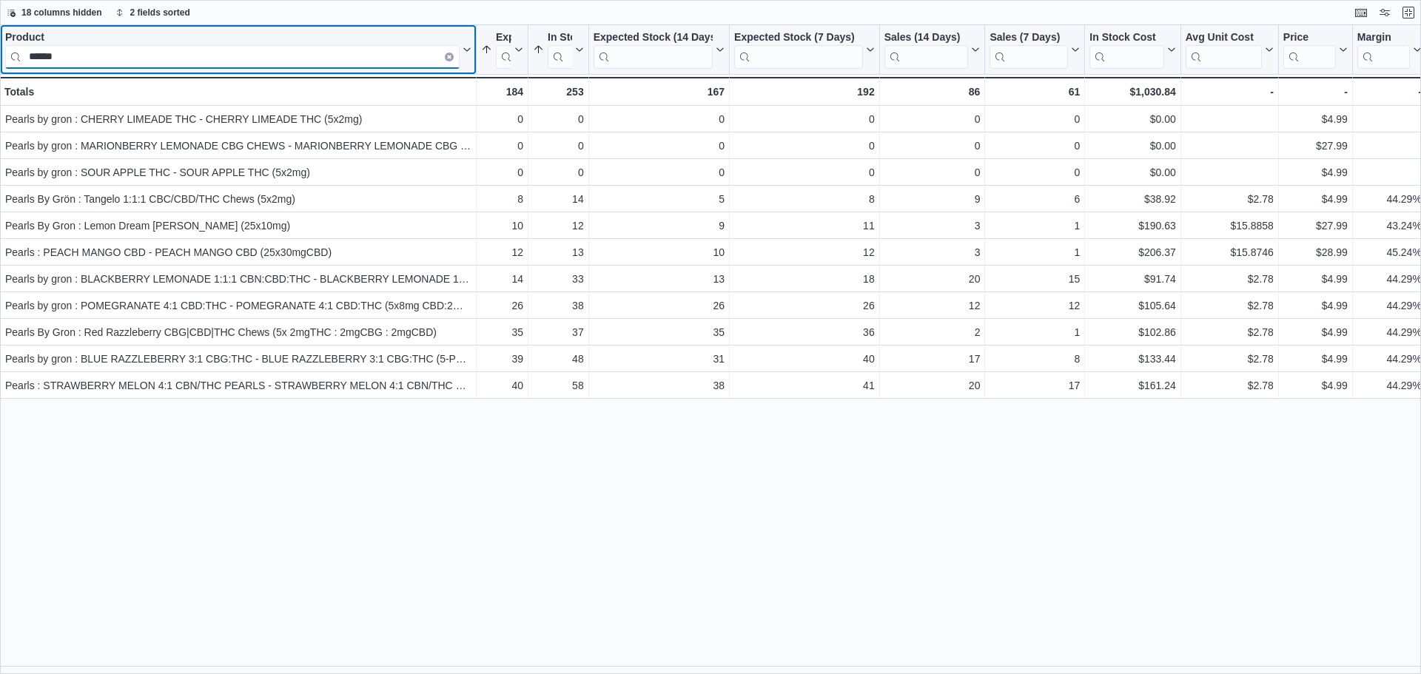
type input "******"
